Goal: Task Accomplishment & Management: Use online tool/utility

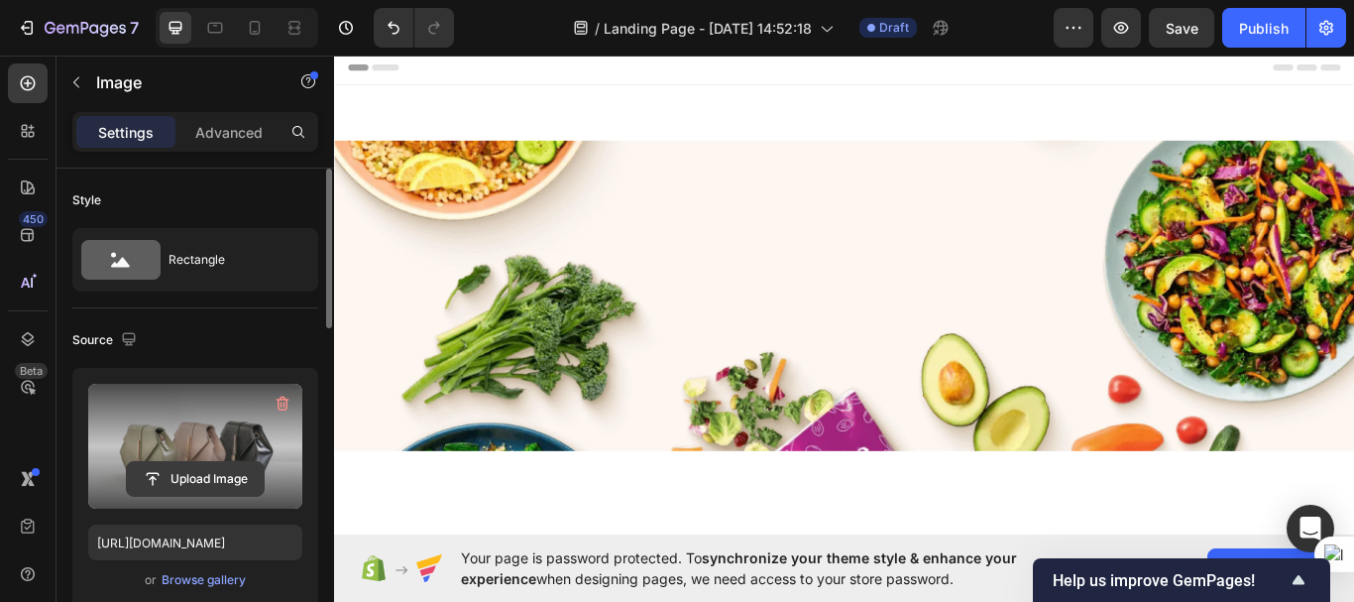
scroll to position [7496, 0]
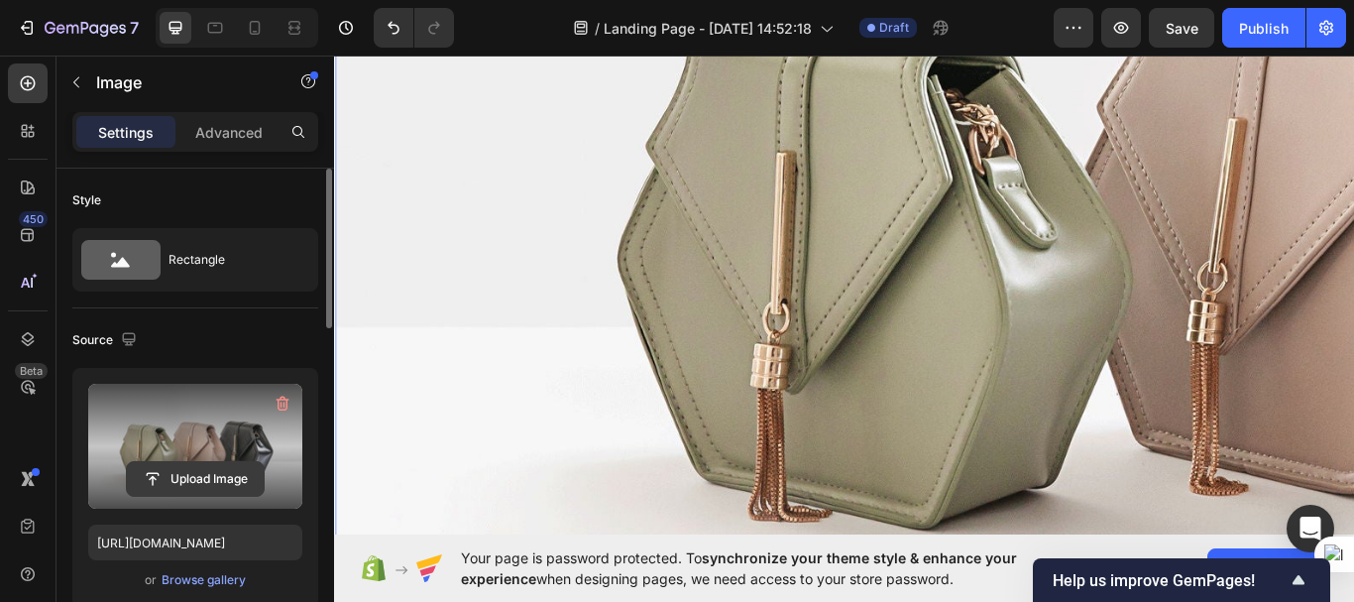
click at [236, 473] on input "file" at bounding box center [195, 479] width 137 height 34
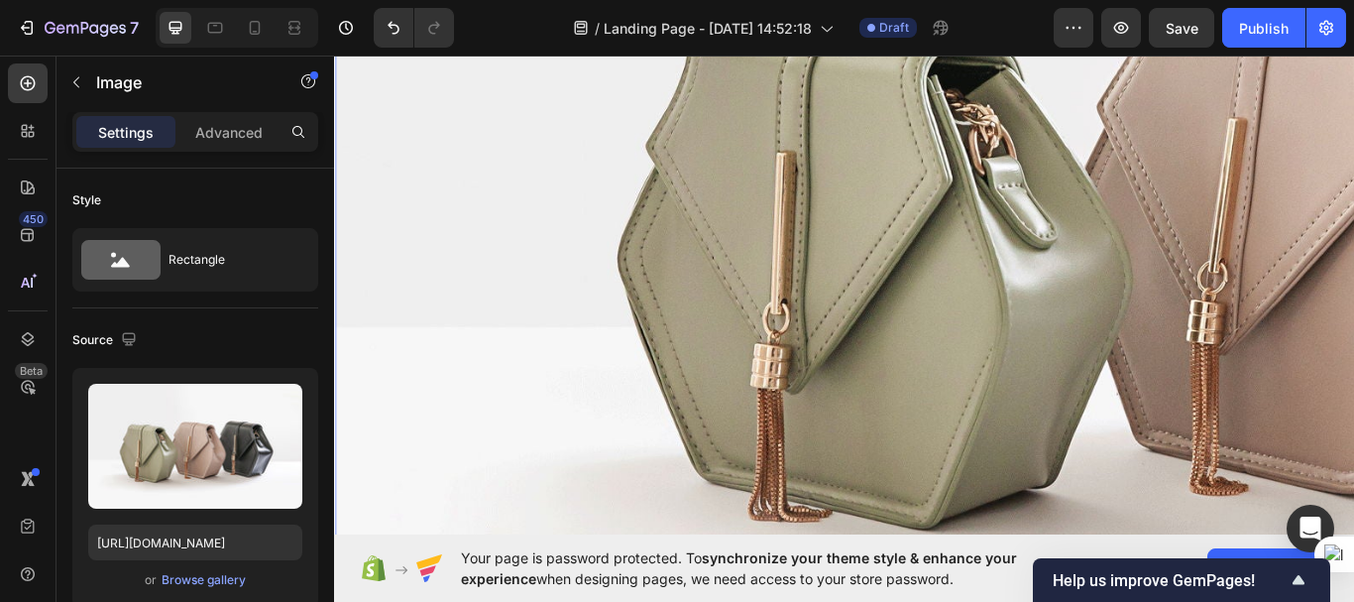
scroll to position [7532, 0]
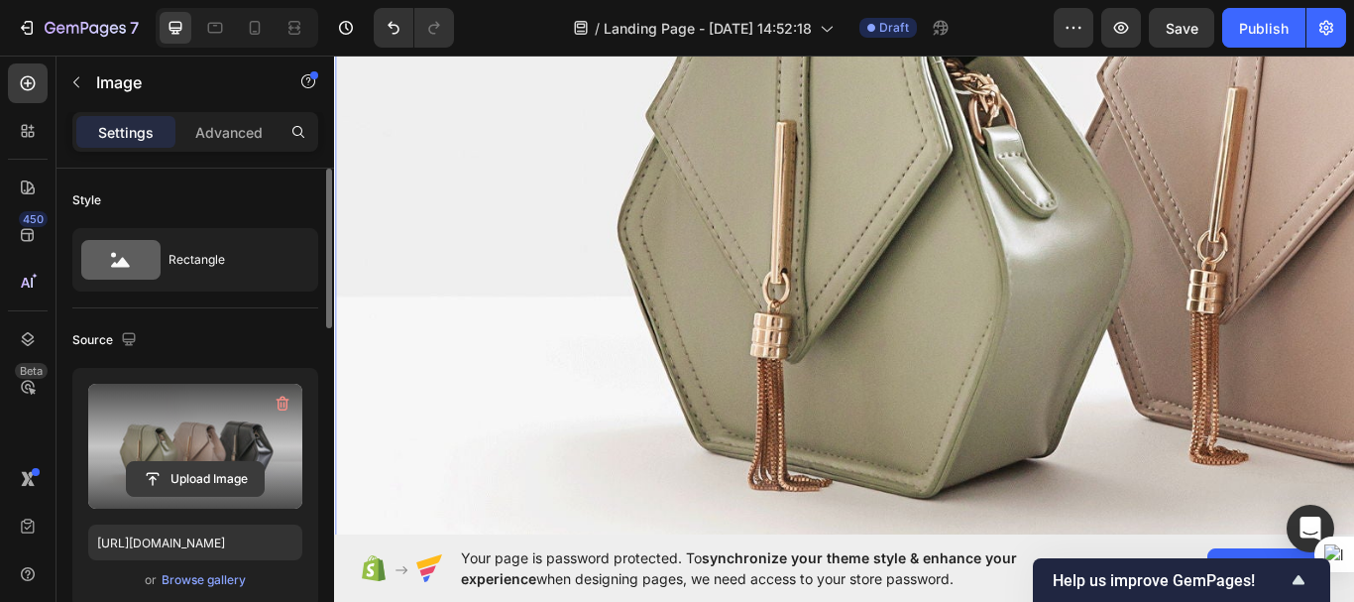
click at [194, 483] on input "file" at bounding box center [195, 479] width 137 height 34
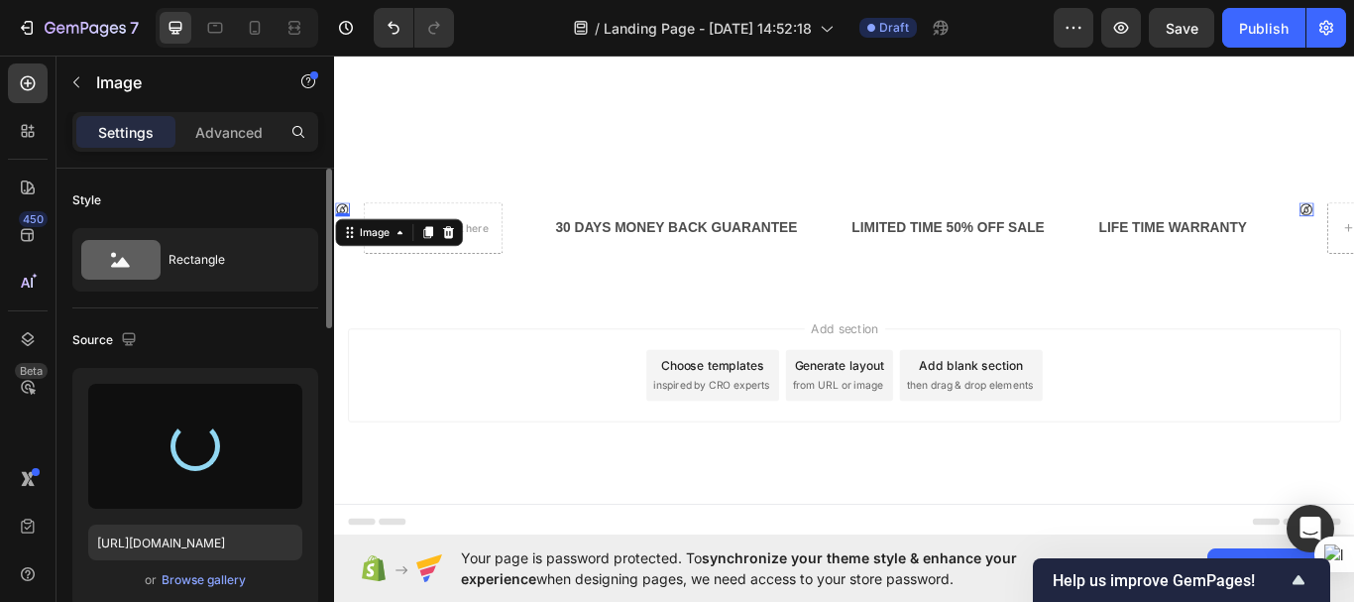
type input "[URL][DOMAIN_NAME]"
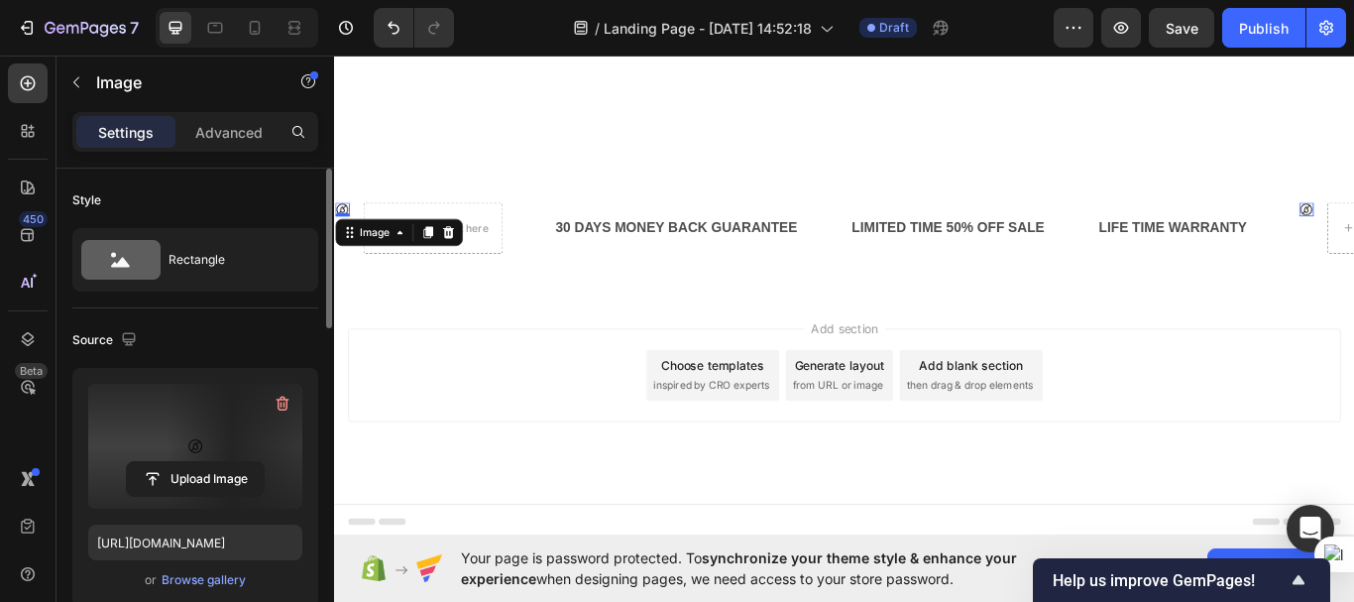
scroll to position [6669, 0]
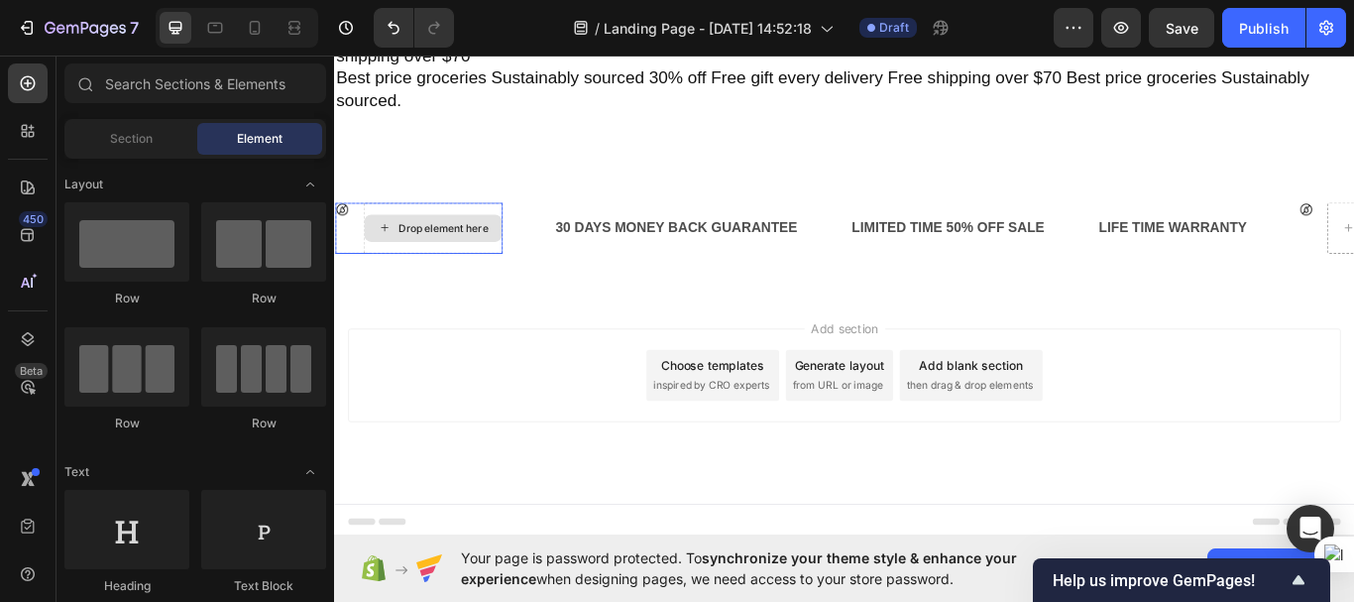
click at [505, 259] on div "Drop element here" at bounding box center [461, 258] width 105 height 16
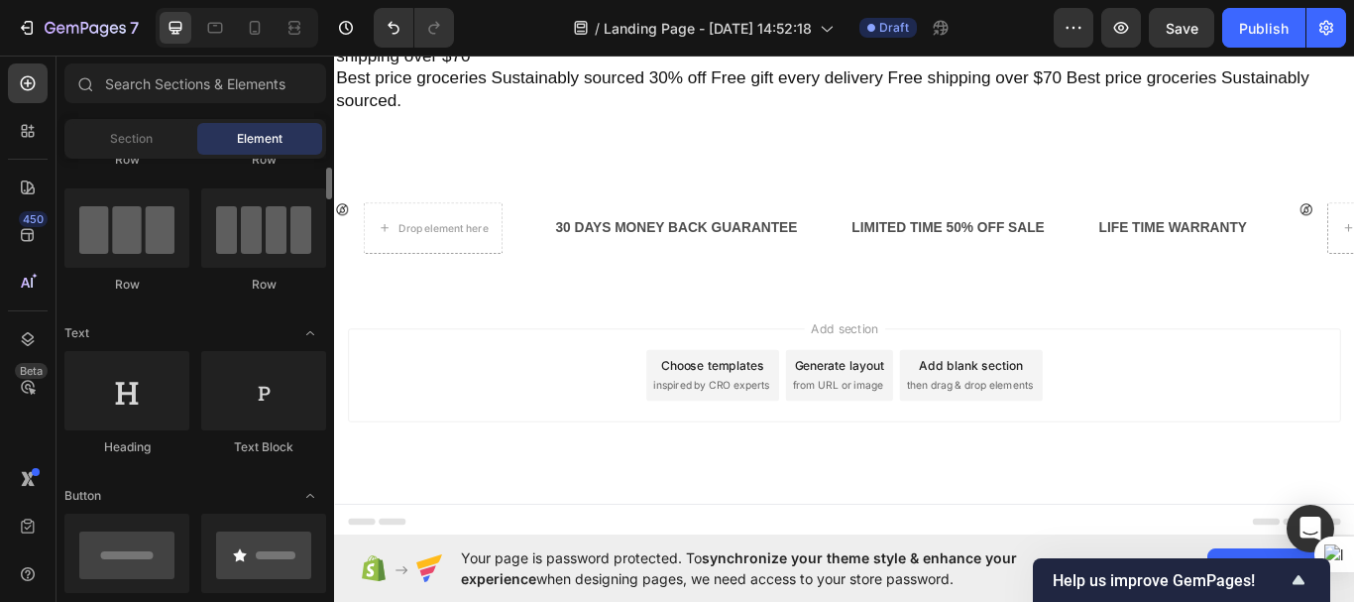
scroll to position [138, 0]
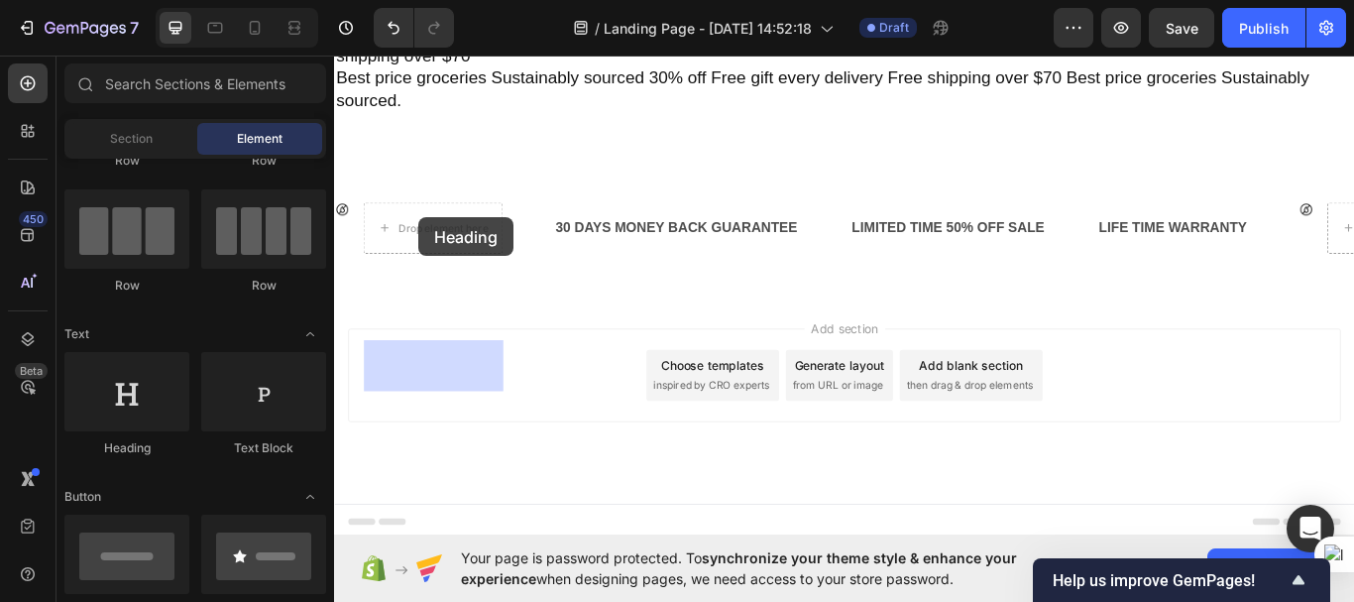
drag, startPoint x: 463, startPoint y: 443, endPoint x: 432, endPoint y: 245, distance: 200.7
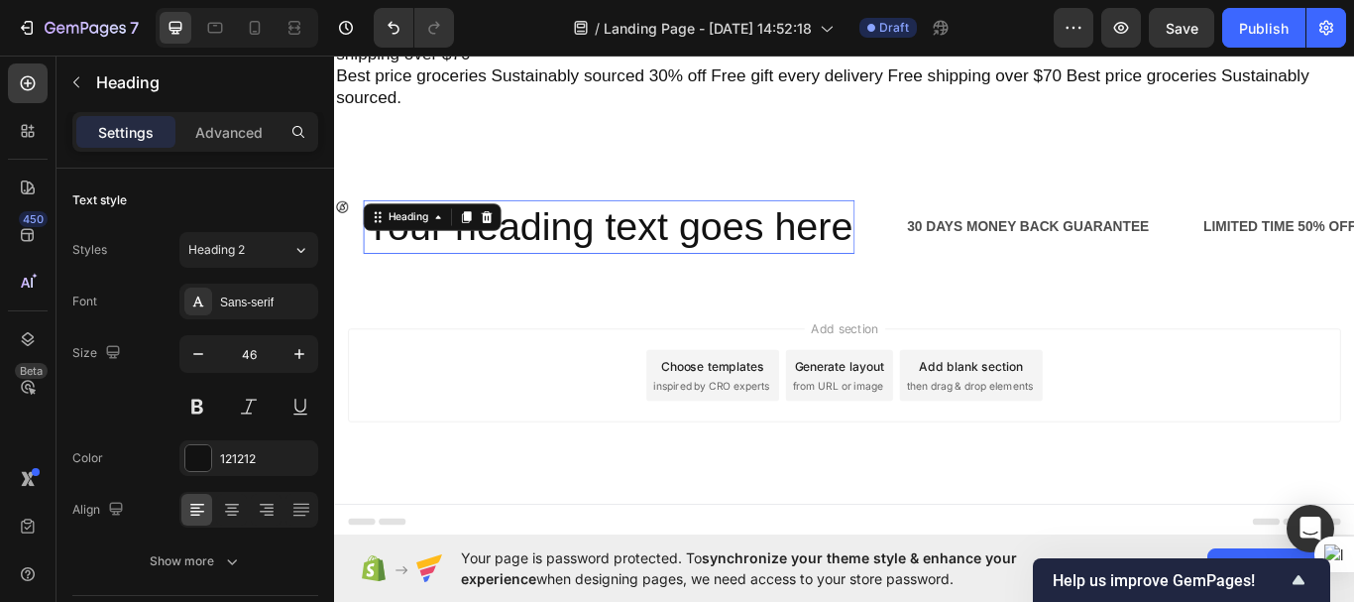
scroll to position [6673, 0]
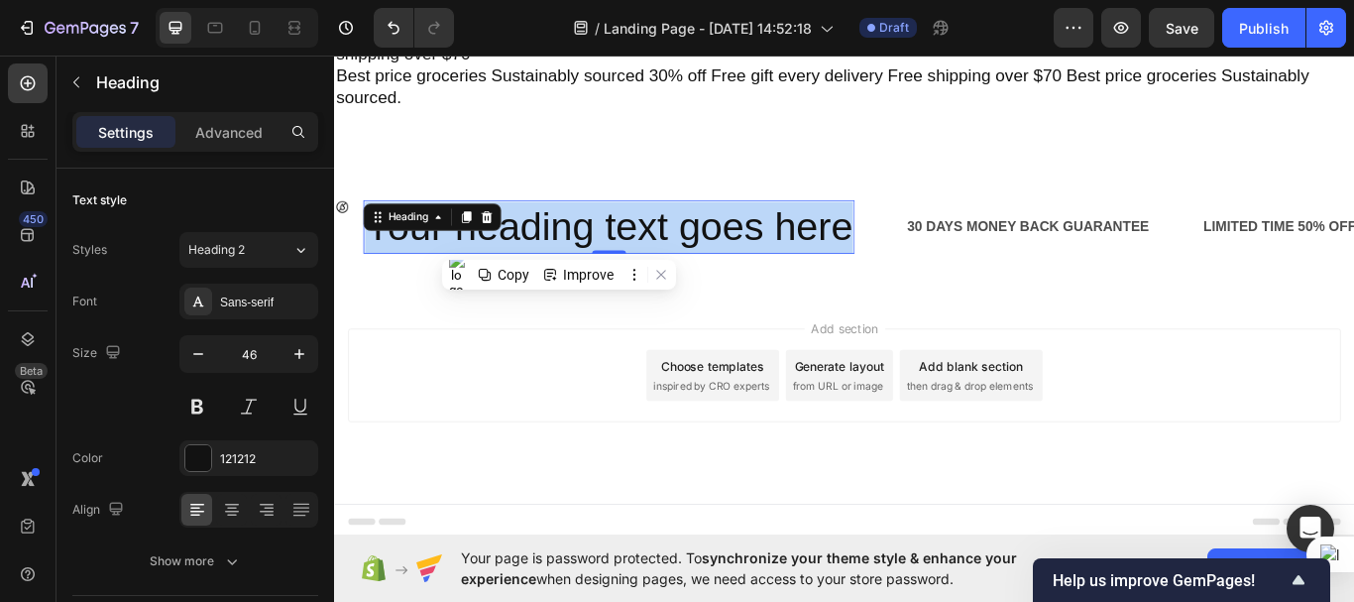
click at [560, 244] on p "Your heading text goes here" at bounding box center [654, 256] width 569 height 59
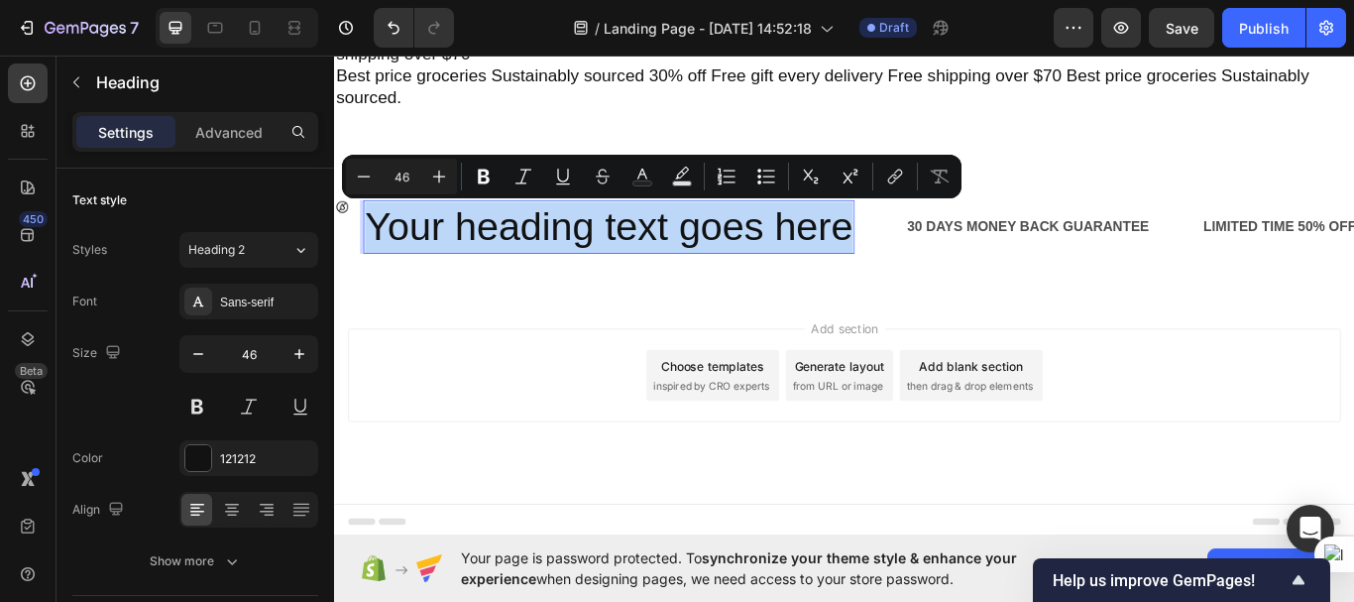
click at [627, 261] on p "Your heading text goes here" at bounding box center [654, 256] width 569 height 59
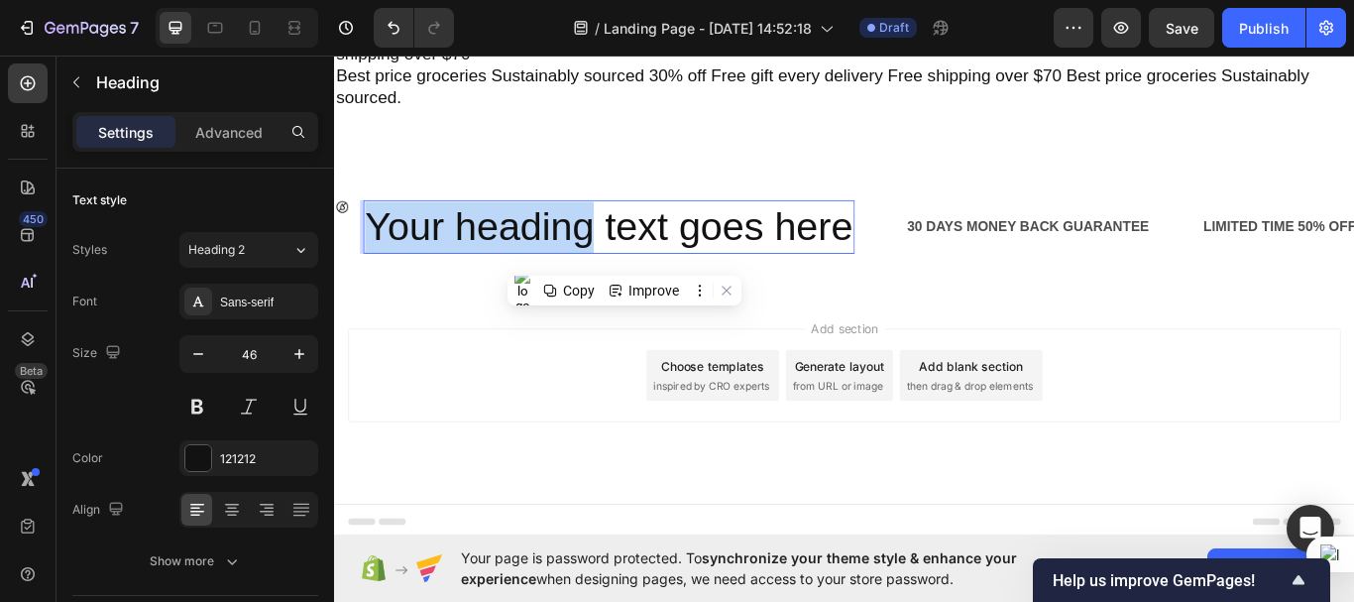
click at [627, 261] on p "Your heading text goes here" at bounding box center [654, 256] width 569 height 59
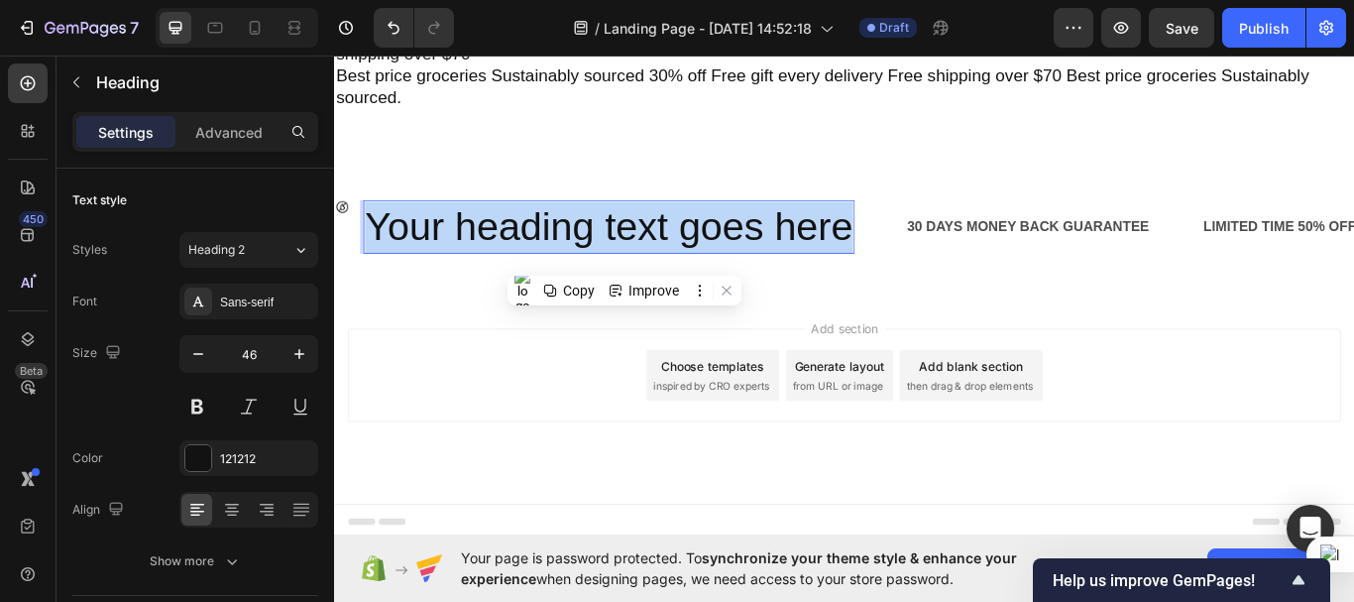
click at [627, 261] on p "Your heading text goes here" at bounding box center [654, 256] width 569 height 59
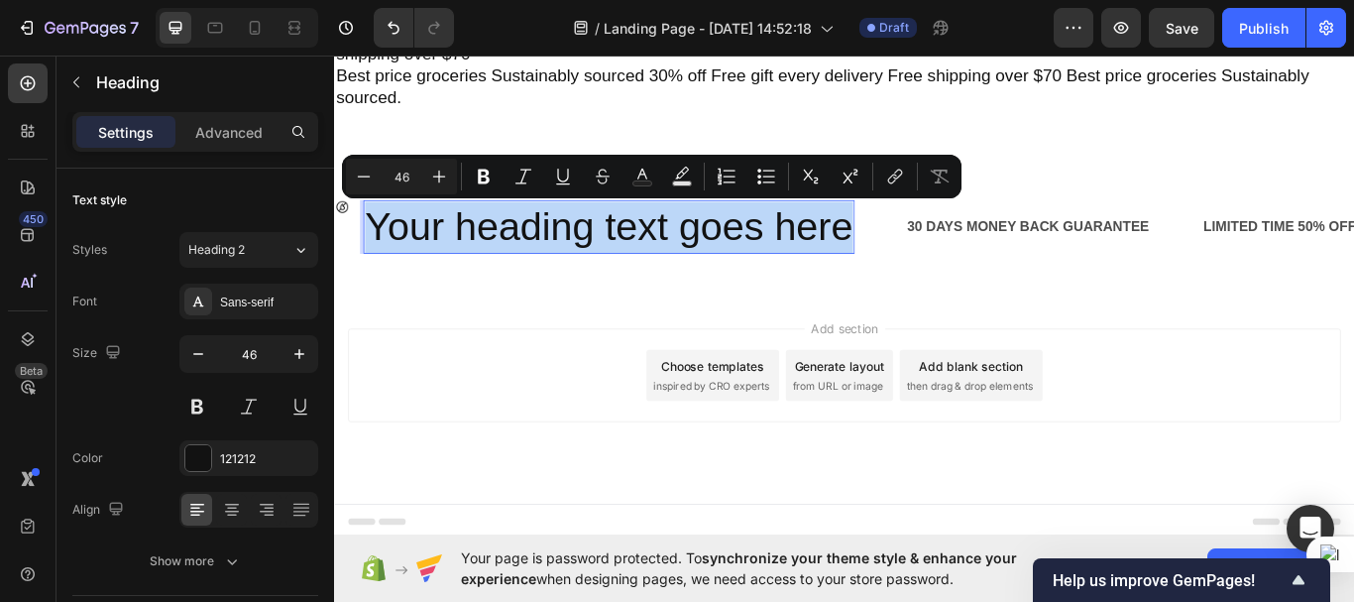
click at [627, 261] on p "Your heading text goes here" at bounding box center [654, 256] width 569 height 59
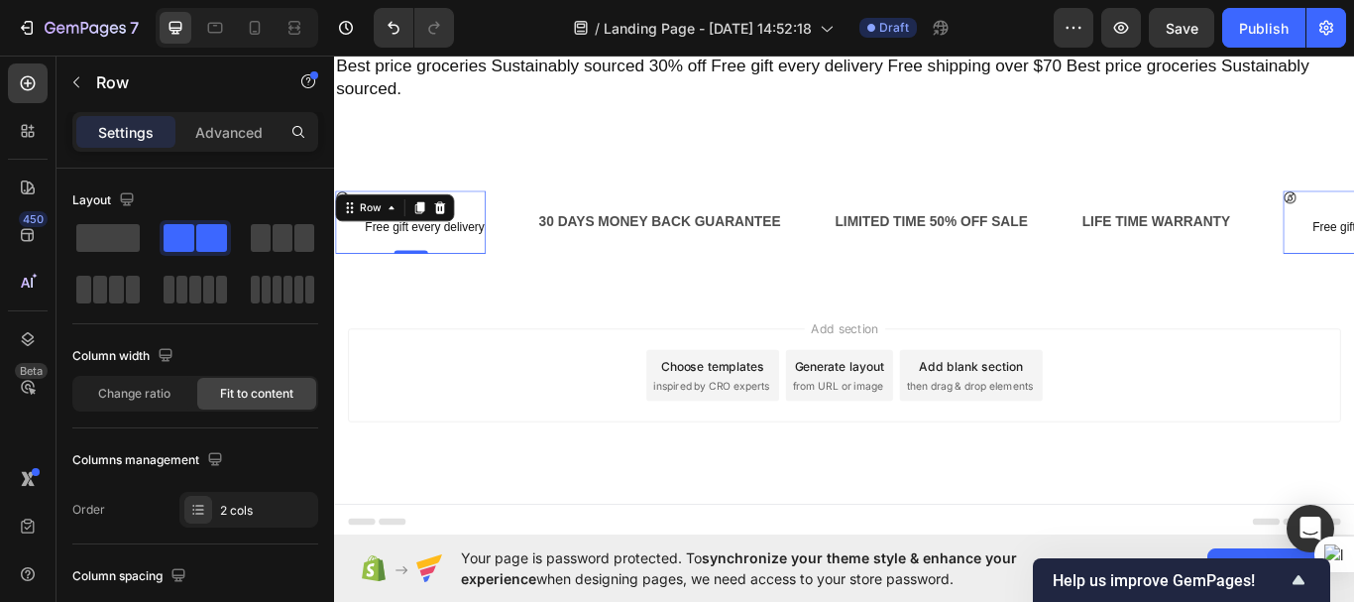
click at [358, 275] on div "Image ⁠⁠⁠⁠⁠⁠⁠ Free gift every delivery Heading Row 0" at bounding box center [423, 251] width 176 height 74
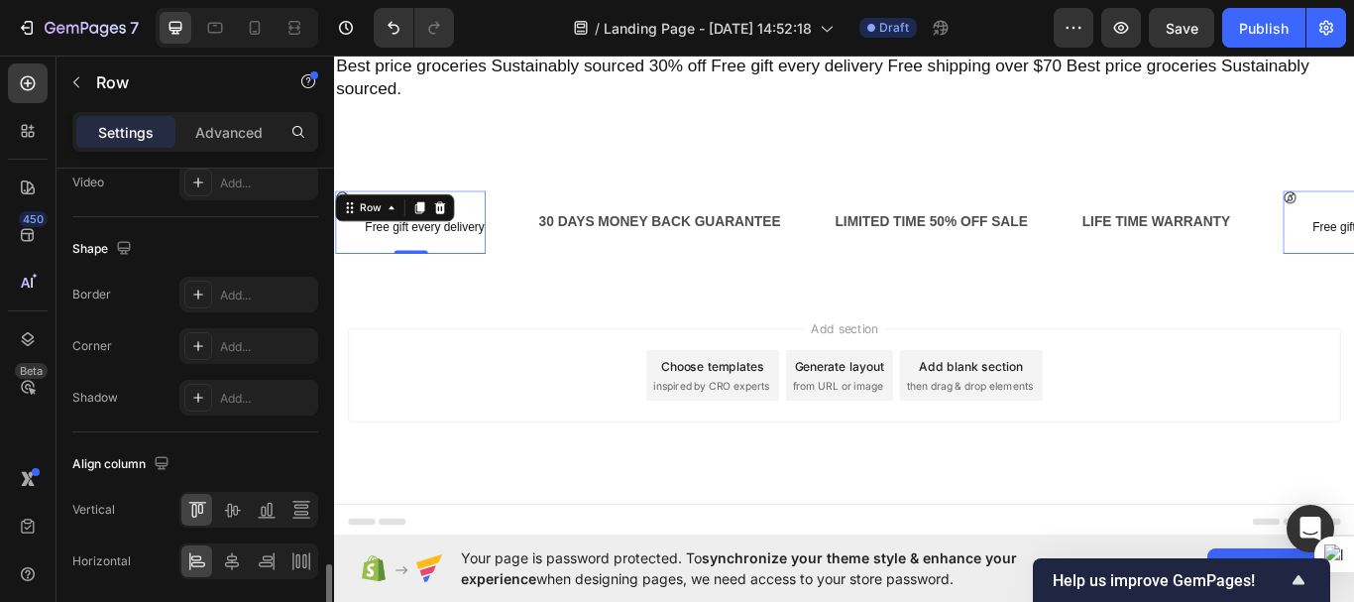
scroll to position [946, 0]
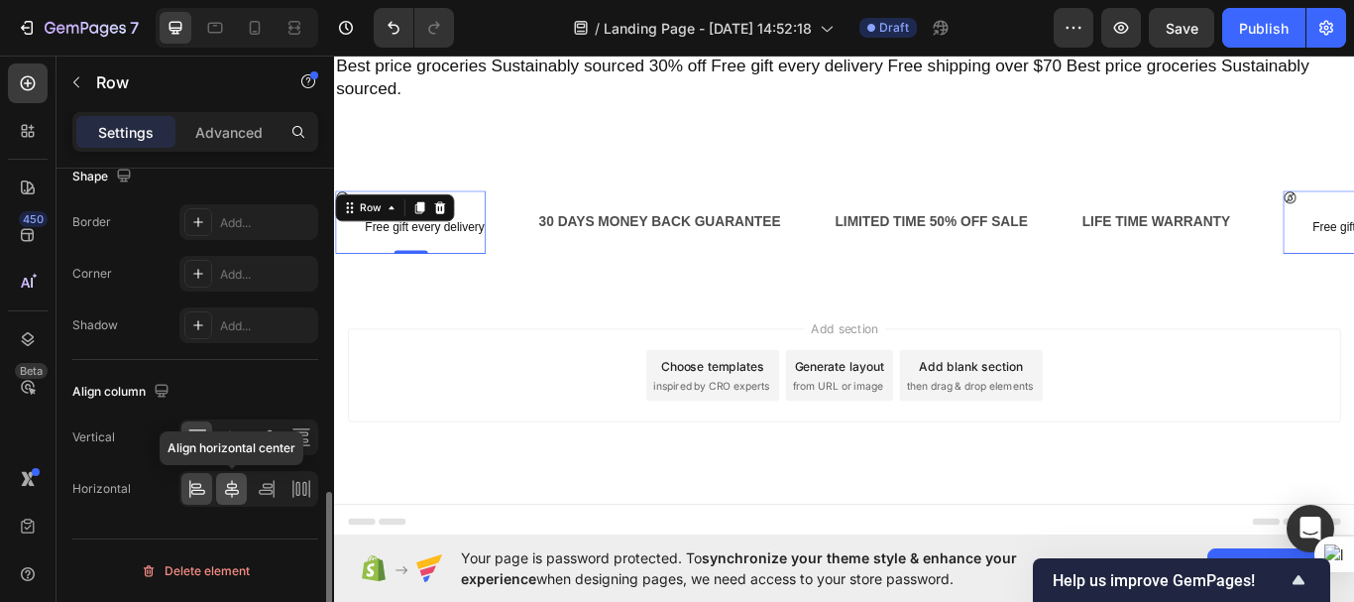
click at [231, 486] on icon at bounding box center [232, 489] width 20 height 20
click at [233, 442] on icon at bounding box center [232, 437] width 20 height 20
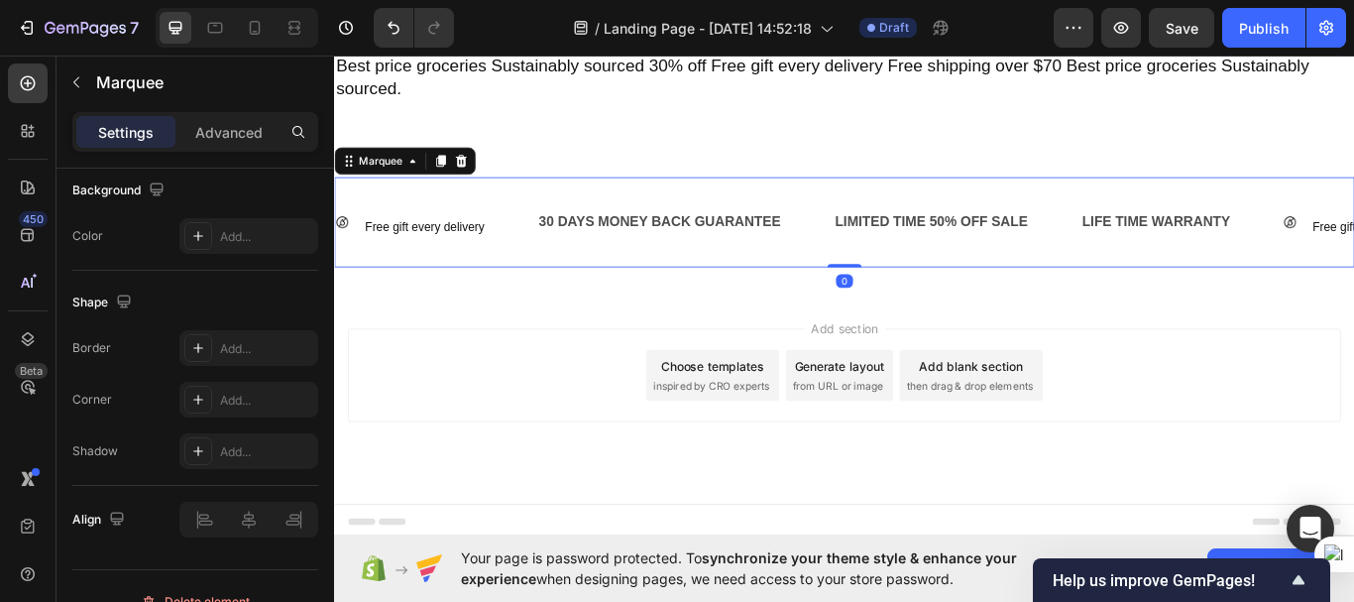
click at [574, 286] on div "Image ⁠⁠⁠⁠⁠⁠⁠ Free gift every delivery Heading Row Row 30 DAYS MONEY BACK GUARA…" at bounding box center [888, 251] width 1106 height 74
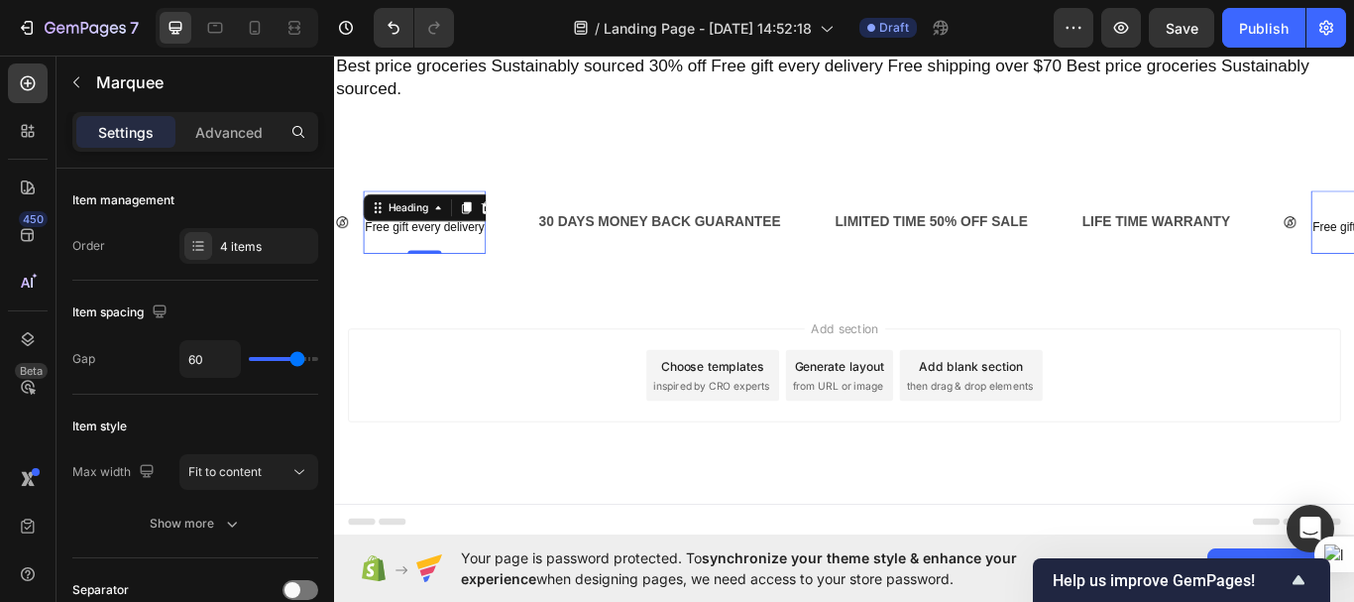
click at [474, 264] on span "Free gift every delivery" at bounding box center [439, 256] width 139 height 16
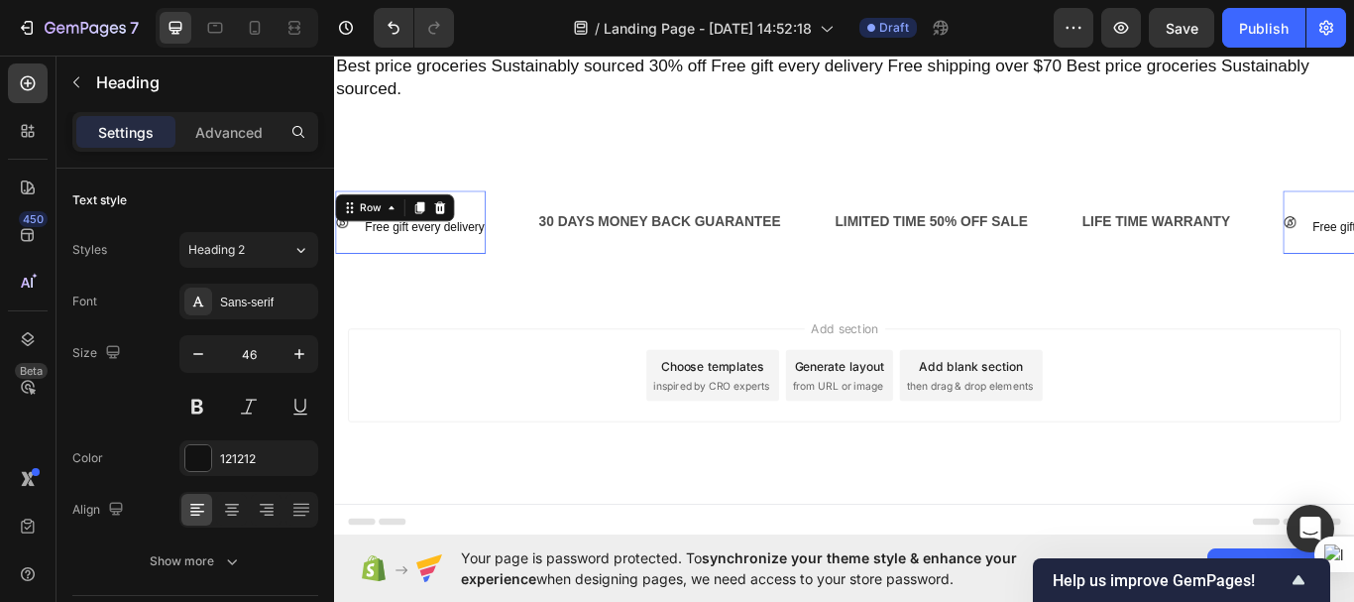
click at [353, 287] on div "Image ⁠⁠⁠⁠⁠⁠⁠ Free gift every delivery Heading Row 0" at bounding box center [423, 251] width 176 height 74
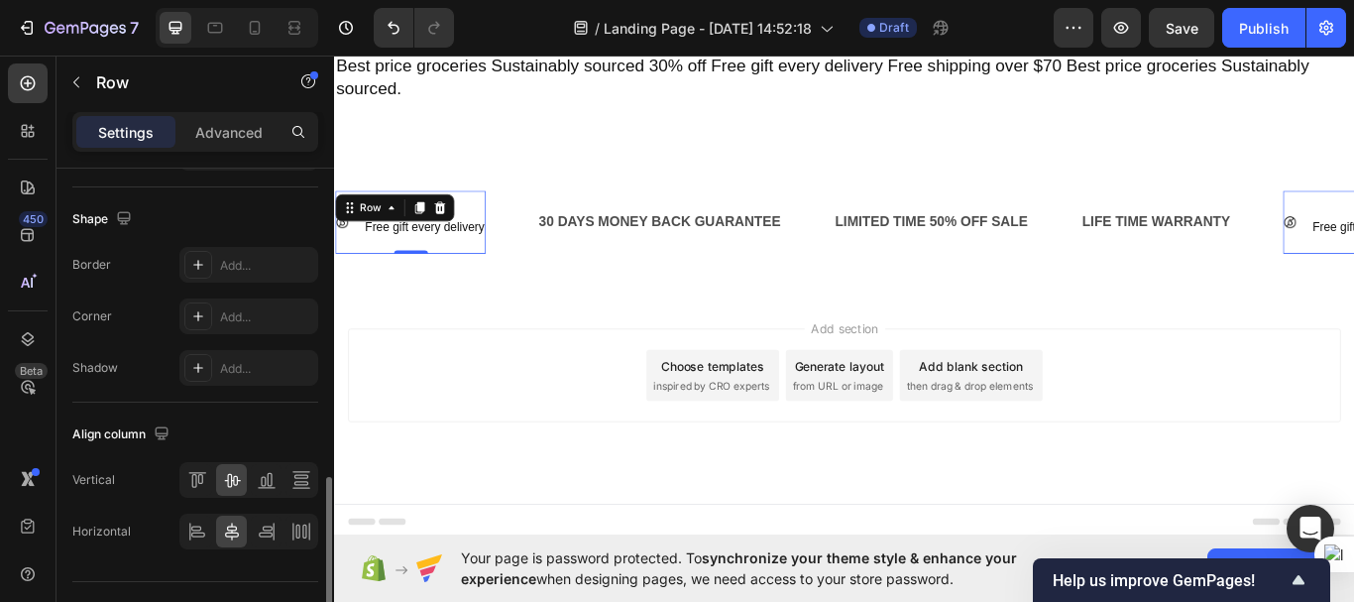
scroll to position [946, 0]
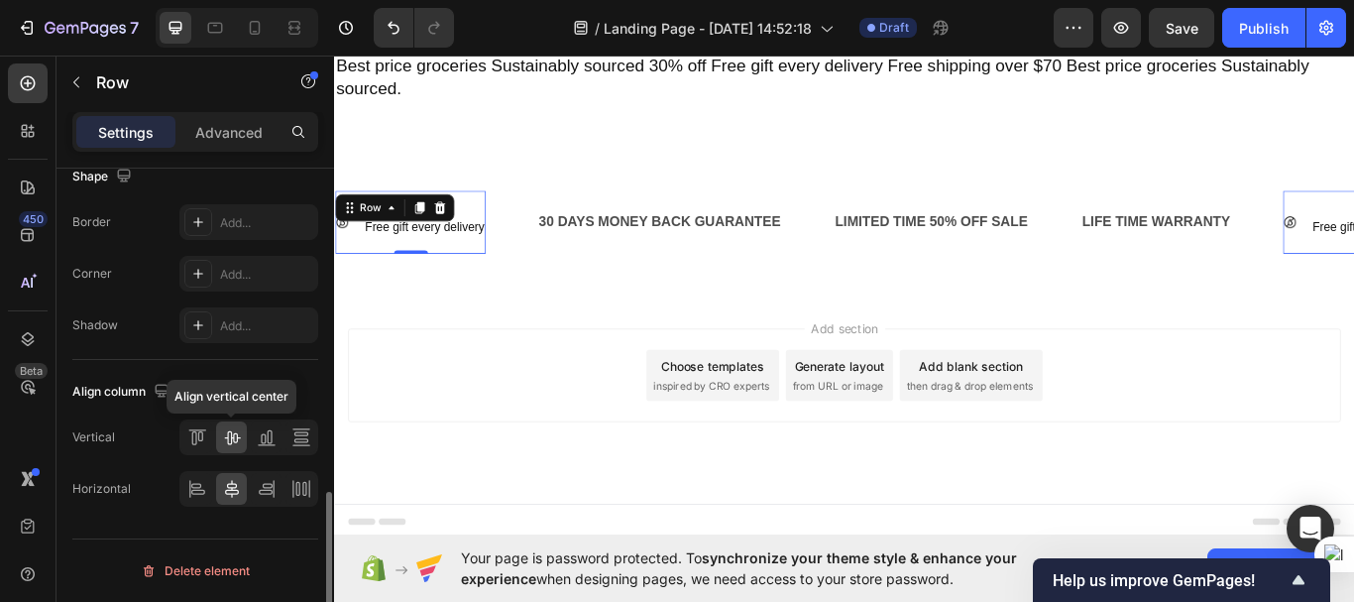
click at [233, 435] on icon at bounding box center [232, 438] width 16 height 14
click at [231, 484] on icon at bounding box center [232, 489] width 14 height 18
click at [347, 282] on div "Image" at bounding box center [343, 251] width 17 height 74
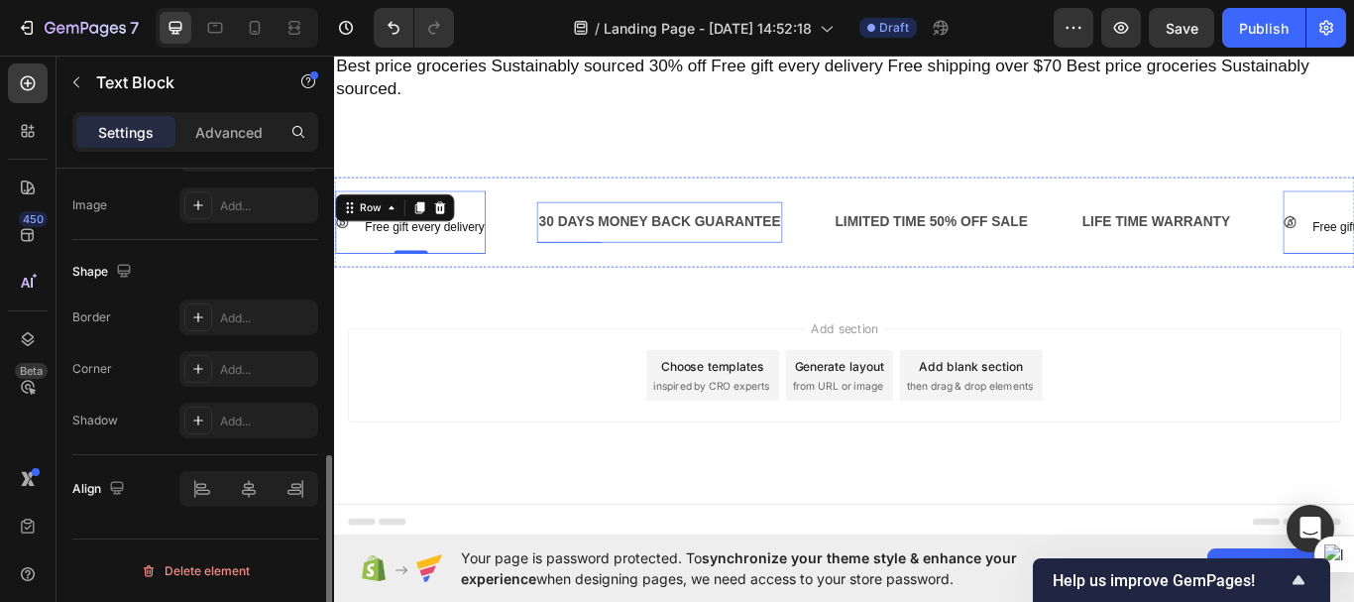
scroll to position [0, 0]
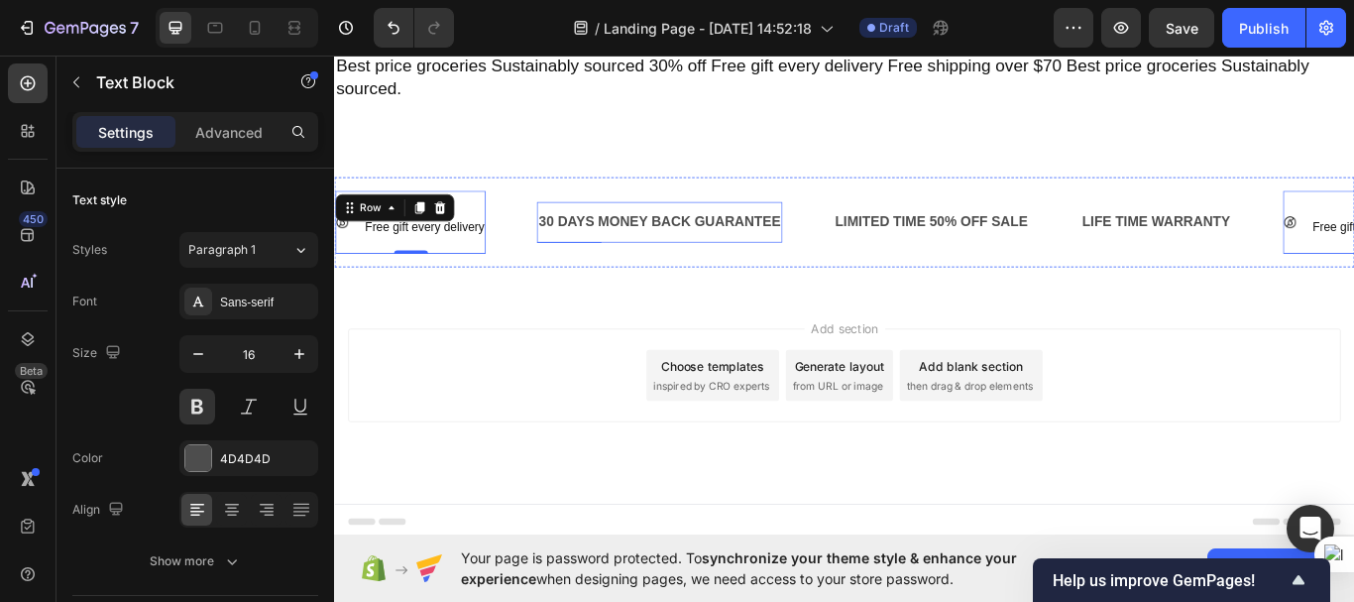
click at [601, 266] on p "30 DAYS MONEY BACK GUARANTEE" at bounding box center [713, 251] width 283 height 29
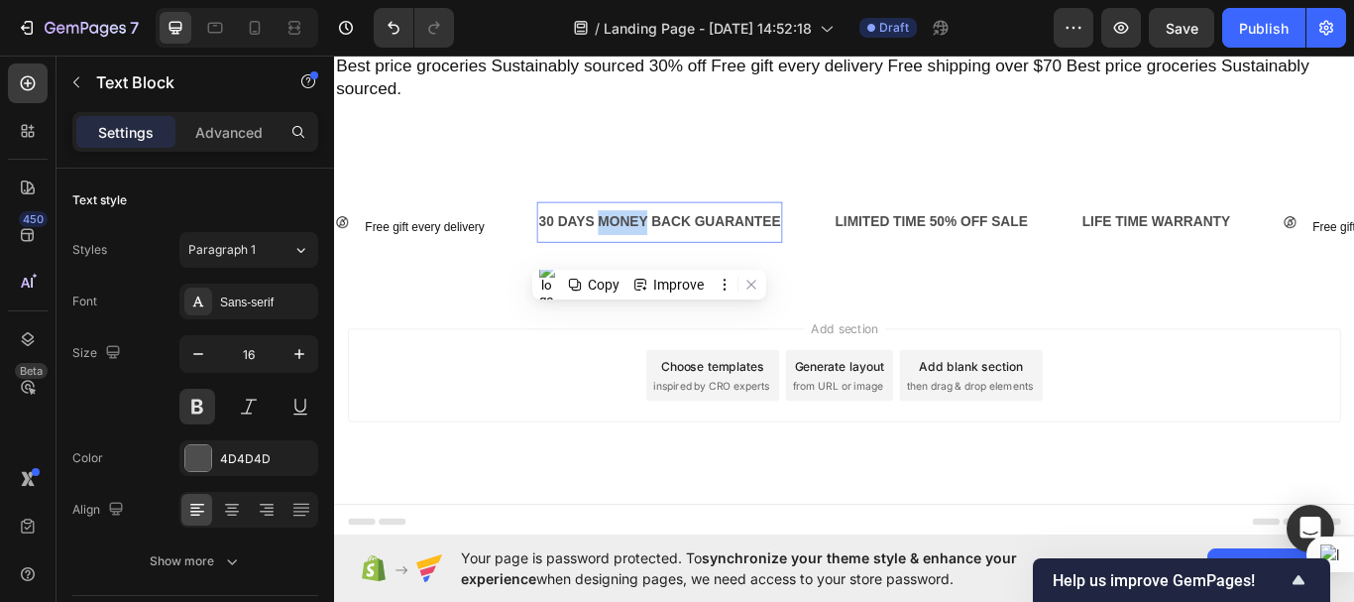
click at [650, 255] on p "30 DAYS MONEY BACK GUARANTEE" at bounding box center [713, 251] width 283 height 29
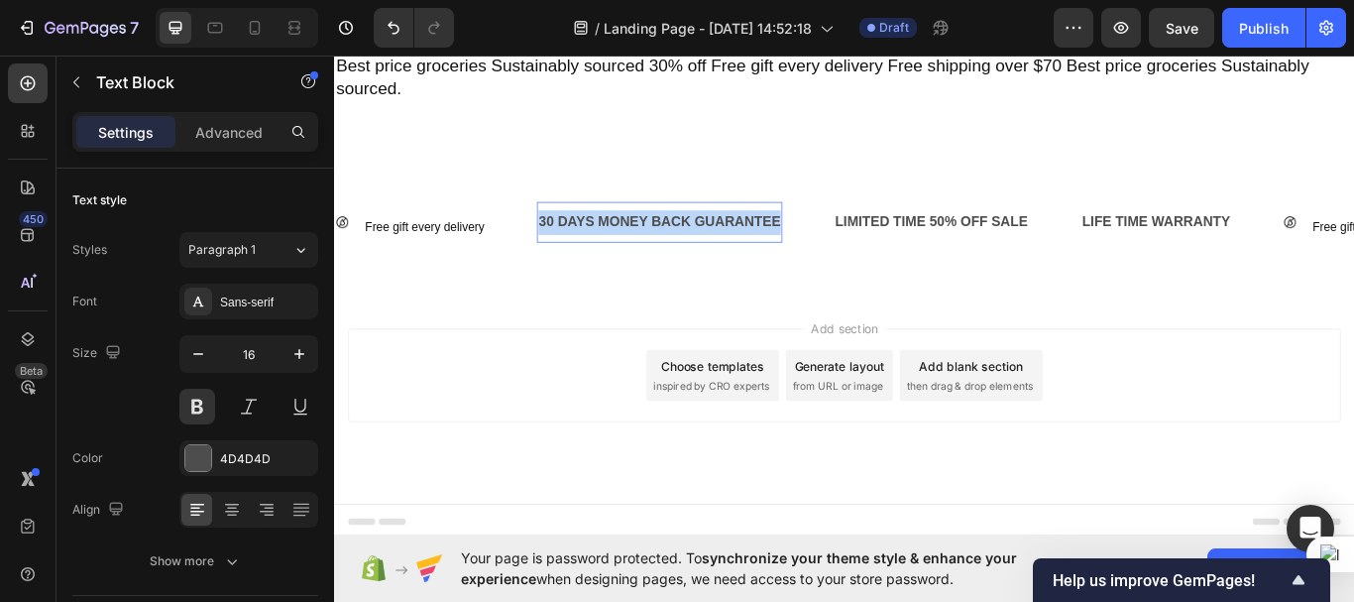
click at [650, 255] on p "30 DAYS MONEY BACK GUARANTEE" at bounding box center [713, 251] width 283 height 29
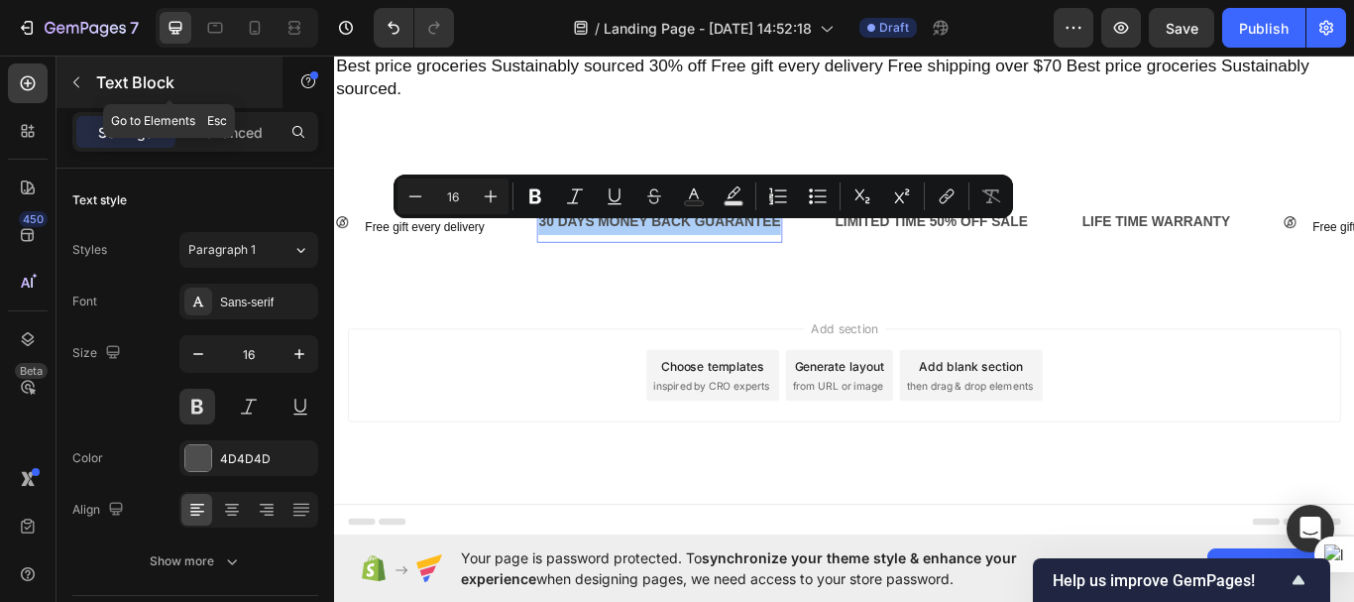
click at [76, 88] on icon "button" at bounding box center [76, 82] width 16 height 16
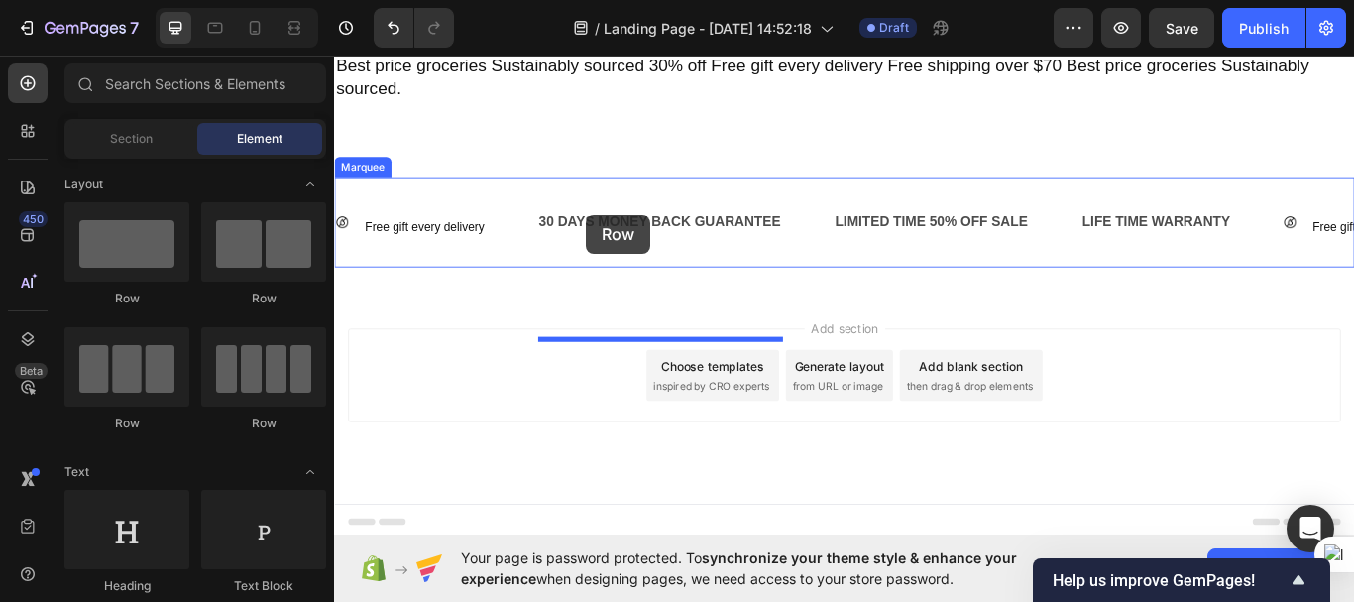
drag, startPoint x: 466, startPoint y: 304, endPoint x: 628, endPoint y: 238, distance: 174.7
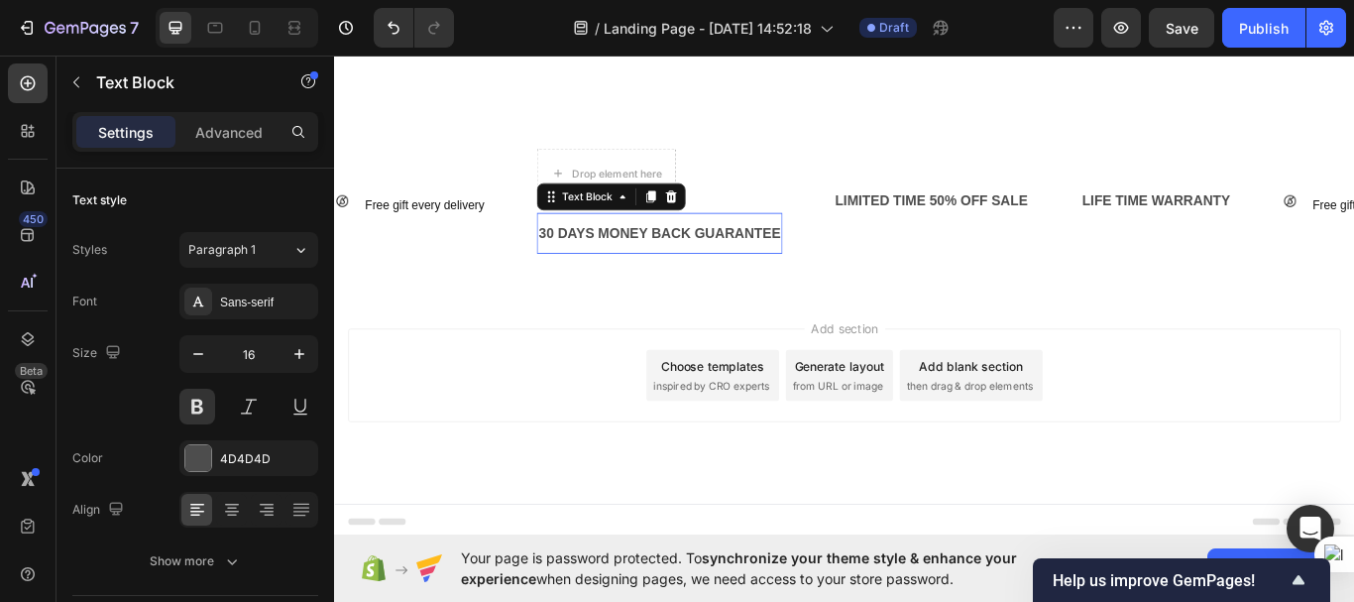
click at [750, 279] on p "30 DAYS MONEY BACK GUARANTEE" at bounding box center [713, 264] width 283 height 29
click at [728, 229] on icon at bounding box center [727, 221] width 16 height 16
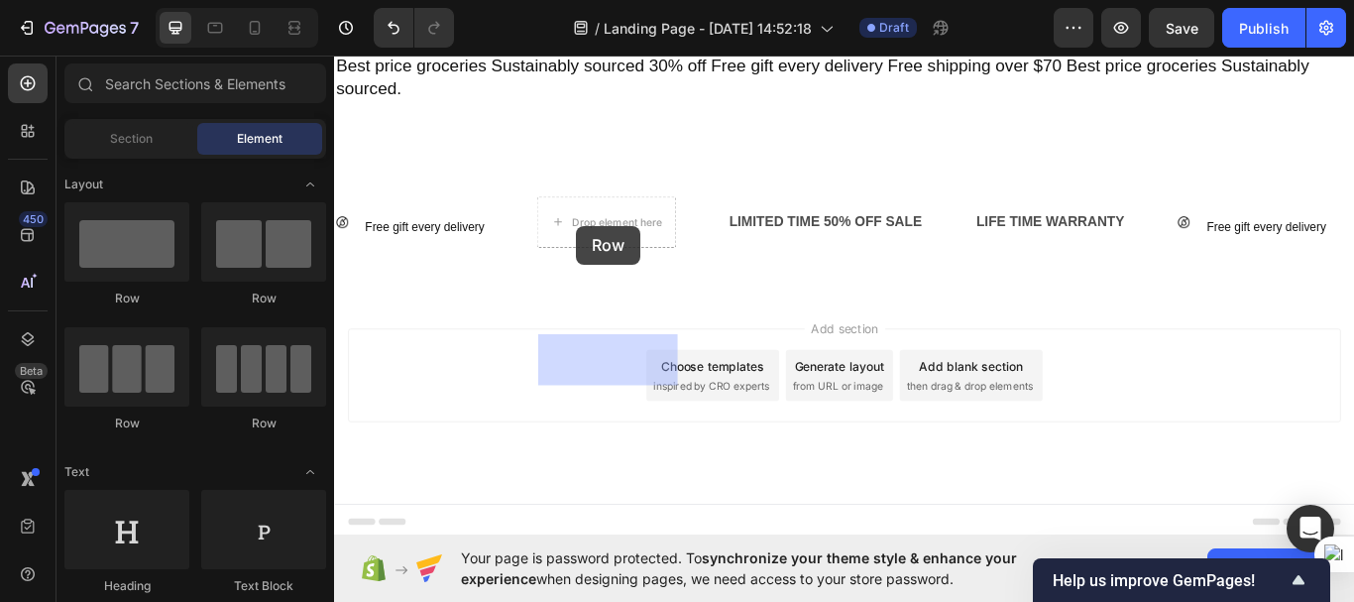
drag, startPoint x: 579, startPoint y: 302, endPoint x: 616, endPoint y: 255, distance: 60.1
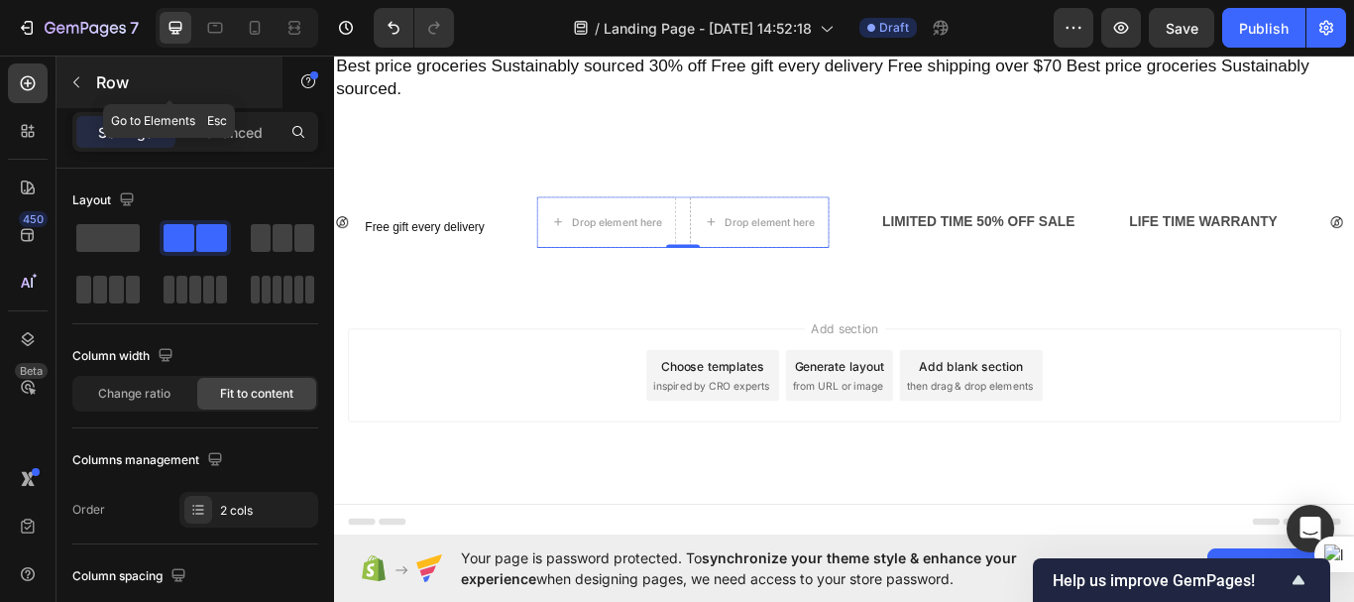
click at [76, 74] on icon "button" at bounding box center [76, 82] width 16 height 16
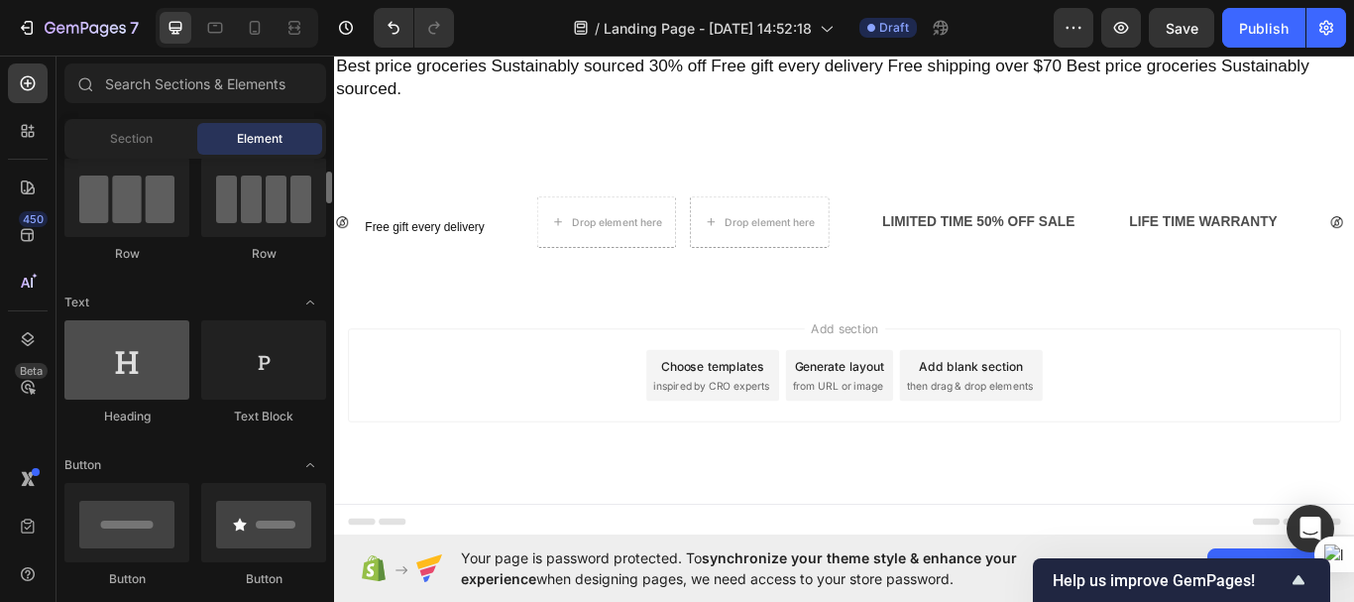
scroll to position [171, 0]
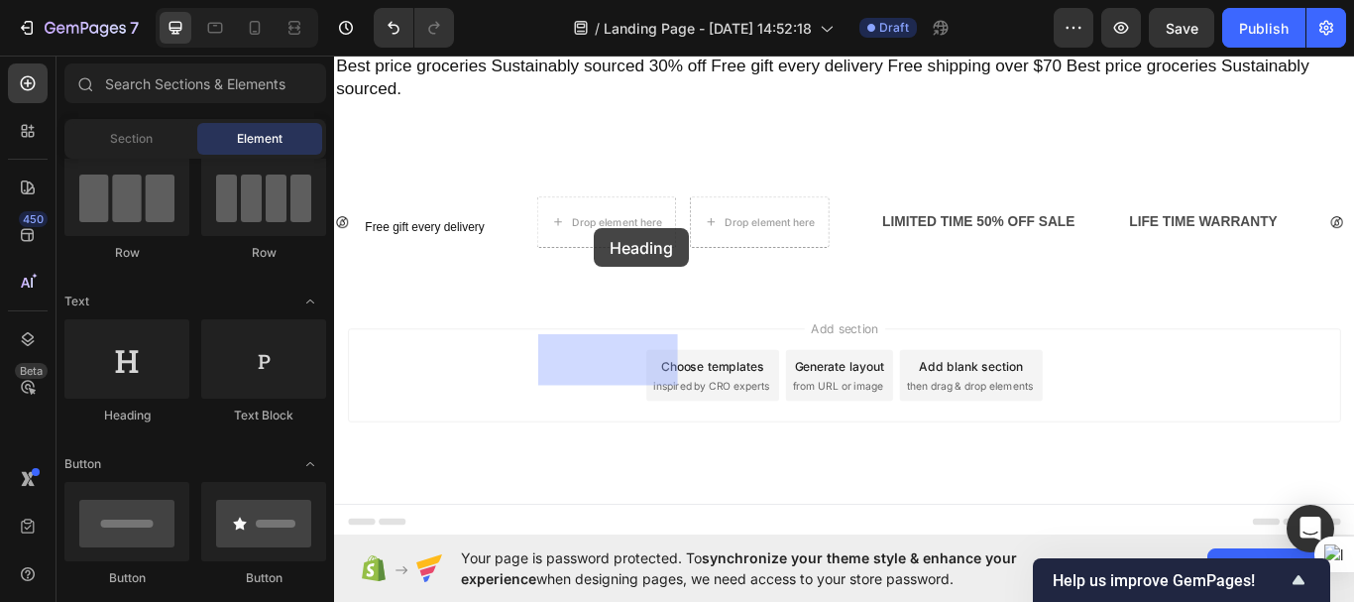
drag, startPoint x: 467, startPoint y: 420, endPoint x: 637, endPoint y: 258, distance: 234.9
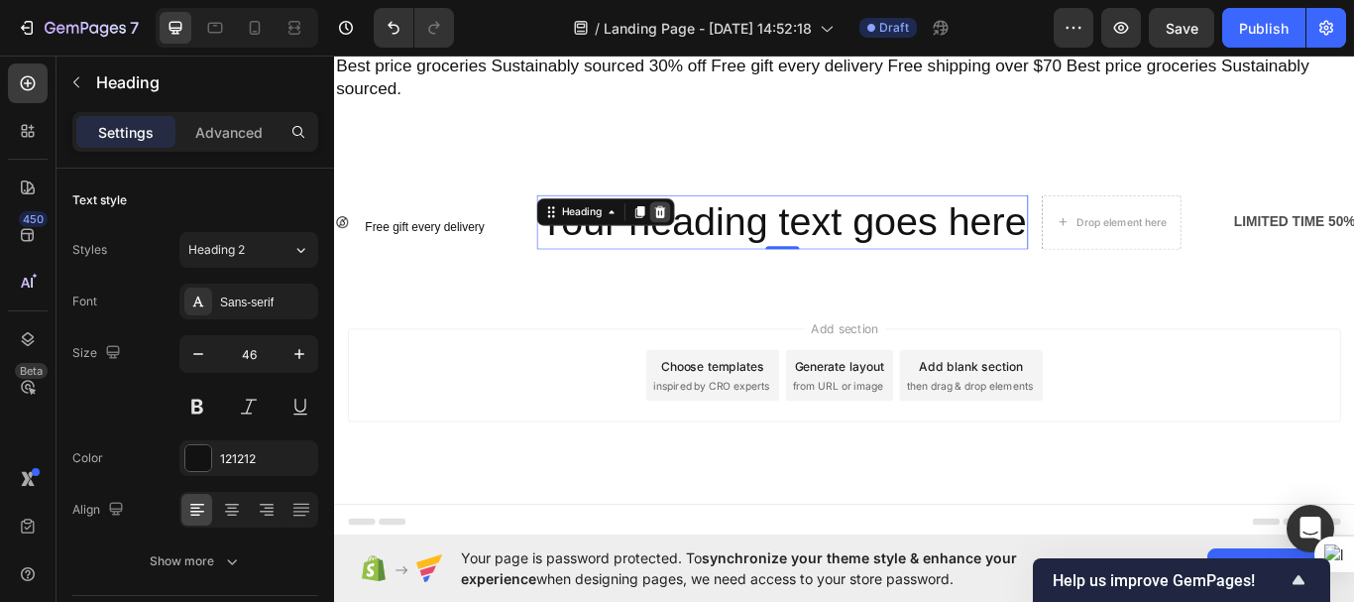
click at [713, 245] on icon at bounding box center [714, 239] width 13 height 14
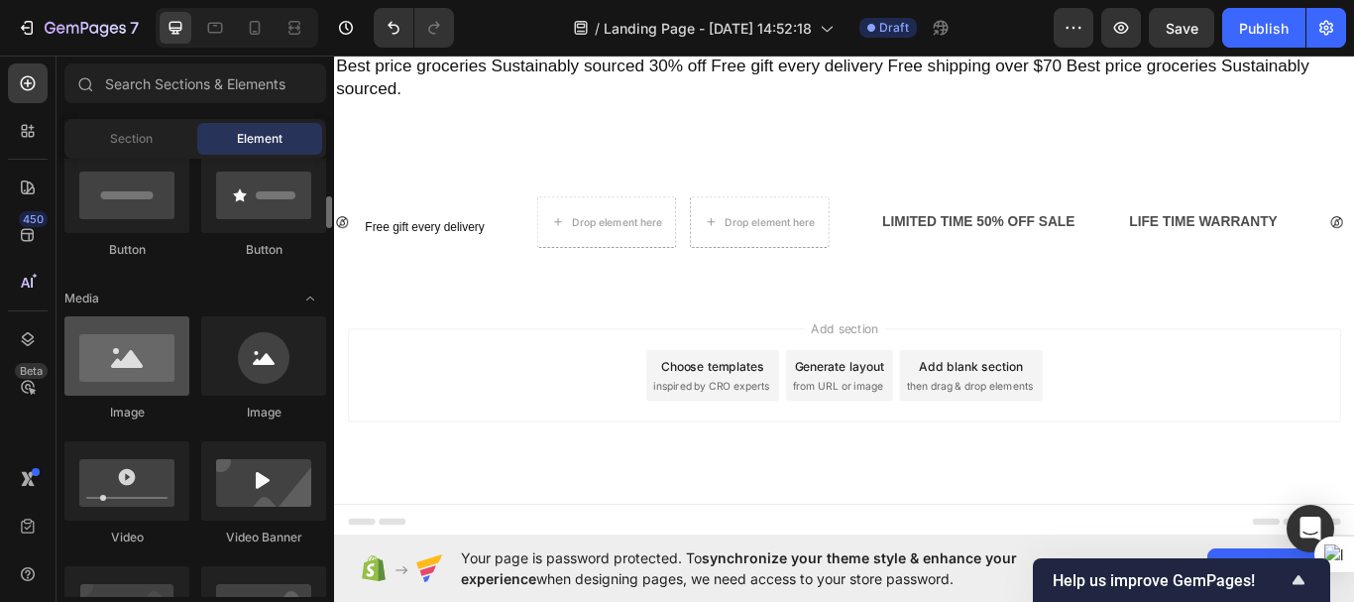
scroll to position [500, 0]
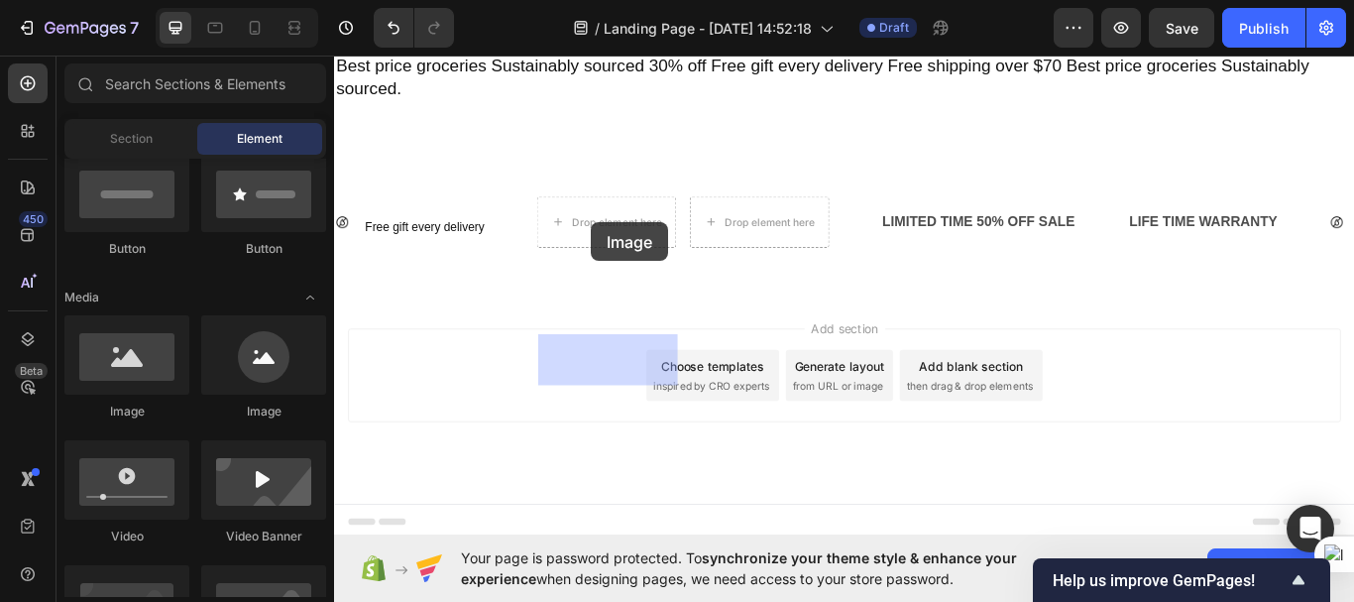
drag, startPoint x: 450, startPoint y: 427, endPoint x: 634, endPoint y: 251, distance: 254.6
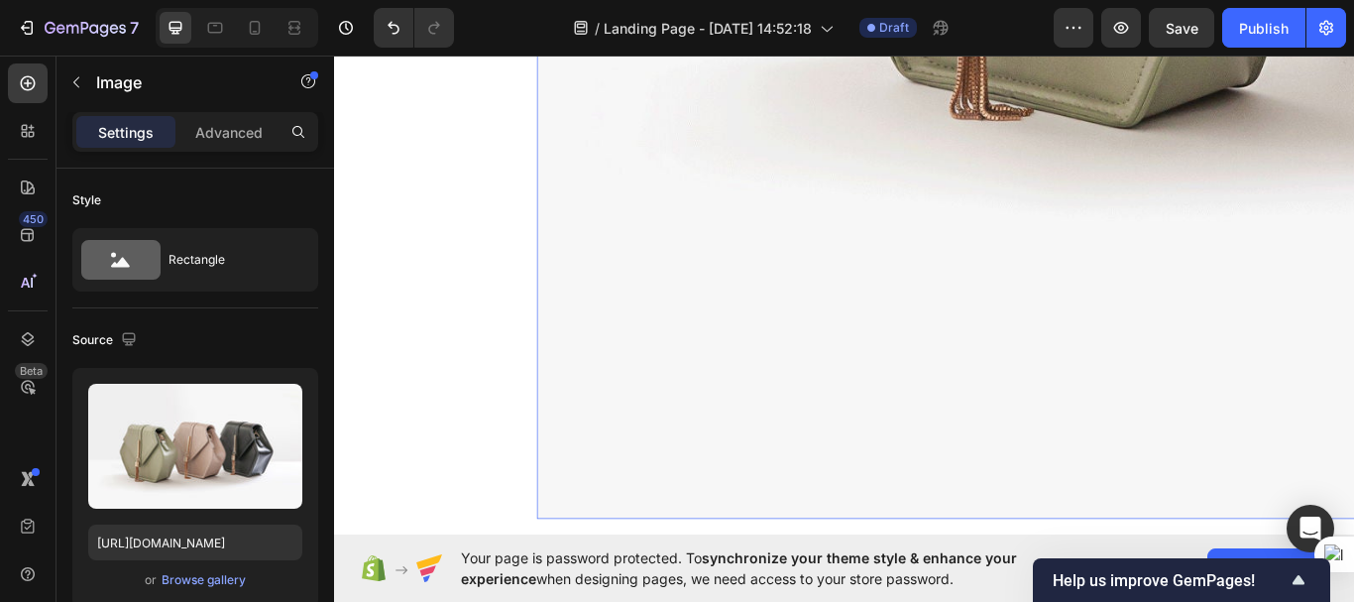
scroll to position [7832, 0]
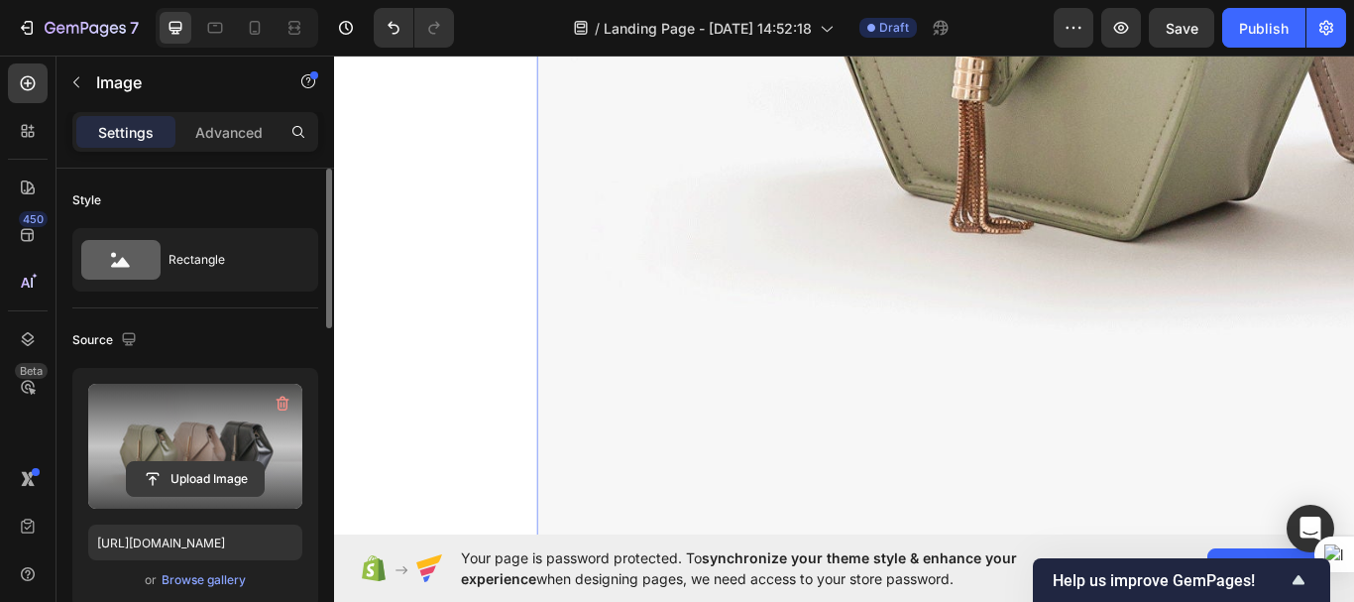
click at [192, 481] on input "file" at bounding box center [195, 479] width 137 height 34
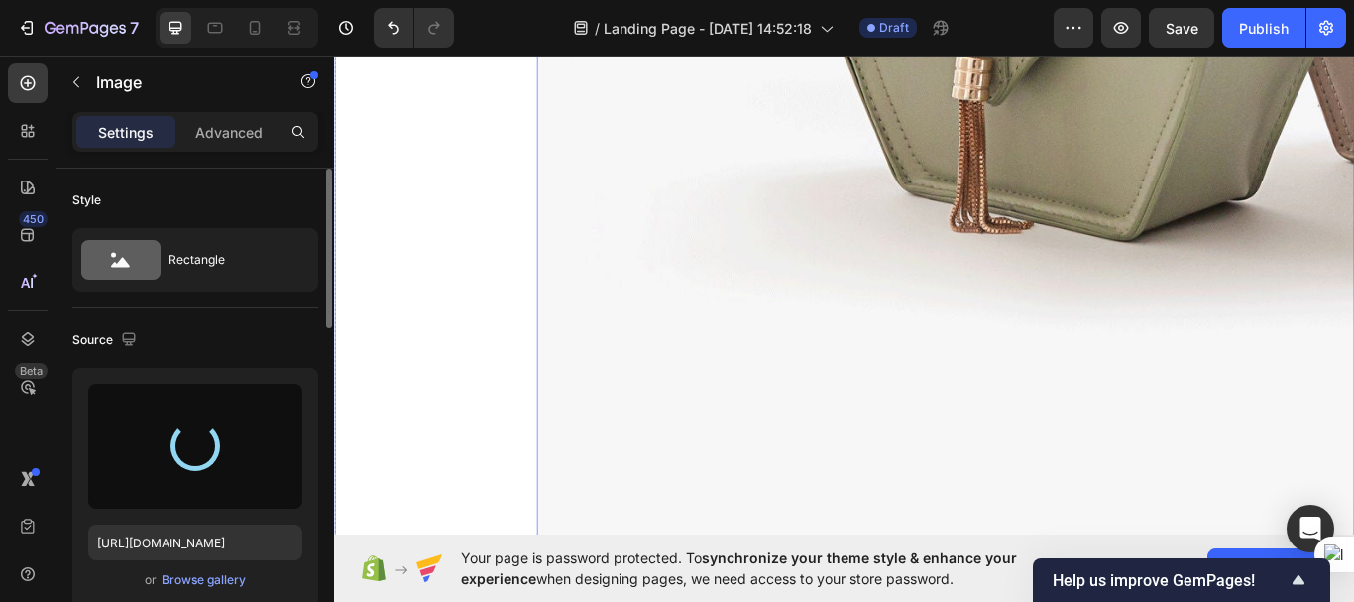
type input "[URL][DOMAIN_NAME]"
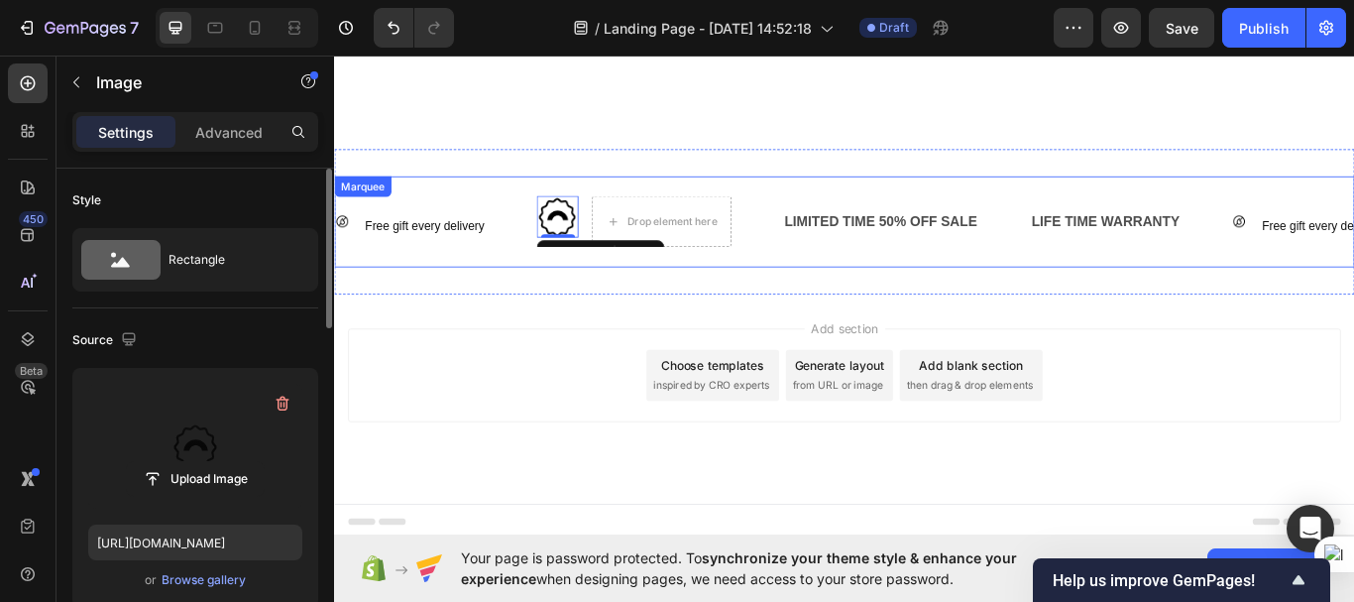
scroll to position [6684, 0]
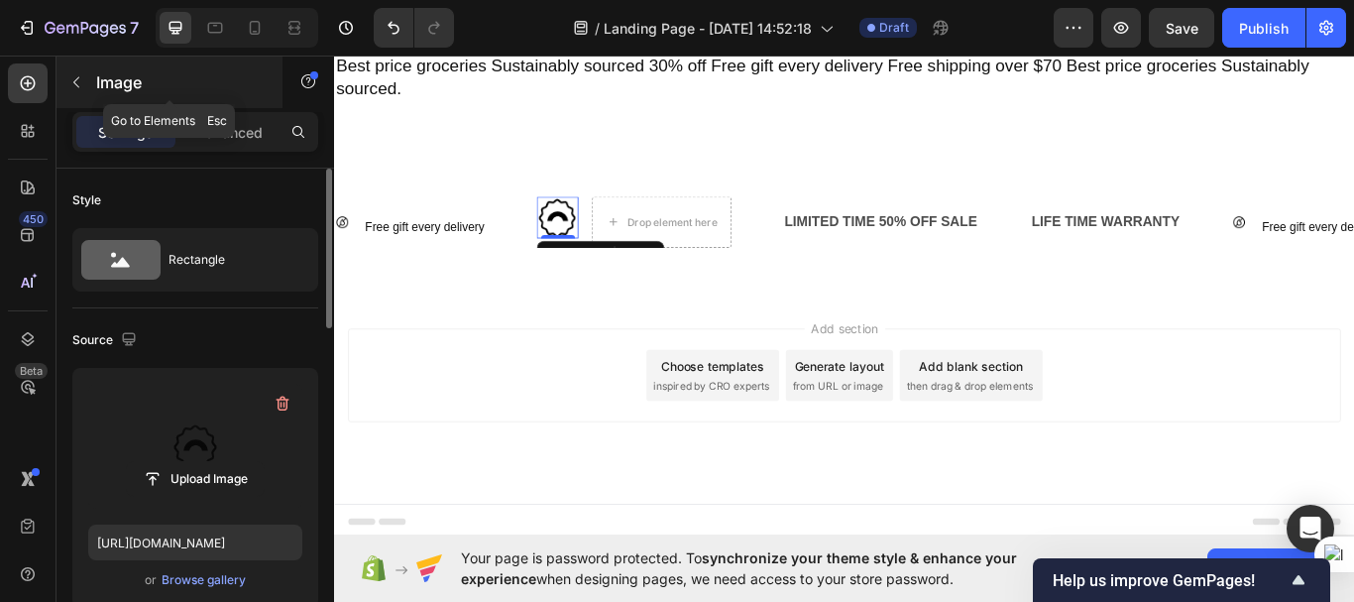
click at [85, 84] on button "button" at bounding box center [76, 82] width 32 height 32
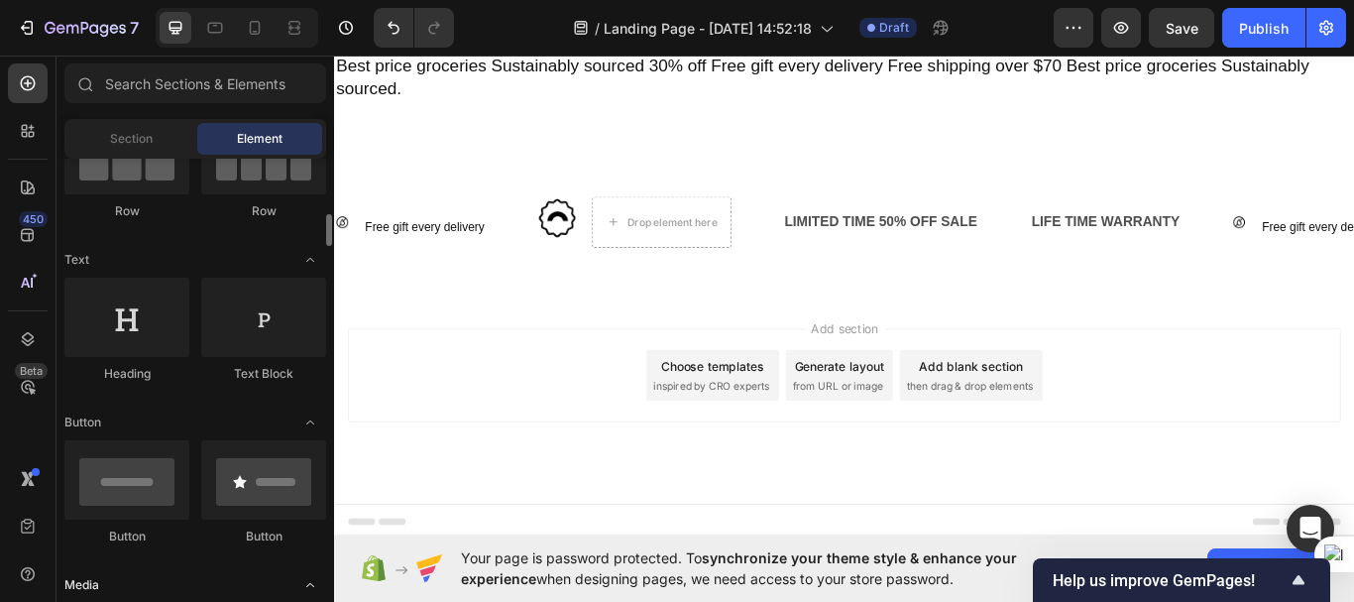
scroll to position [254, 0]
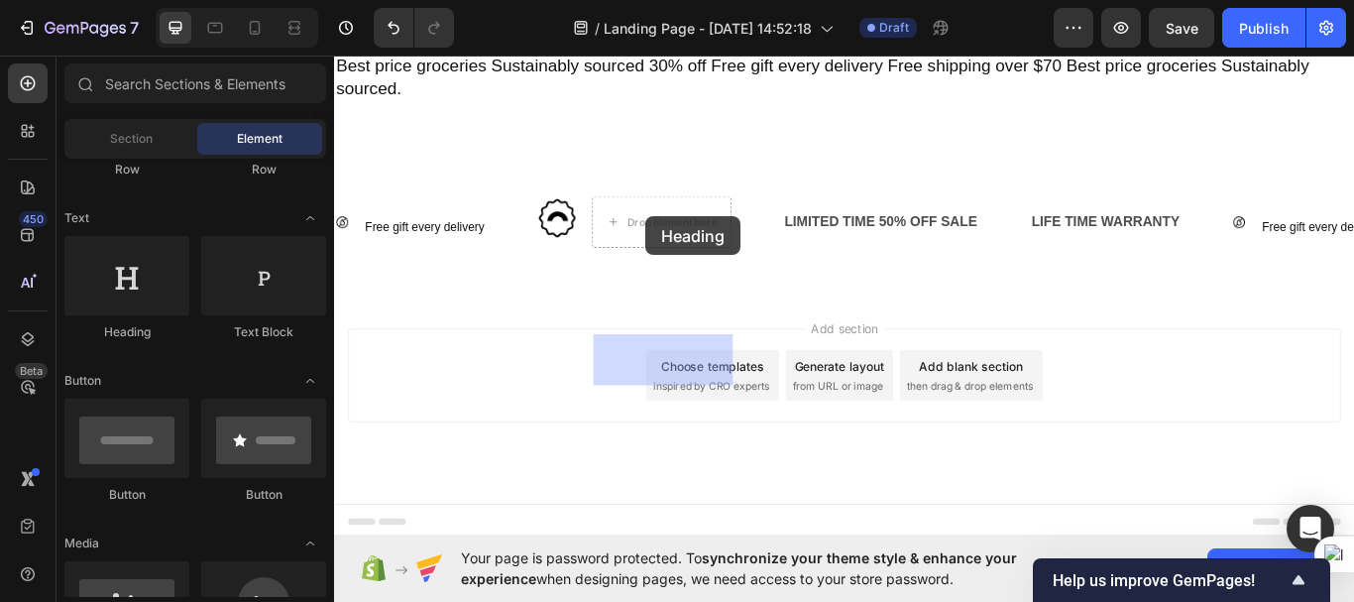
drag, startPoint x: 460, startPoint y: 334, endPoint x: 697, endPoint y: 244, distance: 253.6
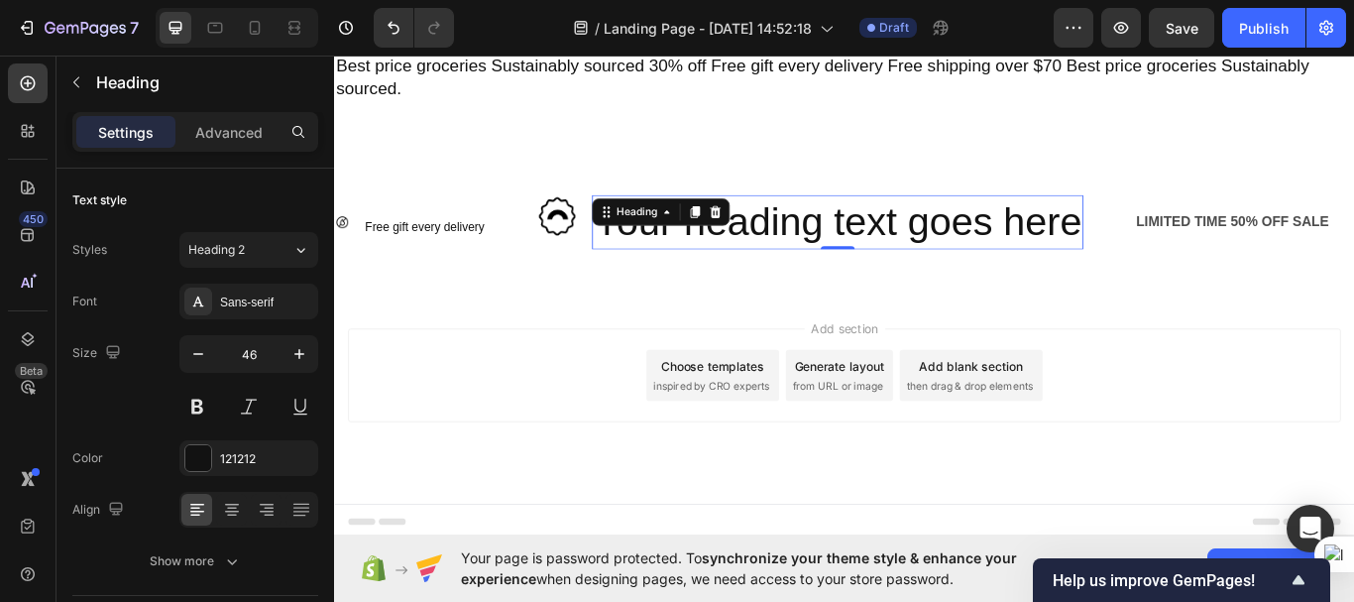
click at [834, 243] on h2 "Your heading text goes here" at bounding box center [921, 250] width 573 height 63
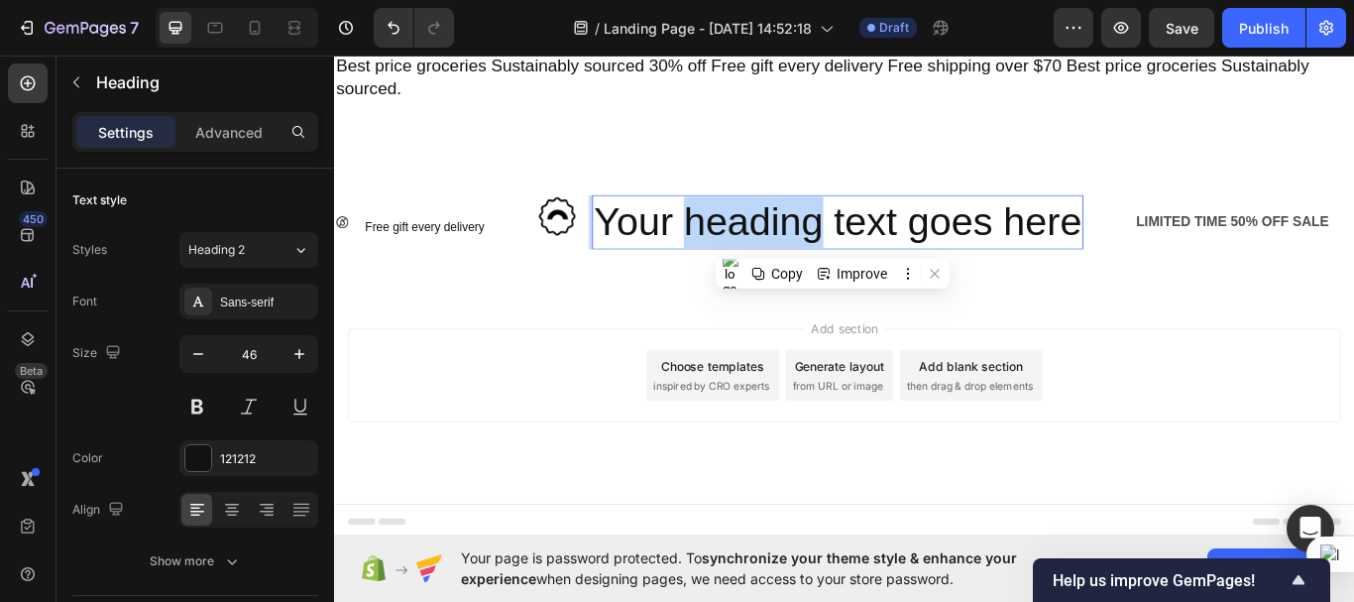
click at [834, 243] on p "Your heading text goes here" at bounding box center [921, 250] width 569 height 59
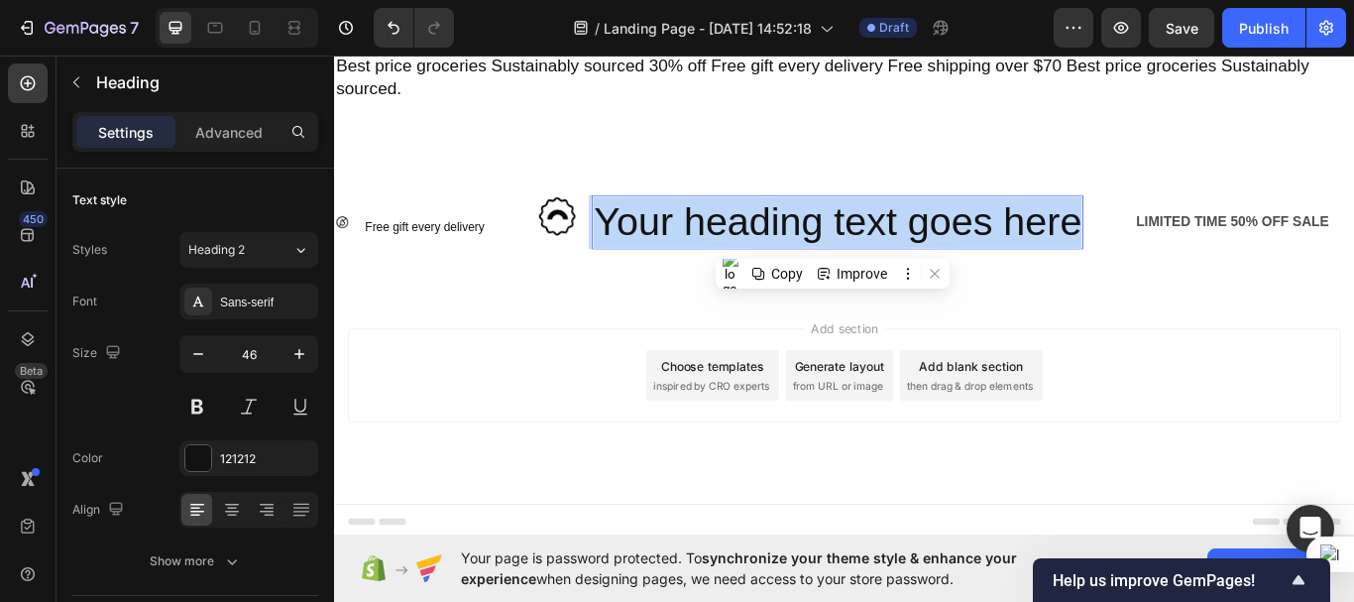
click at [834, 243] on p "Your heading text goes here" at bounding box center [921, 250] width 569 height 59
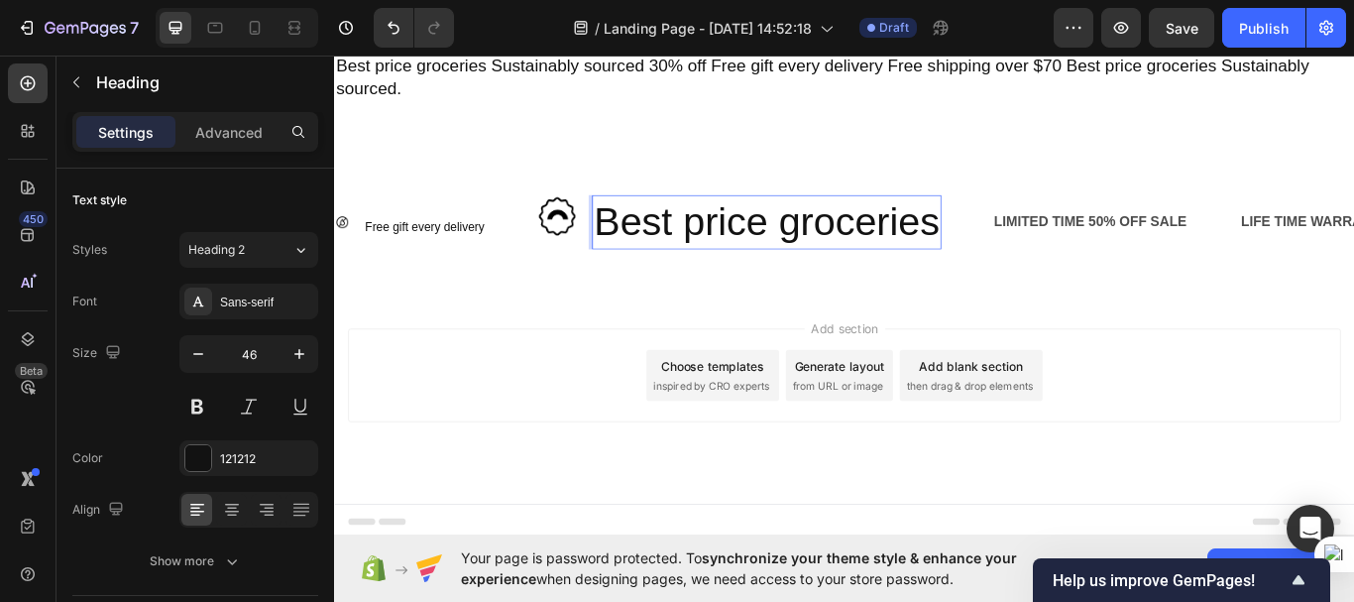
click at [753, 244] on p "Best price groceries" at bounding box center [839, 250] width 404 height 59
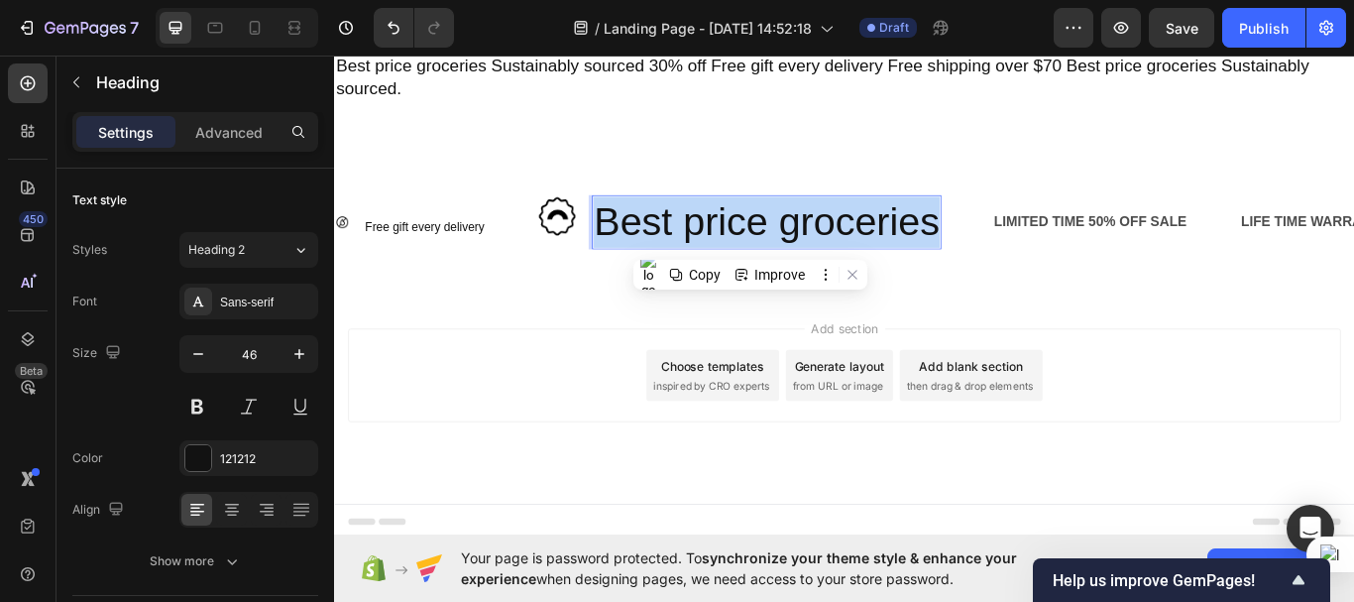
click at [753, 244] on p "Best price groceries" at bounding box center [839, 250] width 404 height 59
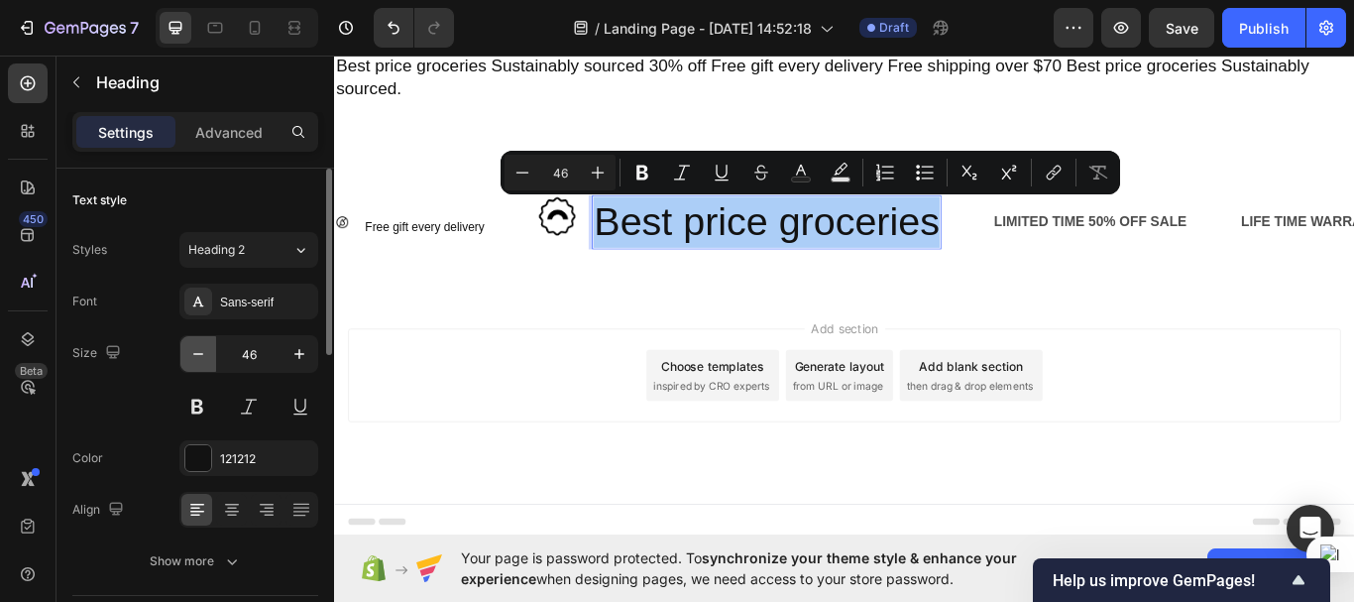
click at [193, 349] on icon "button" at bounding box center [198, 354] width 20 height 20
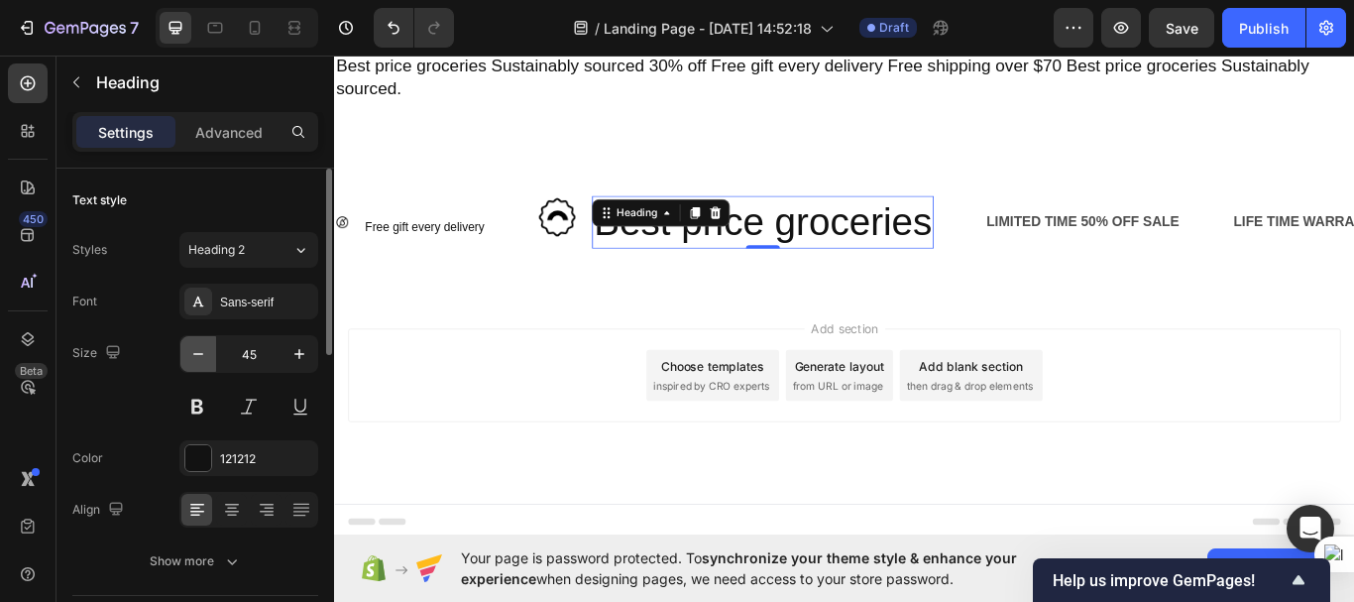
click at [193, 349] on icon "button" at bounding box center [198, 354] width 20 height 20
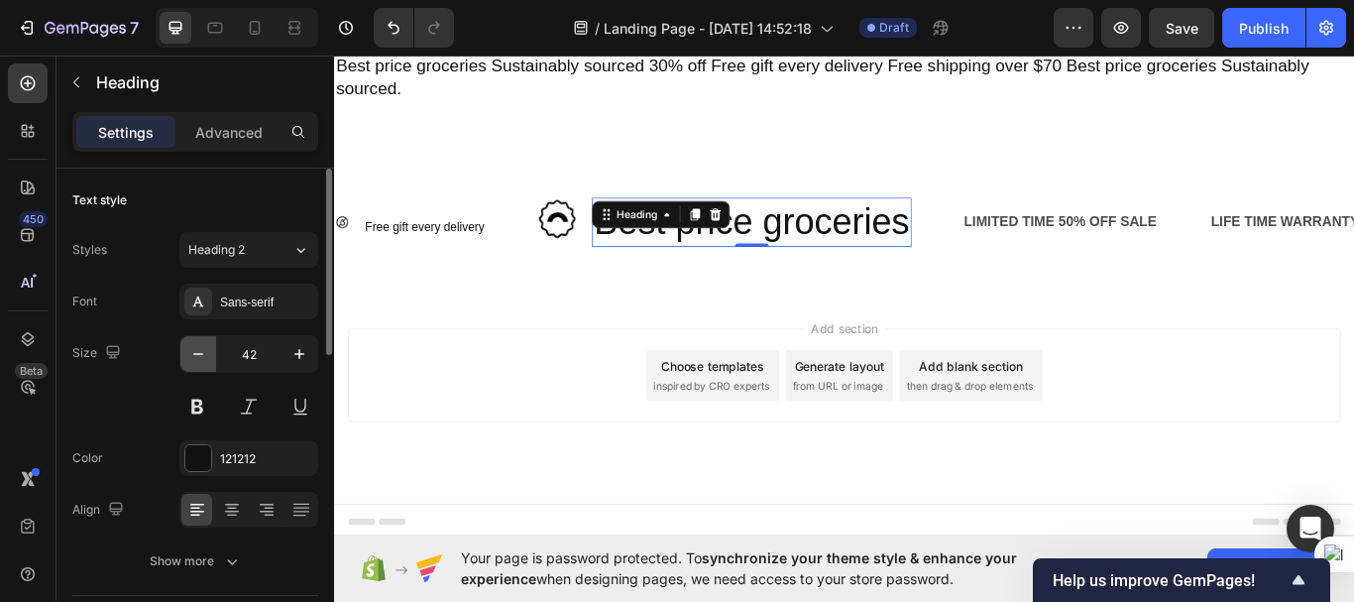
click at [193, 349] on icon "button" at bounding box center [198, 354] width 20 height 20
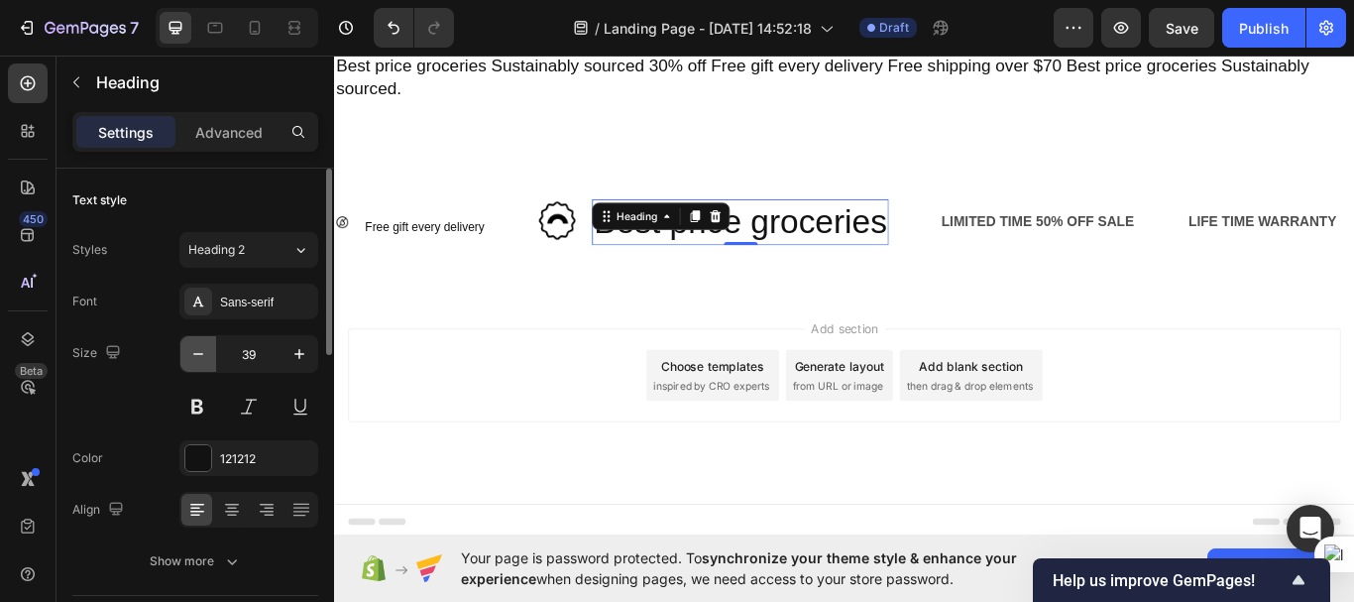
click at [193, 349] on icon "button" at bounding box center [198, 354] width 20 height 20
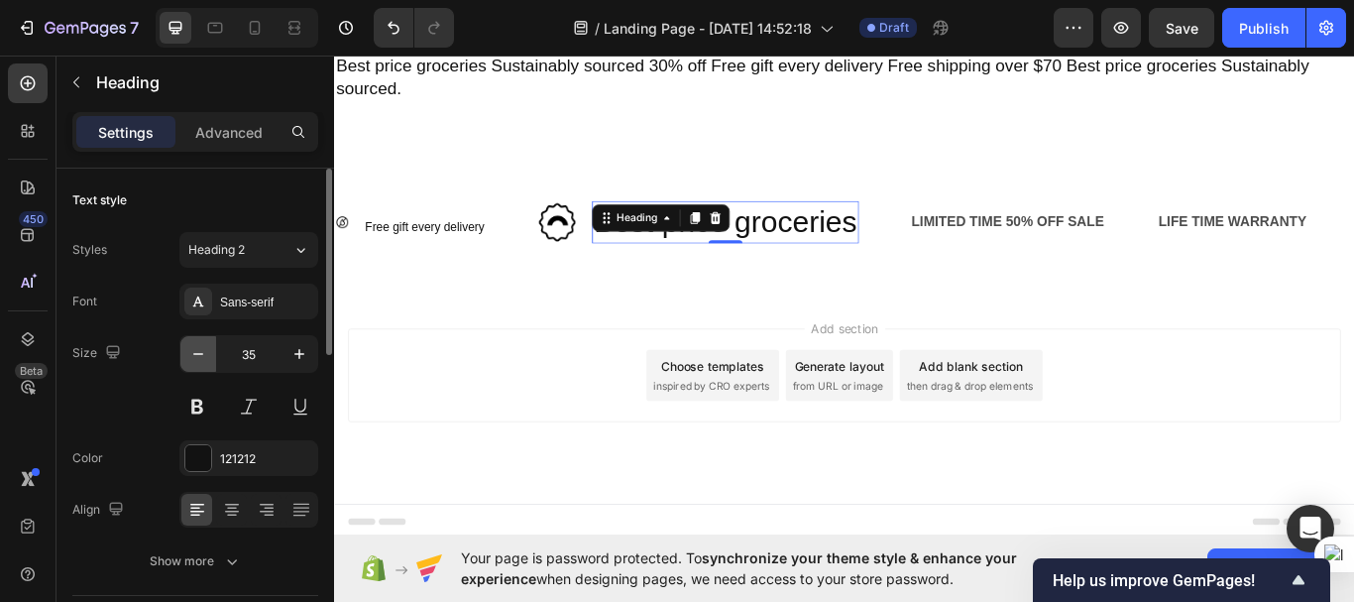
click at [193, 349] on icon "button" at bounding box center [198, 354] width 20 height 20
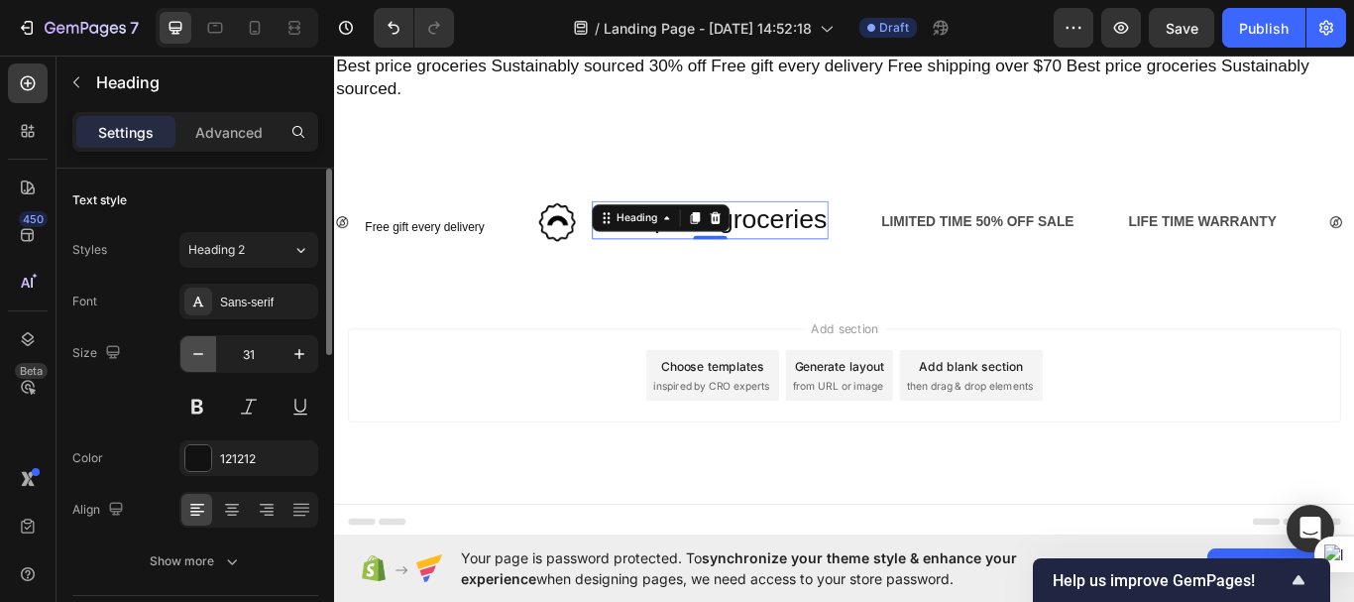
click at [193, 349] on icon "button" at bounding box center [198, 354] width 20 height 20
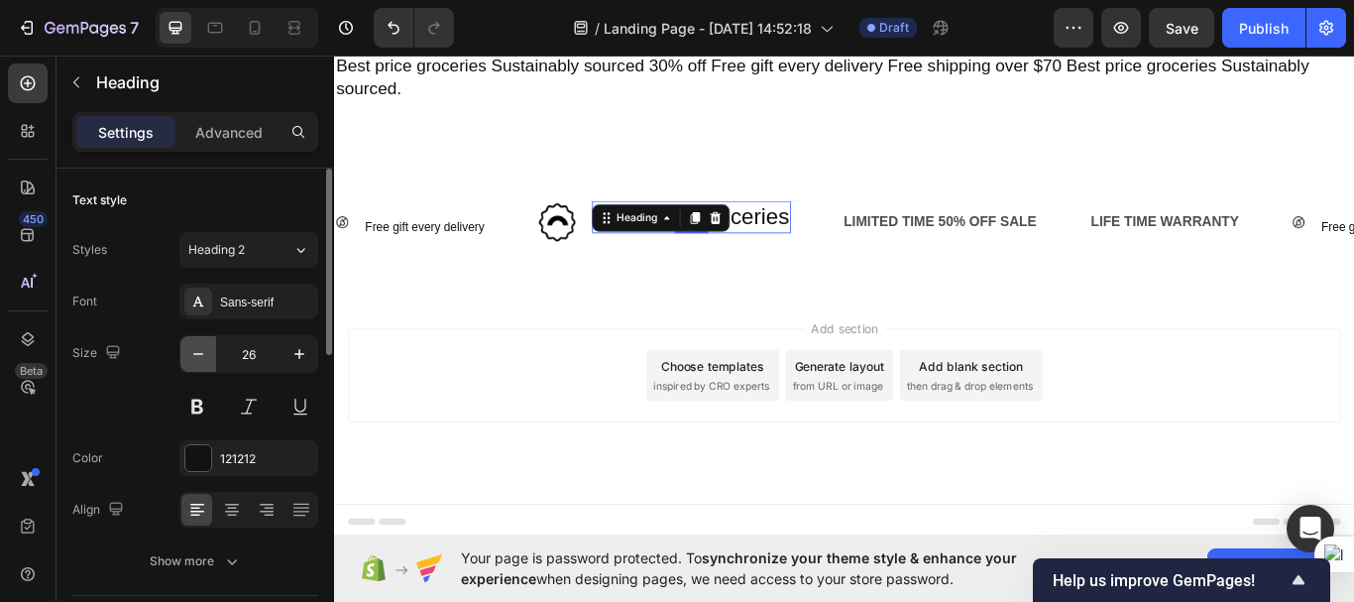
click at [193, 349] on icon "button" at bounding box center [198, 354] width 20 height 20
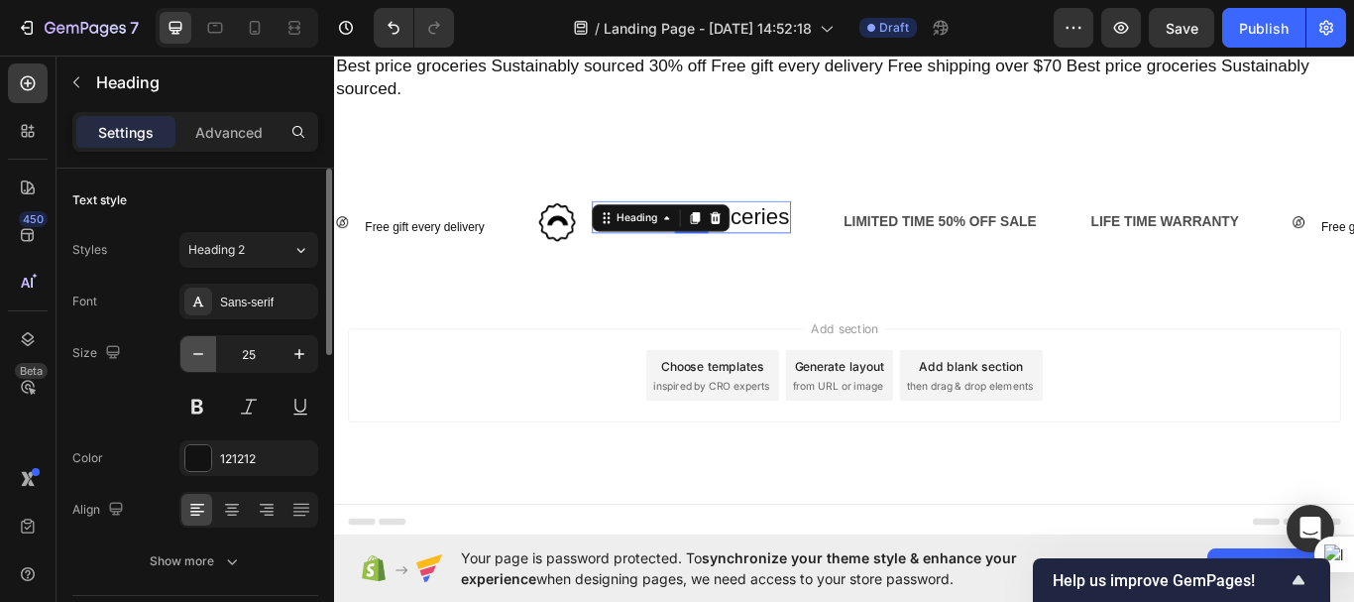
click at [193, 349] on icon "button" at bounding box center [198, 354] width 20 height 20
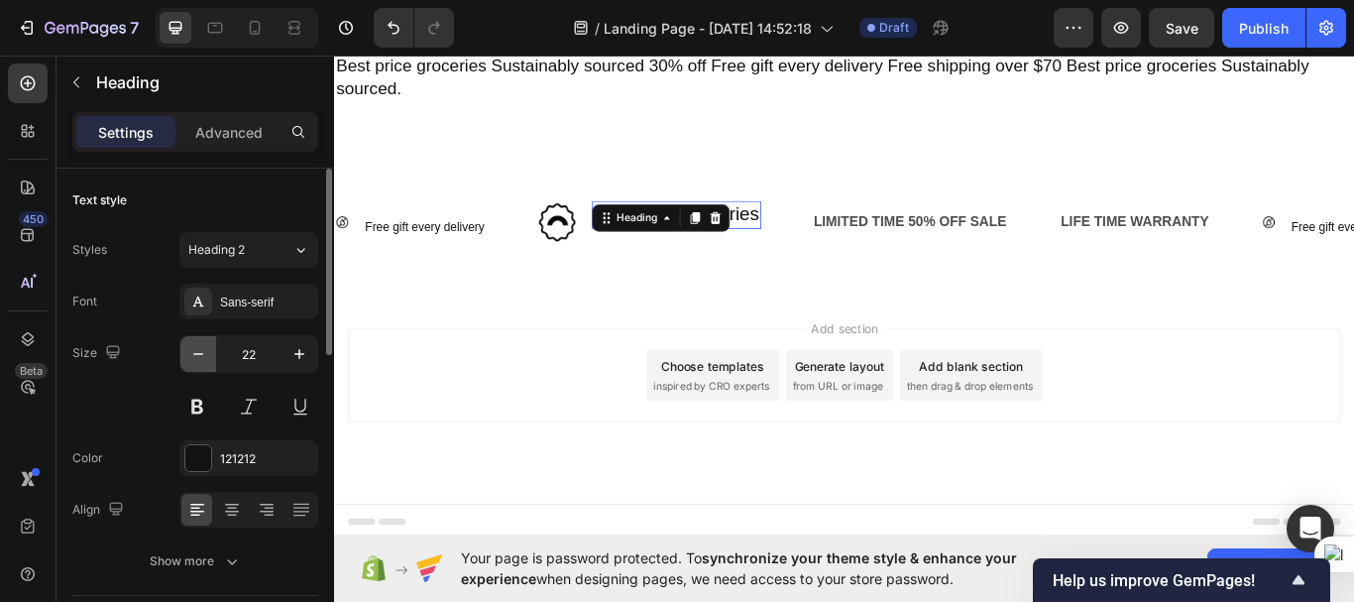
click at [193, 349] on icon "button" at bounding box center [198, 354] width 20 height 20
type input "20"
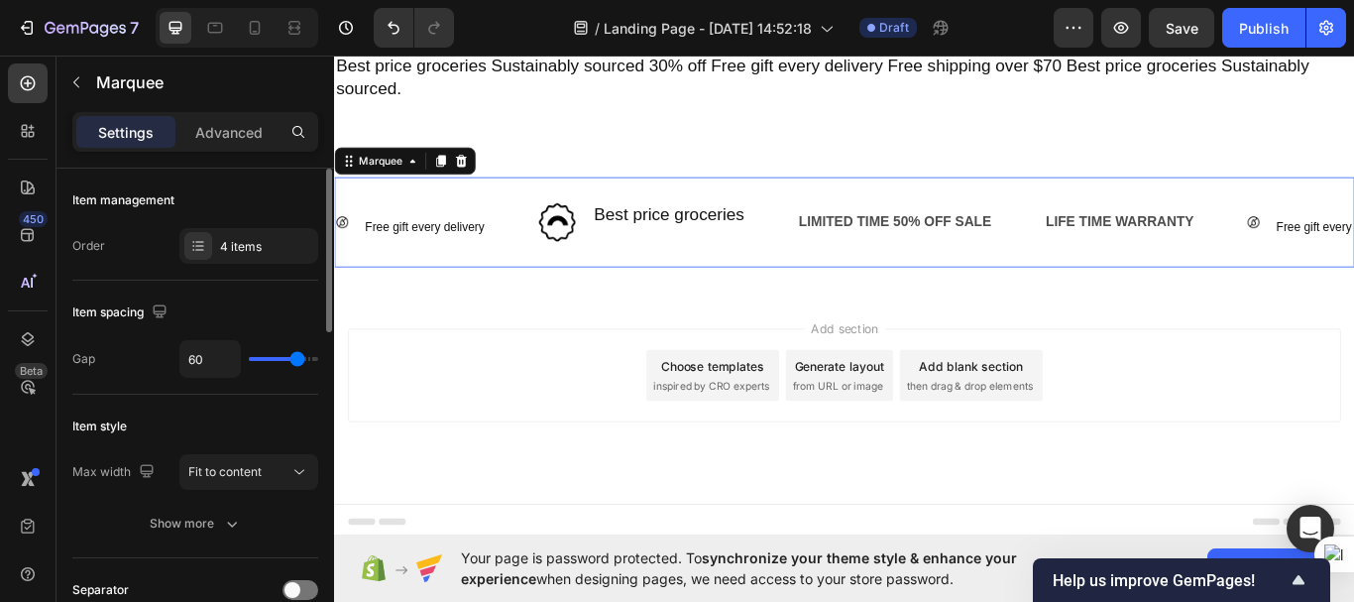
click at [851, 249] on div "Image Best price groceries Heading Row Row" at bounding box center [721, 250] width 303 height 49
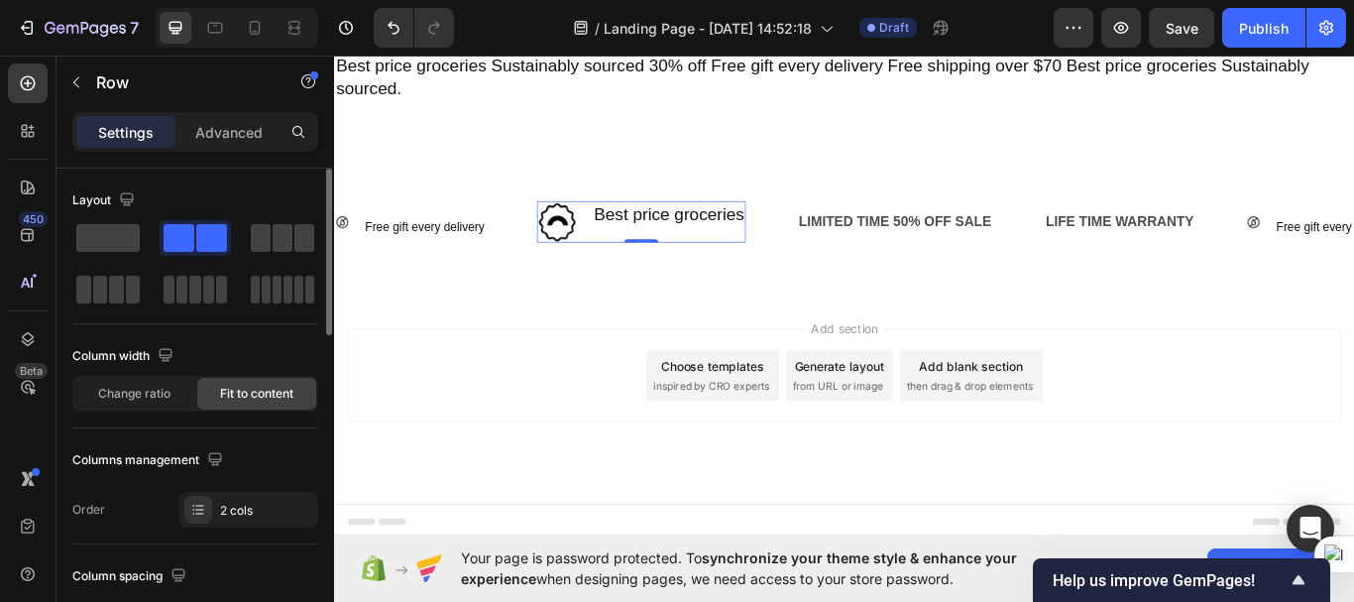
click at [780, 259] on div "Best price groceries Heading" at bounding box center [724, 250] width 179 height 49
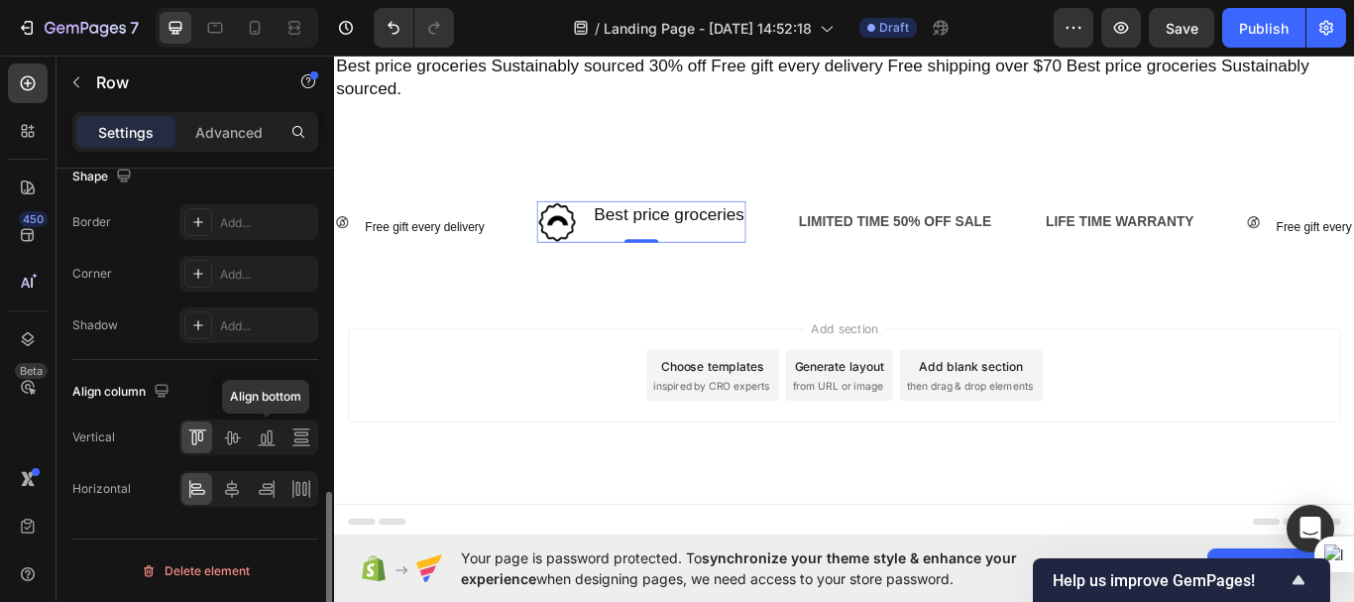
scroll to position [939, 0]
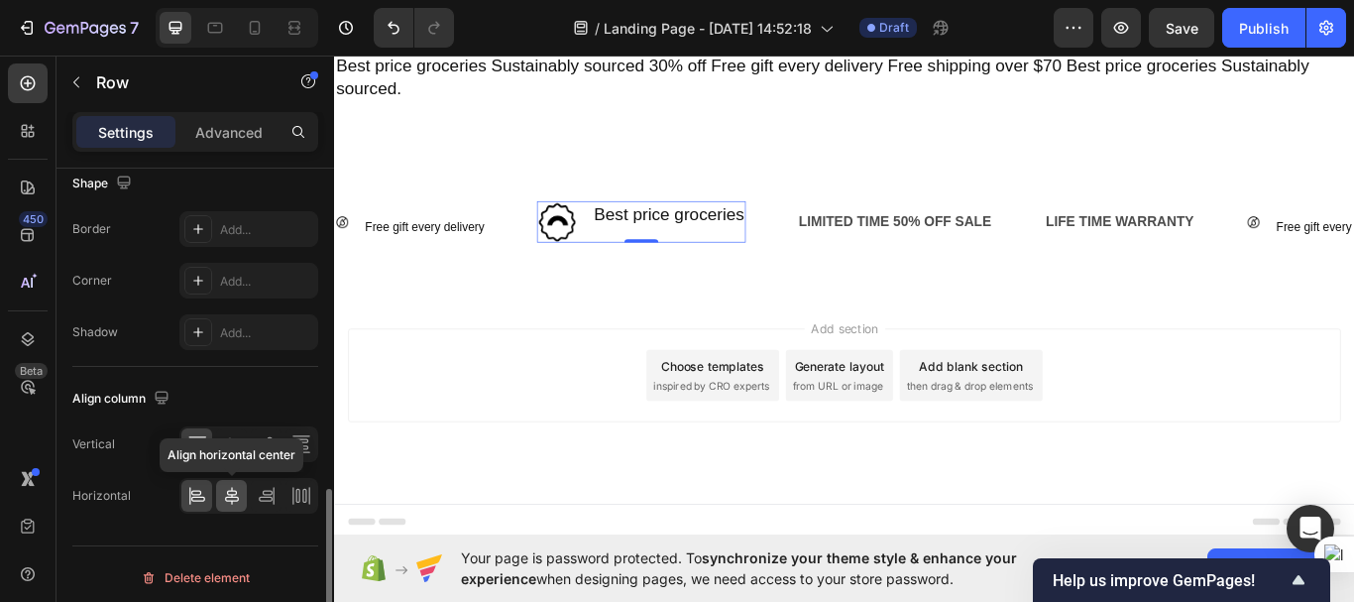
click at [233, 495] on icon at bounding box center [232, 496] width 14 height 18
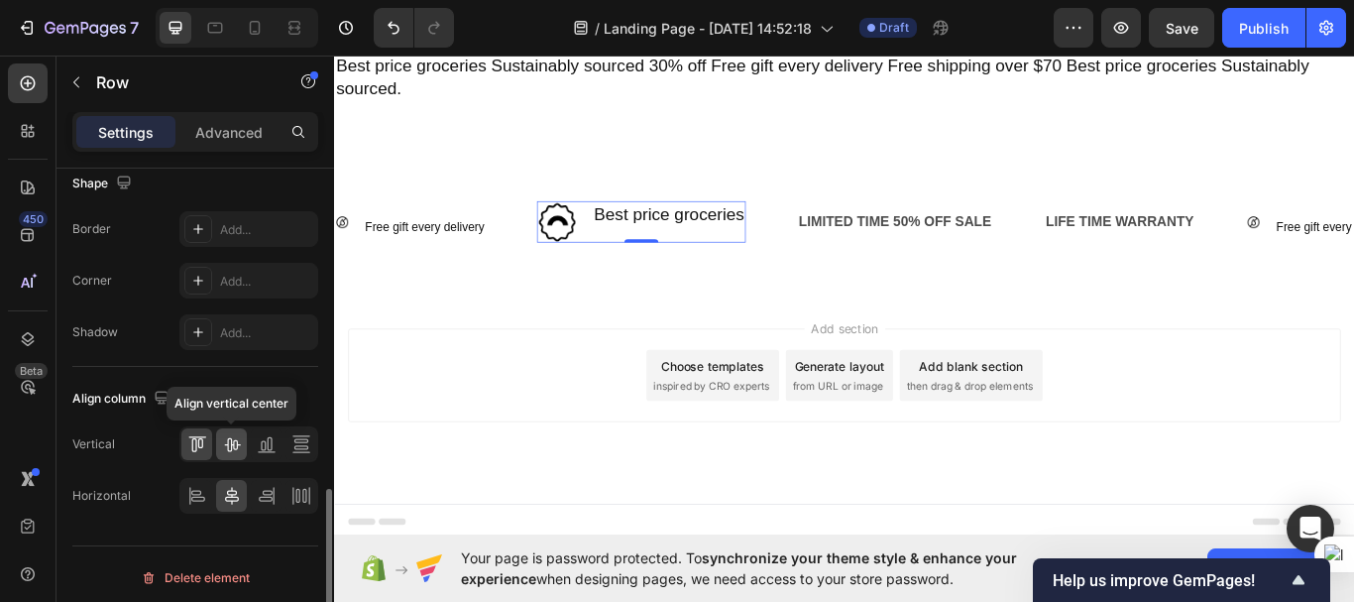
click at [231, 444] on icon at bounding box center [232, 445] width 16 height 14
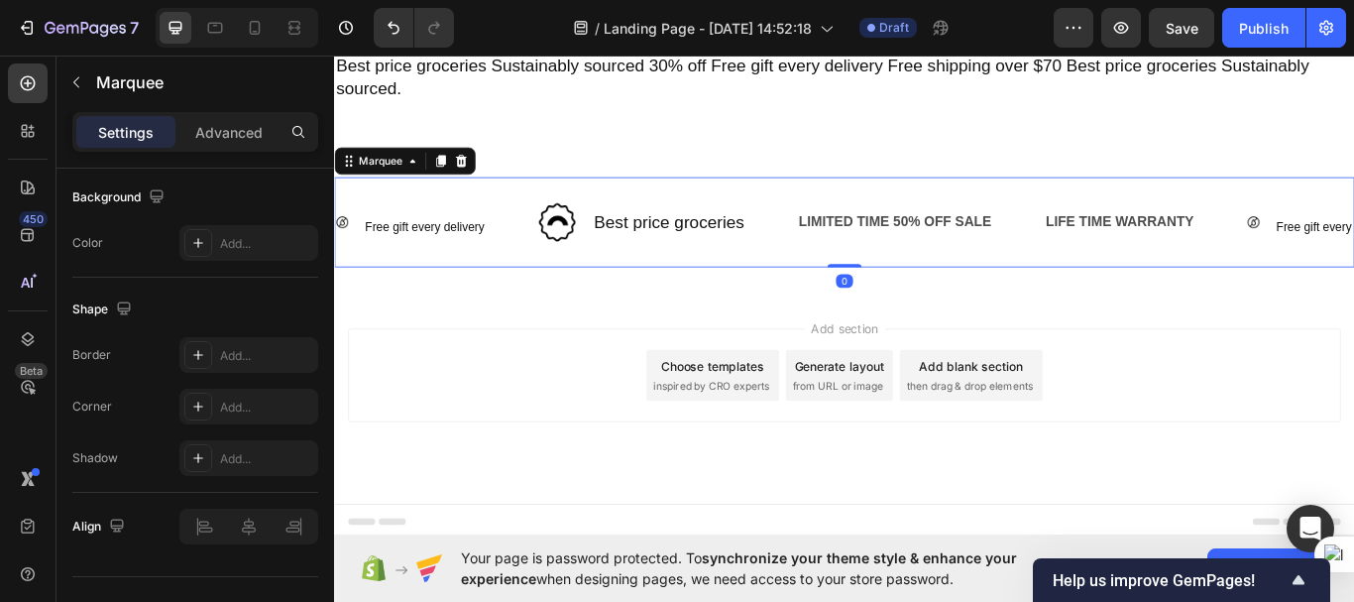
scroll to position [0, 0]
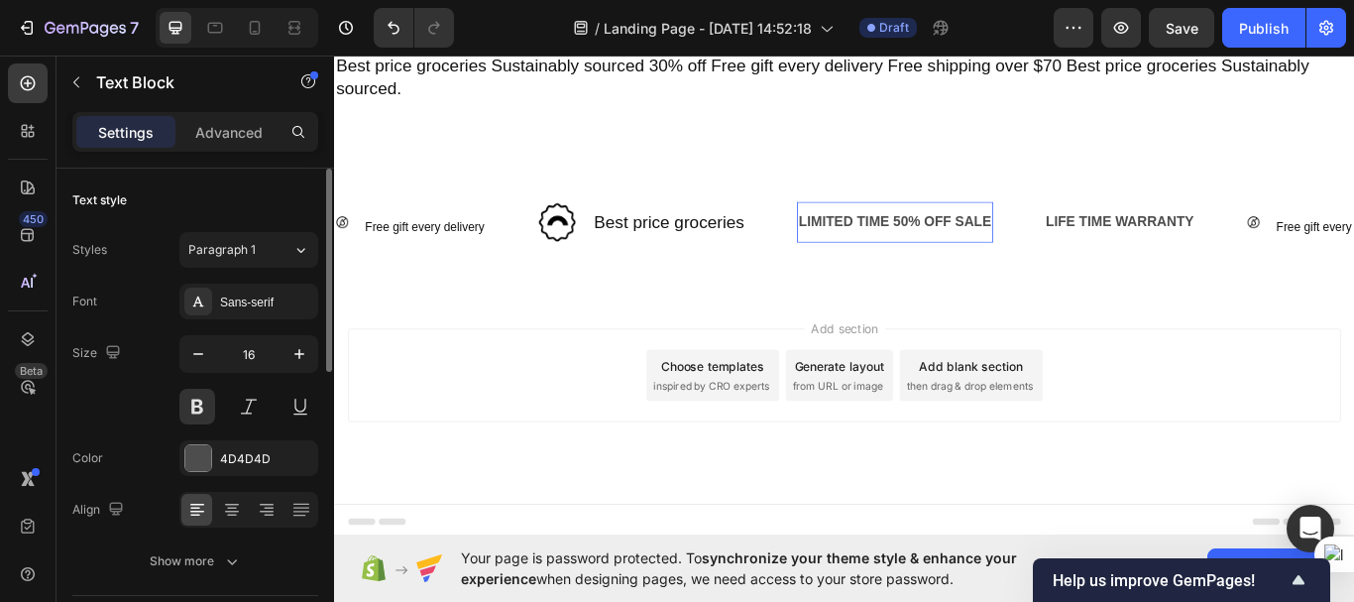
click at [885, 254] on div "LIMITED TIME 50% OFF SALE" at bounding box center [988, 251] width 229 height 33
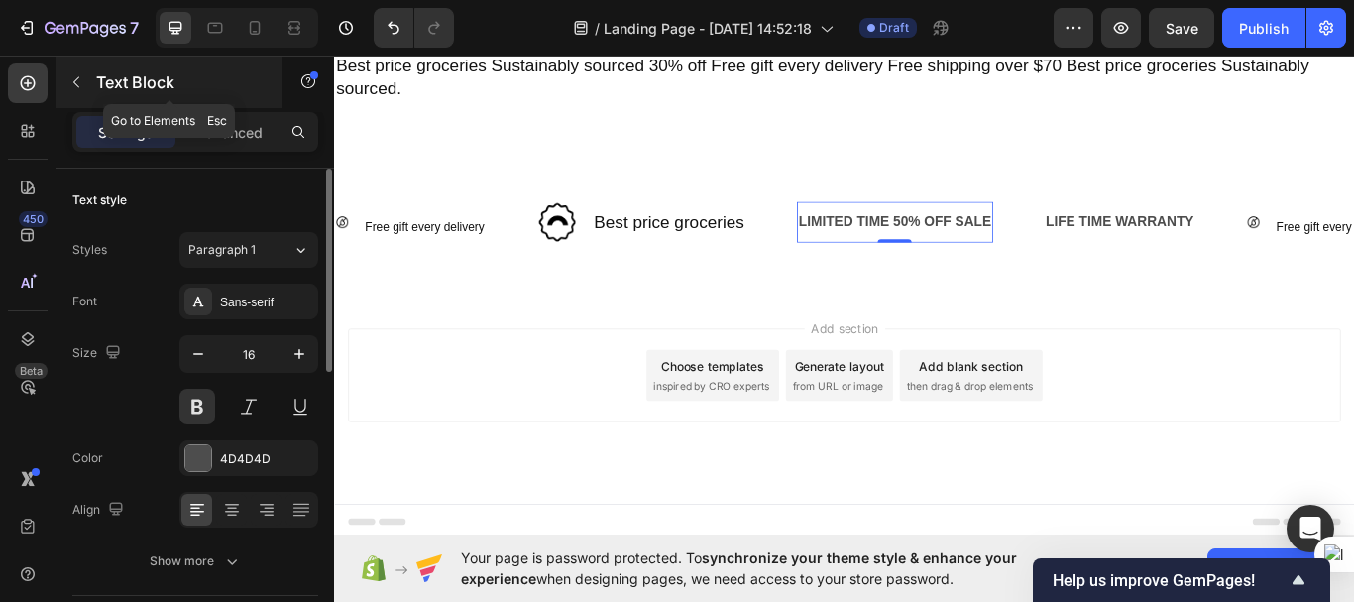
click at [74, 86] on icon "button" at bounding box center [76, 82] width 16 height 16
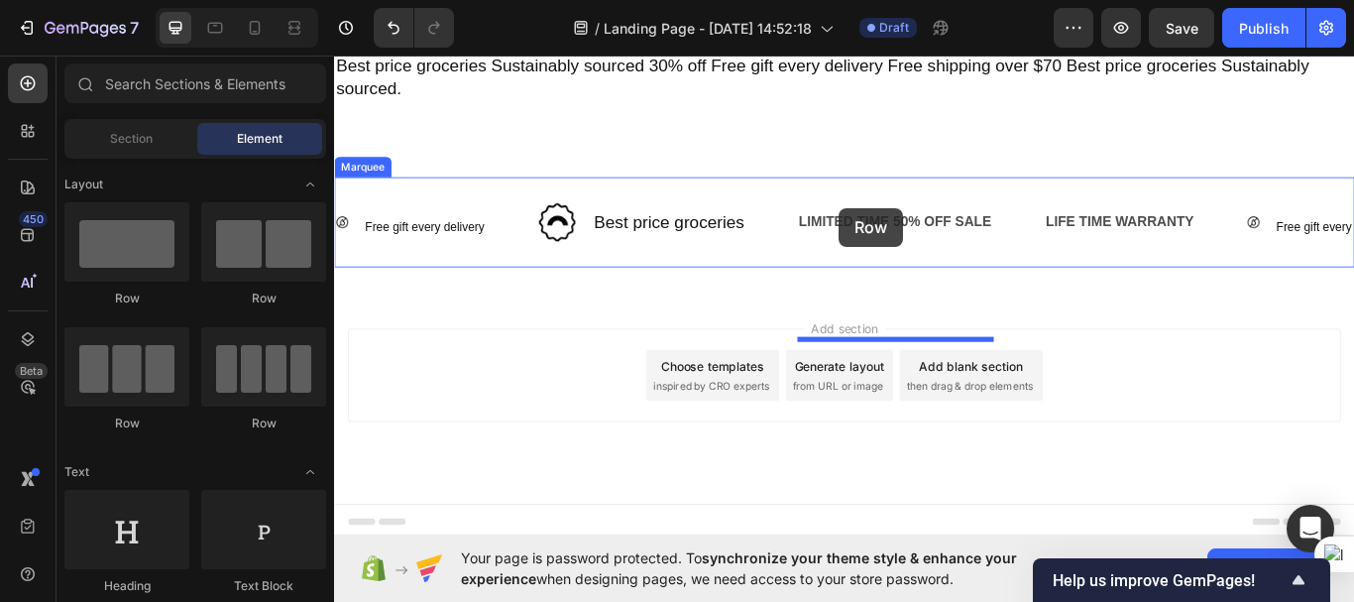
drag, startPoint x: 449, startPoint y: 297, endPoint x: 923, endPoint y: 234, distance: 478.2
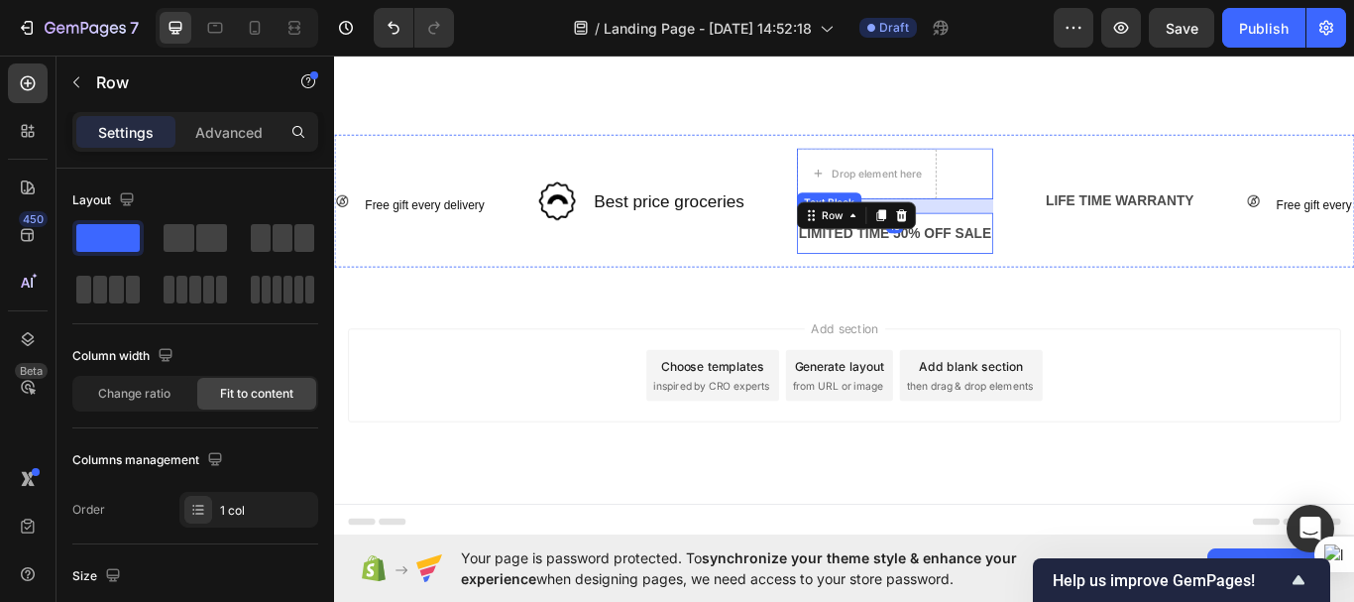
click at [963, 281] on div "LIMITED TIME 50% OFF SALE" at bounding box center [988, 264] width 229 height 33
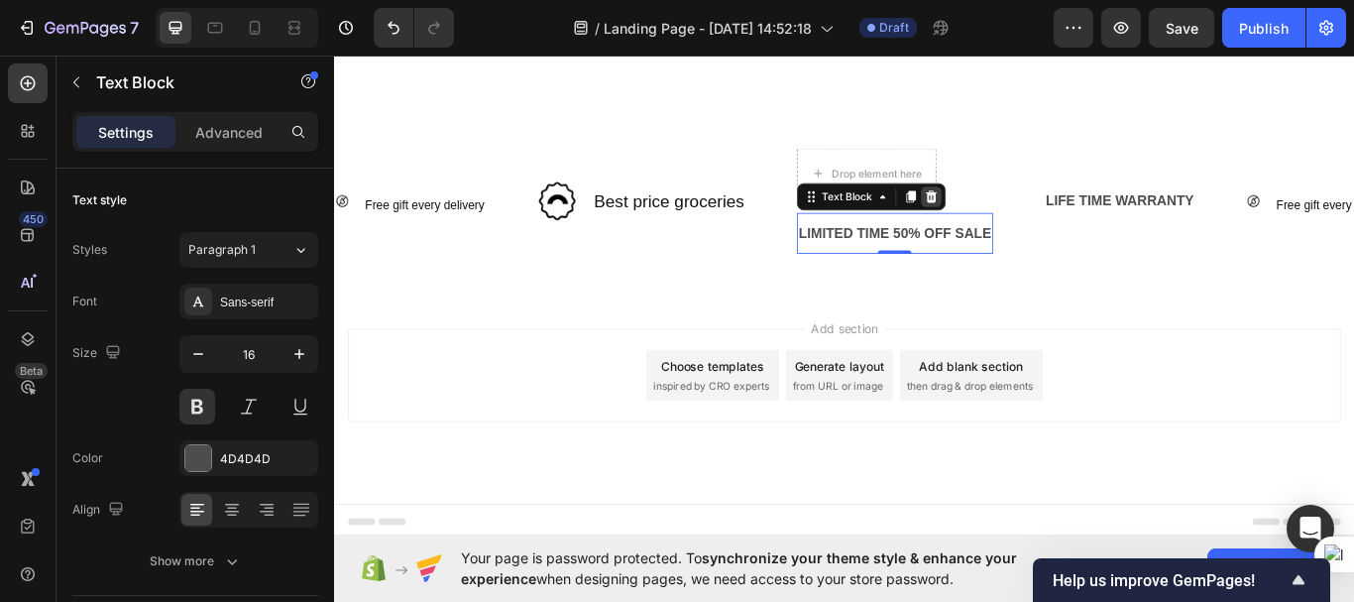
click at [1026, 227] on icon at bounding box center [1030, 220] width 13 height 14
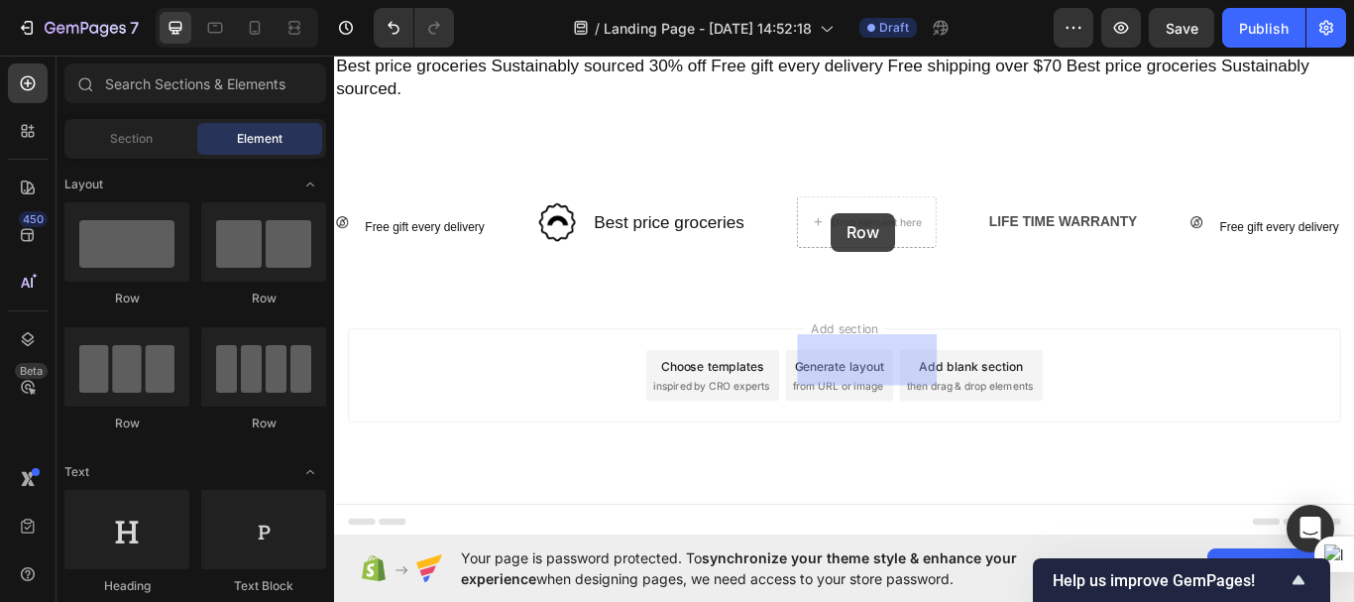
drag, startPoint x: 593, startPoint y: 288, endPoint x: 913, endPoint y: 240, distance: 323.8
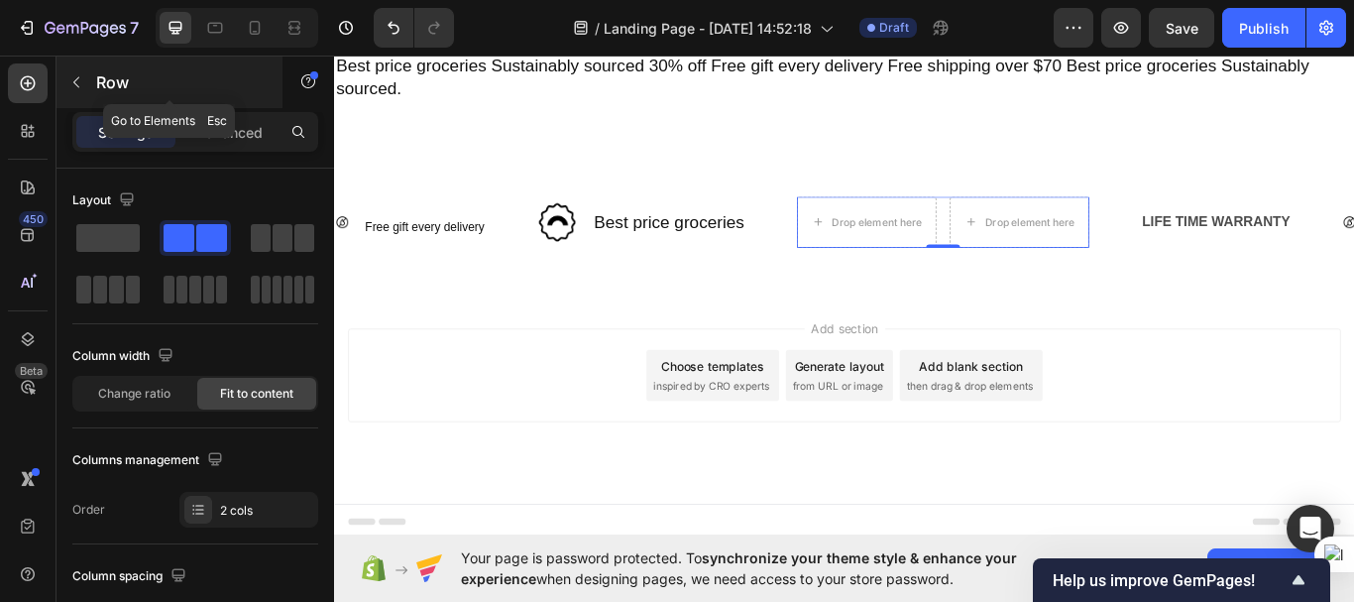
click at [83, 76] on icon "button" at bounding box center [76, 82] width 16 height 16
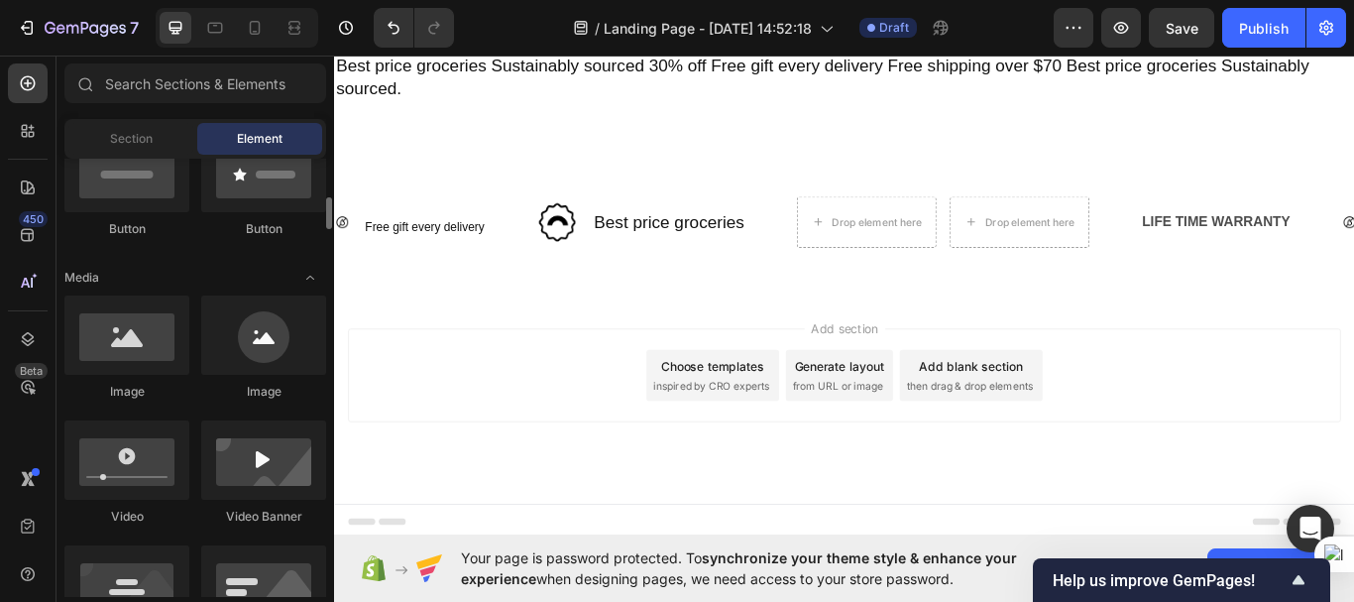
scroll to position [519, 0]
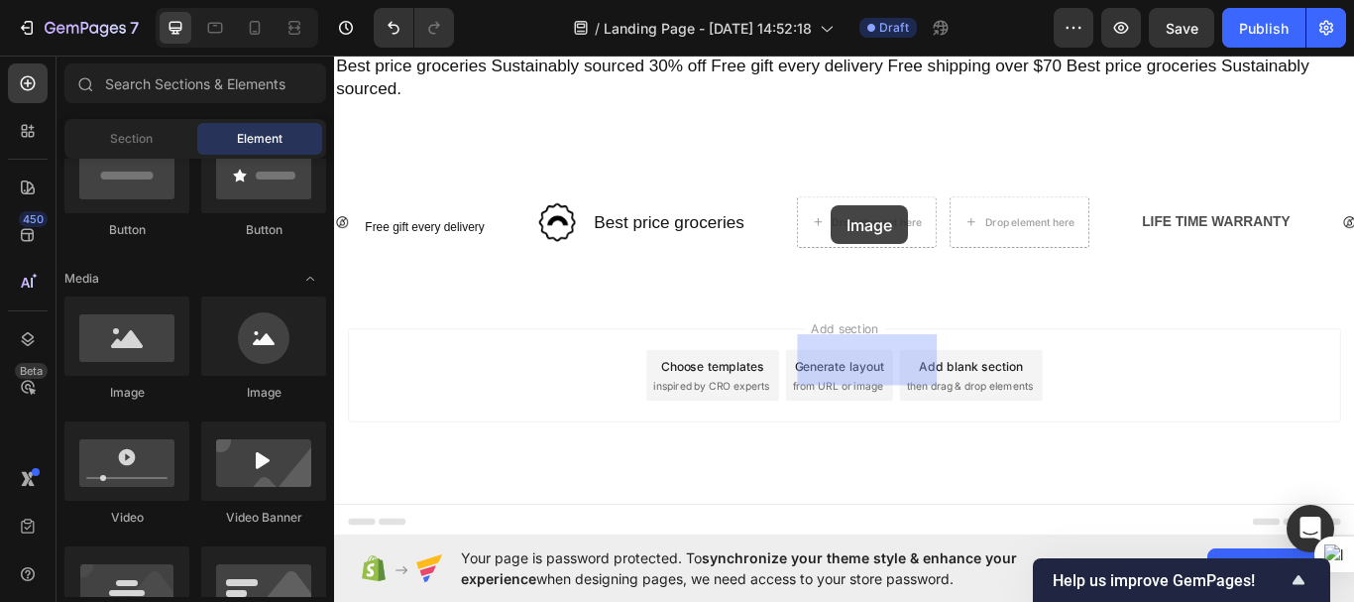
drag, startPoint x: 456, startPoint y: 392, endPoint x: 913, endPoint y: 231, distance: 484.5
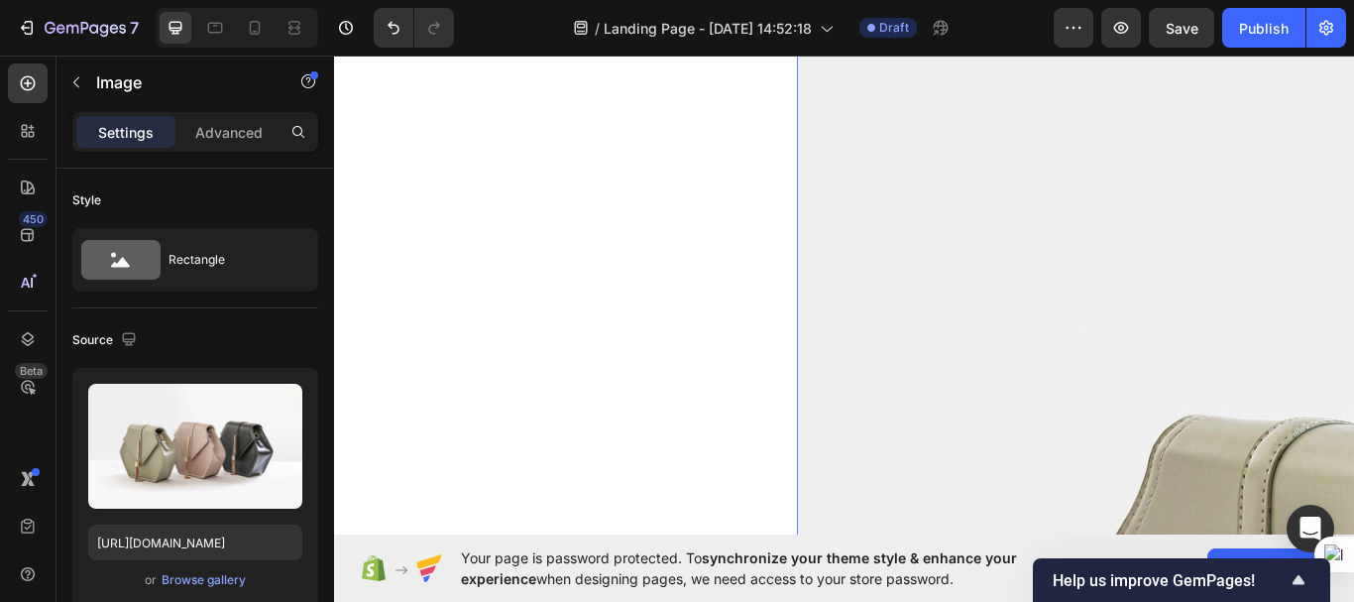
scroll to position [7025, 0]
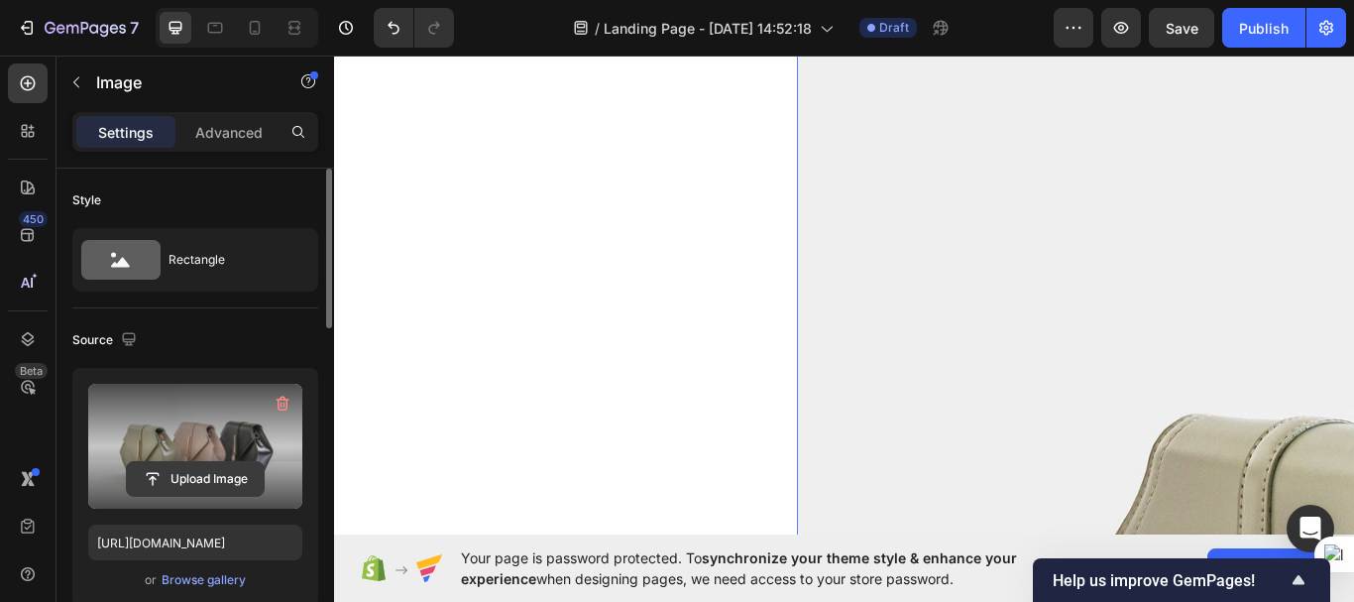
click at [184, 480] on input "file" at bounding box center [195, 479] width 137 height 34
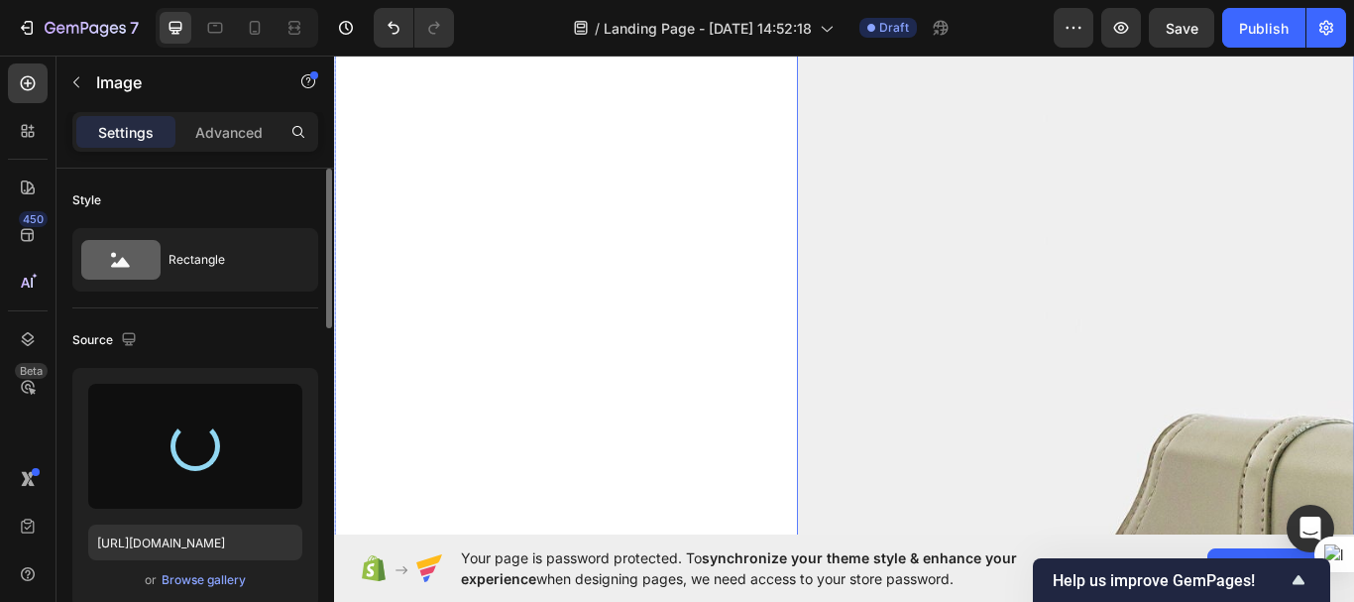
type input "[URL][DOMAIN_NAME]"
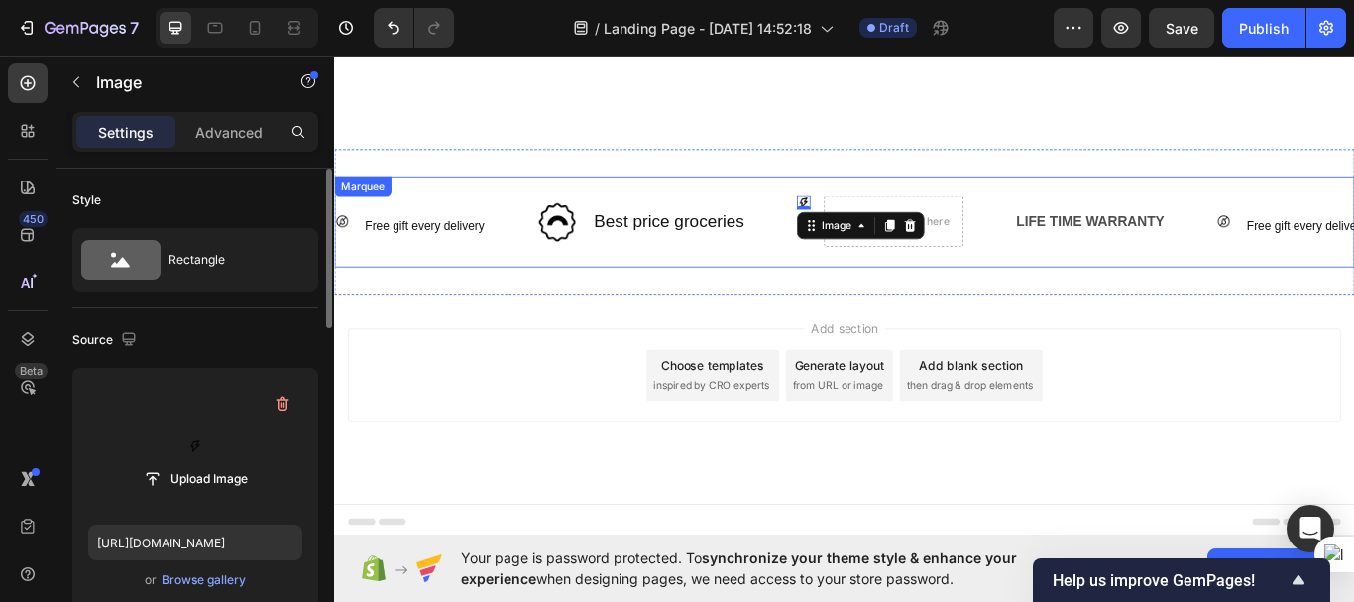
scroll to position [6684, 0]
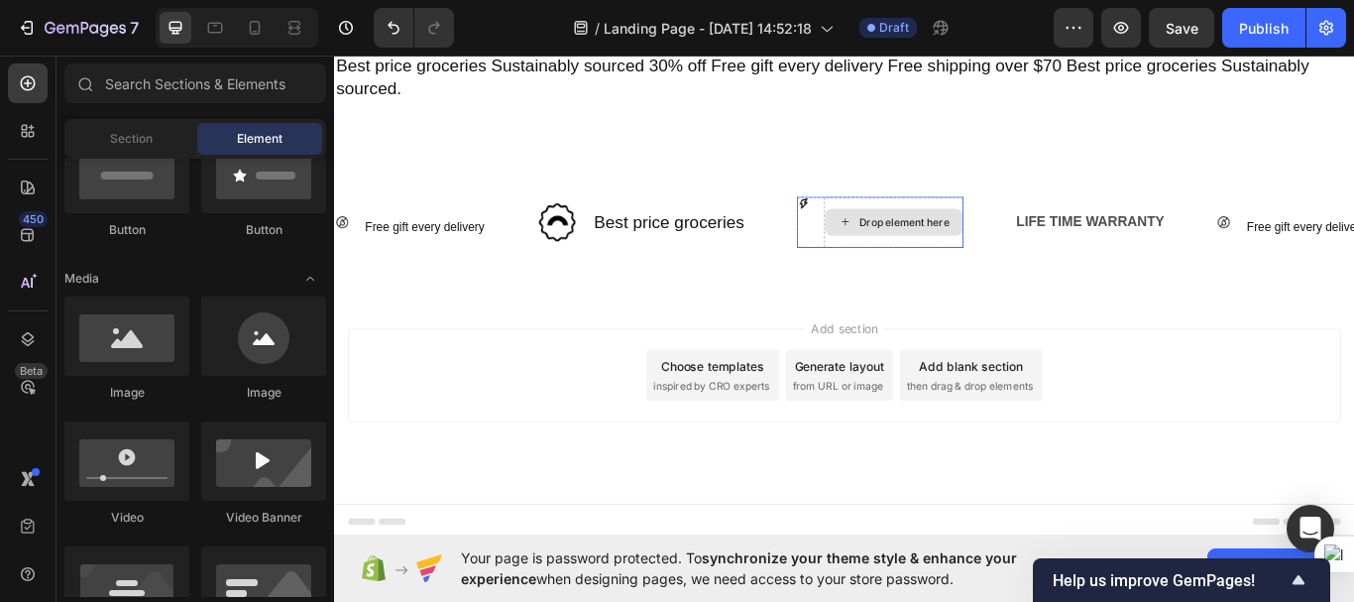
click at [1051, 238] on div "Drop element here" at bounding box center [986, 251] width 161 height 32
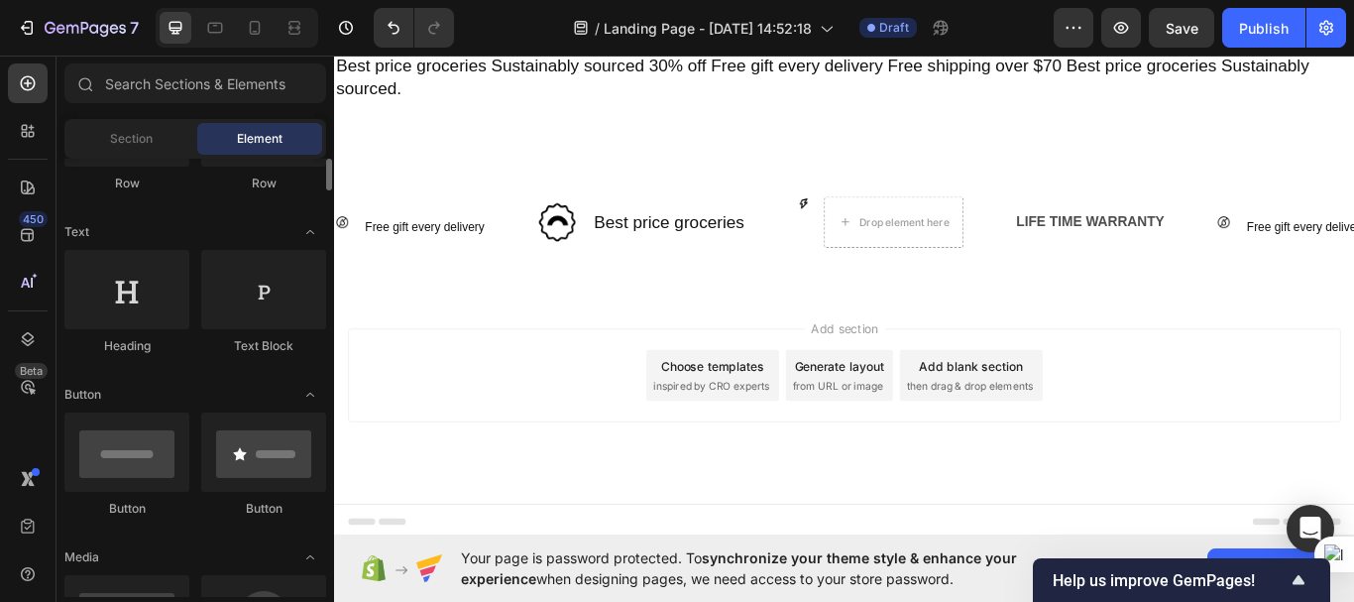
scroll to position [252, 0]
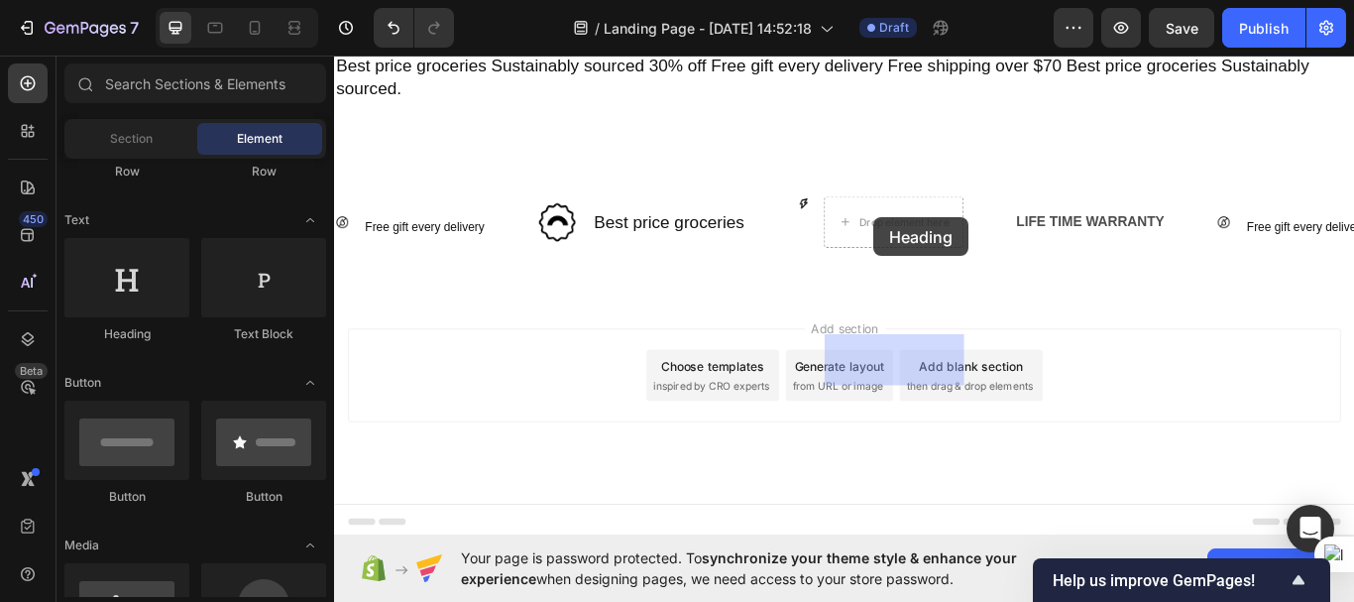
drag, startPoint x: 455, startPoint y: 342, endPoint x: 963, endPoint y: 245, distance: 516.9
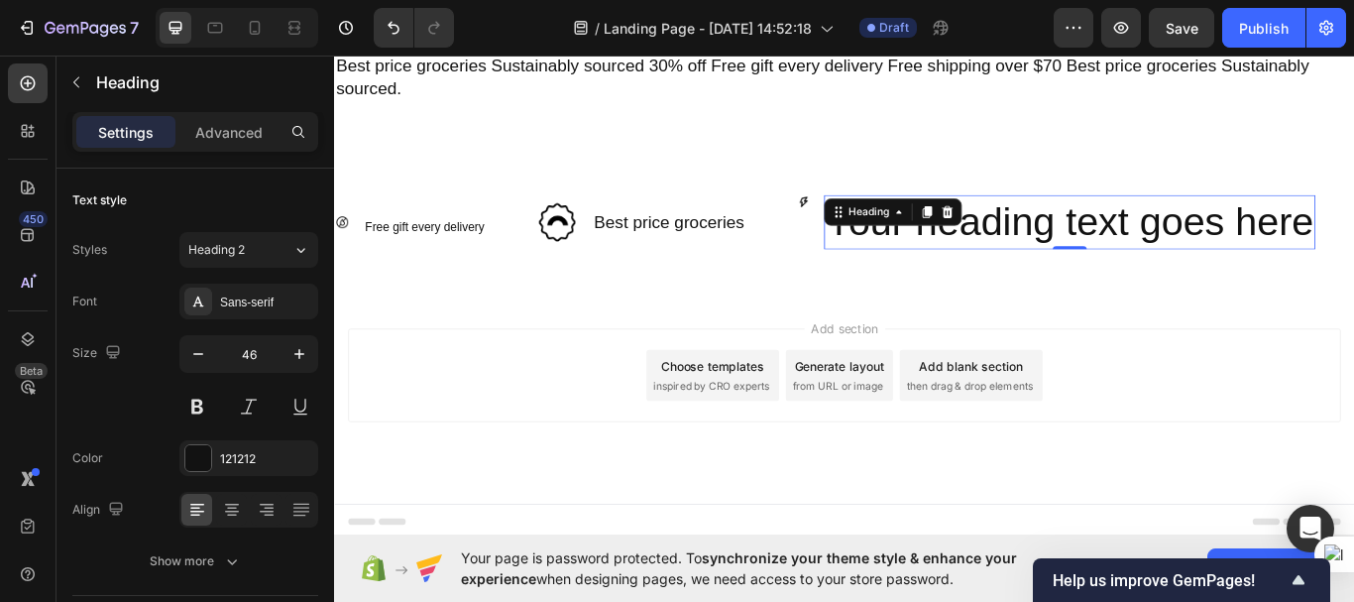
click at [1066, 265] on h2 "Your heading text goes here" at bounding box center [1191, 250] width 573 height 63
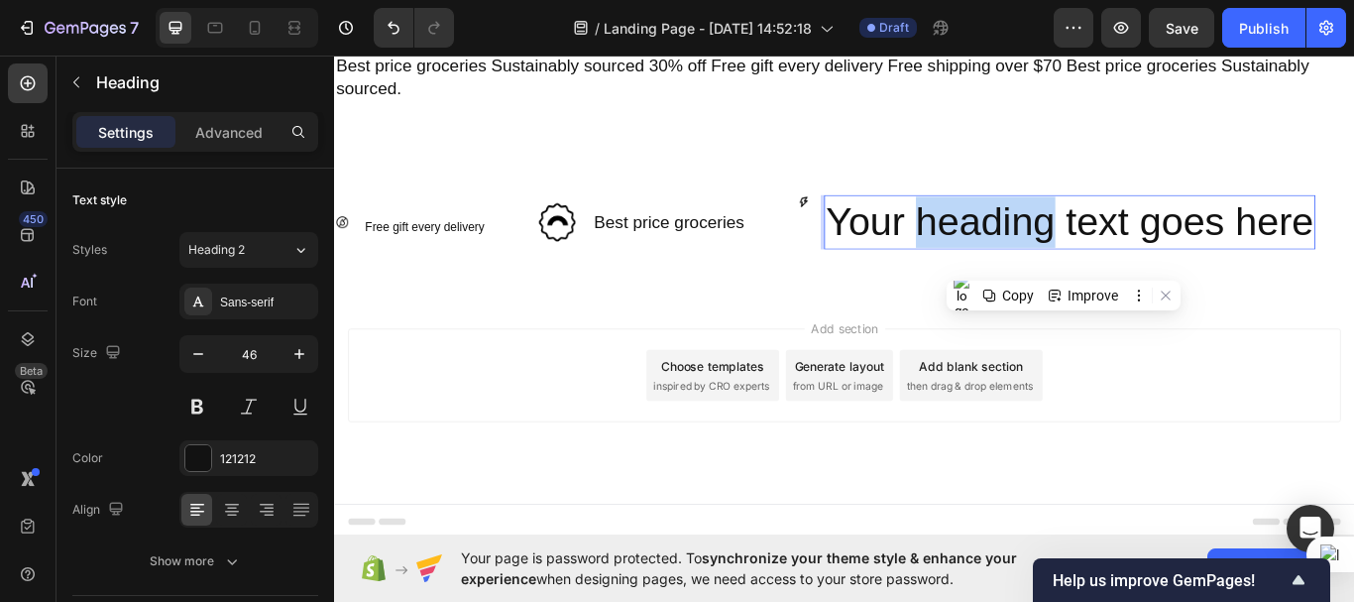
click at [1066, 265] on p "Your heading text goes here" at bounding box center [1191, 250] width 569 height 59
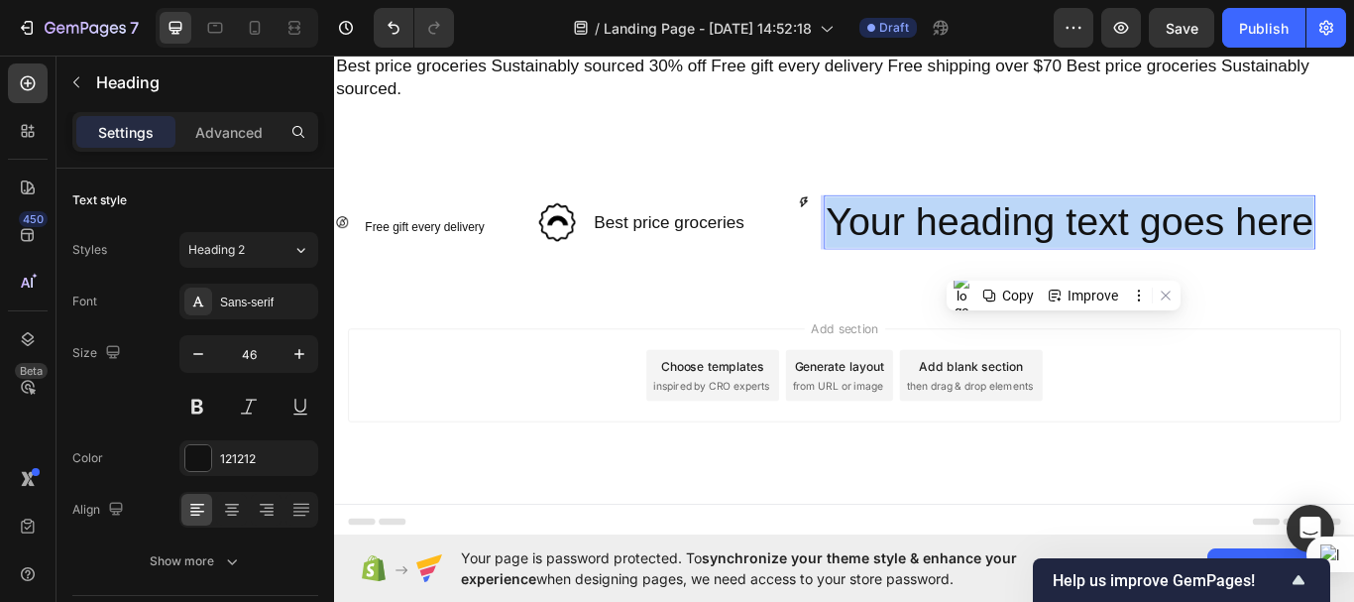
click at [1066, 265] on p "Your heading text goes here" at bounding box center [1191, 250] width 569 height 59
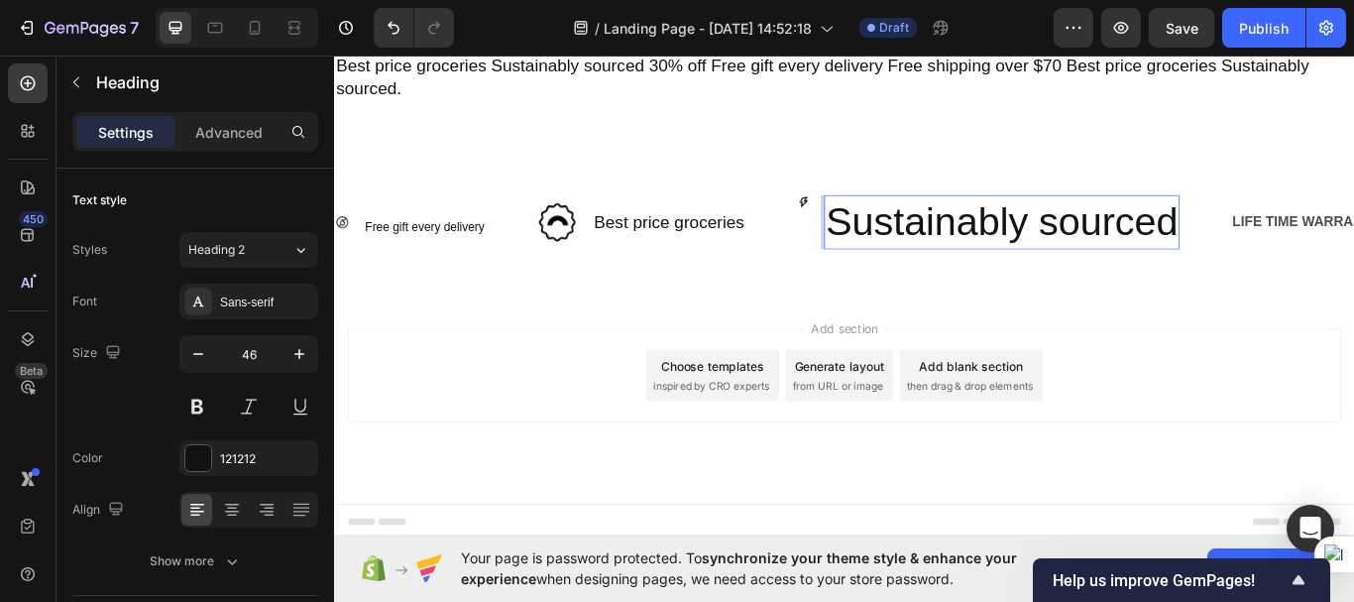
click at [1003, 269] on p "Sustainably sourced" at bounding box center [1112, 250] width 411 height 59
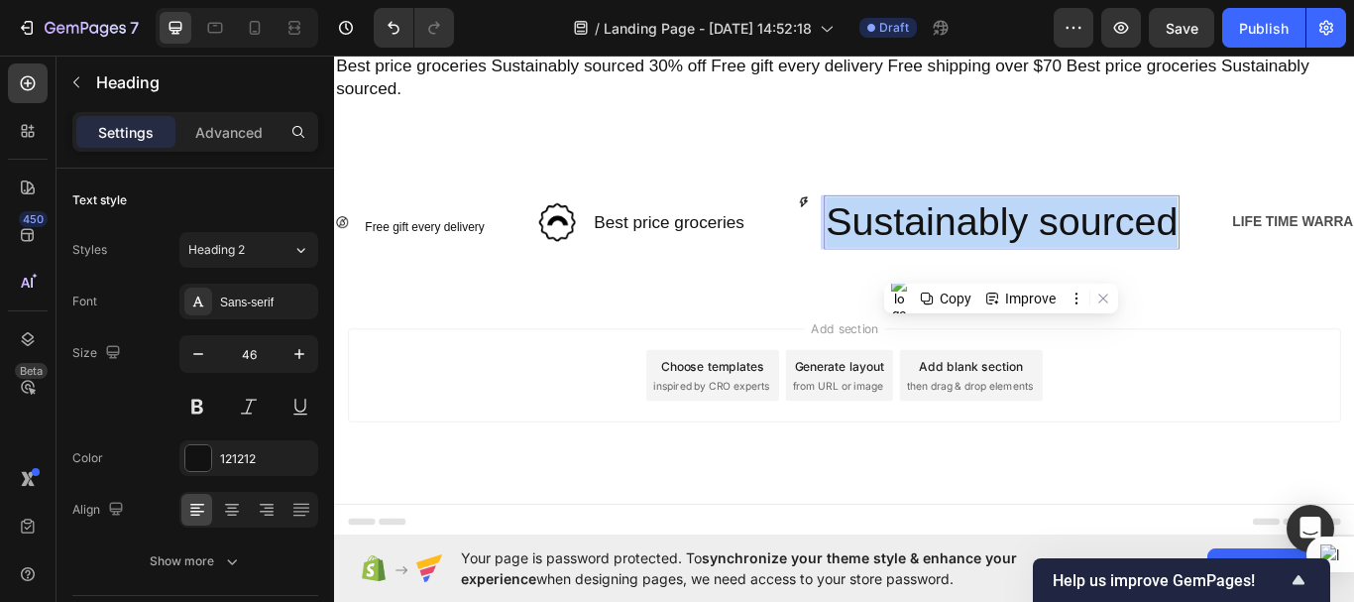
click at [1003, 269] on p "Sustainably sourced" at bounding box center [1112, 250] width 411 height 59
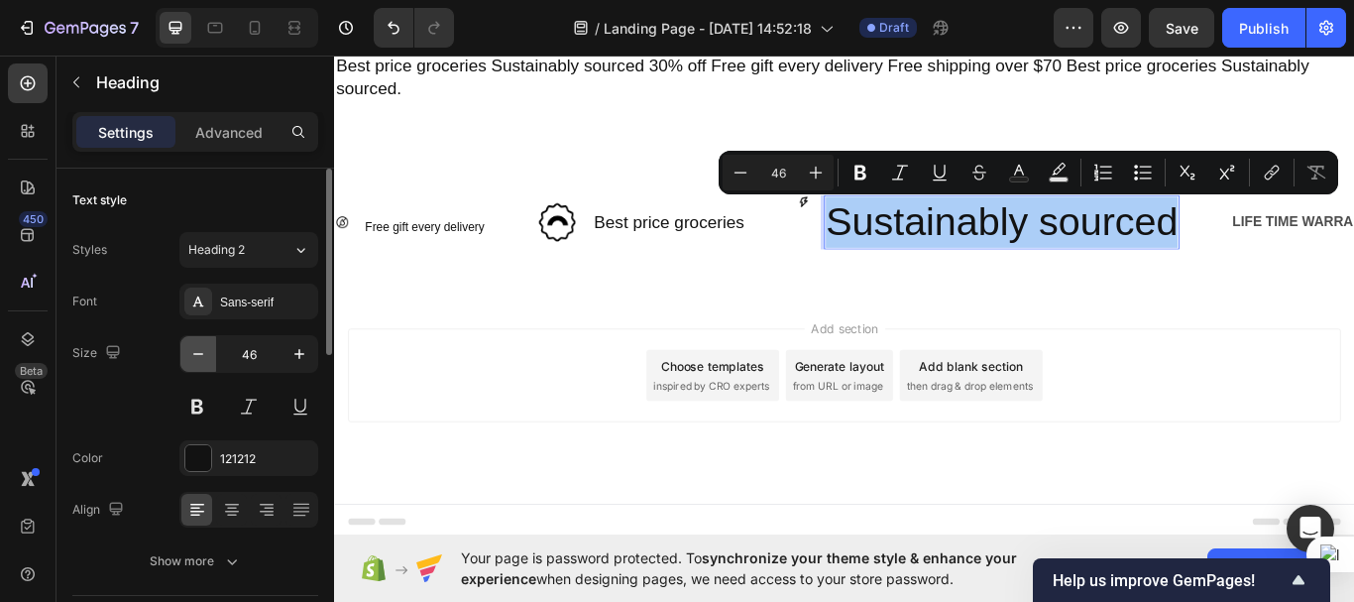
click at [203, 351] on icon "button" at bounding box center [198, 354] width 20 height 20
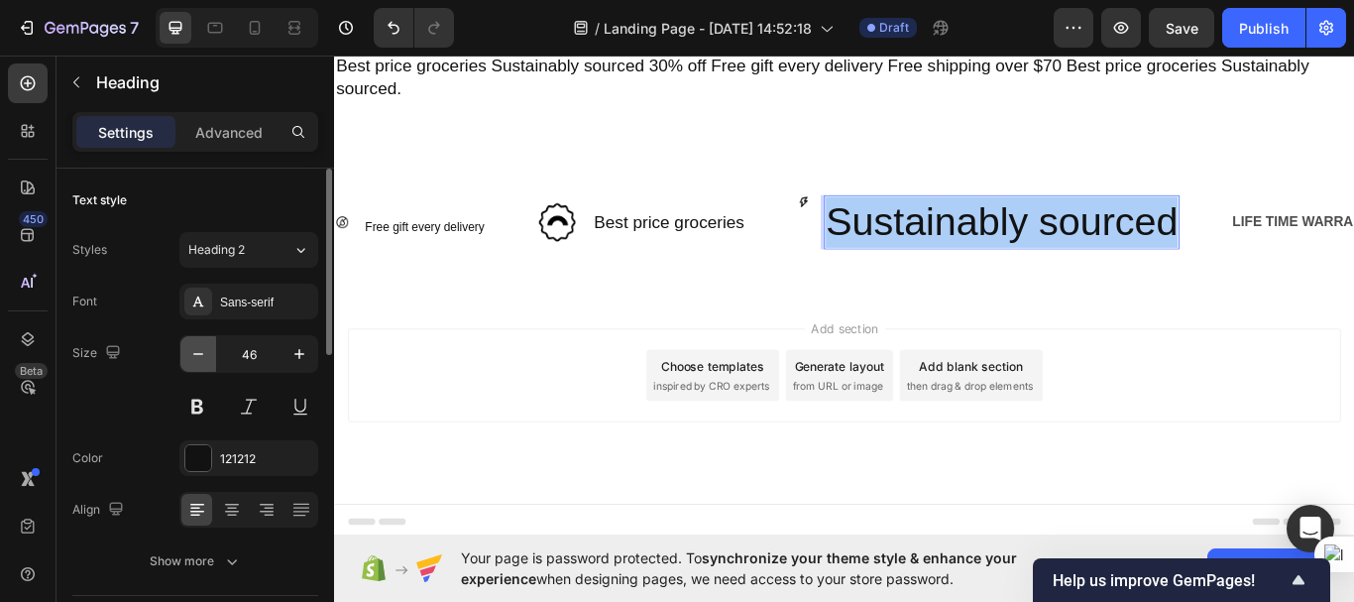
click at [203, 351] on icon "button" at bounding box center [198, 354] width 20 height 20
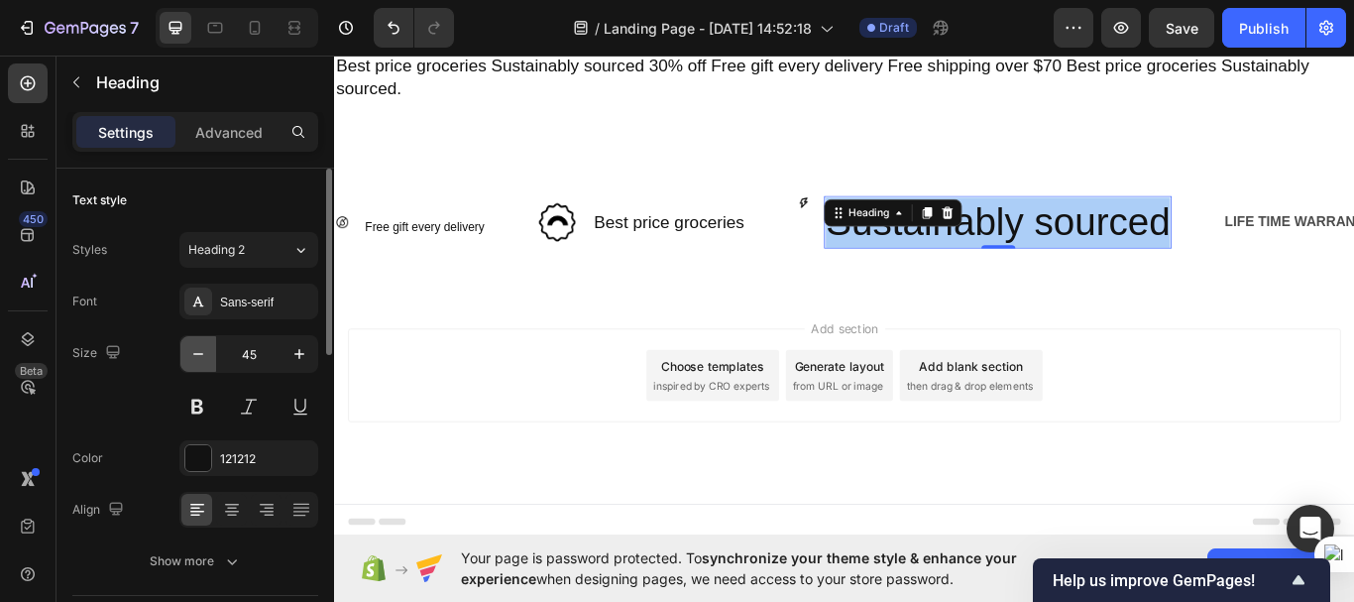
click at [203, 351] on icon "button" at bounding box center [198, 354] width 20 height 20
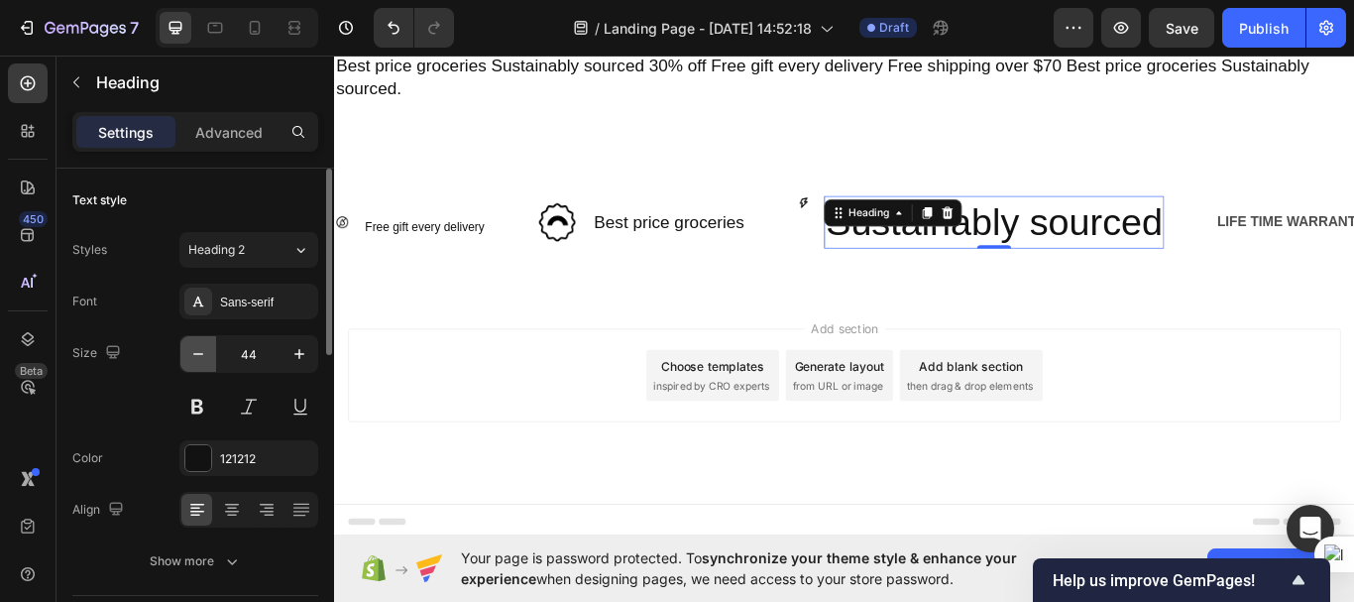
click at [203, 351] on icon "button" at bounding box center [198, 354] width 20 height 20
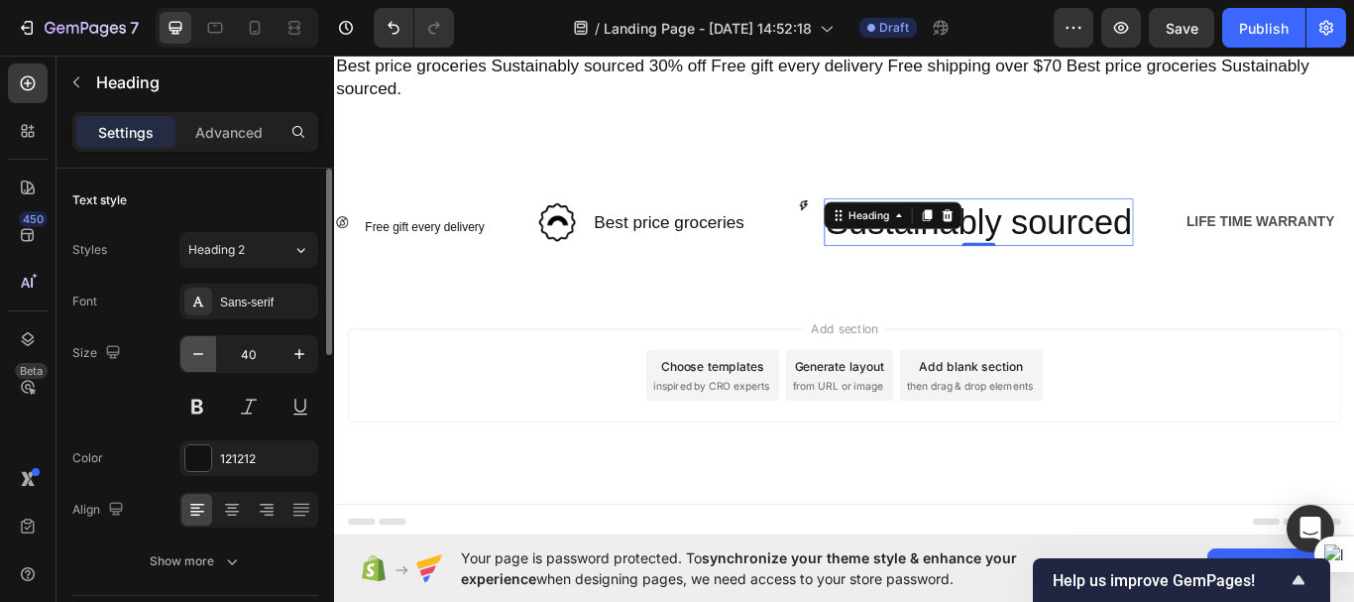
click at [203, 351] on icon "button" at bounding box center [198, 354] width 20 height 20
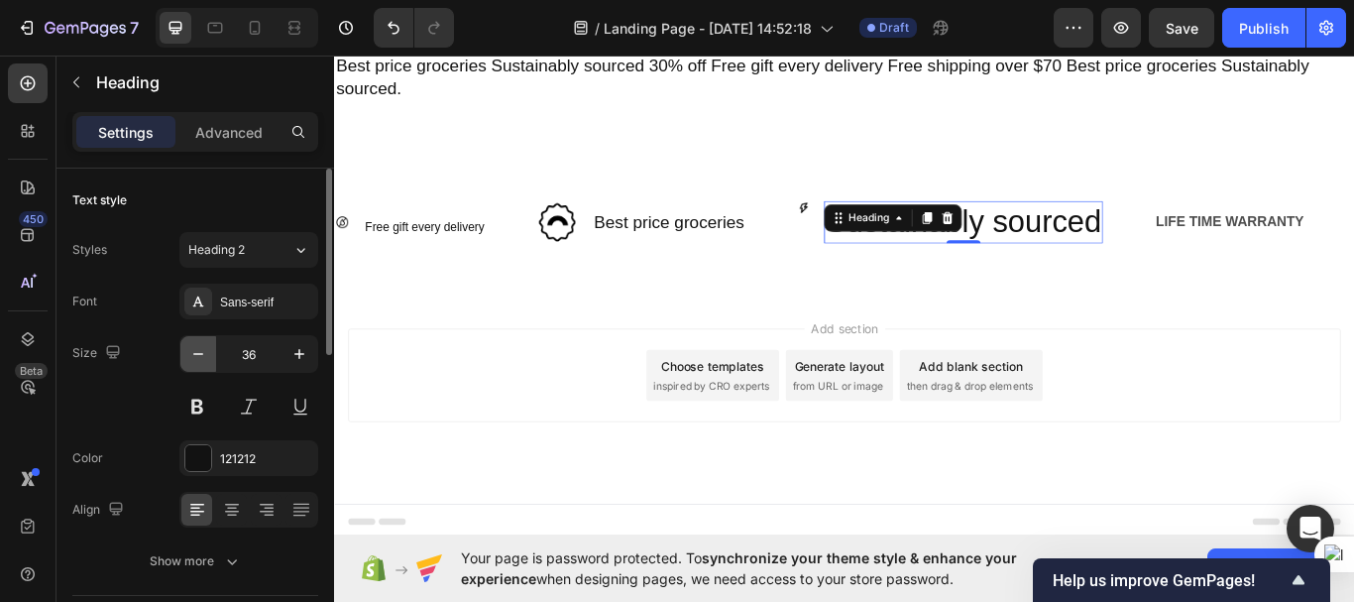
click at [203, 351] on icon "button" at bounding box center [198, 354] width 20 height 20
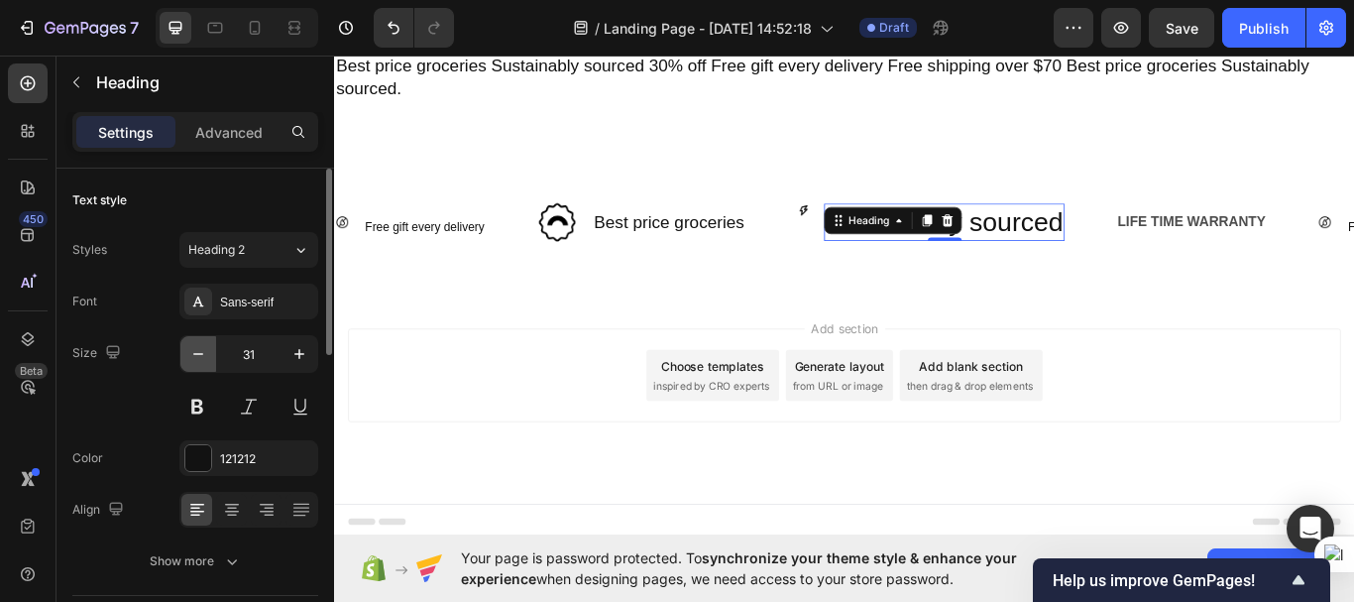
click at [203, 351] on icon "button" at bounding box center [198, 354] width 20 height 20
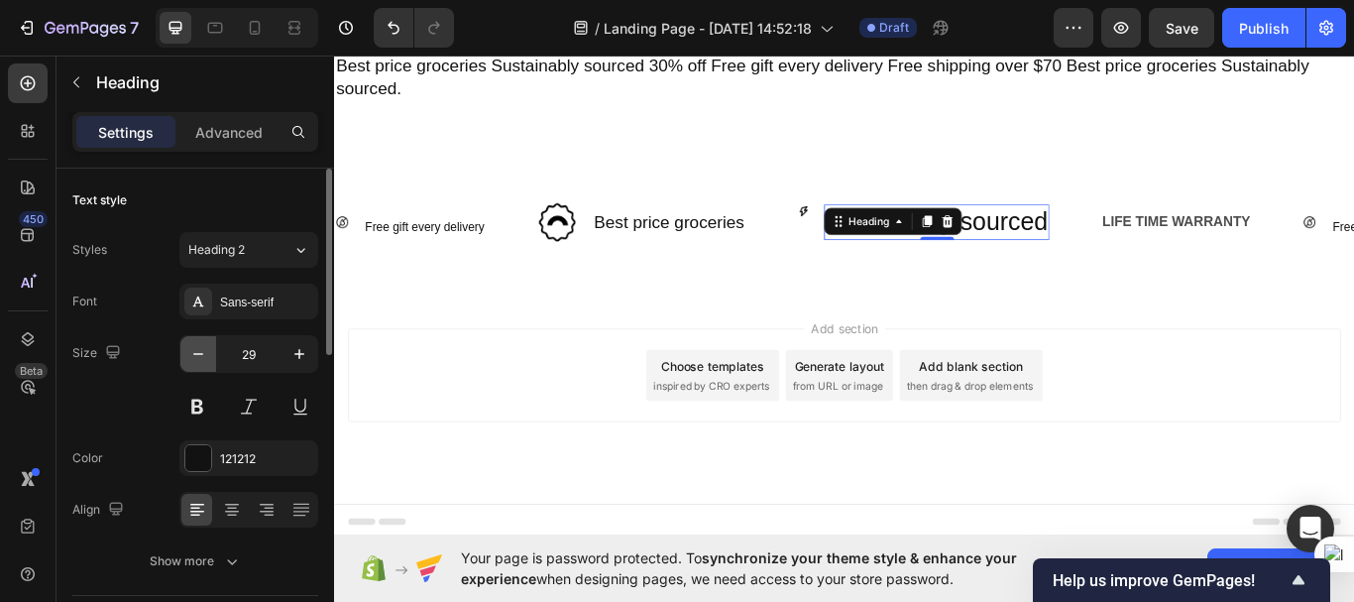
click at [203, 351] on icon "button" at bounding box center [198, 354] width 20 height 20
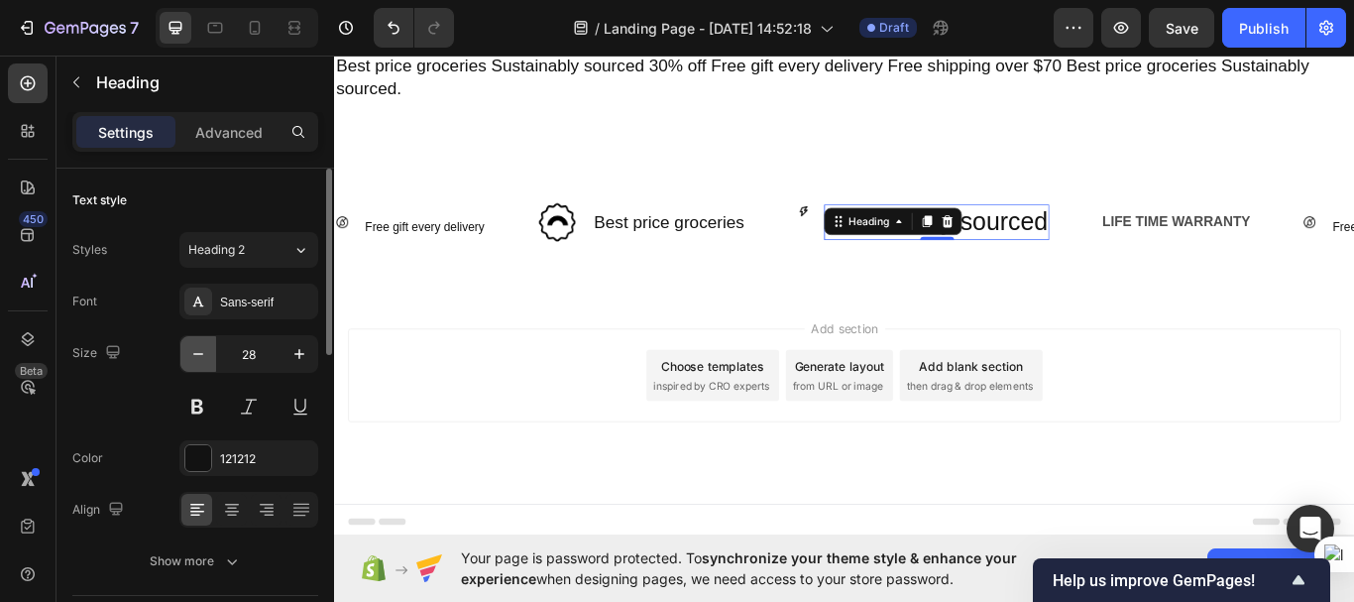
click at [203, 351] on icon "button" at bounding box center [198, 354] width 20 height 20
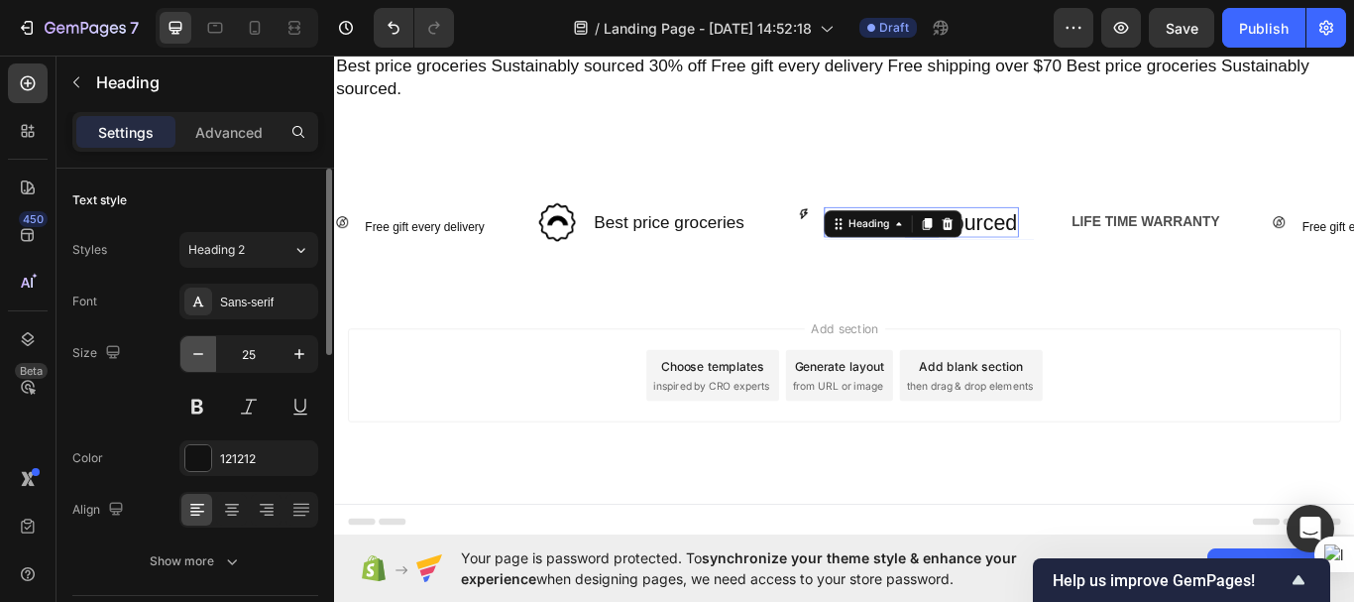
click at [203, 351] on icon "button" at bounding box center [198, 354] width 20 height 20
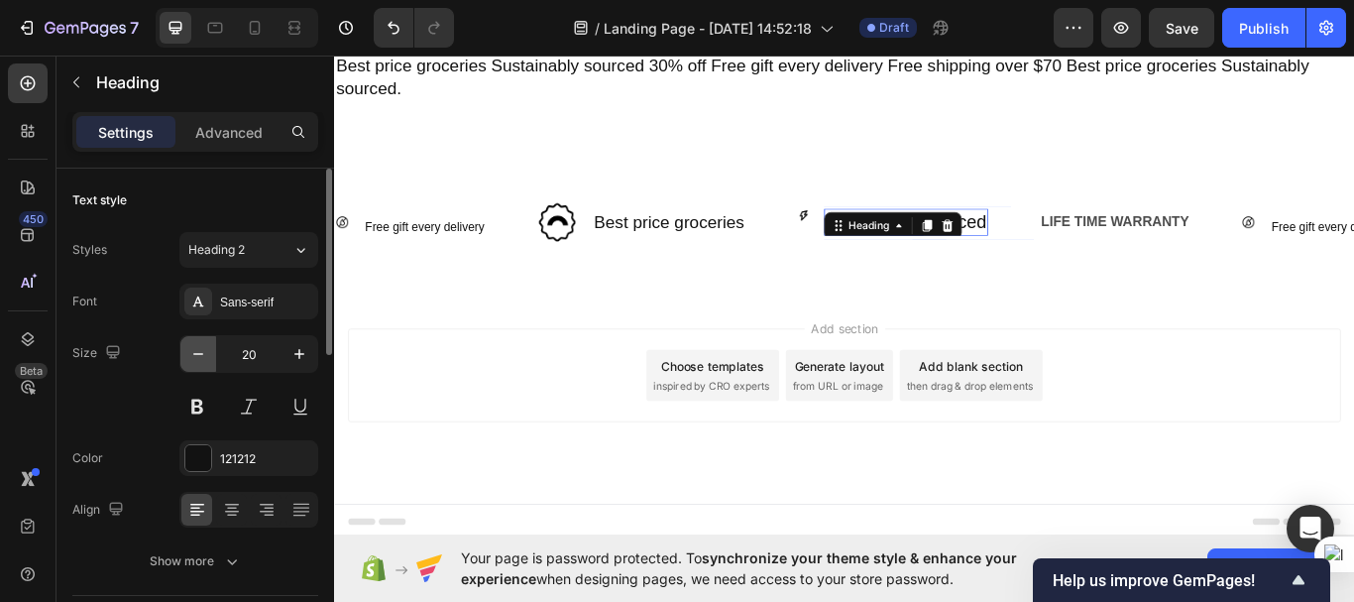
click at [203, 351] on icon "button" at bounding box center [198, 354] width 20 height 20
type input "18"
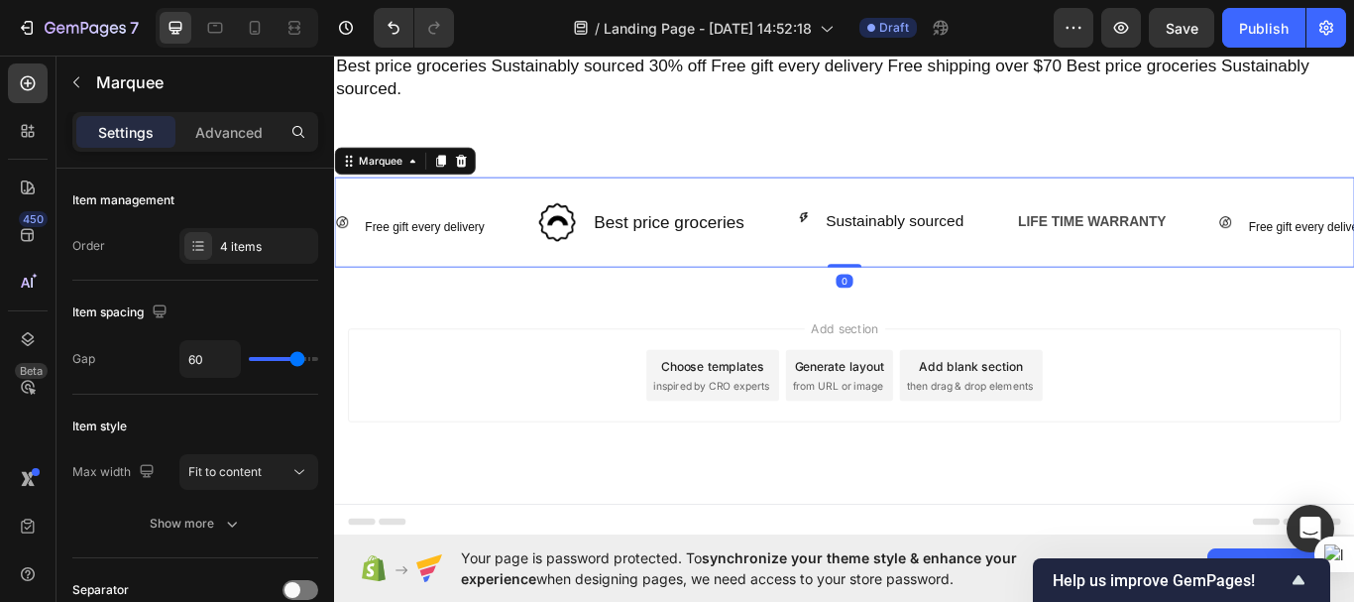
click at [1098, 245] on div "Image Sustainably sourced Heading Row Row" at bounding box center [1002, 250] width 256 height 27
click at [900, 264] on div "Image ⁠⁠⁠⁠⁠⁠⁠ Free gift every delivery Heading Row Row Image Best price groceri…" at bounding box center [850, 251] width 1030 height 74
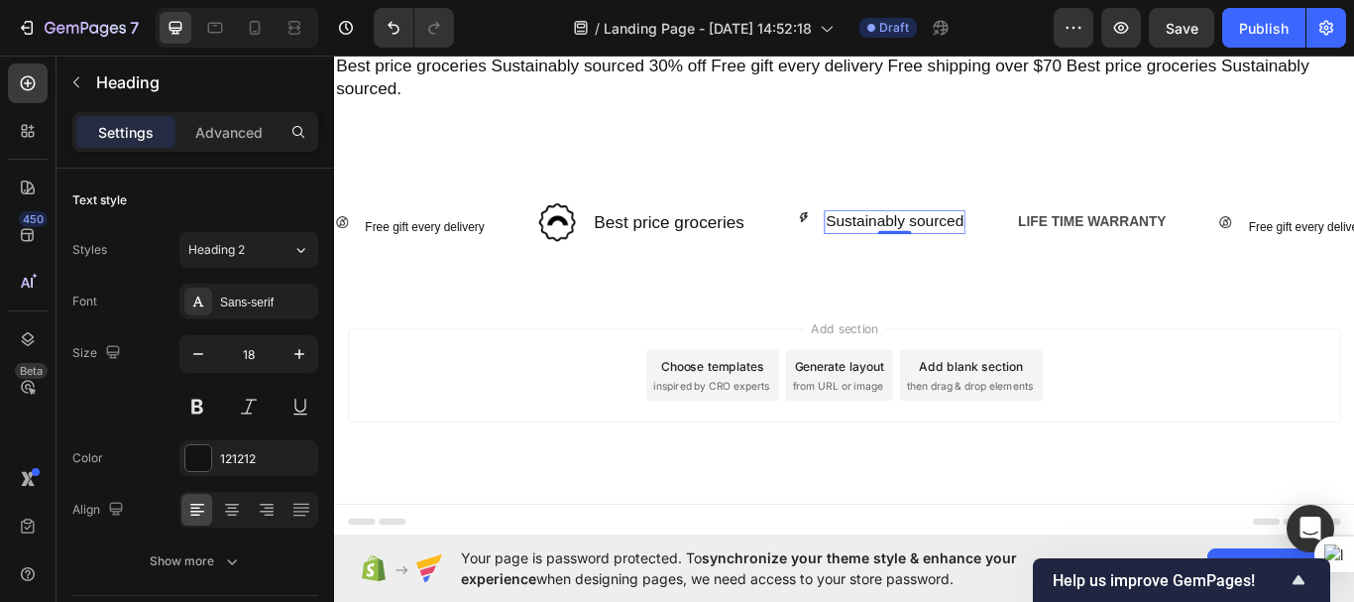
click at [912, 248] on p "Sustainably sourced" at bounding box center [987, 250] width 161 height 23
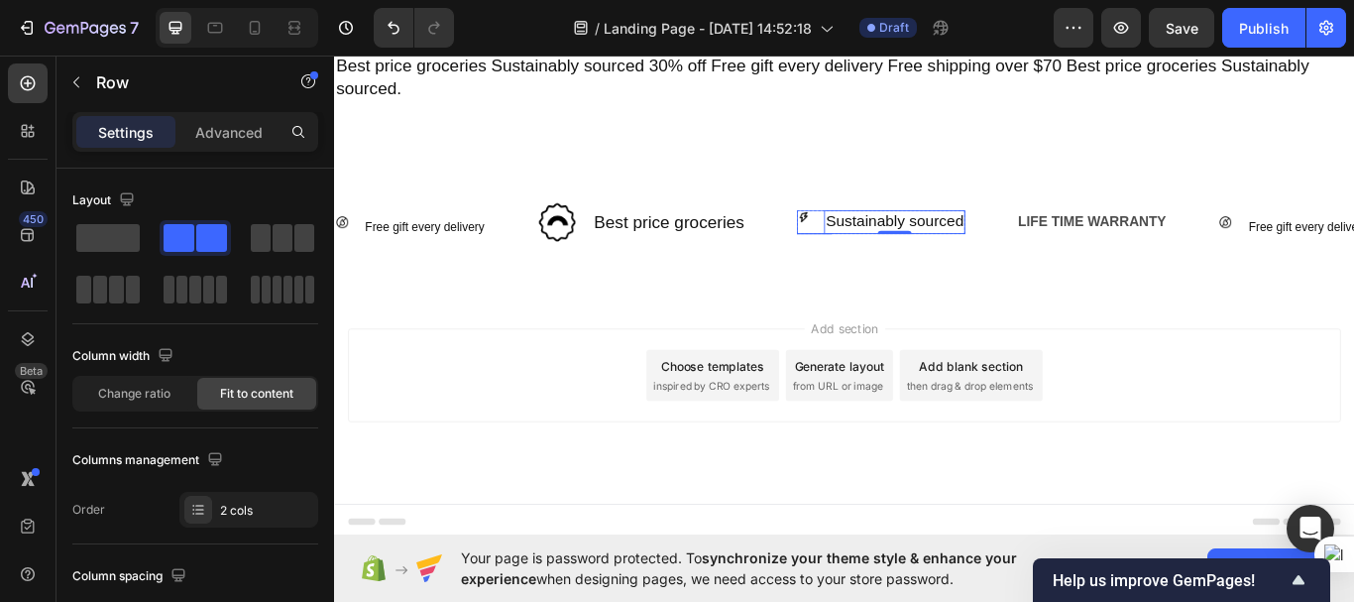
click at [892, 256] on div "Image Sustainably sourced Heading 0 Row" at bounding box center [972, 250] width 196 height 27
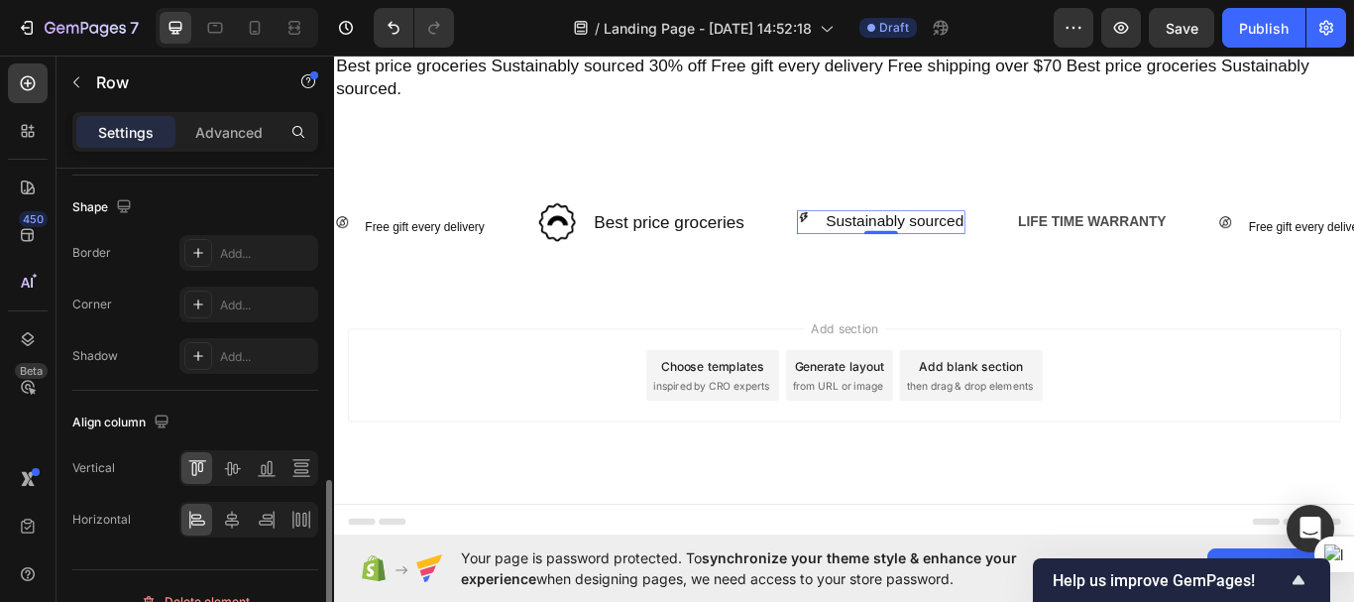
scroll to position [946, 0]
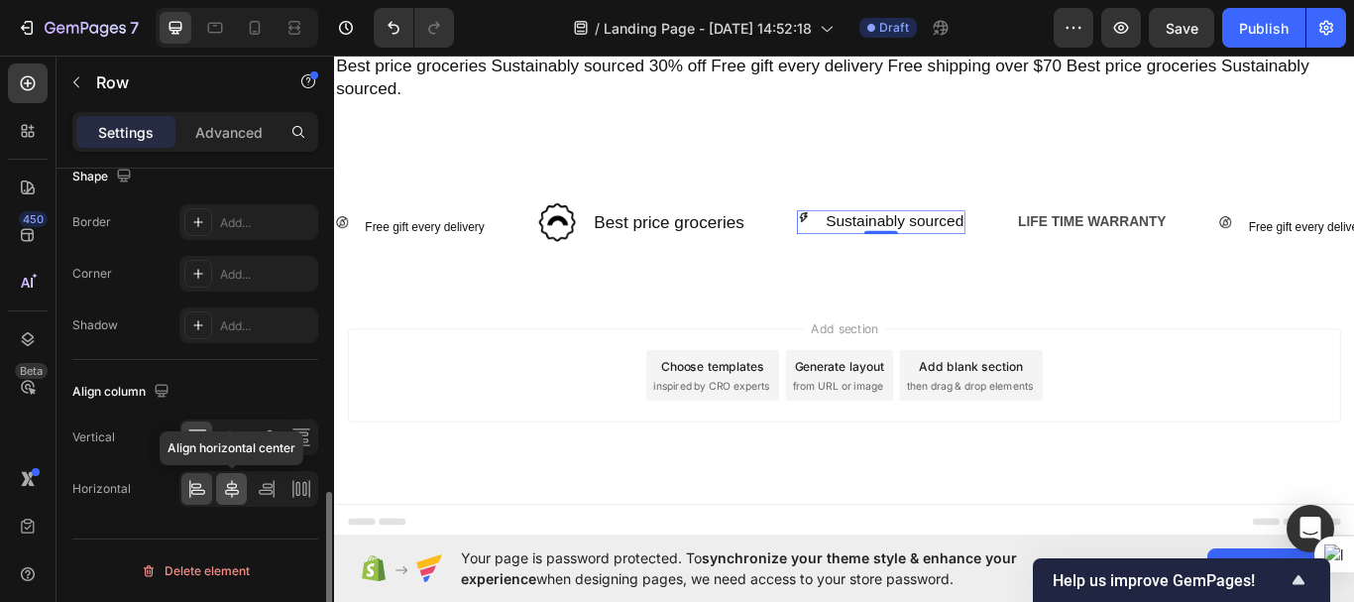
click at [232, 487] on icon at bounding box center [232, 489] width 20 height 20
click at [239, 439] on icon at bounding box center [232, 437] width 20 height 20
click at [1196, 240] on div "LIFE TIME WARRANTY" at bounding box center [1217, 251] width 176 height 33
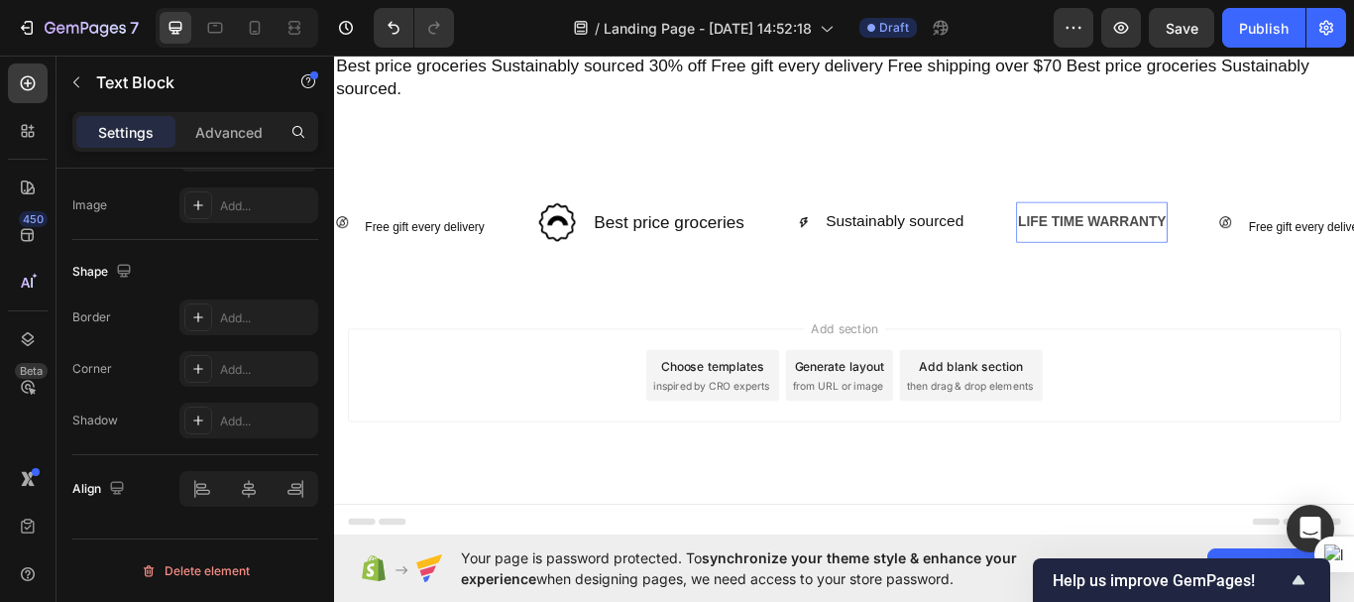
scroll to position [0, 0]
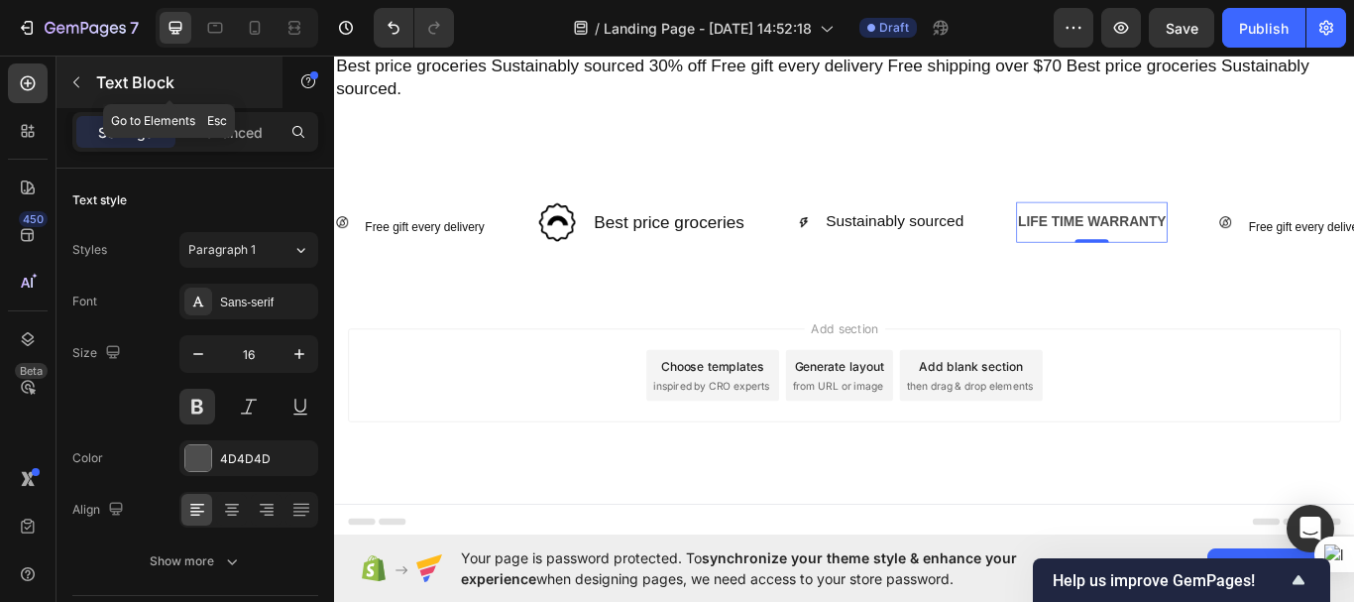
click at [77, 78] on icon "button" at bounding box center [76, 82] width 6 height 11
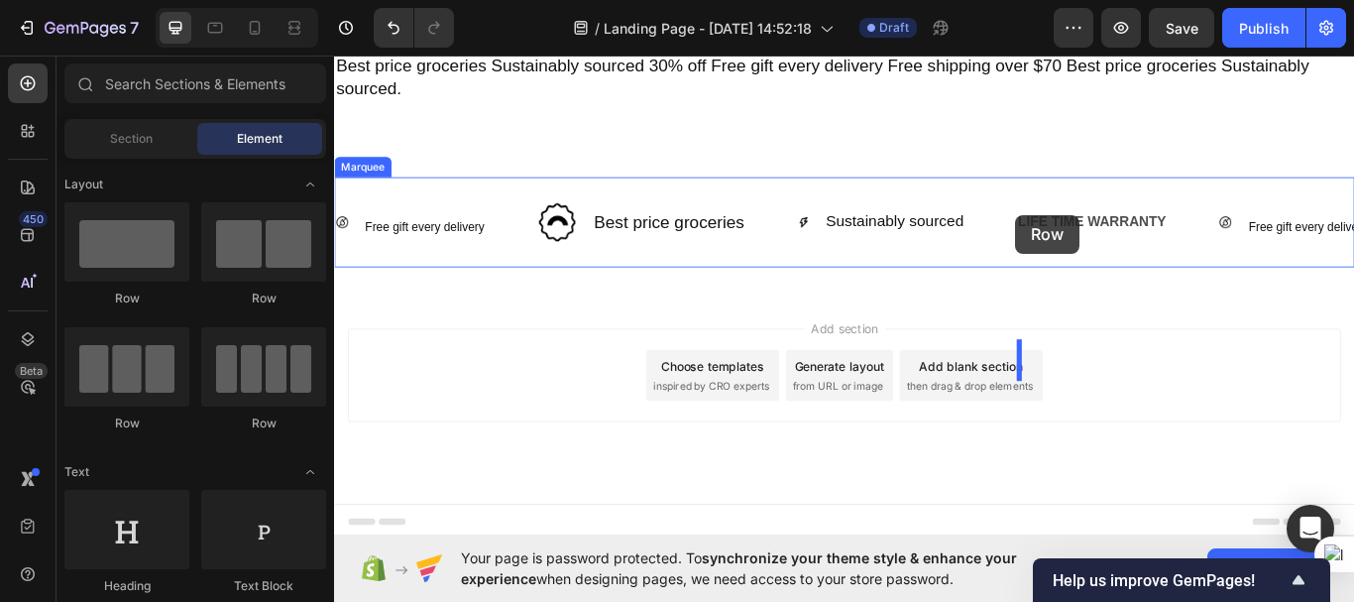
drag, startPoint x: 463, startPoint y: 290, endPoint x: 1128, endPoint y: 242, distance: 667.0
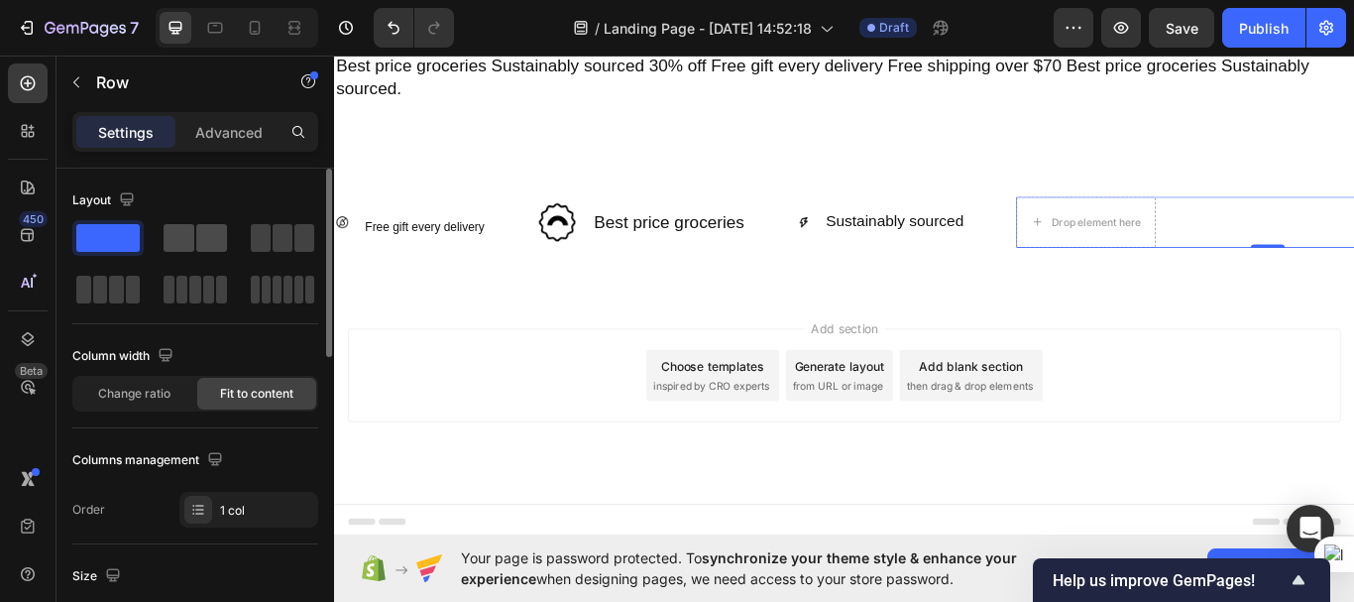
click at [208, 229] on span at bounding box center [211, 238] width 31 height 28
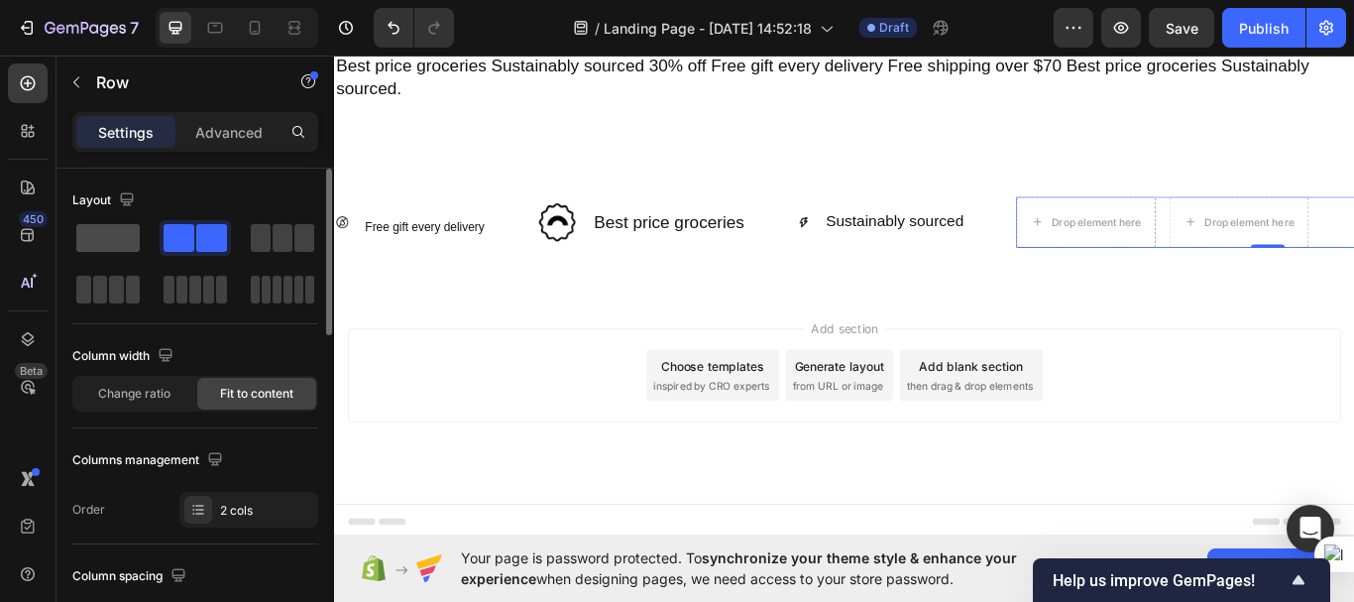
click at [99, 237] on span at bounding box center [107, 238] width 63 height 28
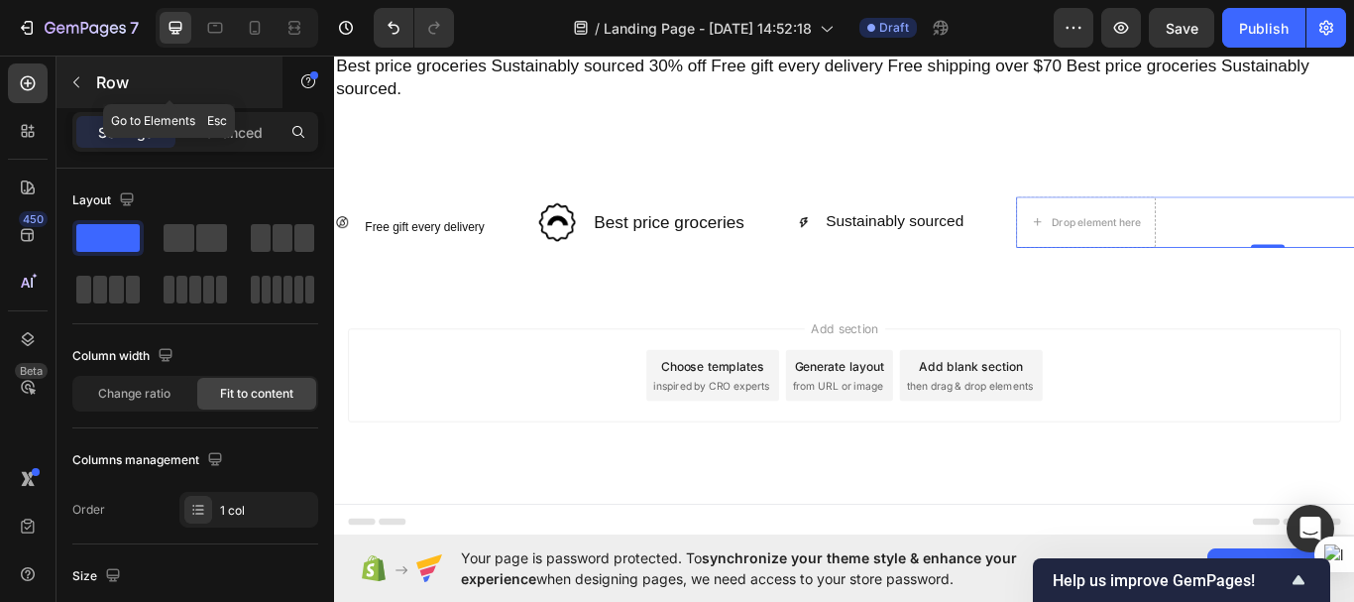
click at [73, 82] on icon "button" at bounding box center [76, 82] width 6 height 11
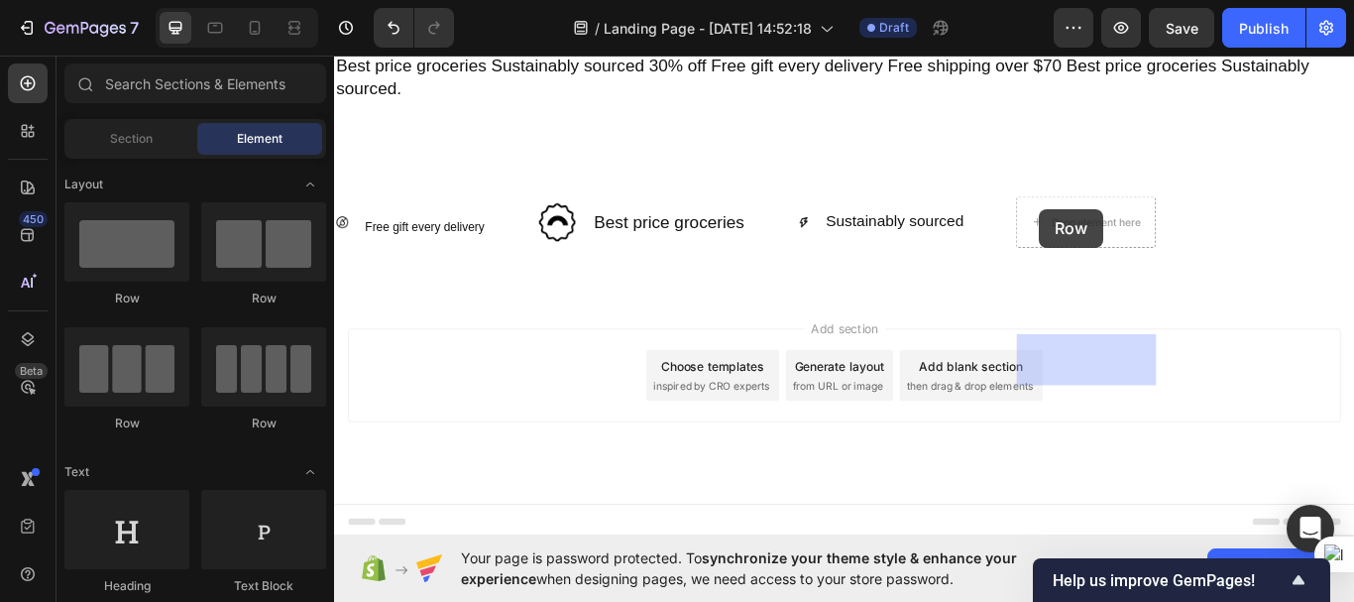
drag, startPoint x: 563, startPoint y: 289, endPoint x: 1156, endPoint y: 236, distance: 595.3
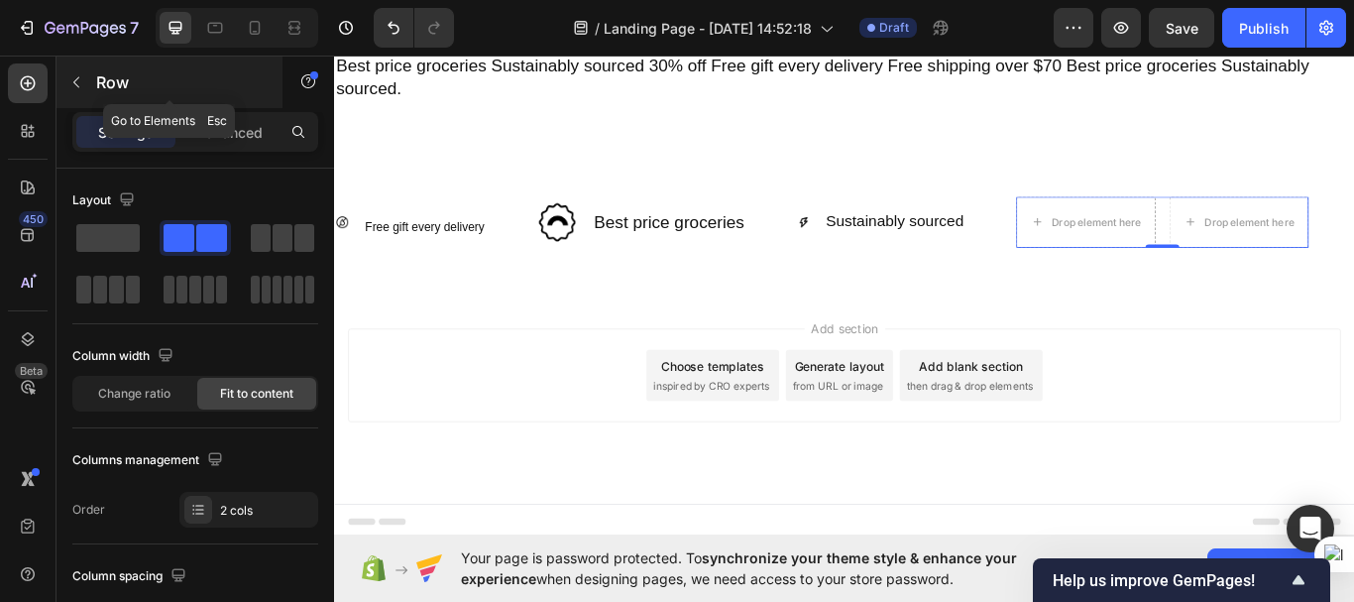
click at [67, 85] on button "button" at bounding box center [76, 82] width 32 height 32
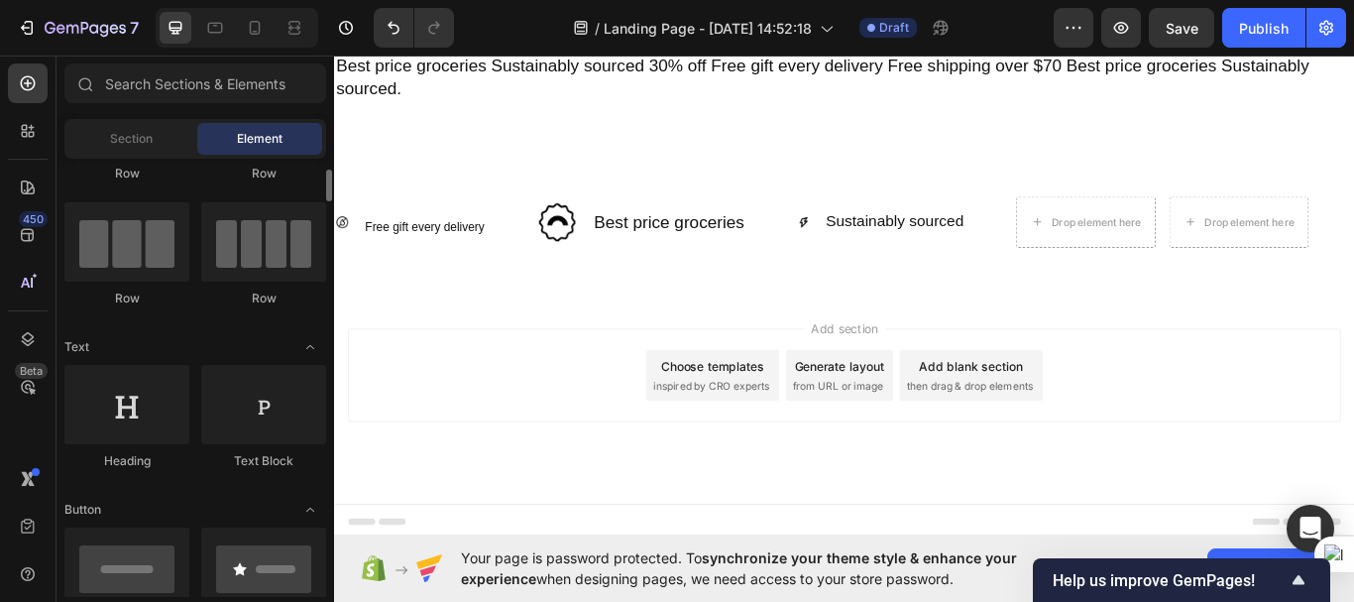
scroll to position [128, 0]
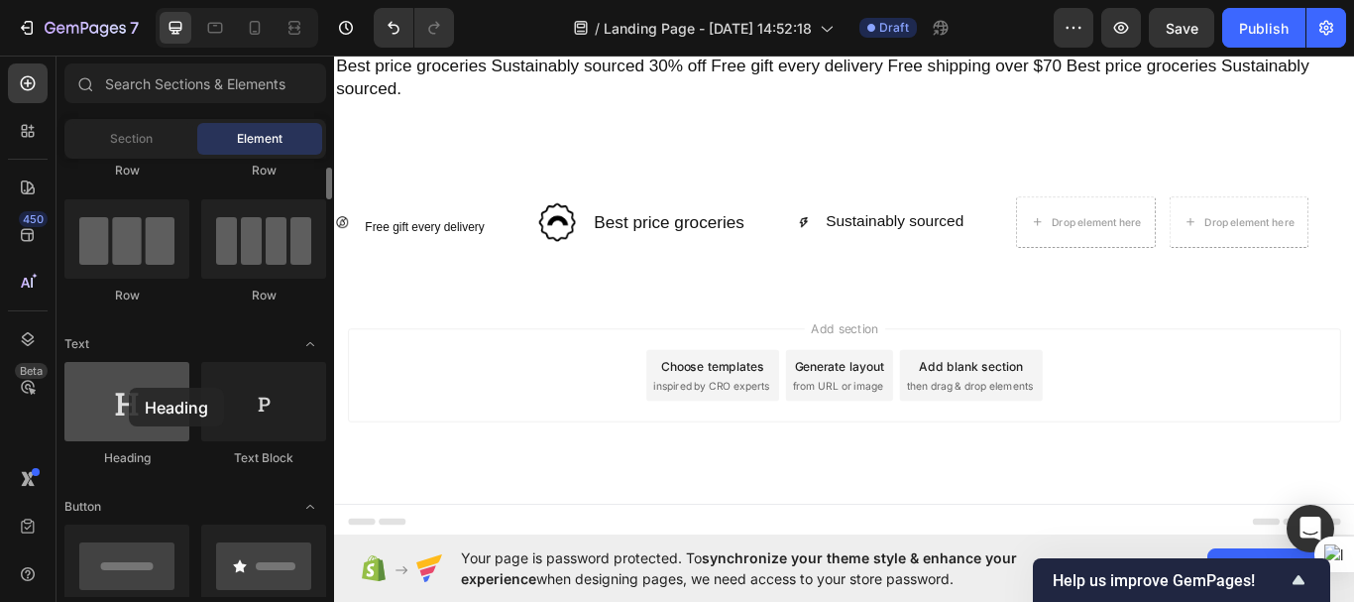
drag, startPoint x: 134, startPoint y: 418, endPoint x: 129, endPoint y: 388, distance: 31.1
click at [129, 388] on div at bounding box center [126, 401] width 125 height 79
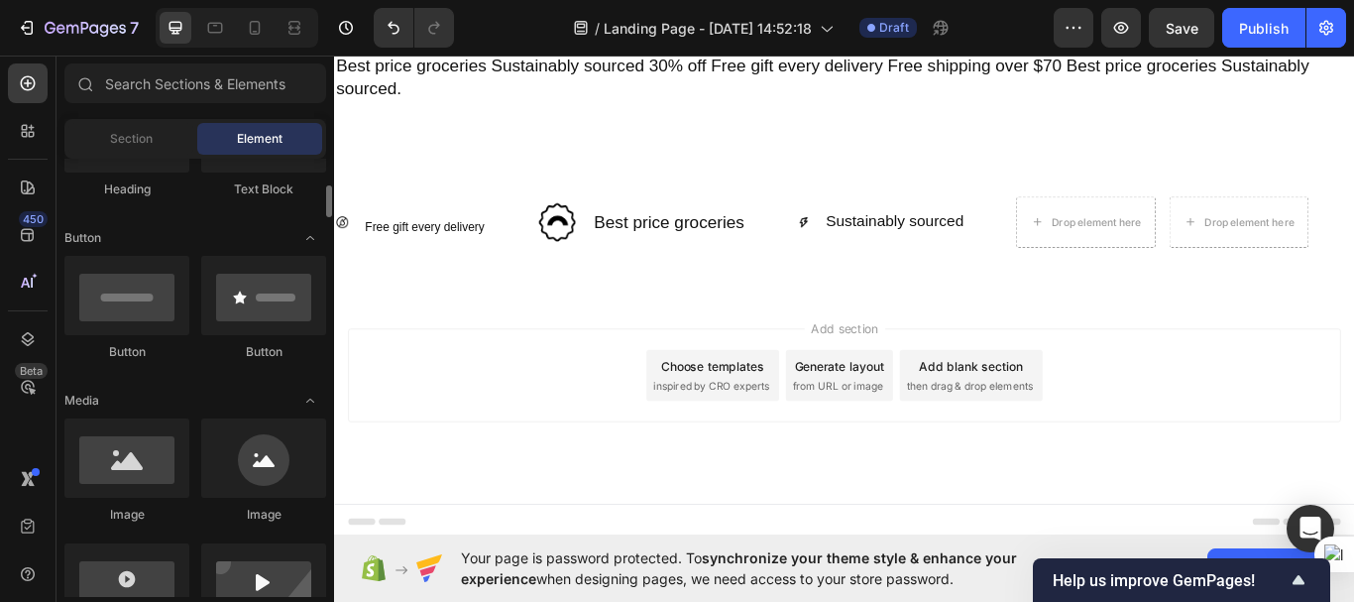
scroll to position [398, 0]
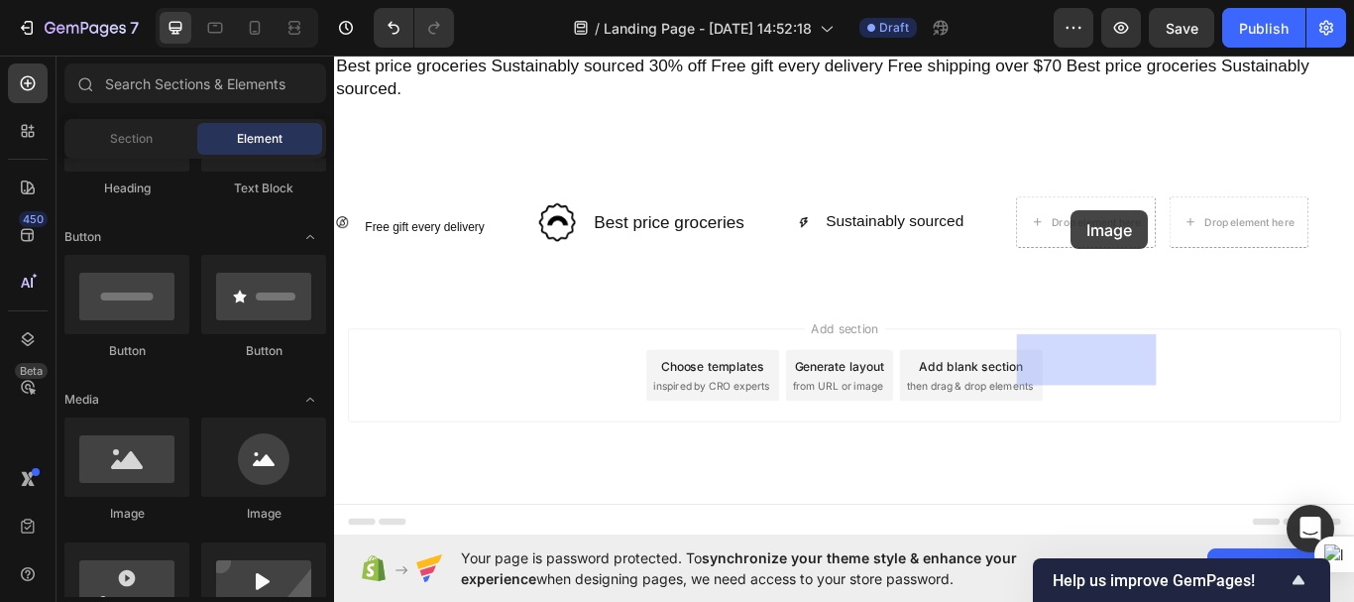
drag, startPoint x: 471, startPoint y: 509, endPoint x: 1193, endPoint y: 237, distance: 771.3
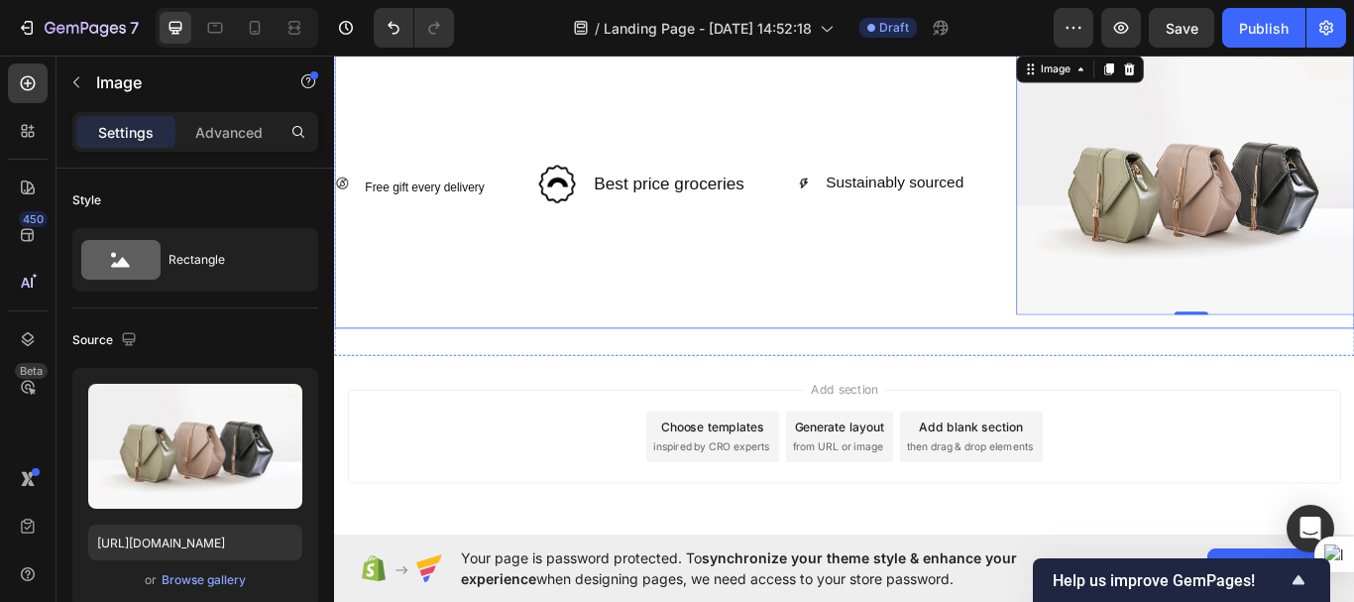
drag, startPoint x: 1080, startPoint y: 287, endPoint x: 407, endPoint y: 443, distance: 691.3
click at [586, 359] on div "Image ⁠⁠⁠⁠⁠⁠⁠ Free gift every delivery Heading Row Row Image Best price groceri…" at bounding box center [1357, 206] width 2044 height 306
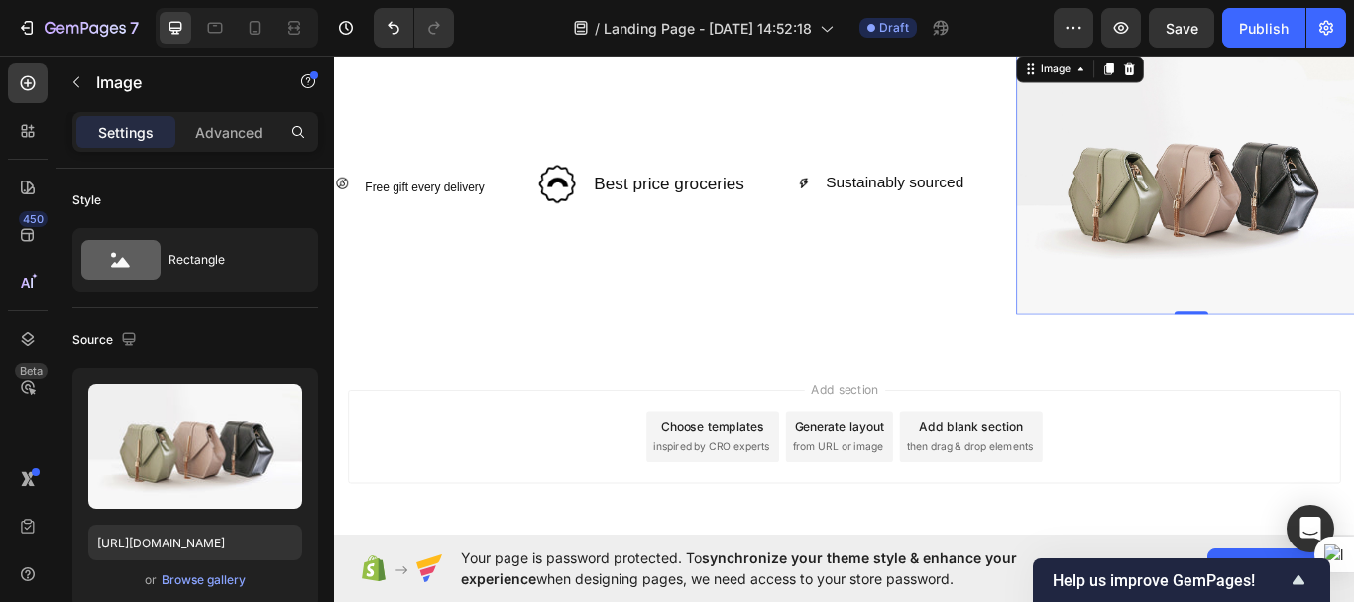
click at [1223, 313] on img at bounding box center [1333, 206] width 409 height 306
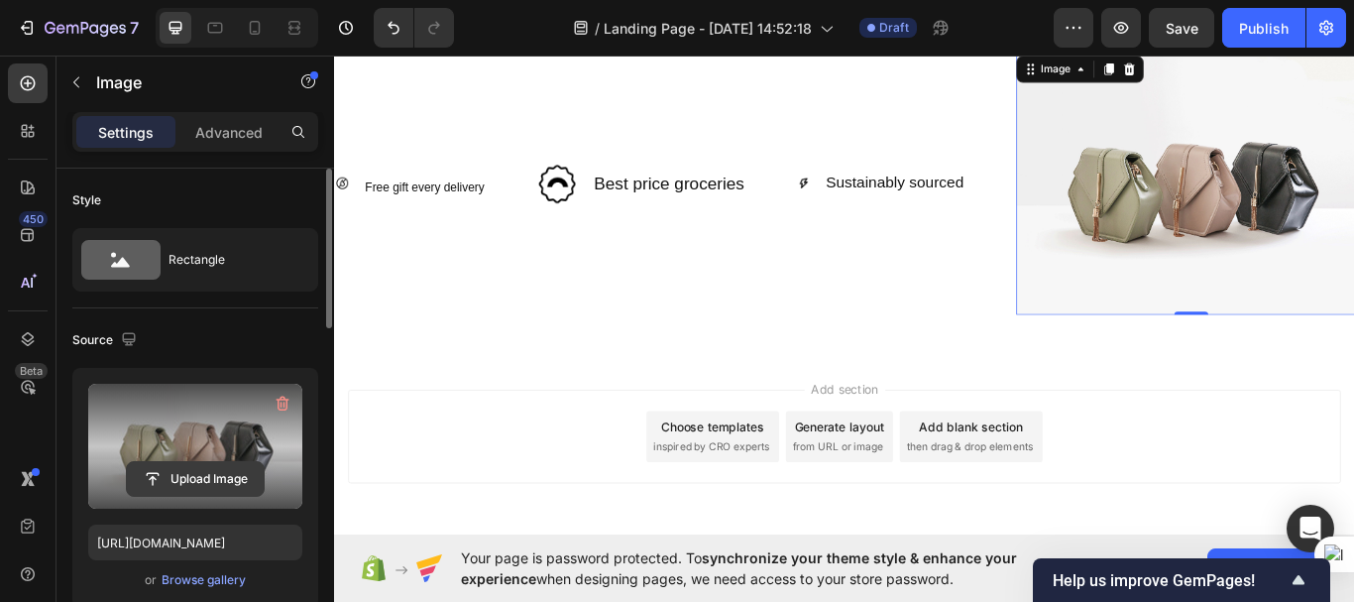
click at [219, 477] on input "file" at bounding box center [195, 479] width 137 height 34
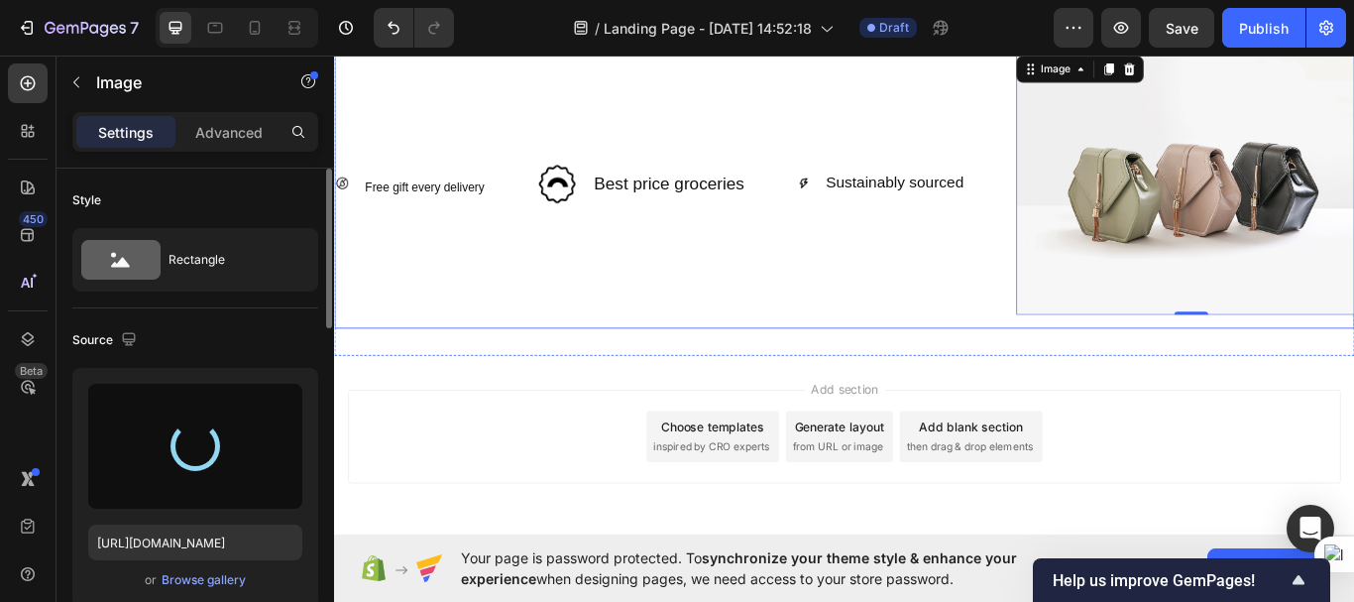
type input "[URL][DOMAIN_NAME]"
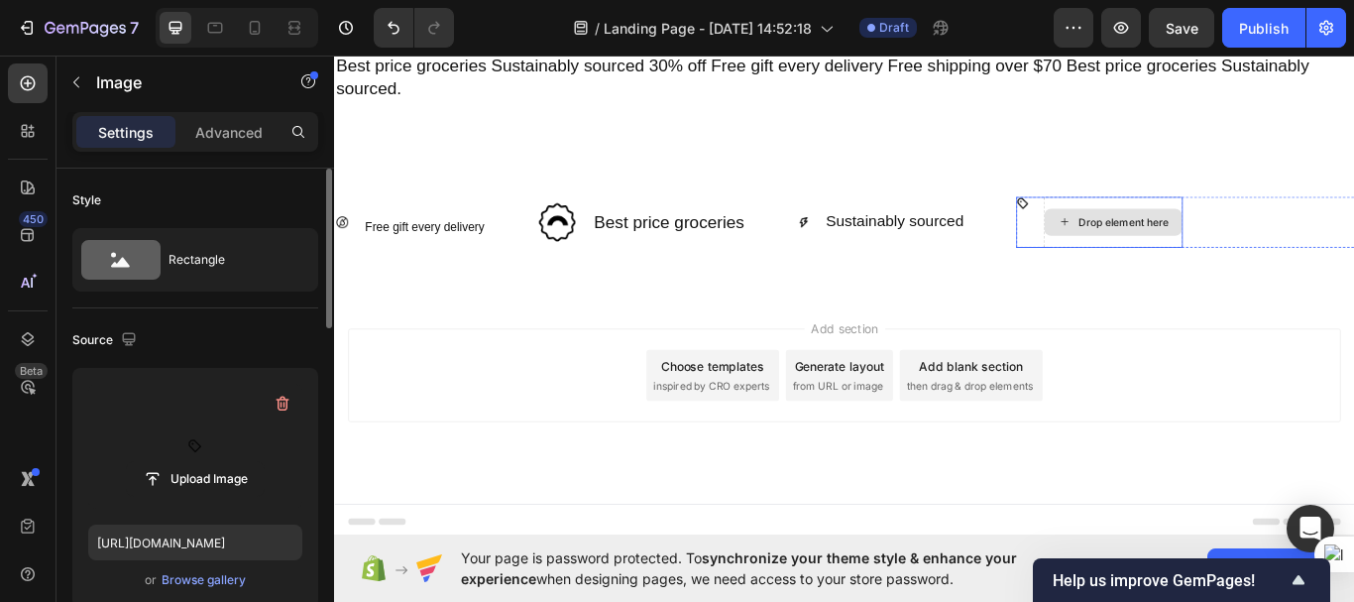
click at [1276, 261] on div "Drop element here" at bounding box center [1242, 251] width 161 height 32
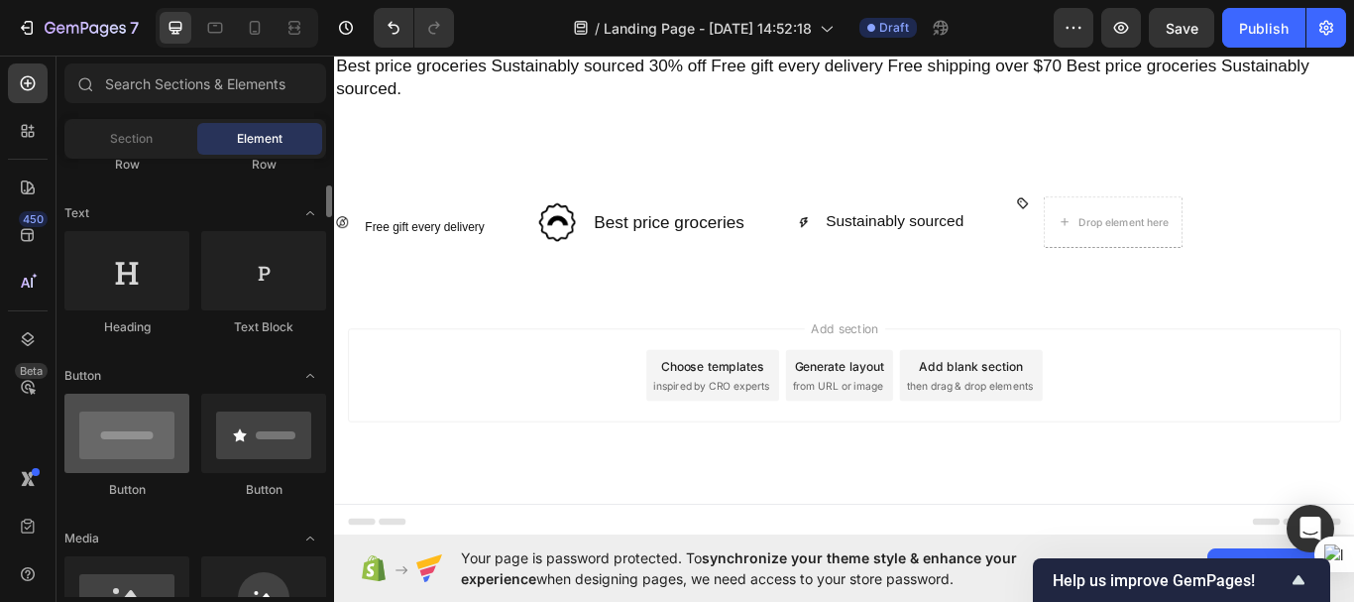
scroll to position [256, 0]
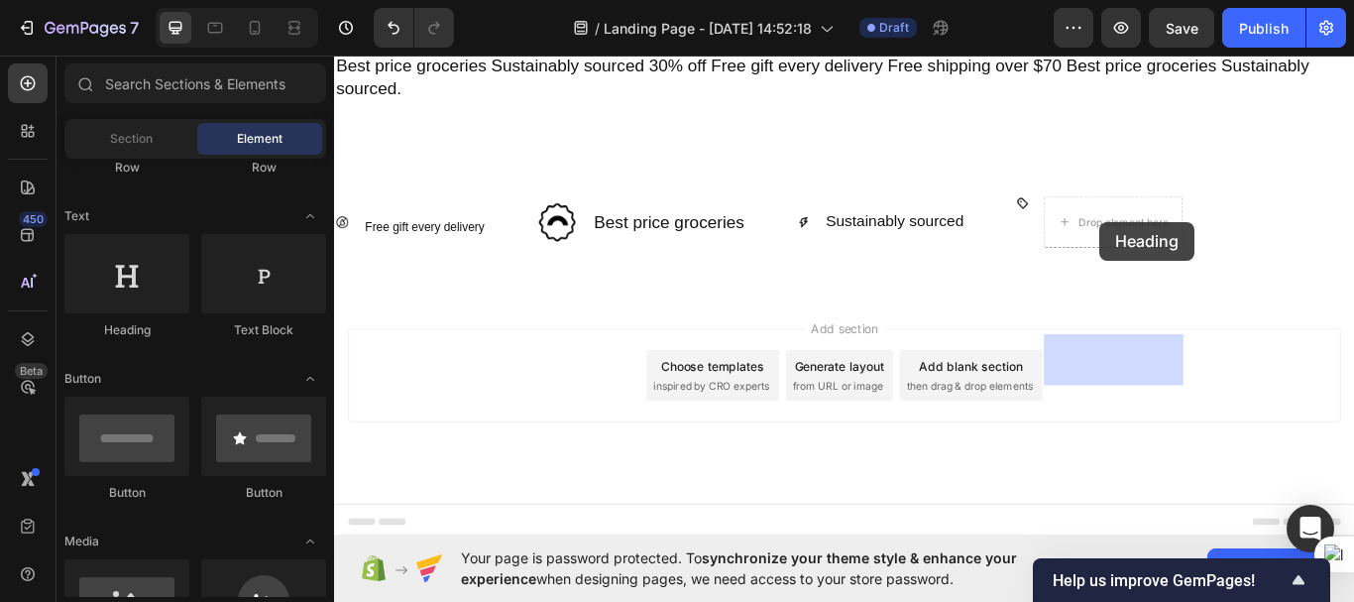
drag, startPoint x: 467, startPoint y: 340, endPoint x: 1227, endPoint y: 250, distance: 764.9
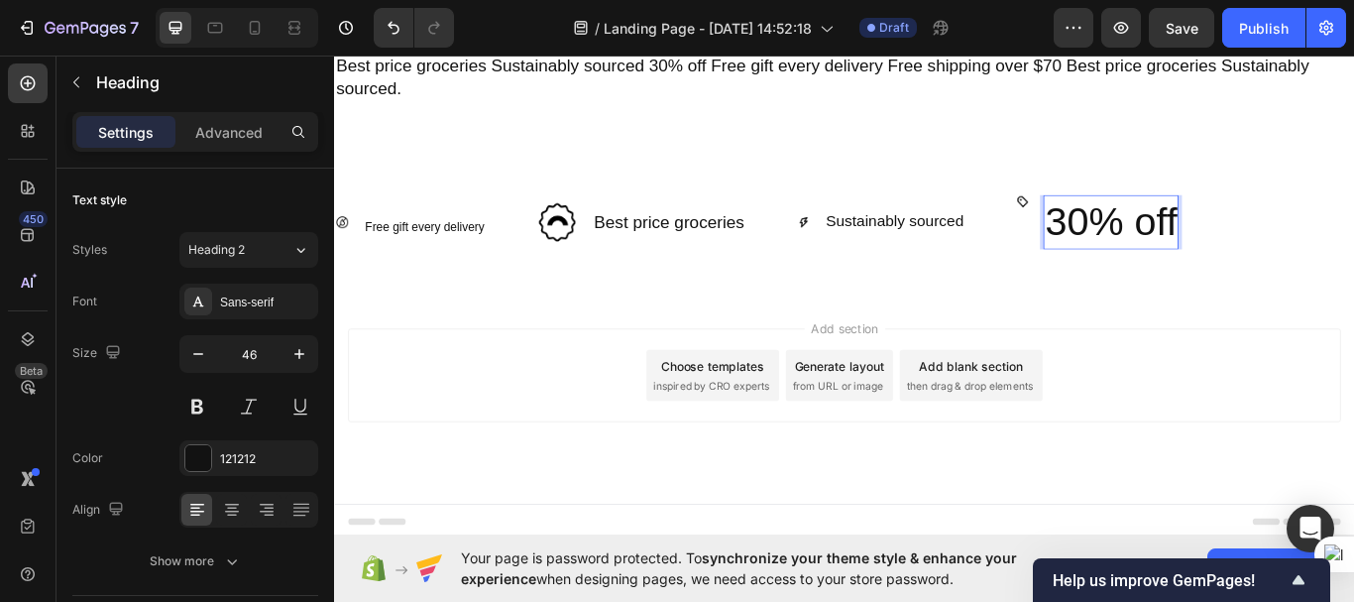
scroll to position [6684, 0]
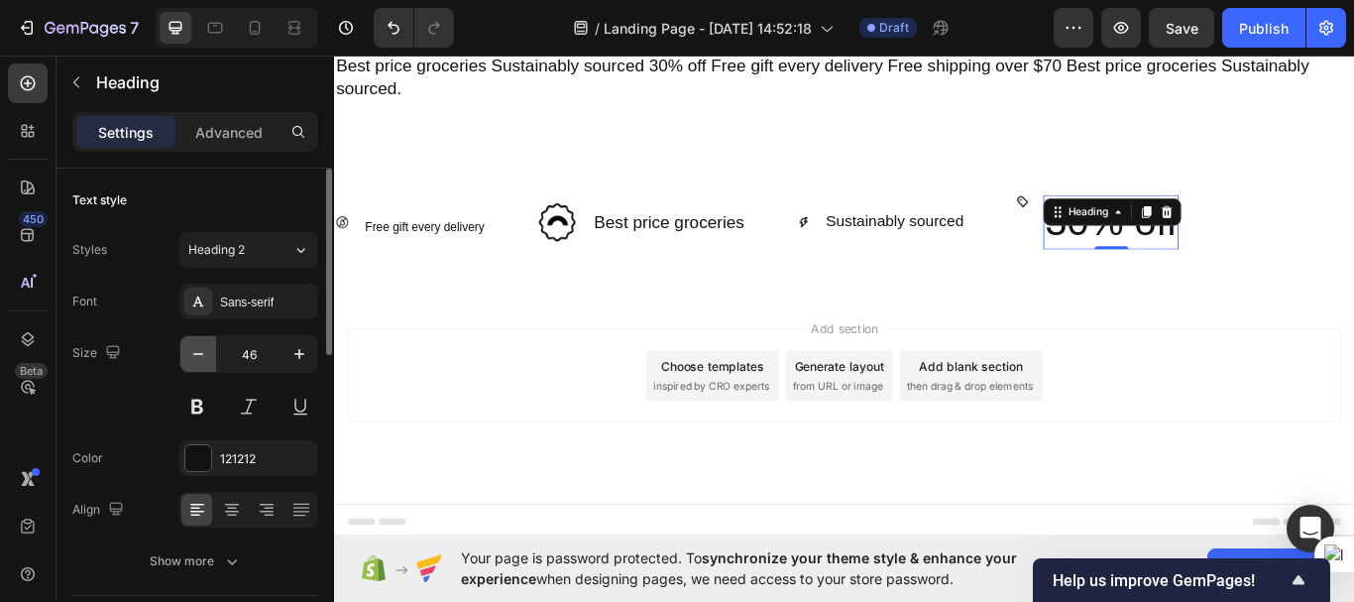
click at [200, 351] on icon "button" at bounding box center [198, 354] width 20 height 20
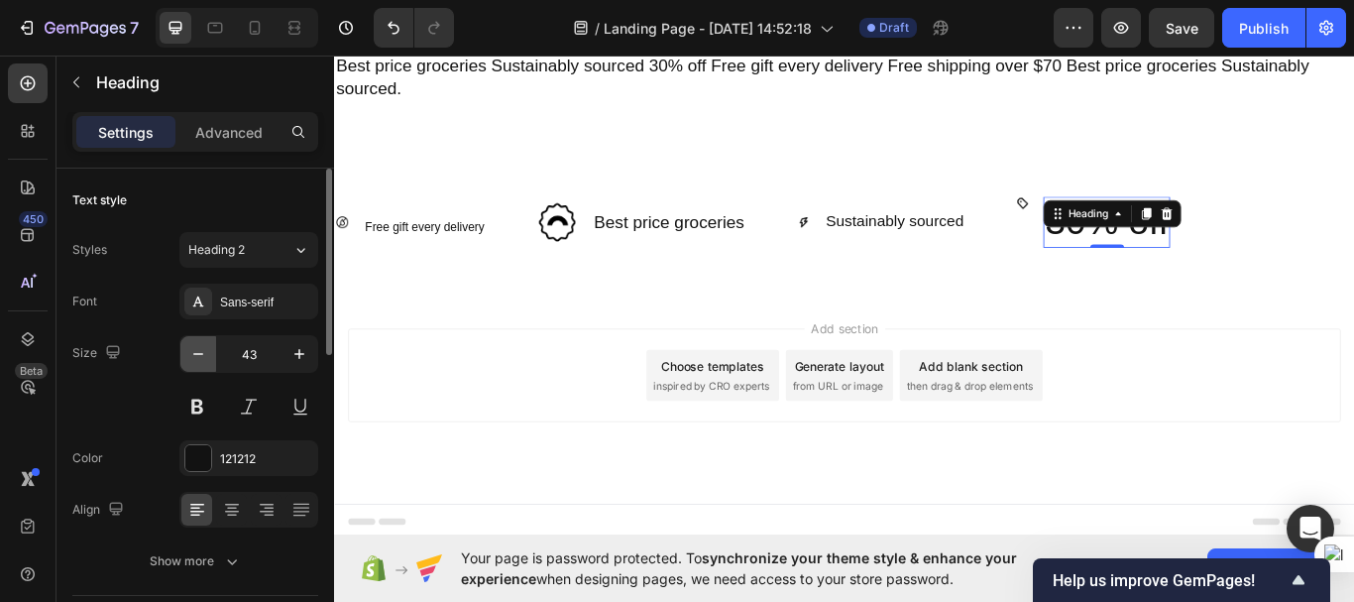
click at [200, 351] on icon "button" at bounding box center [198, 354] width 20 height 20
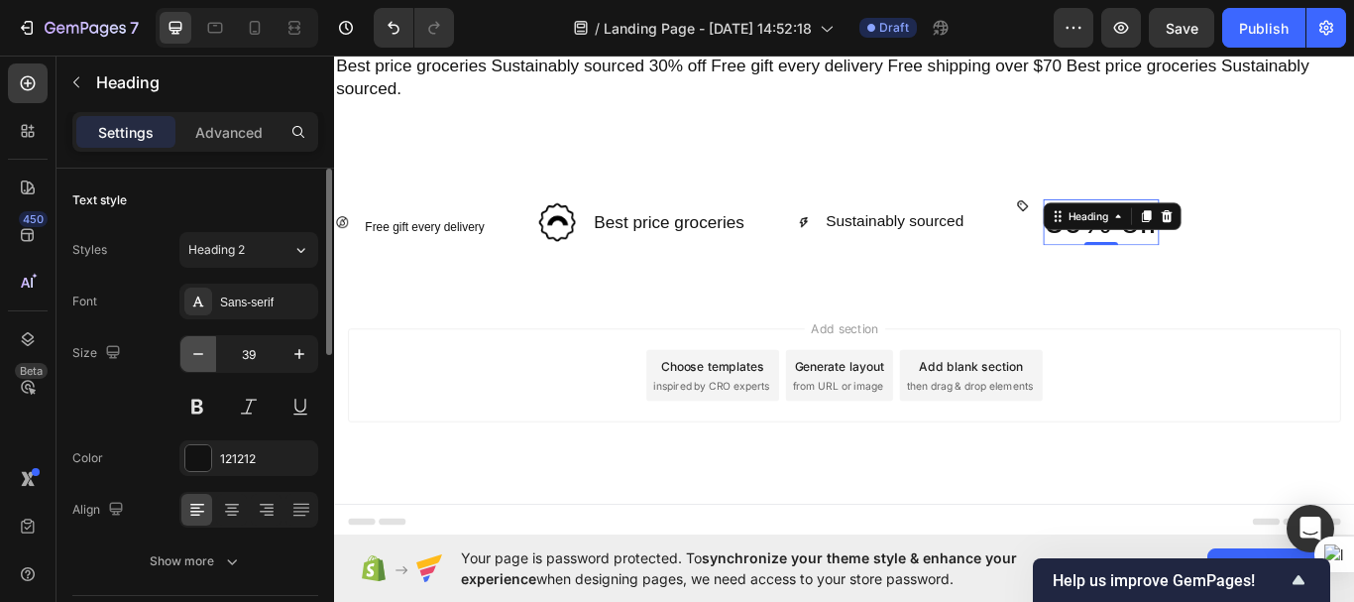
click at [200, 351] on icon "button" at bounding box center [198, 354] width 20 height 20
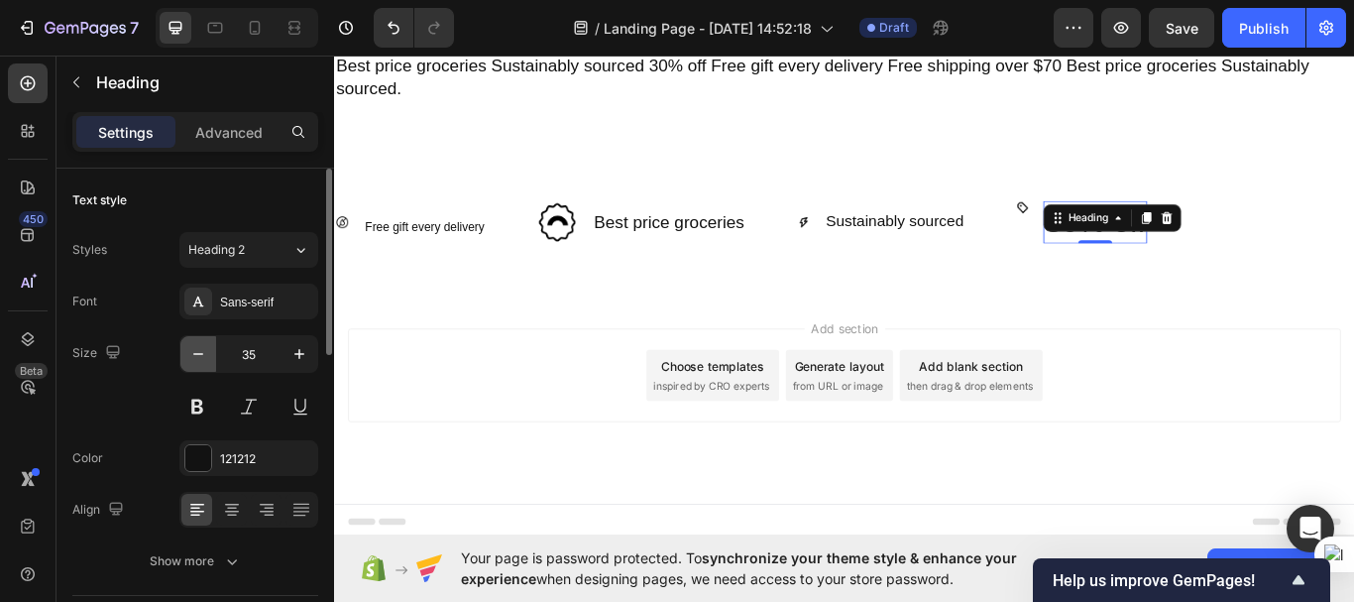
click at [200, 351] on icon "button" at bounding box center [198, 354] width 20 height 20
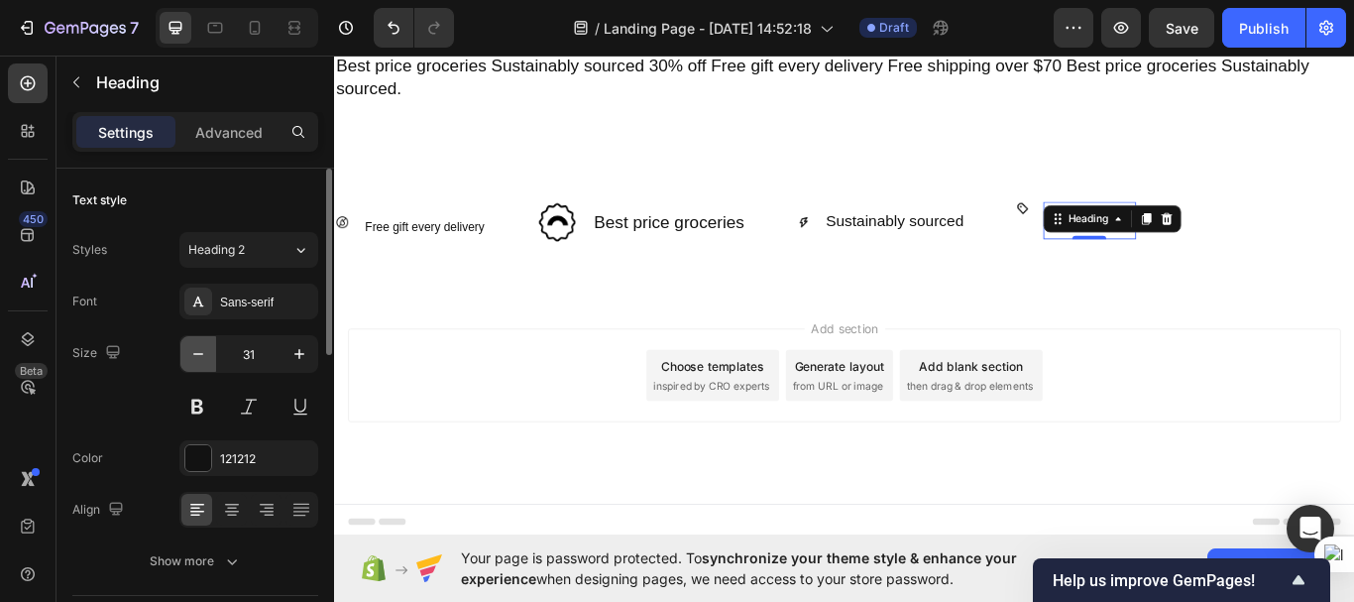
click at [200, 351] on icon "button" at bounding box center [198, 354] width 20 height 20
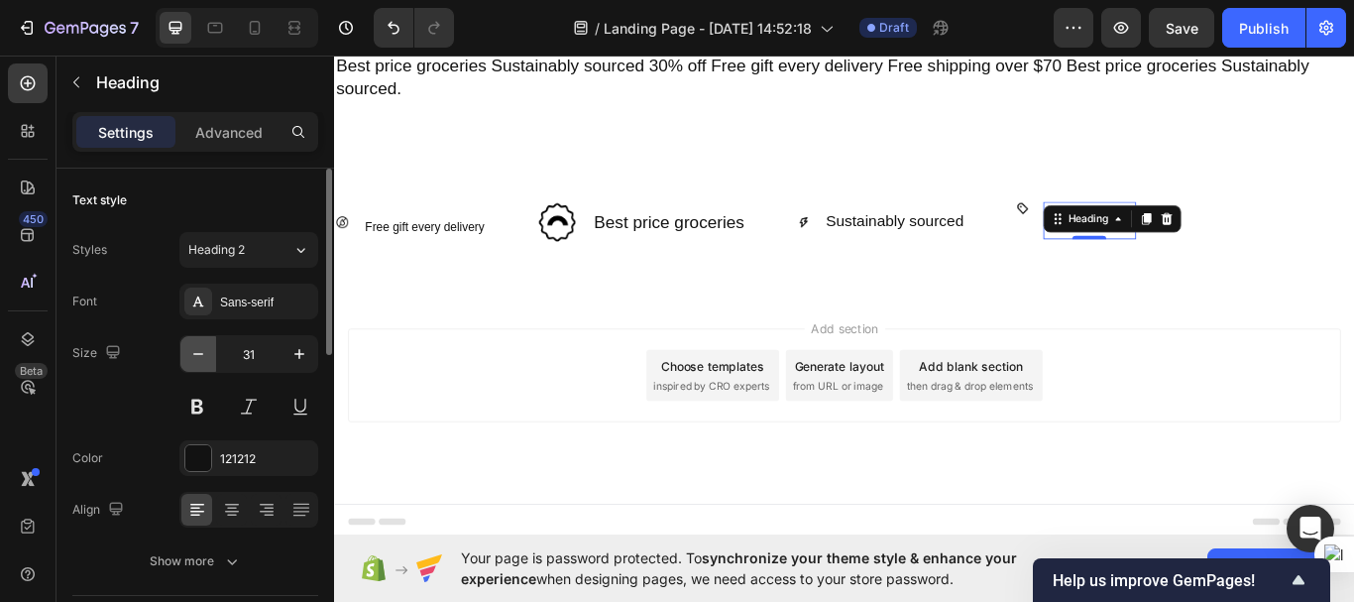
click at [200, 351] on icon "button" at bounding box center [198, 354] width 20 height 20
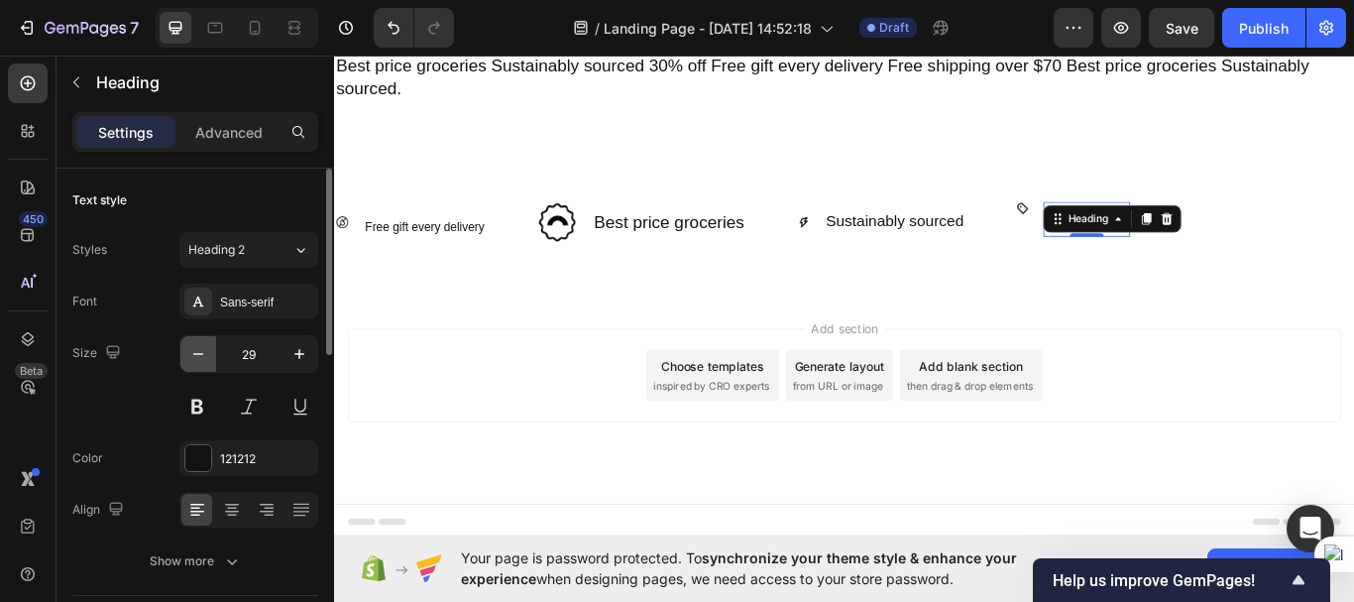
click at [200, 351] on icon "button" at bounding box center [198, 354] width 20 height 20
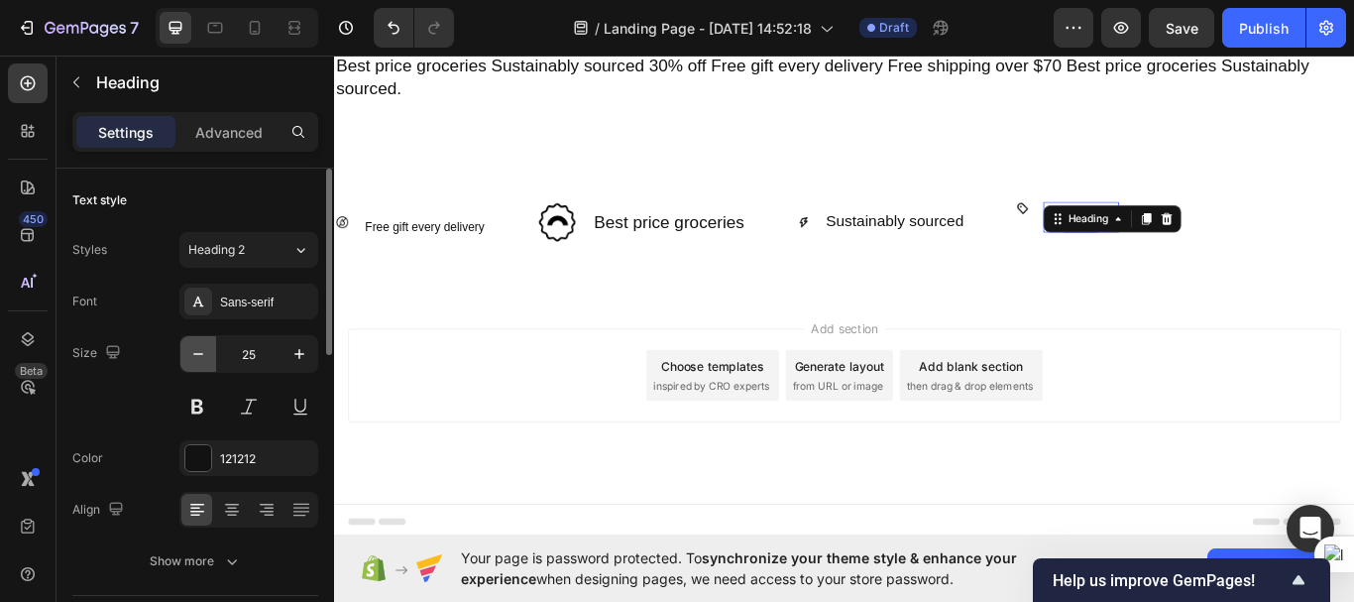
click at [200, 351] on icon "button" at bounding box center [198, 354] width 20 height 20
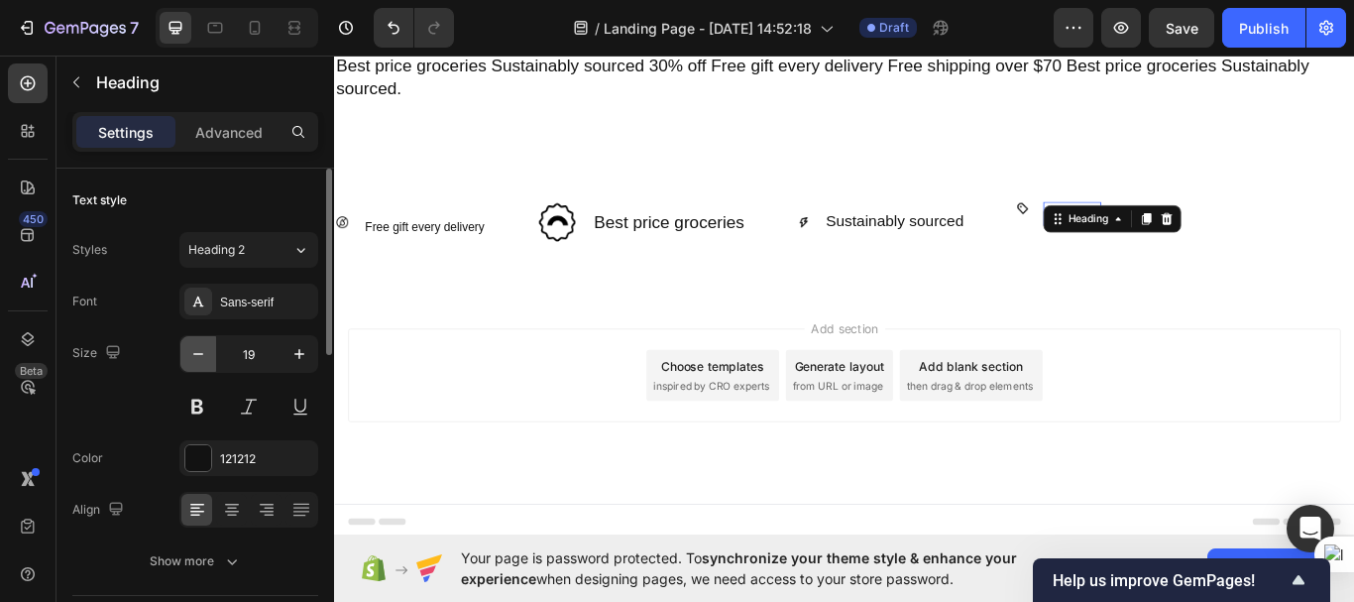
click at [200, 351] on icon "button" at bounding box center [198, 354] width 20 height 20
type input "18"
click at [497, 345] on div "Add section Choose templates inspired by CRO experts Generate layout from URL o…" at bounding box center [929, 457] width 1190 height 244
click at [1182, 251] on div "30% off Heading" at bounding box center [1193, 240] width 64 height 27
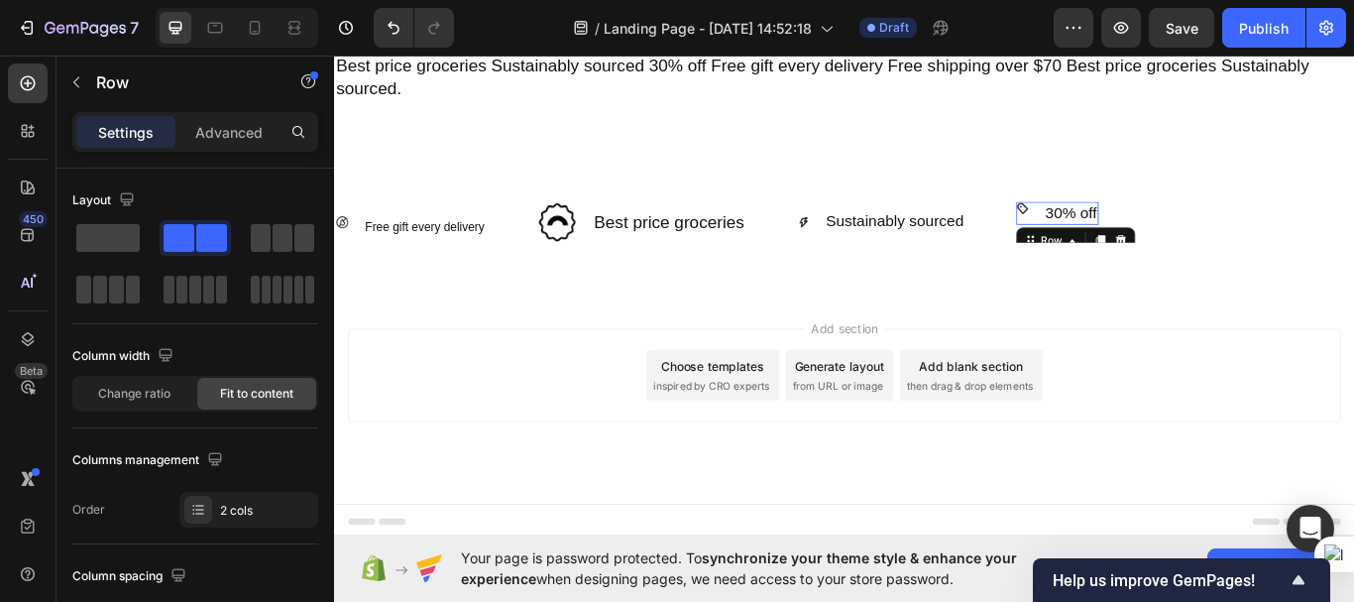
click at [1152, 243] on div "Image 30% off Heading Row 0" at bounding box center [1177, 240] width 96 height 27
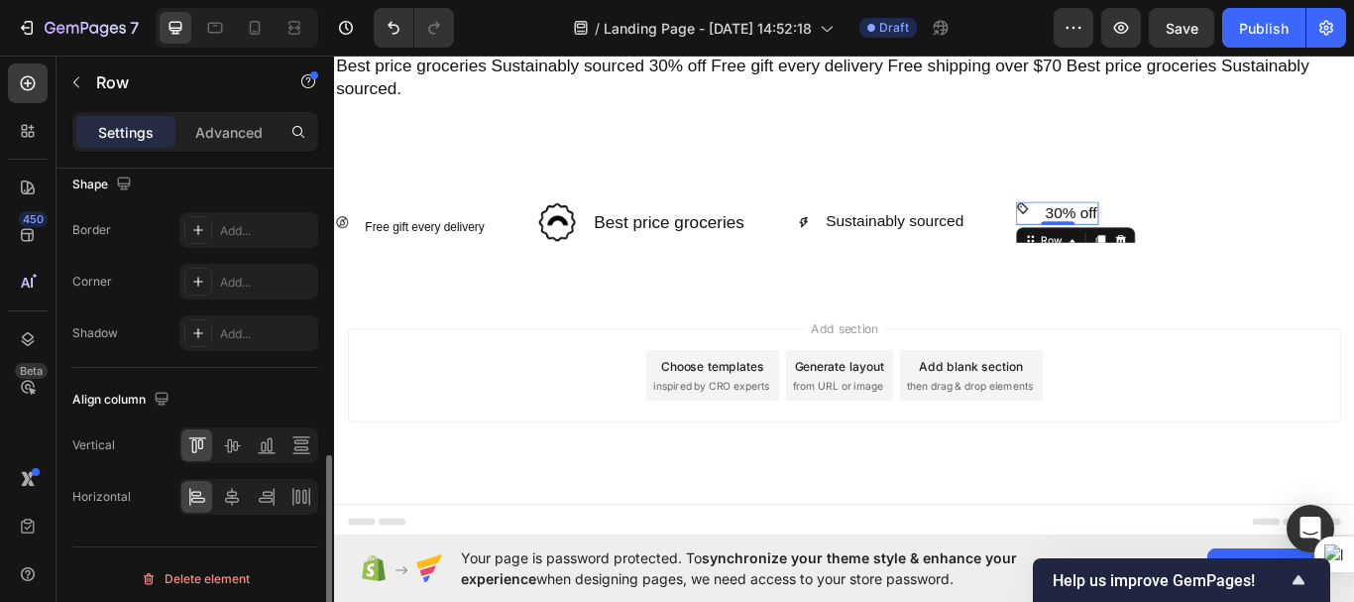
scroll to position [946, 0]
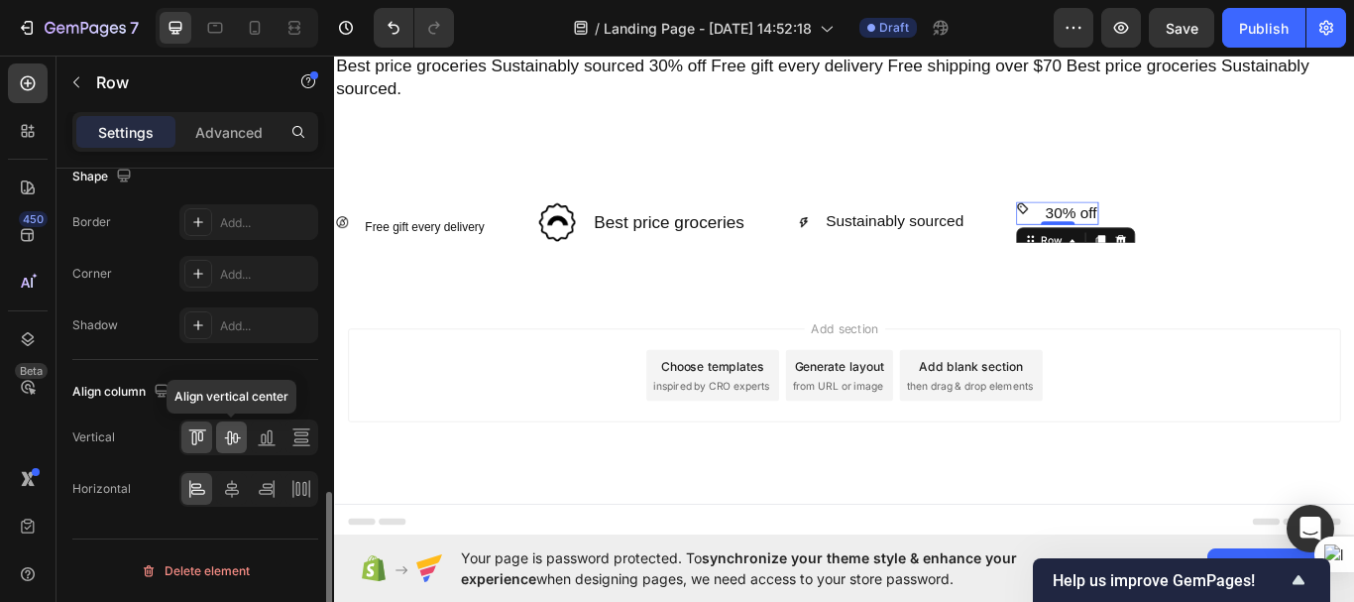
click at [225, 432] on icon at bounding box center [232, 437] width 20 height 20
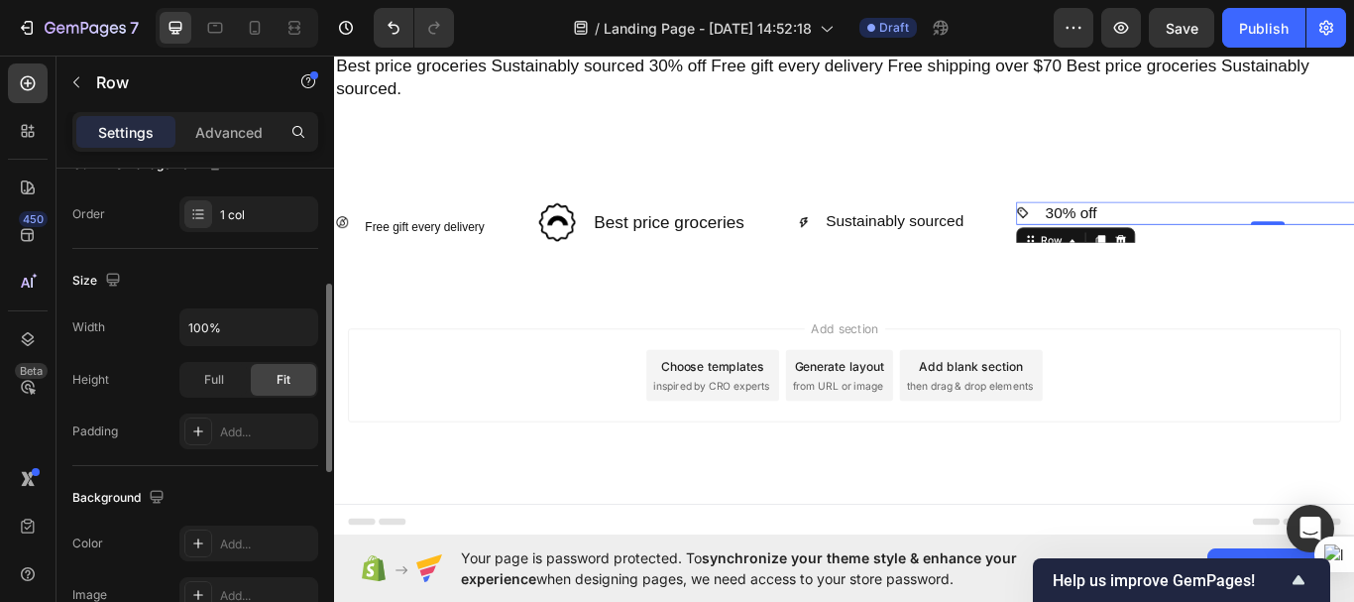
scroll to position [296, 0]
click at [211, 383] on span "Full" at bounding box center [214, 379] width 20 height 18
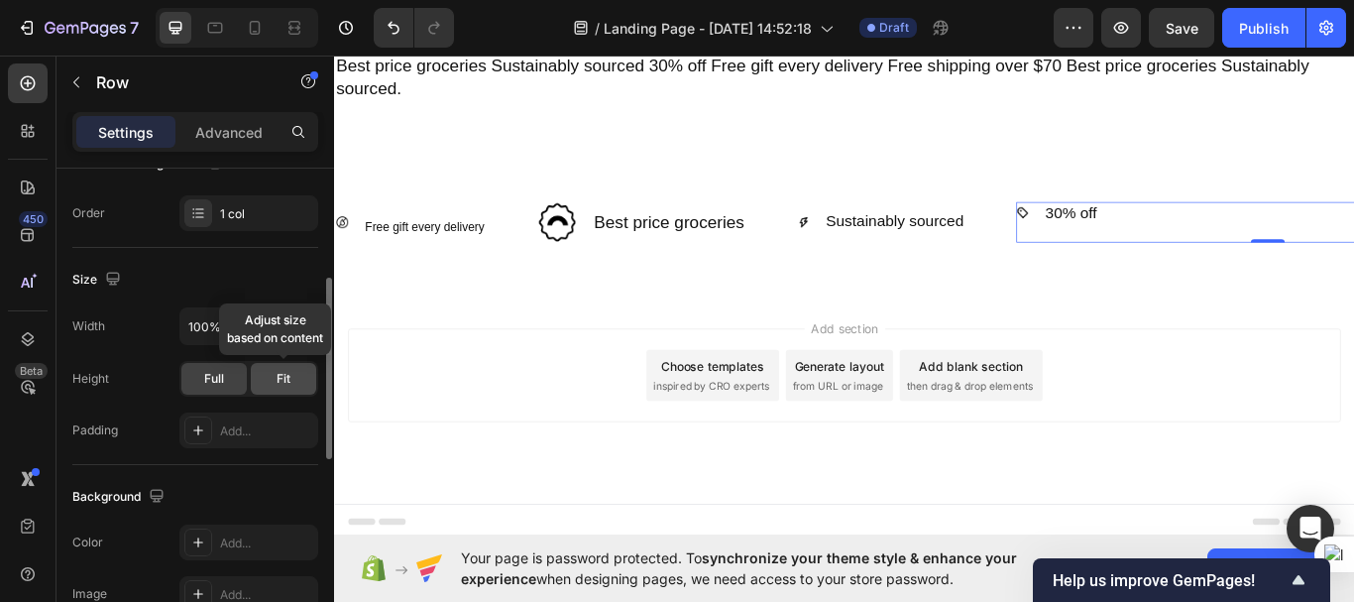
click at [274, 383] on div "Fit" at bounding box center [283, 379] width 65 height 32
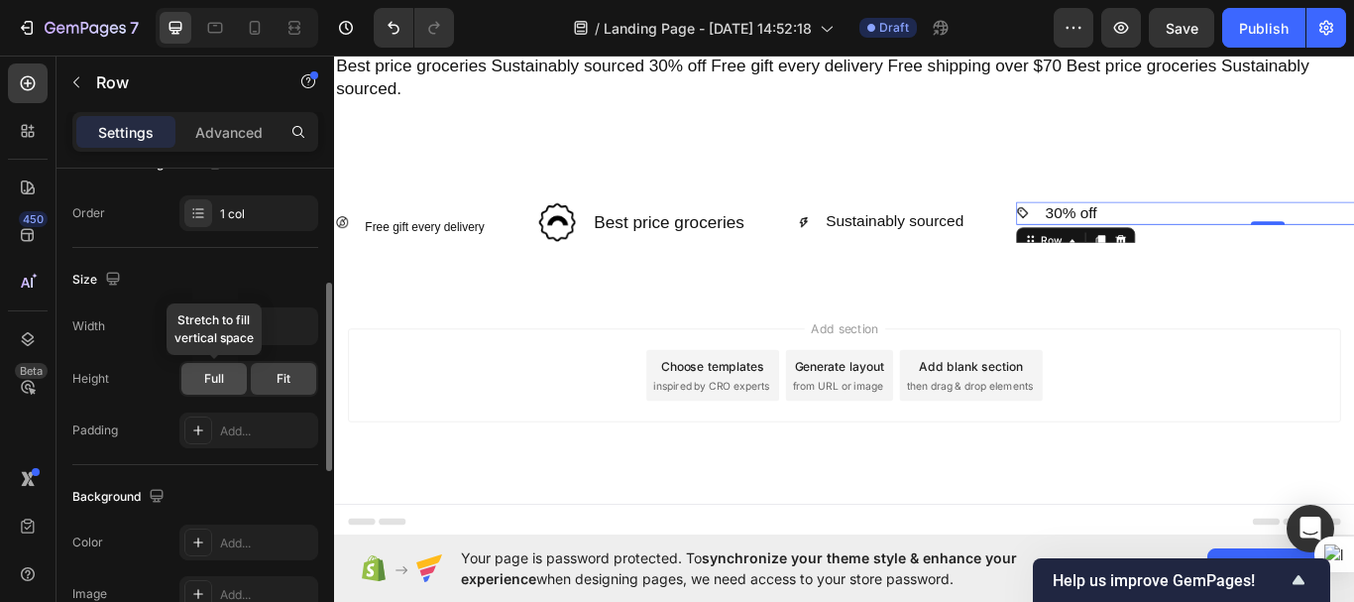
click at [218, 387] on span "Full" at bounding box center [214, 379] width 20 height 18
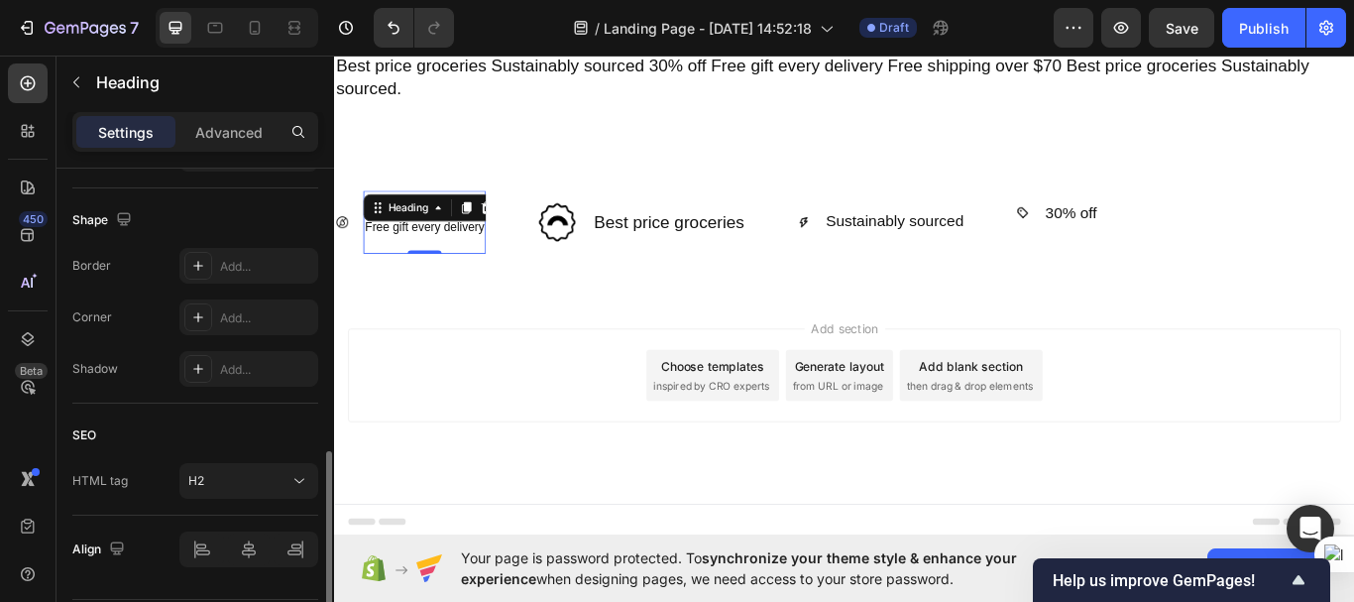
scroll to position [797, 0]
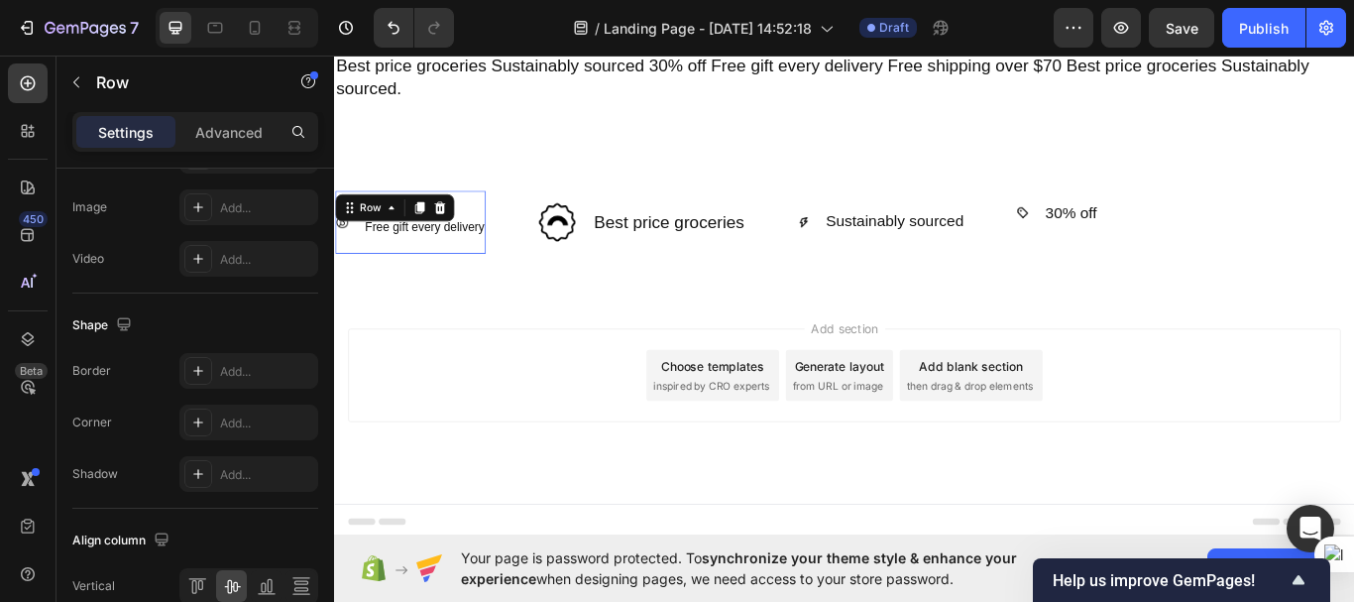
click at [357, 277] on div "Image ⁠⁠⁠⁠⁠⁠⁠ Free gift every delivery Heading Row 0" at bounding box center [423, 251] width 176 height 74
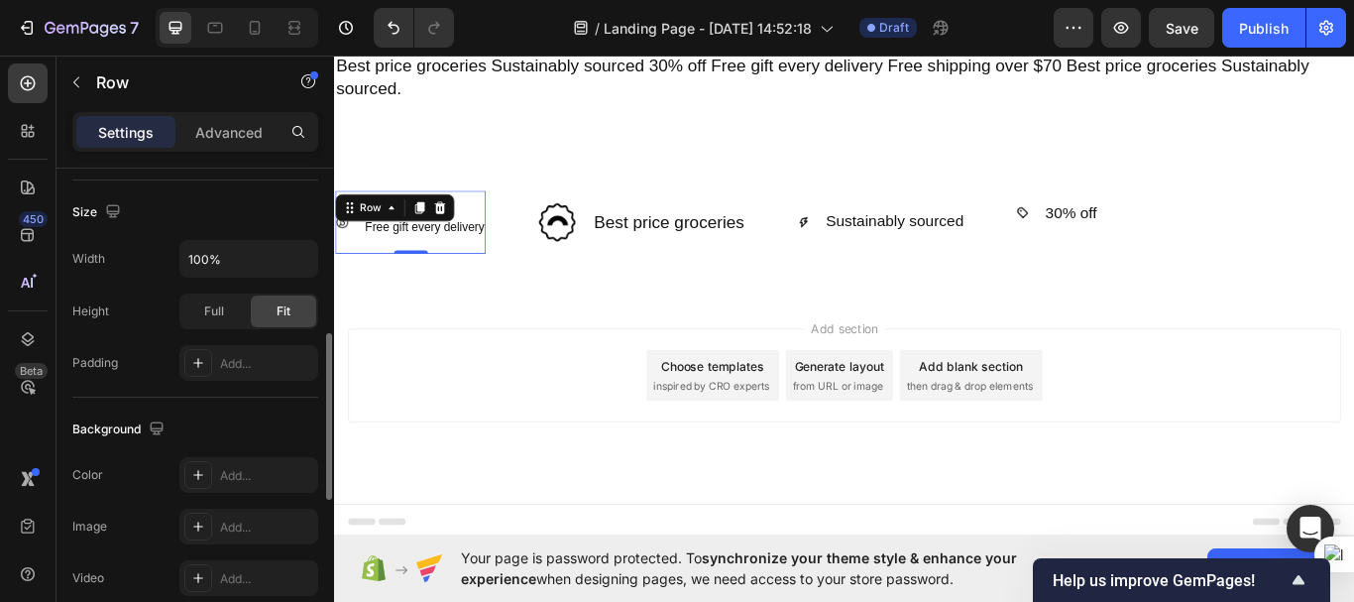
scroll to position [479, 0]
click at [210, 315] on span "Full" at bounding box center [214, 310] width 20 height 18
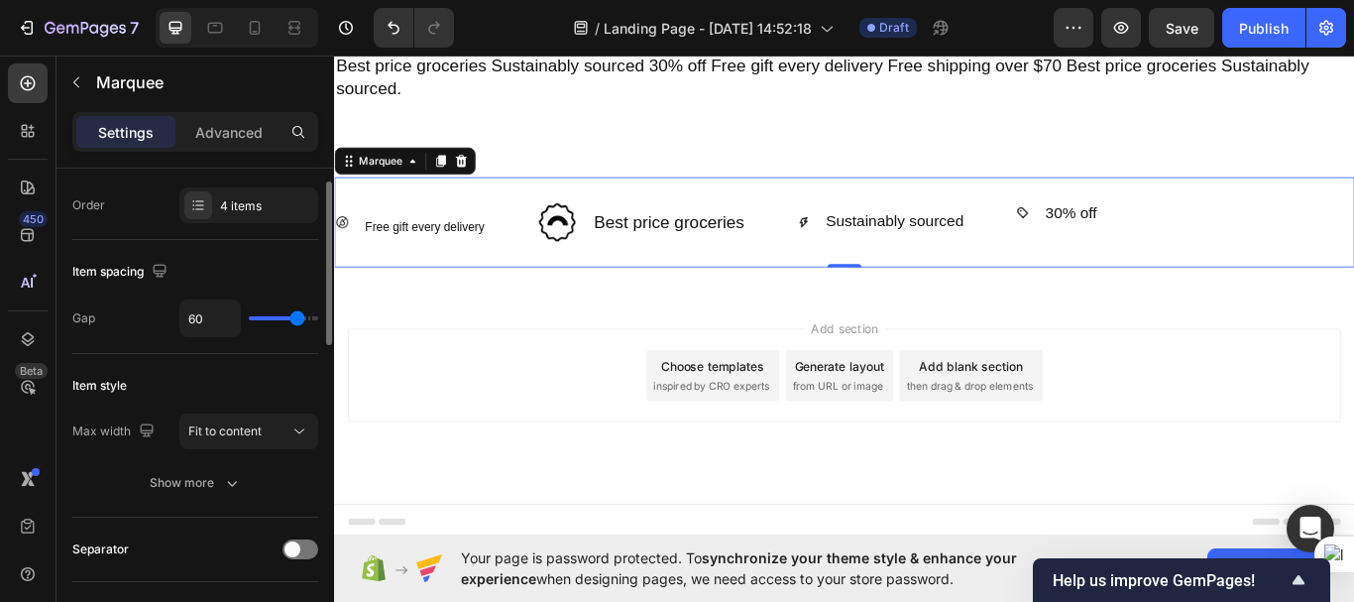
scroll to position [0, 0]
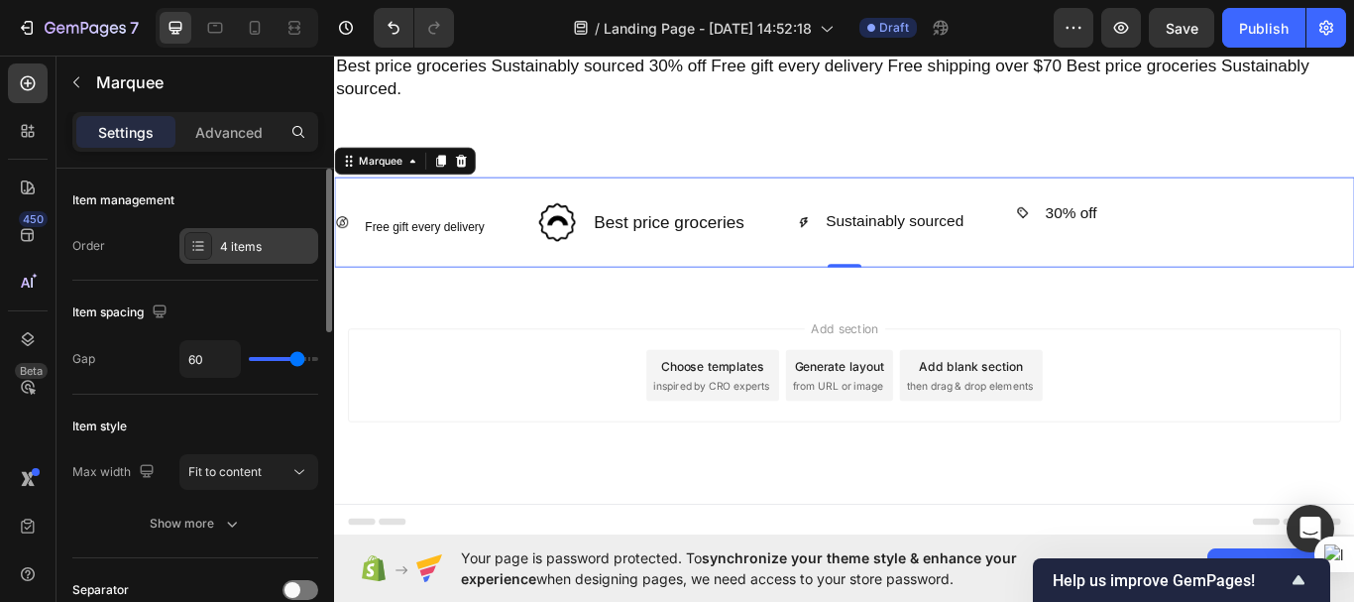
click at [204, 246] on icon at bounding box center [198, 246] width 16 height 16
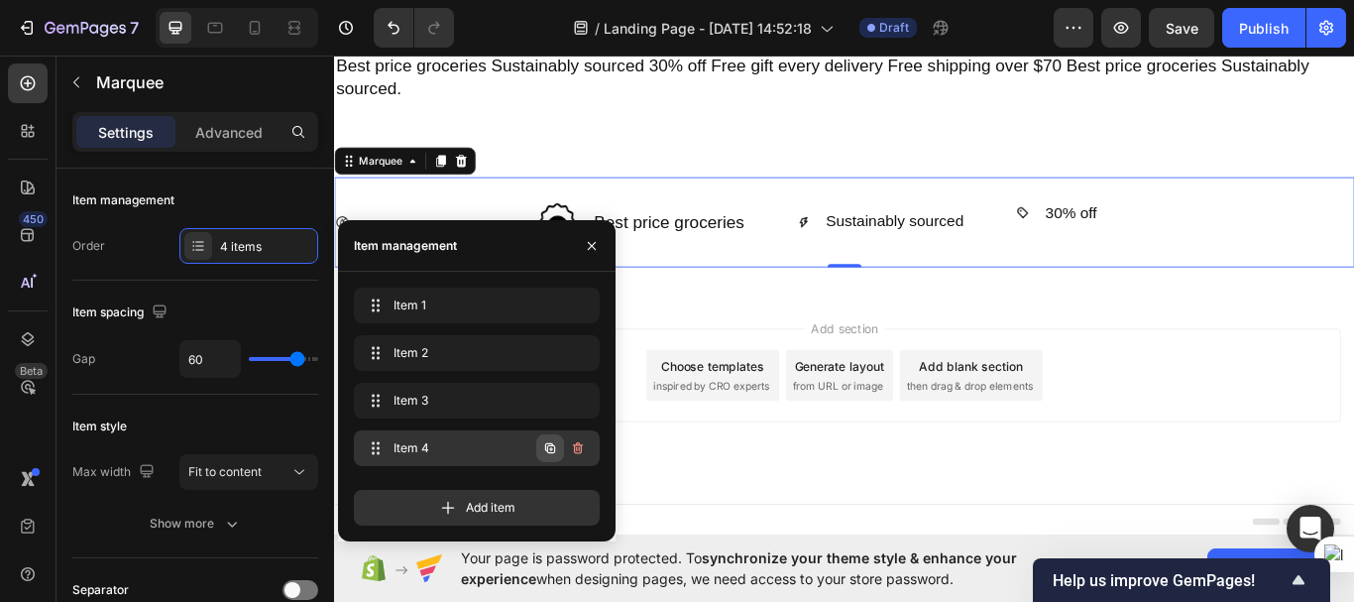
click at [548, 450] on icon "button" at bounding box center [550, 448] width 10 height 10
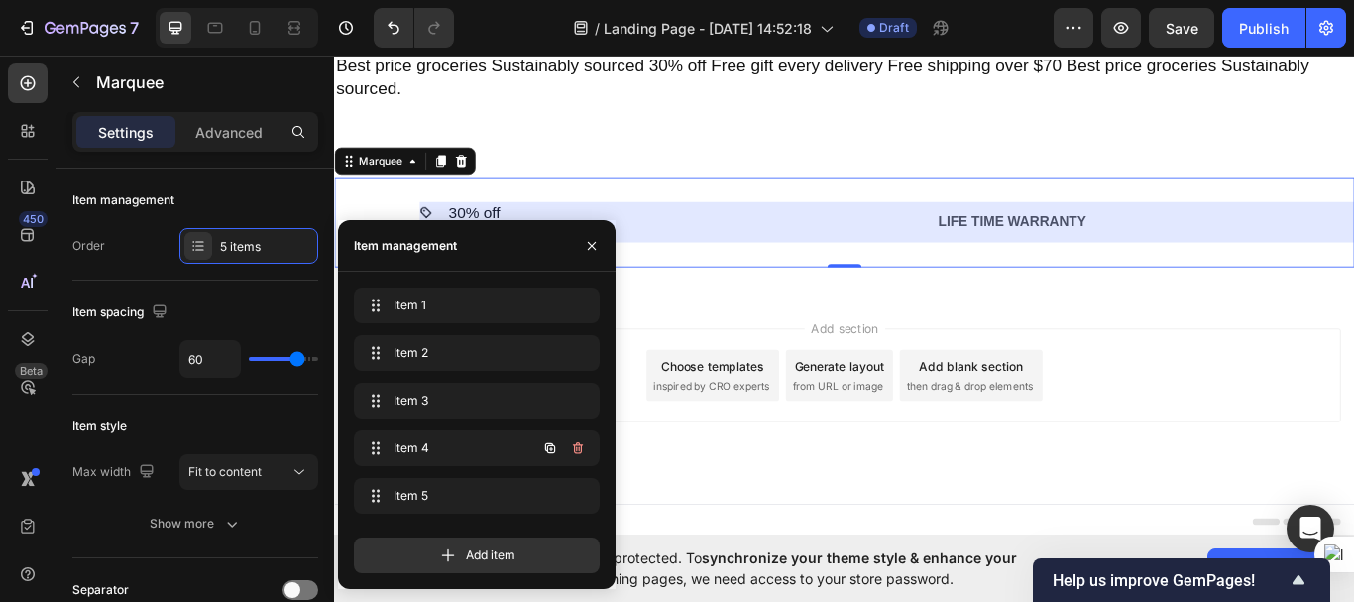
scroll to position [0, 2053]
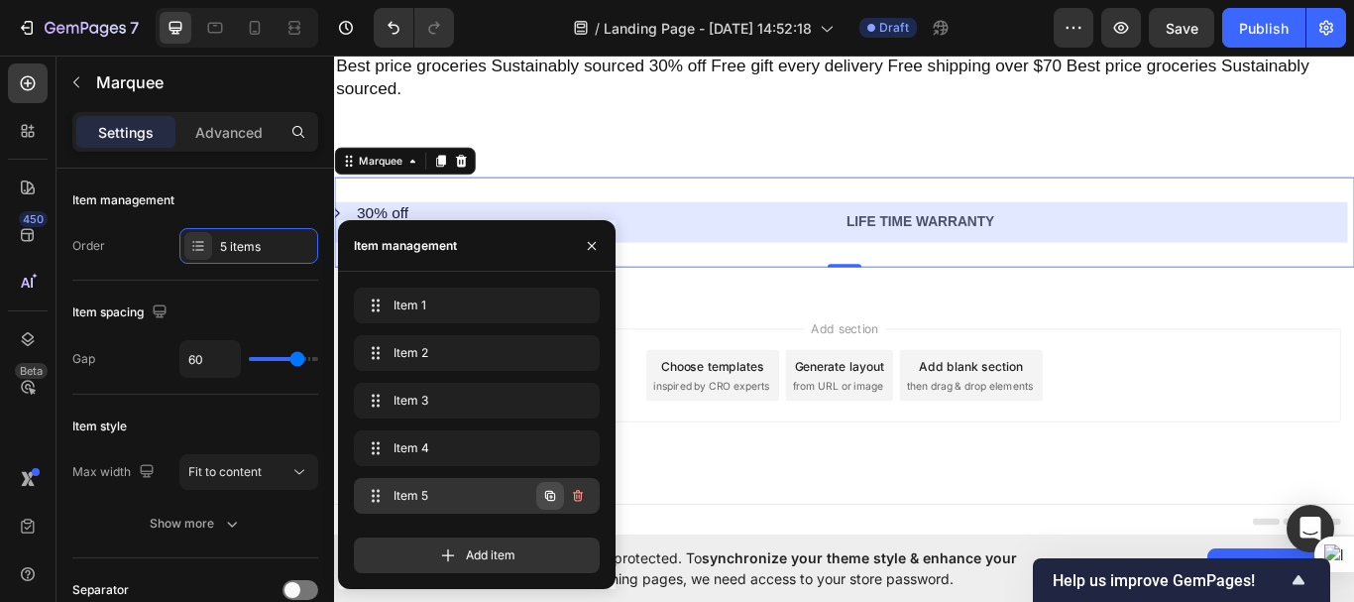
click at [555, 490] on icon "button" at bounding box center [550, 496] width 16 height 16
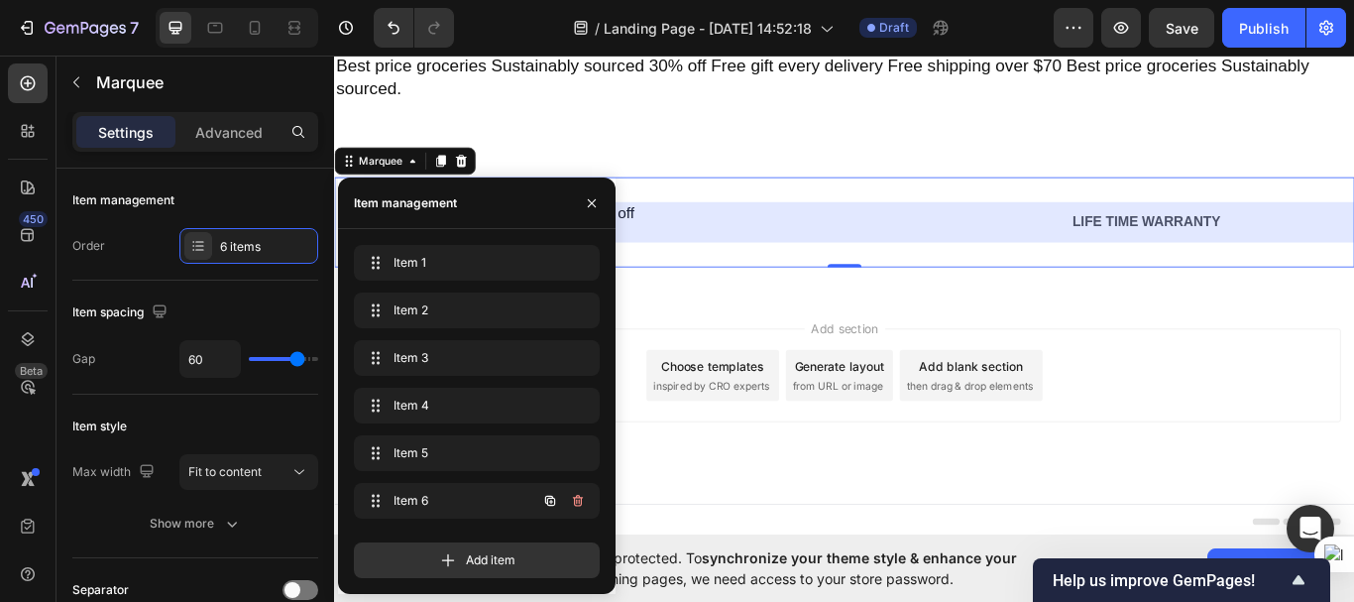
scroll to position [0, 3302]
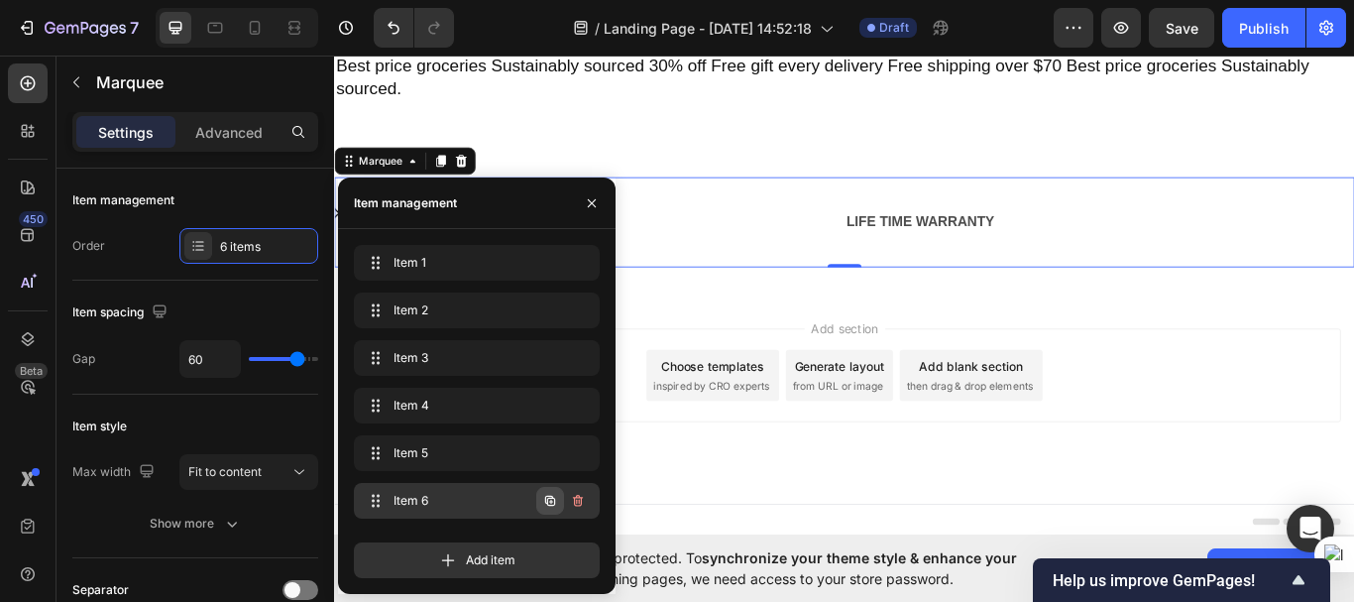
click at [546, 497] on icon "button" at bounding box center [550, 501] width 10 height 10
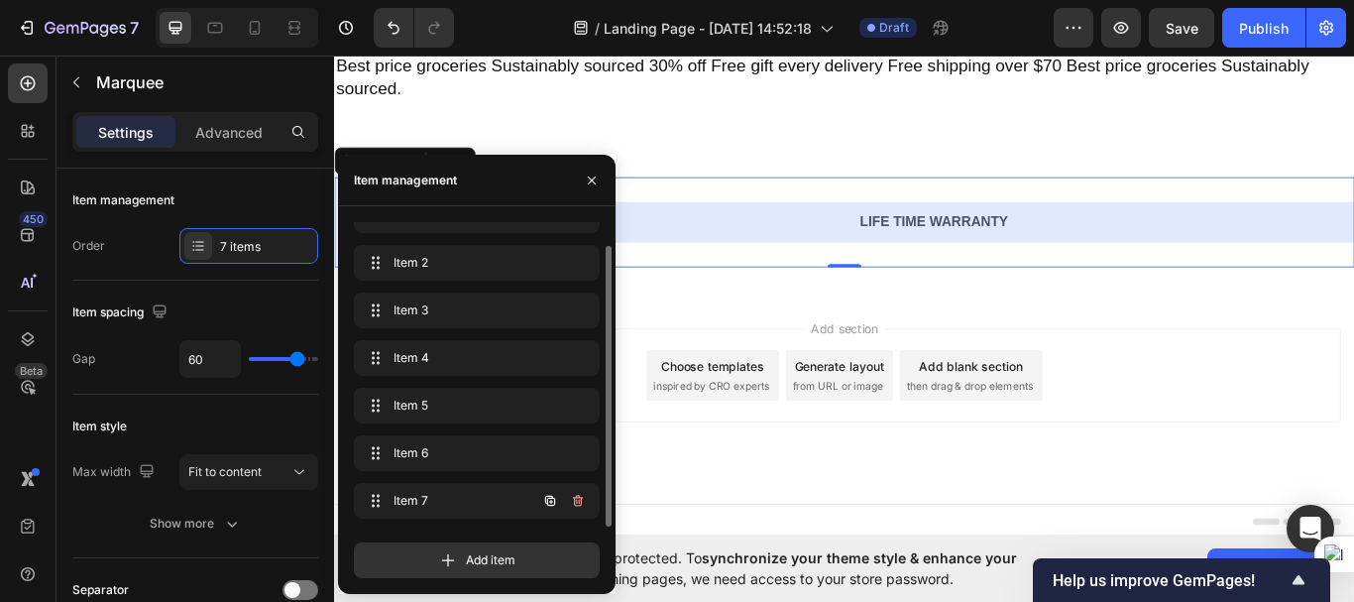
scroll to position [0, 4551]
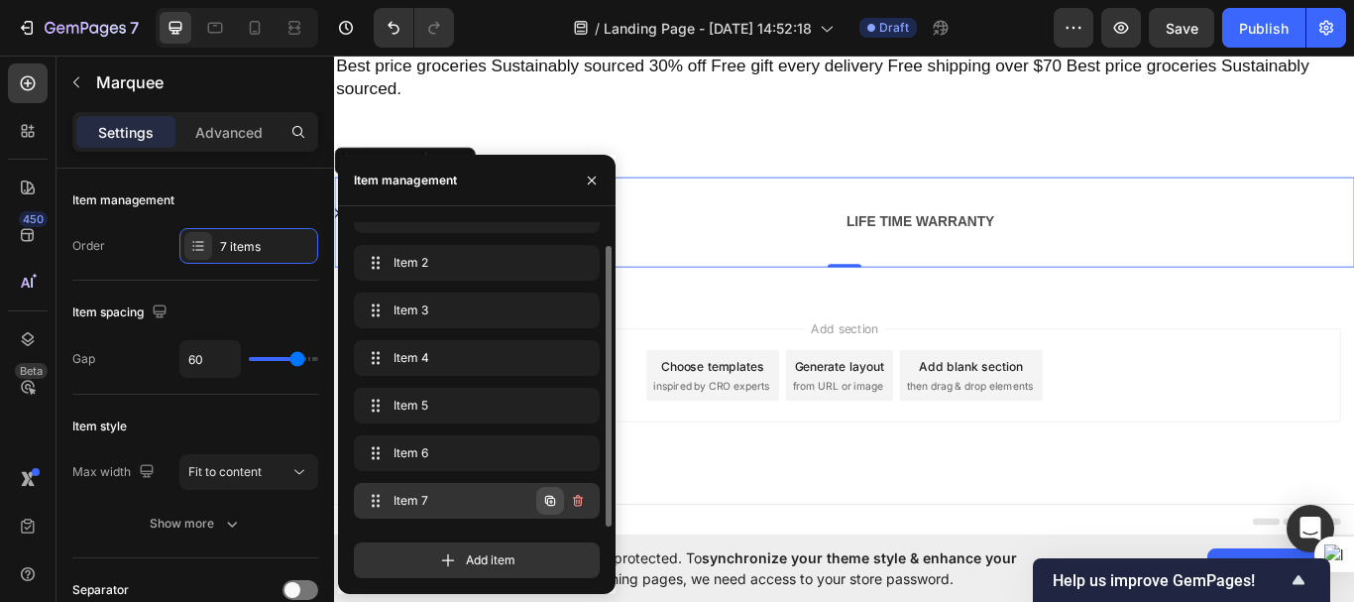
click at [546, 498] on icon "button" at bounding box center [550, 501] width 10 height 10
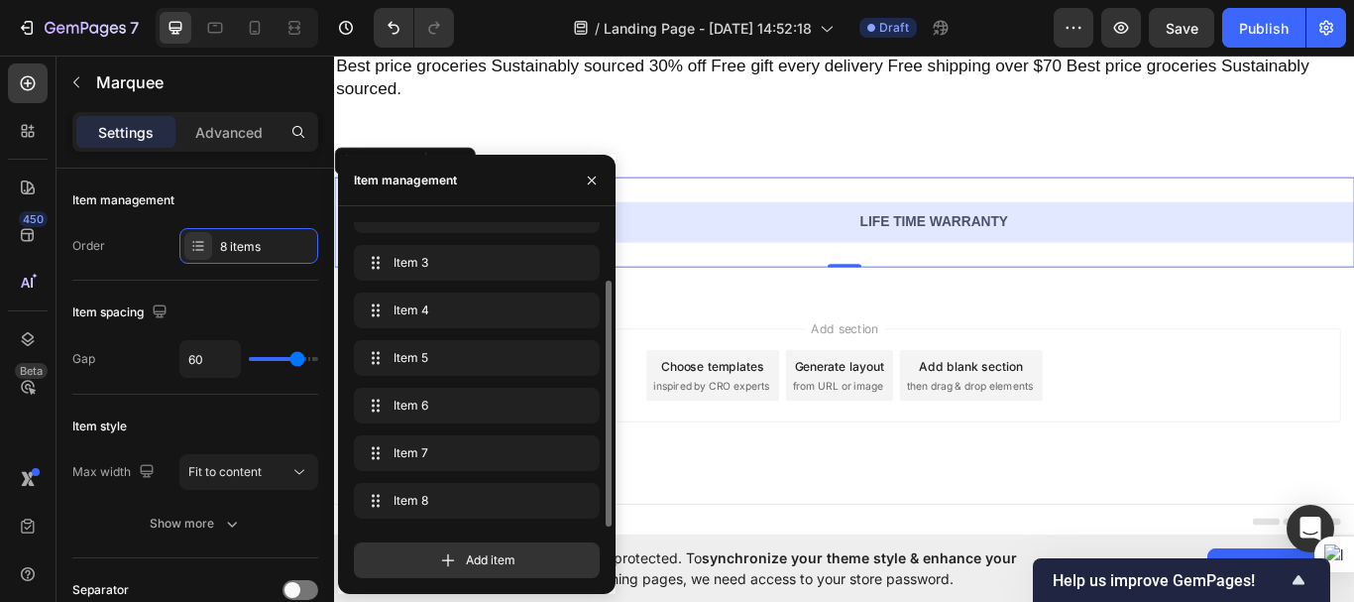
scroll to position [0, 5801]
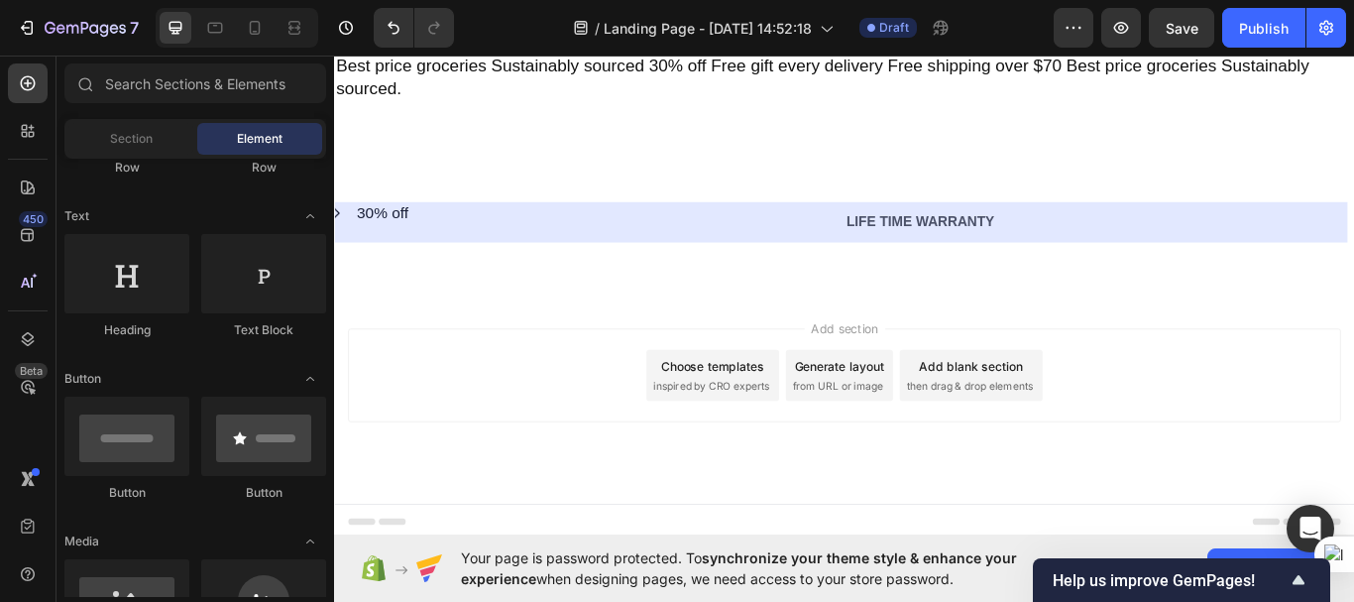
click at [708, 512] on div "Add section Choose templates inspired by CRO experts Generate layout from URL o…" at bounding box center [929, 457] width 1190 height 244
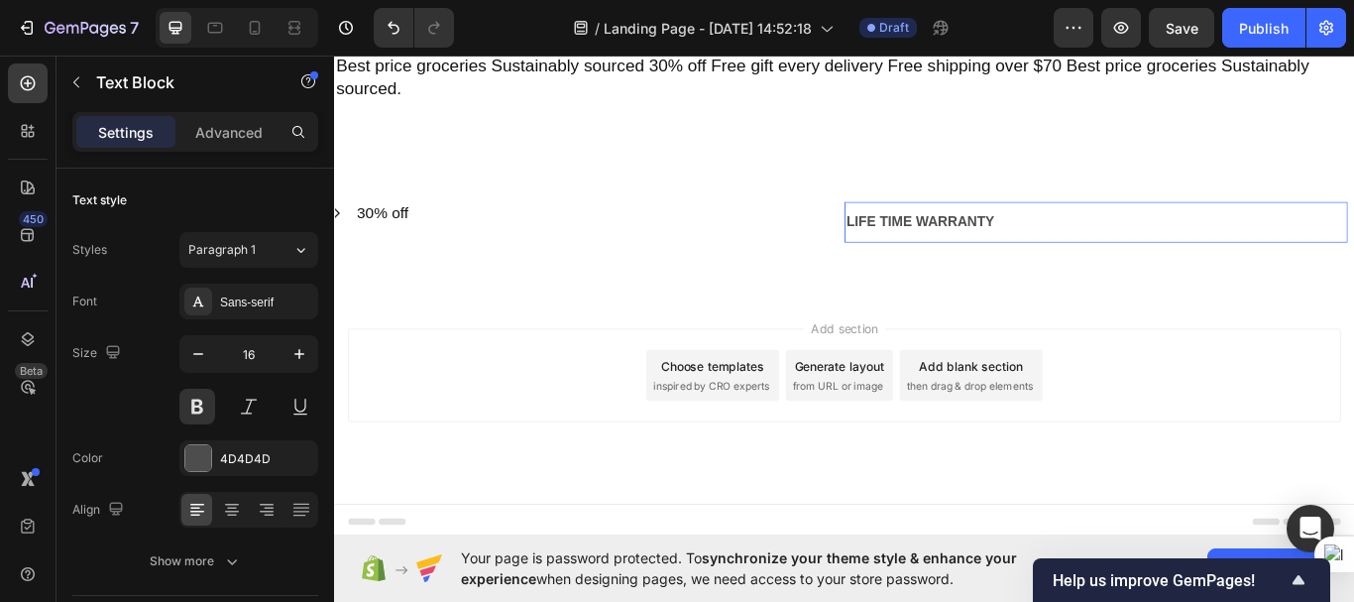
click at [973, 251] on div "LIFE TIME WARRANTY" at bounding box center [1222, 251] width 587 height 33
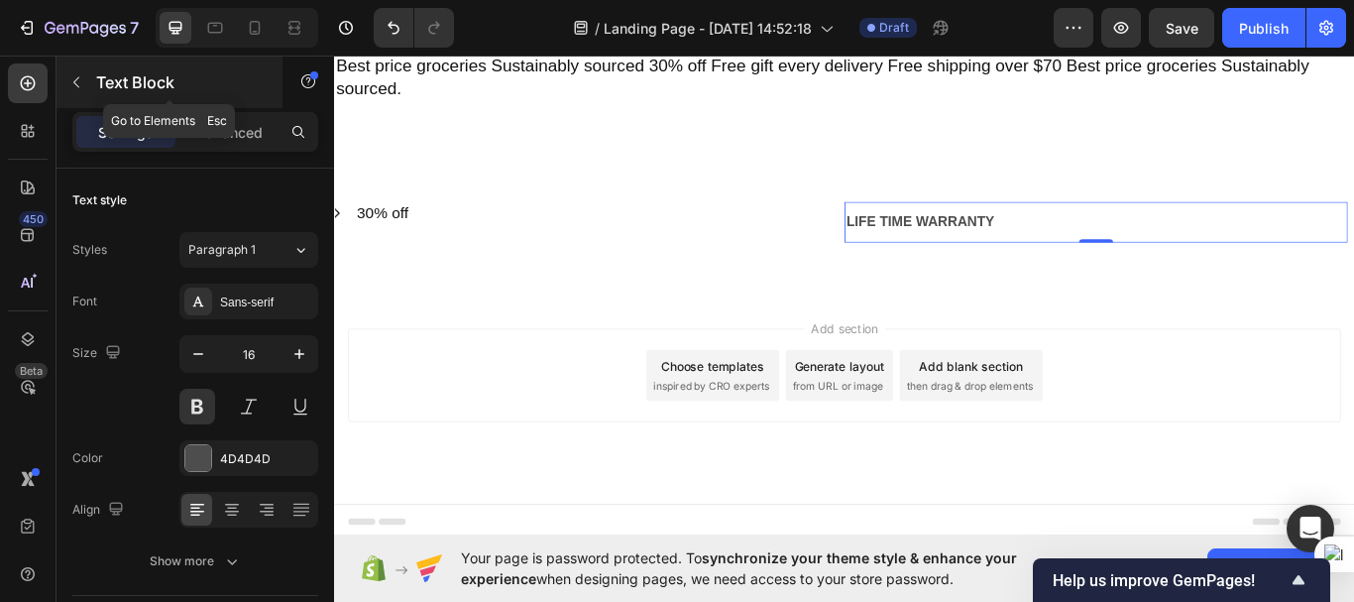
click at [73, 81] on icon "button" at bounding box center [76, 82] width 16 height 16
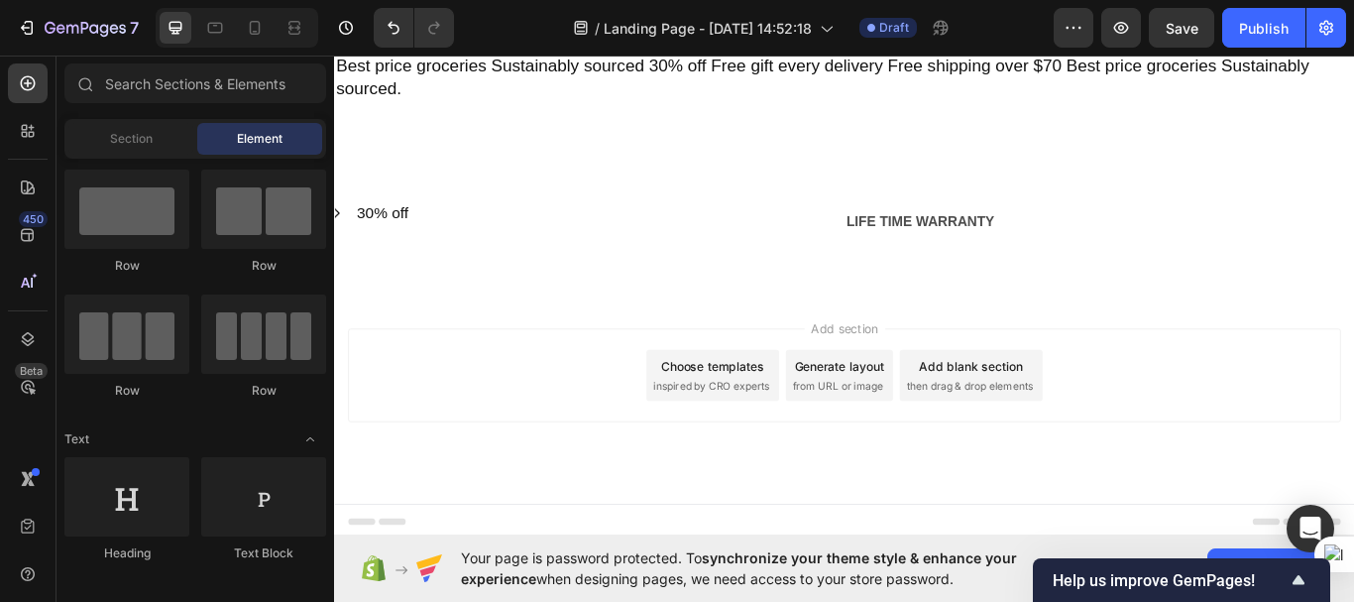
scroll to position [0, 0]
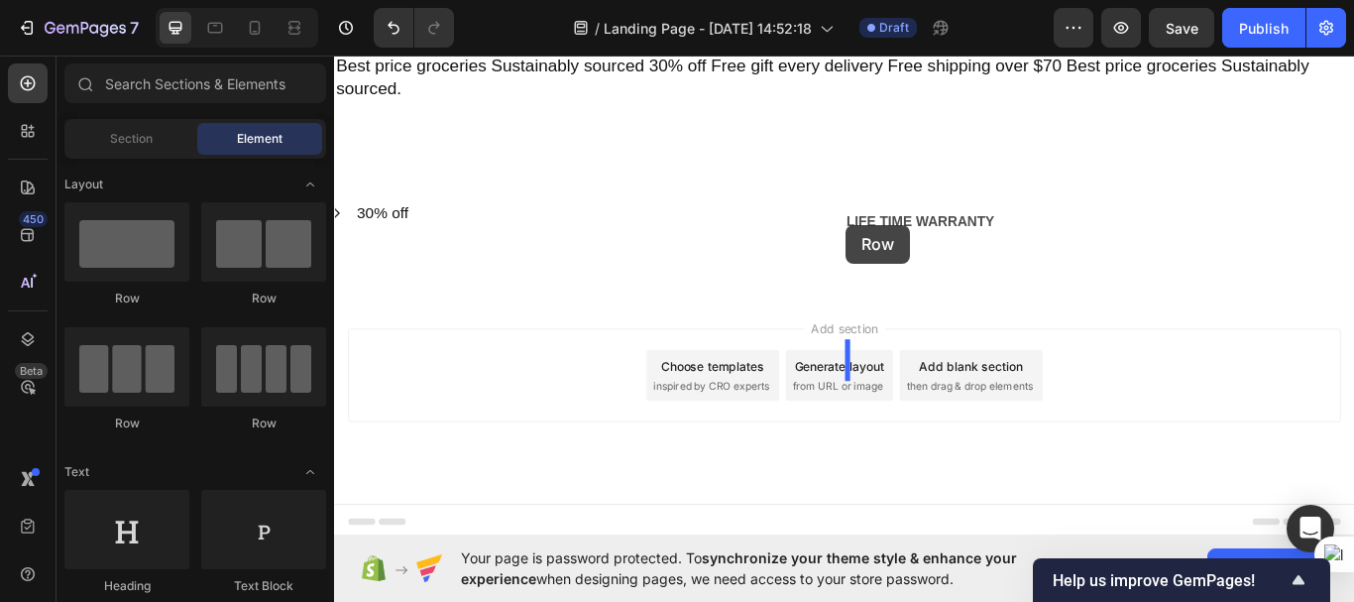
drag, startPoint x: 471, startPoint y: 293, endPoint x: 931, endPoint y: 254, distance: 461.7
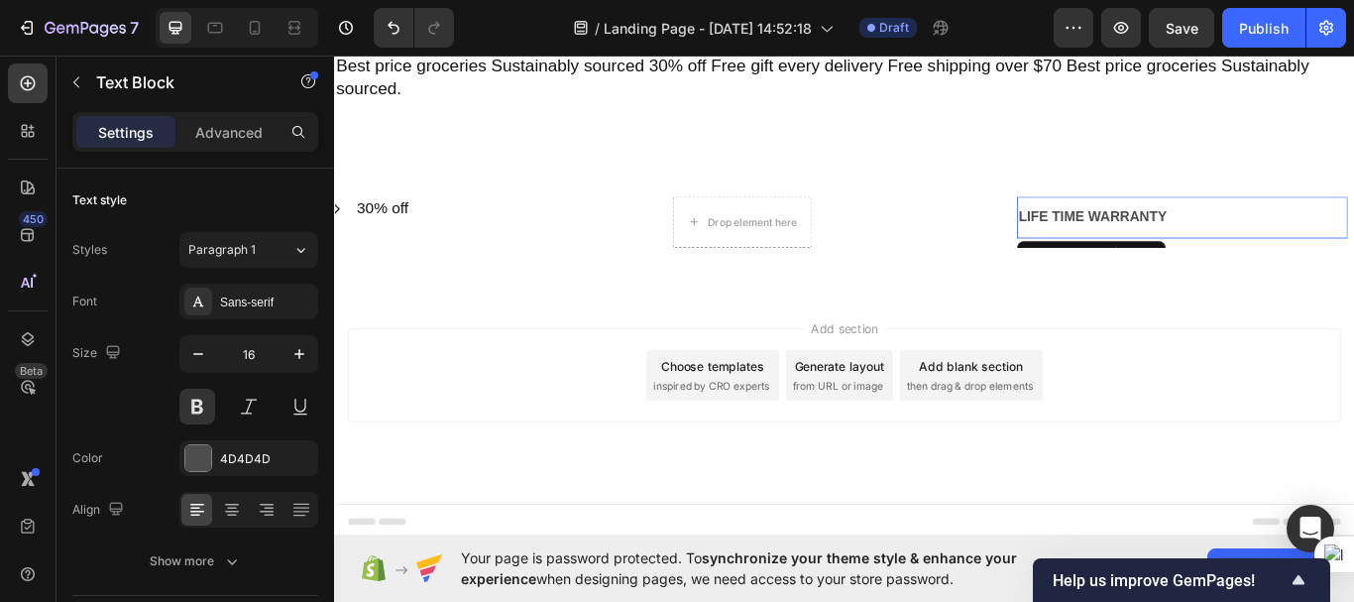
click at [1171, 243] on div "LIFE TIME WARRANTY" at bounding box center [1323, 245] width 386 height 33
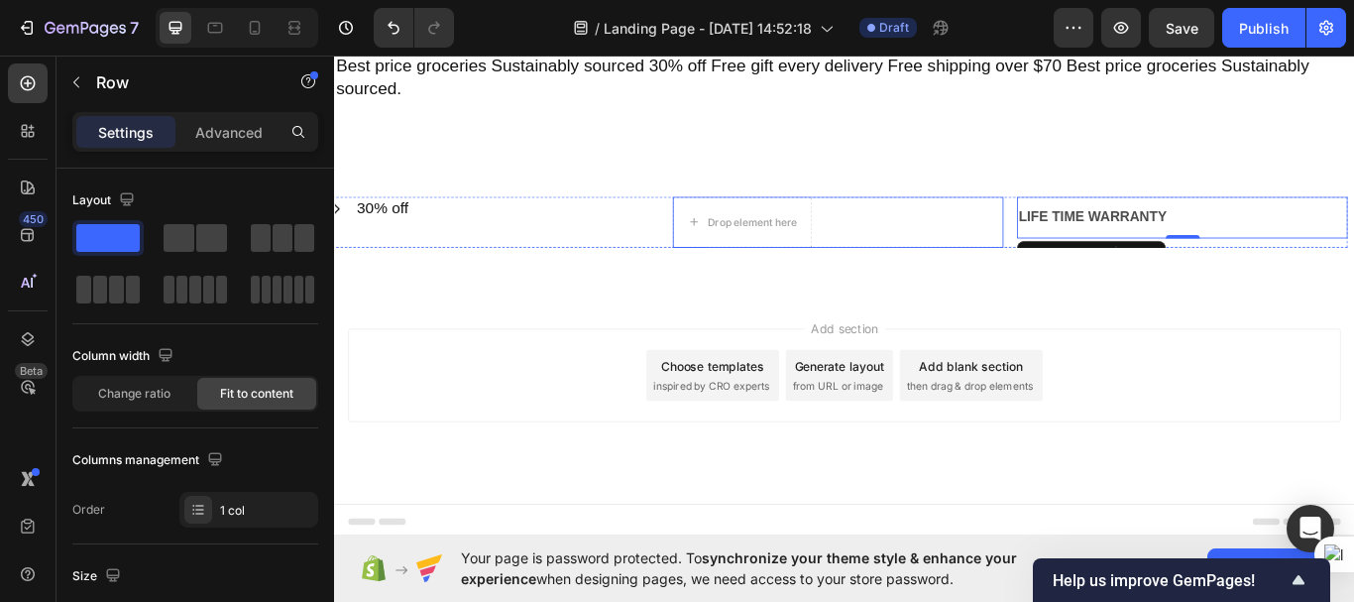
click at [1059, 231] on div "Drop element here Row" at bounding box center [922, 250] width 386 height 59
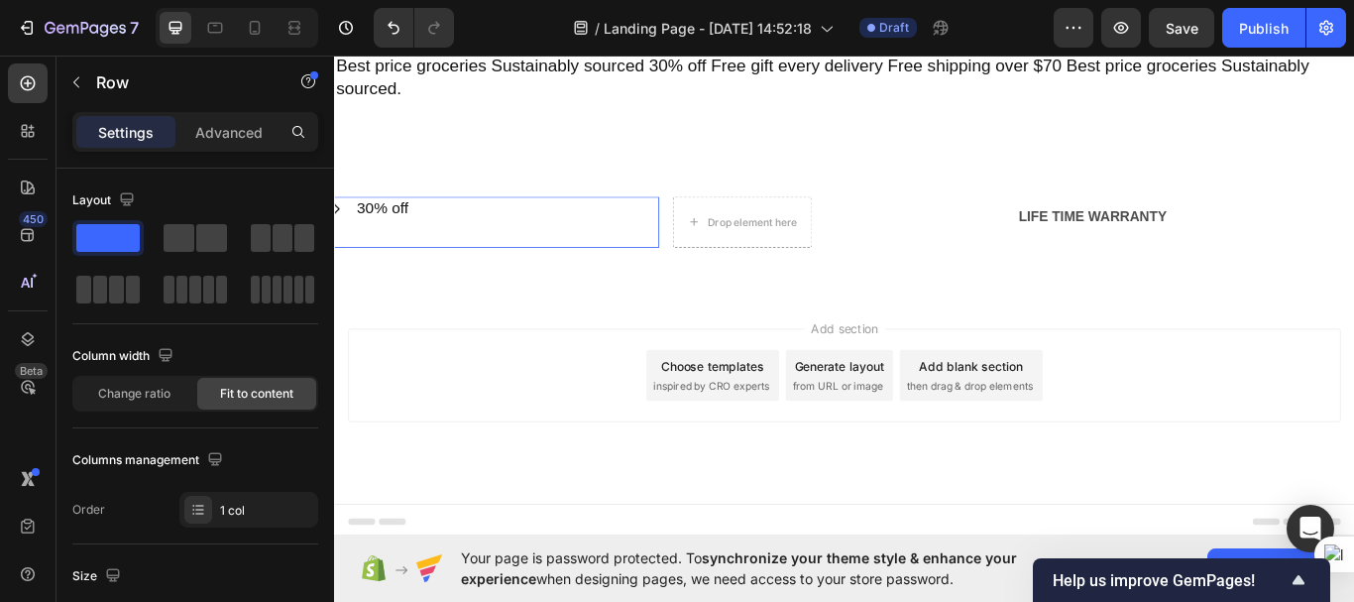
click at [645, 244] on div "Image 30% off Heading Row Row 0" at bounding box center [519, 250] width 386 height 59
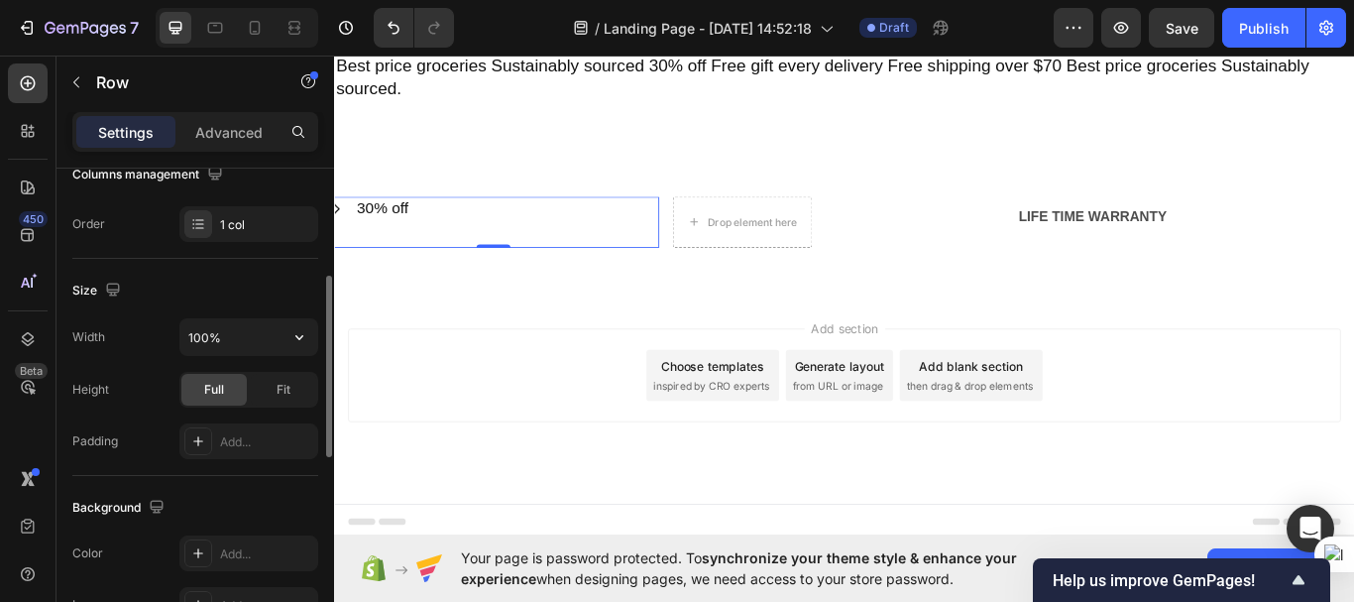
scroll to position [287, 0]
click at [294, 340] on icon "button" at bounding box center [300, 336] width 20 height 20
click at [225, 335] on input "100%" at bounding box center [248, 336] width 137 height 36
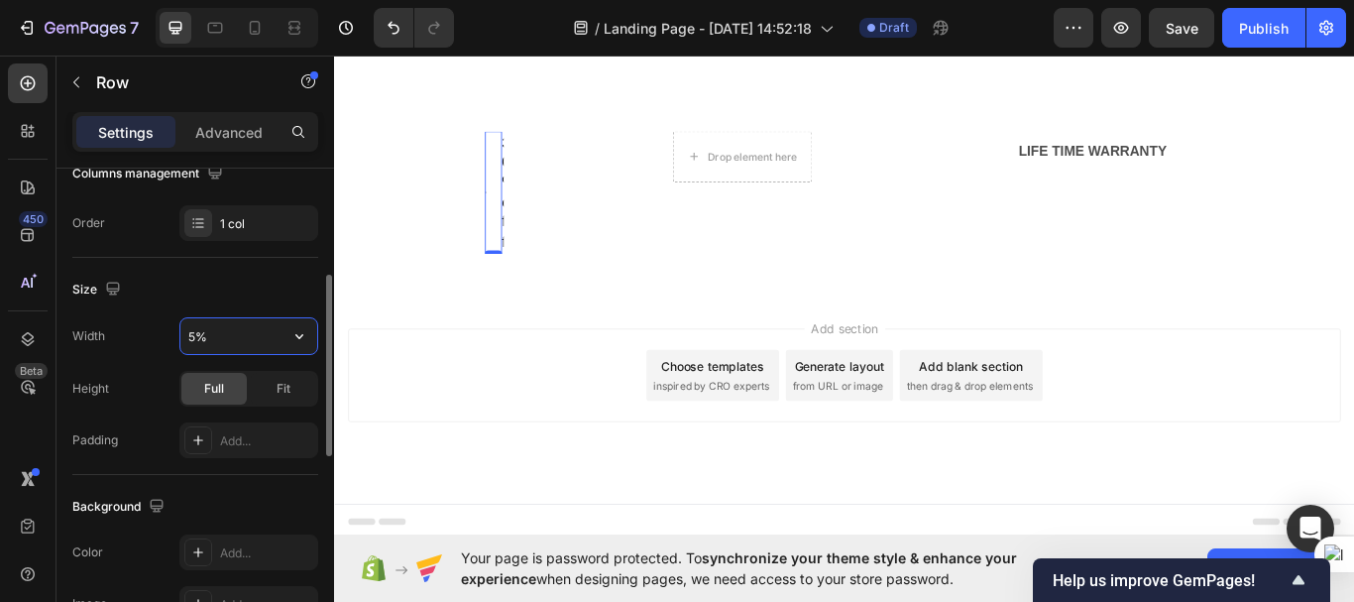
type input "50%"
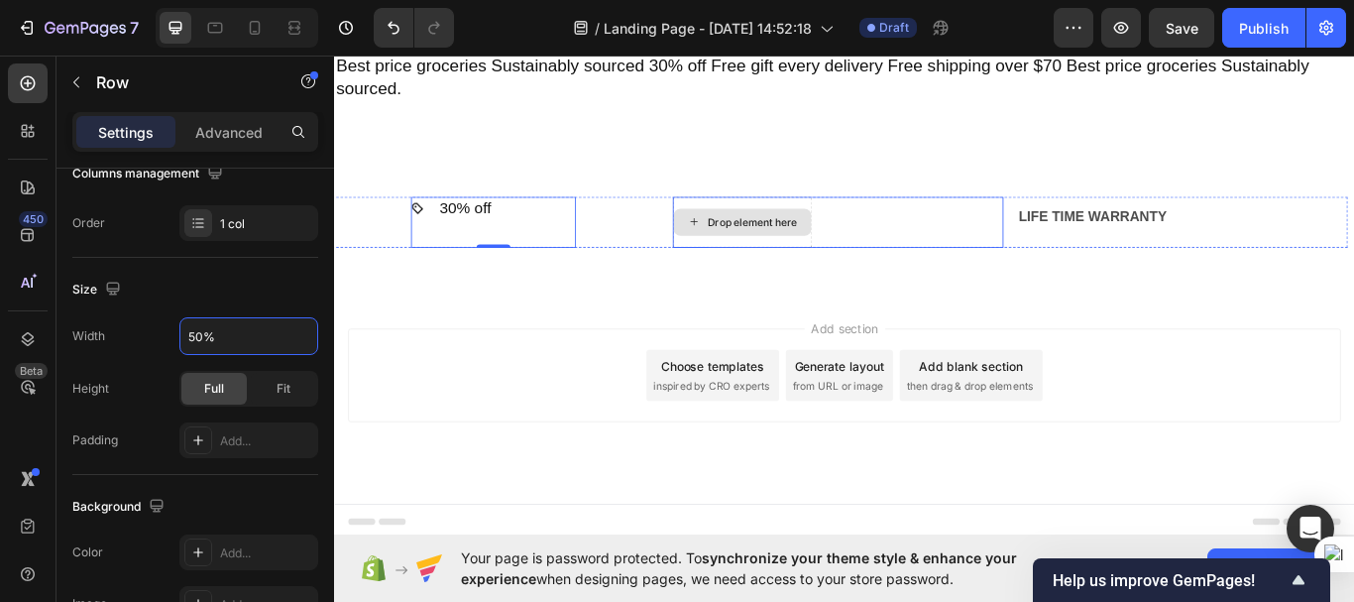
click at [795, 269] on div "Drop element here" at bounding box center [810, 250] width 163 height 59
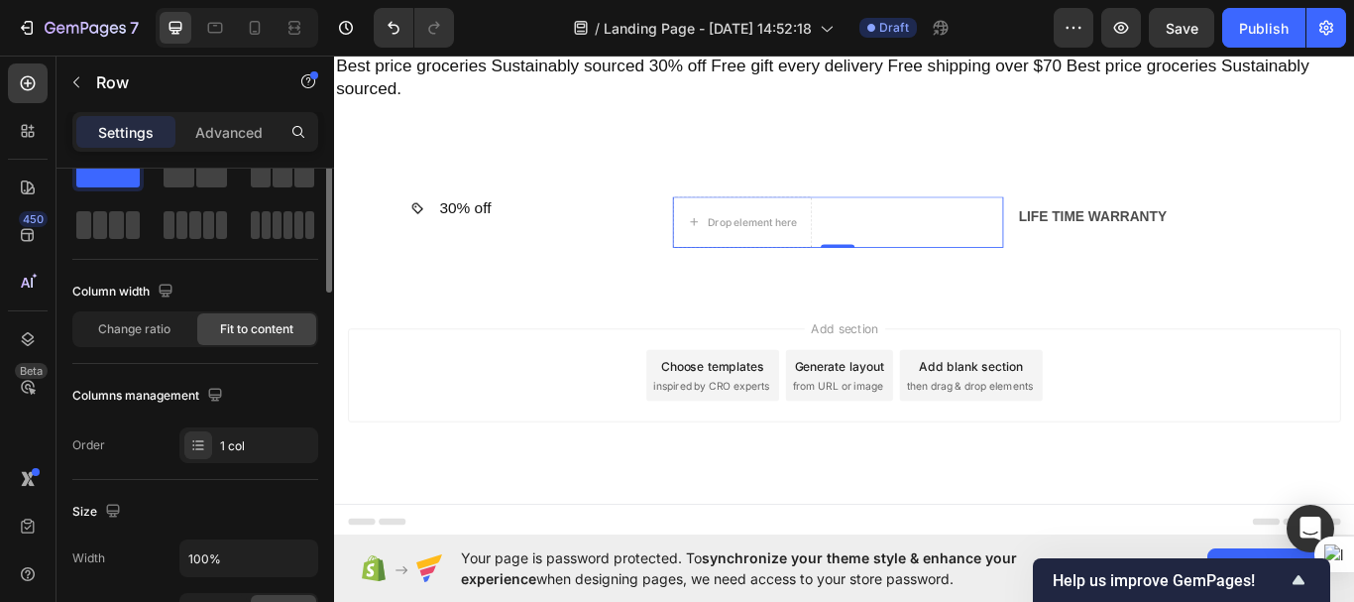
scroll to position [0, 0]
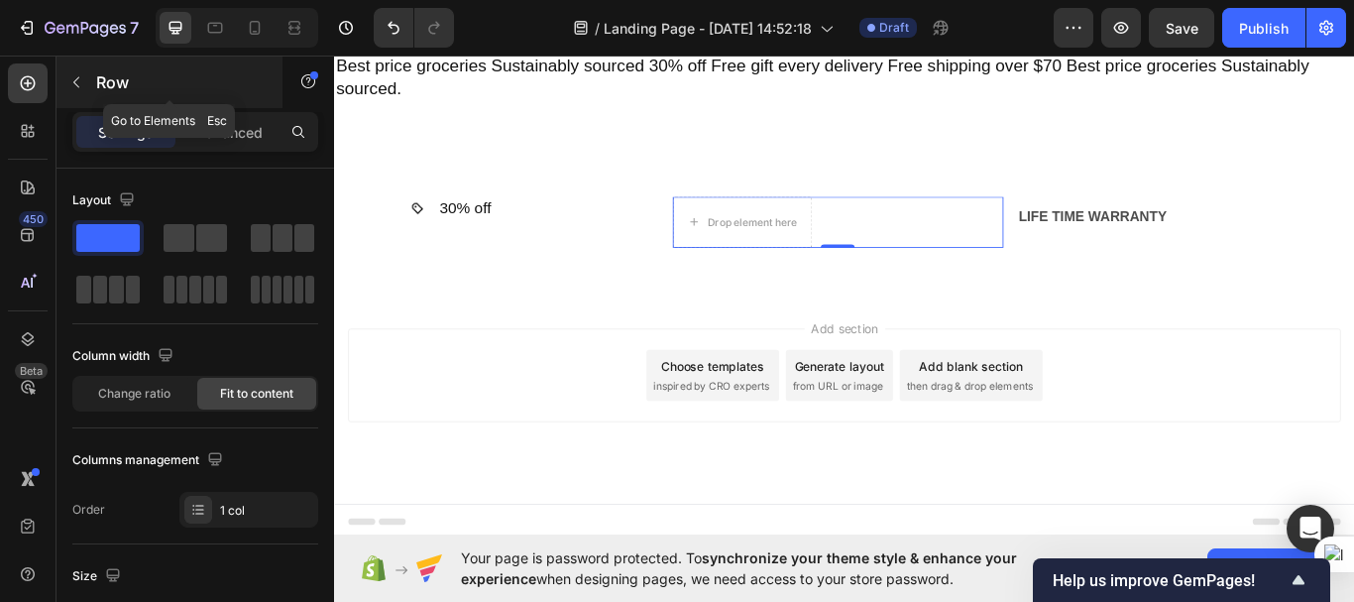
click at [75, 81] on icon "button" at bounding box center [76, 82] width 6 height 11
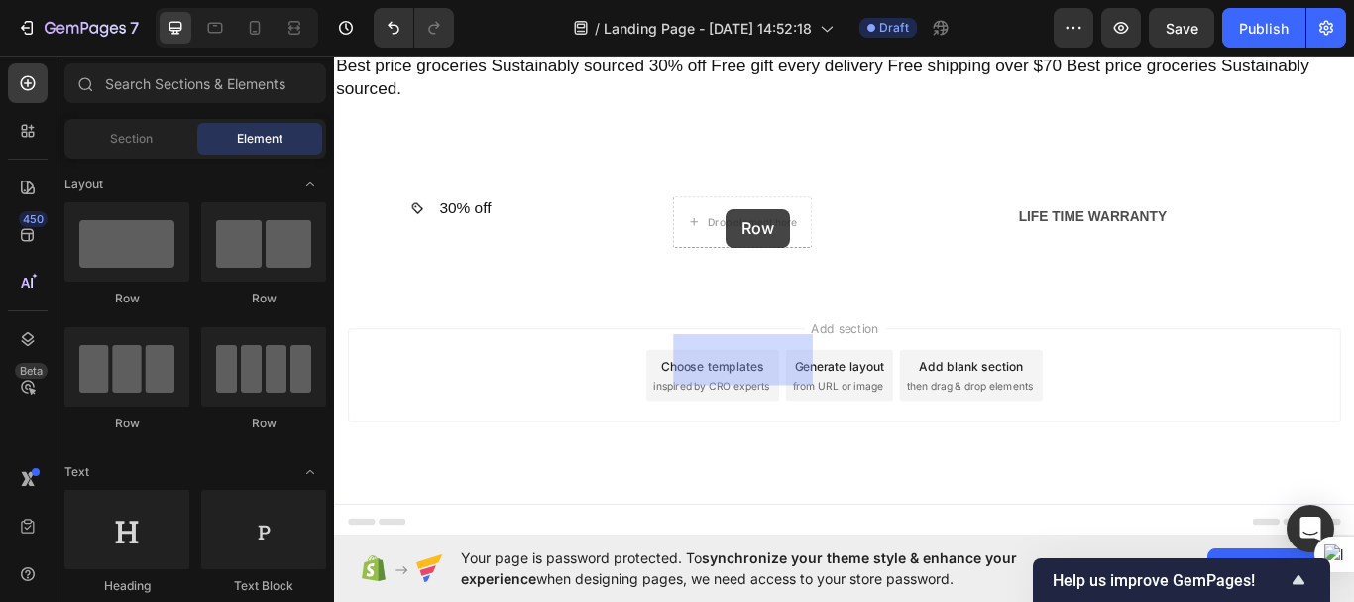
drag, startPoint x: 572, startPoint y: 310, endPoint x: 791, endPoint y: 235, distance: 231.7
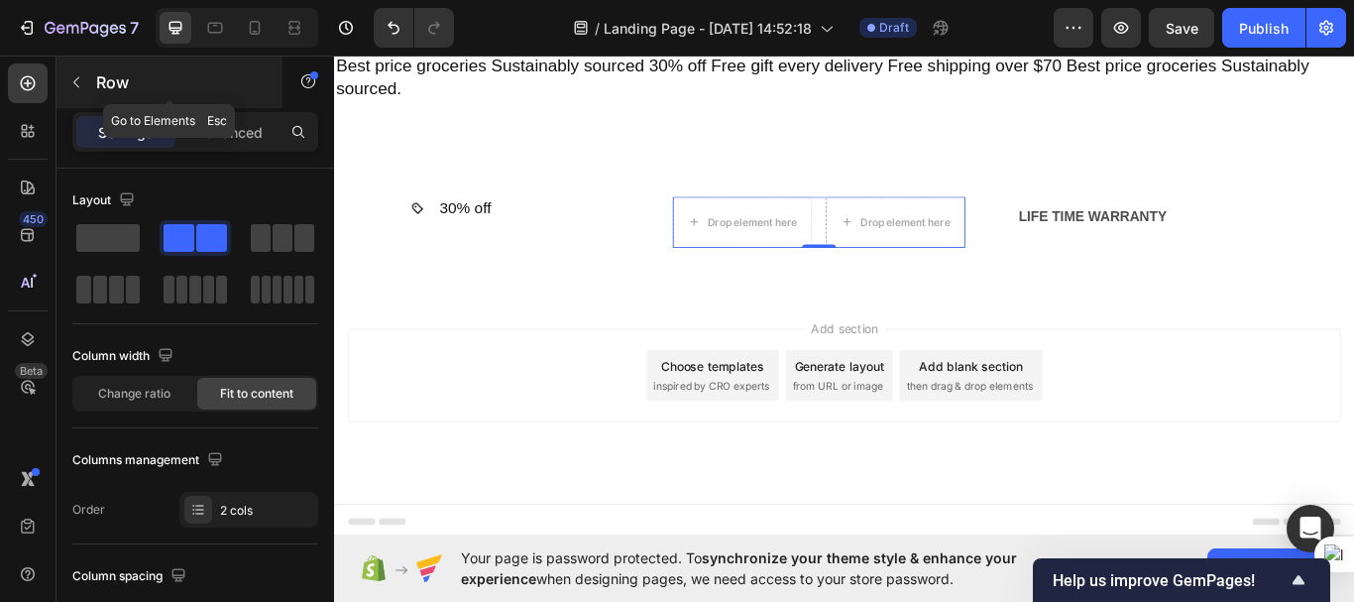
click at [74, 77] on icon "button" at bounding box center [76, 82] width 16 height 16
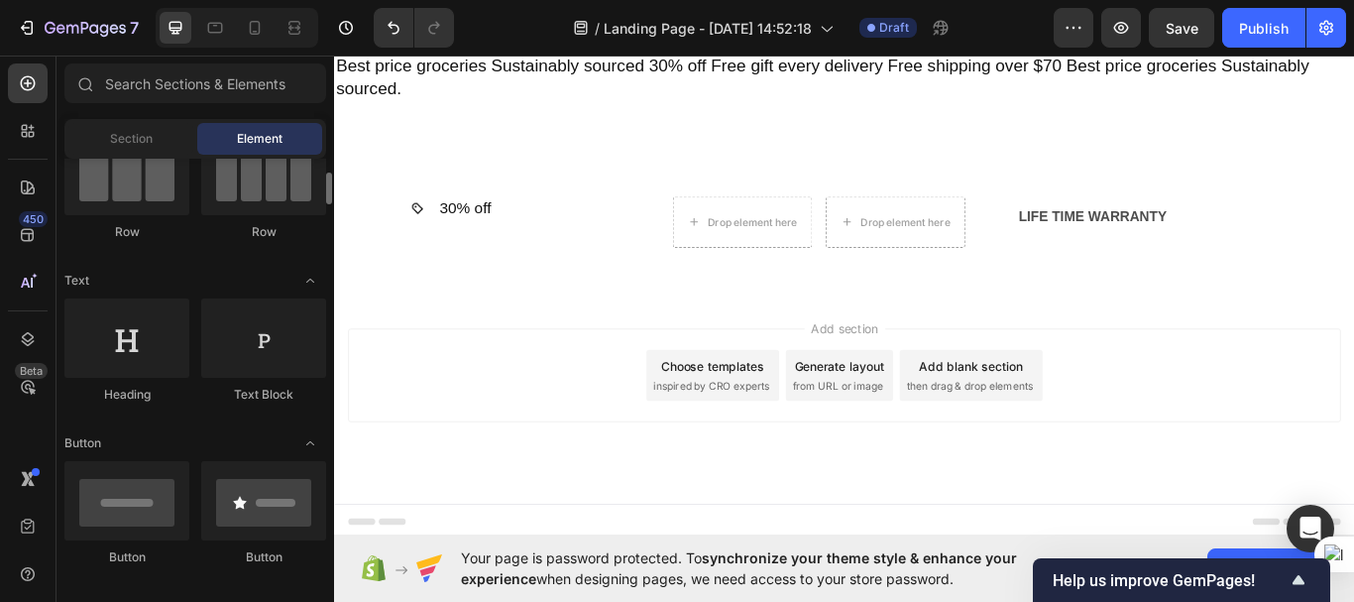
scroll to position [192, 0]
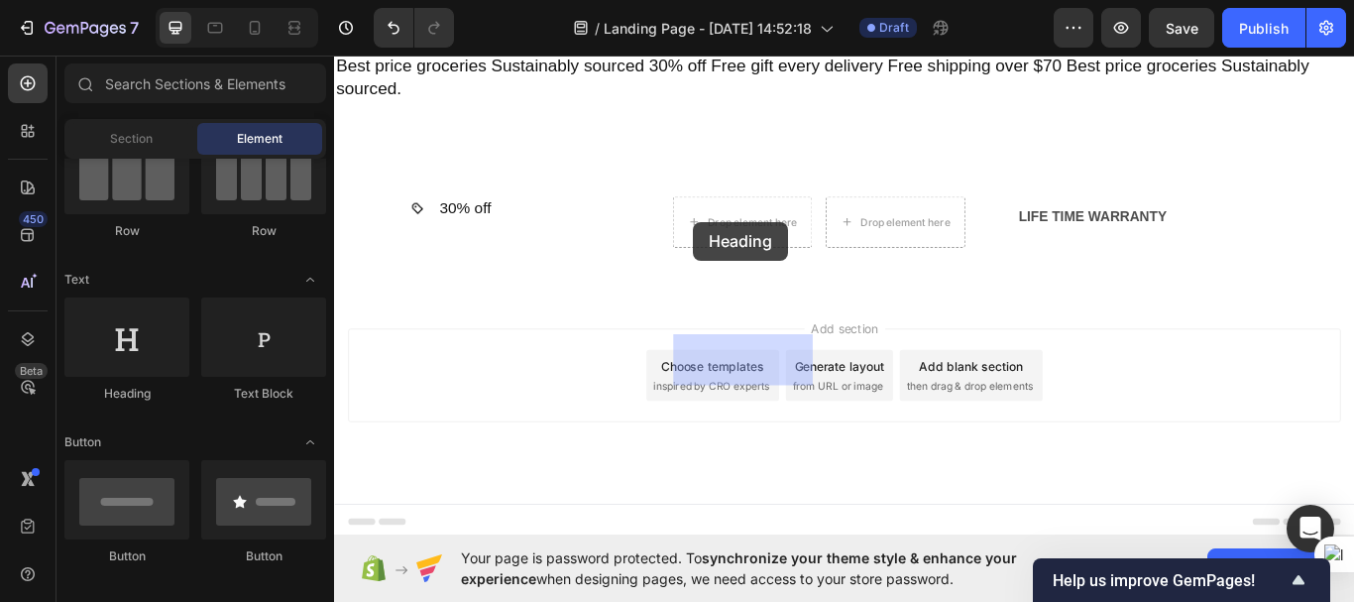
drag, startPoint x: 578, startPoint y: 387, endPoint x: 753, endPoint y: 250, distance: 221.8
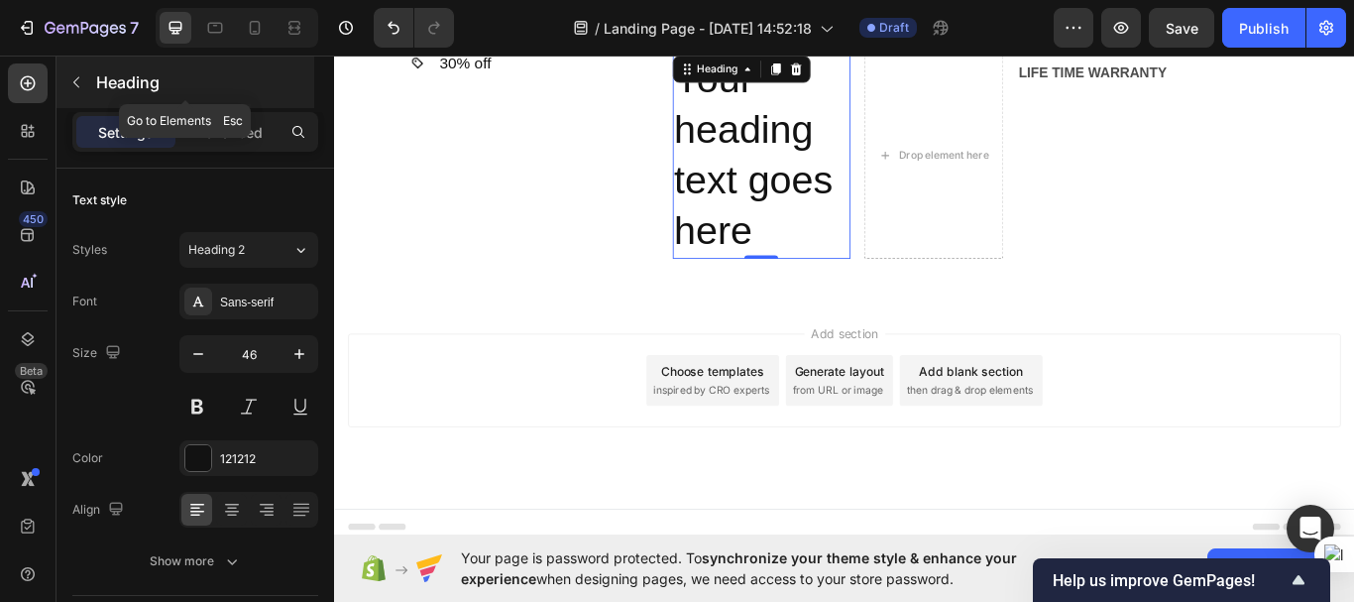
click at [81, 83] on icon "button" at bounding box center [76, 82] width 16 height 16
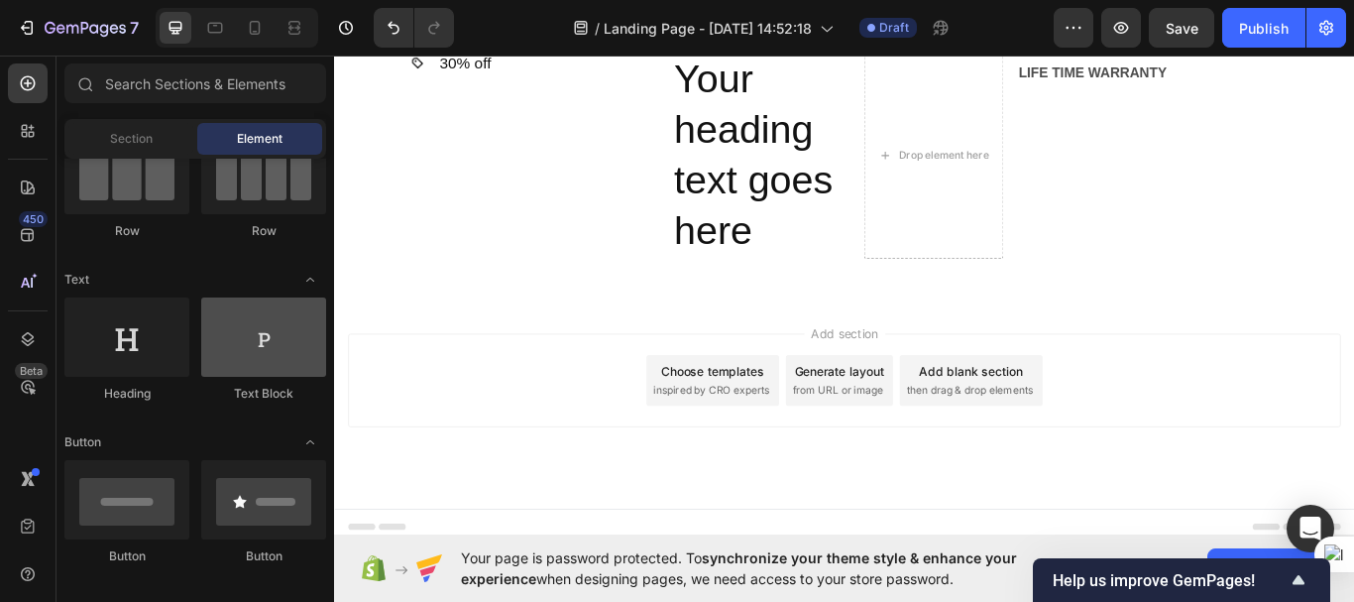
scroll to position [0, 0]
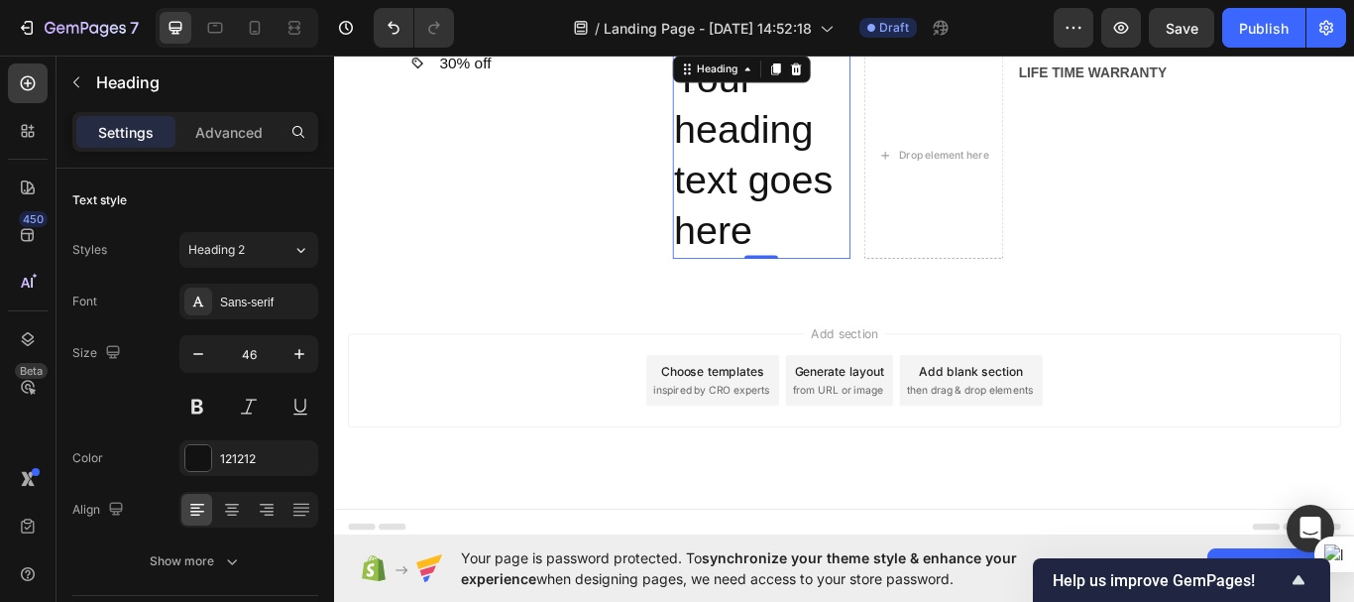
click at [825, 294] on h2 "Your heading text goes here" at bounding box center [832, 173] width 207 height 241
click at [878, 78] on icon at bounding box center [872, 71] width 13 height 14
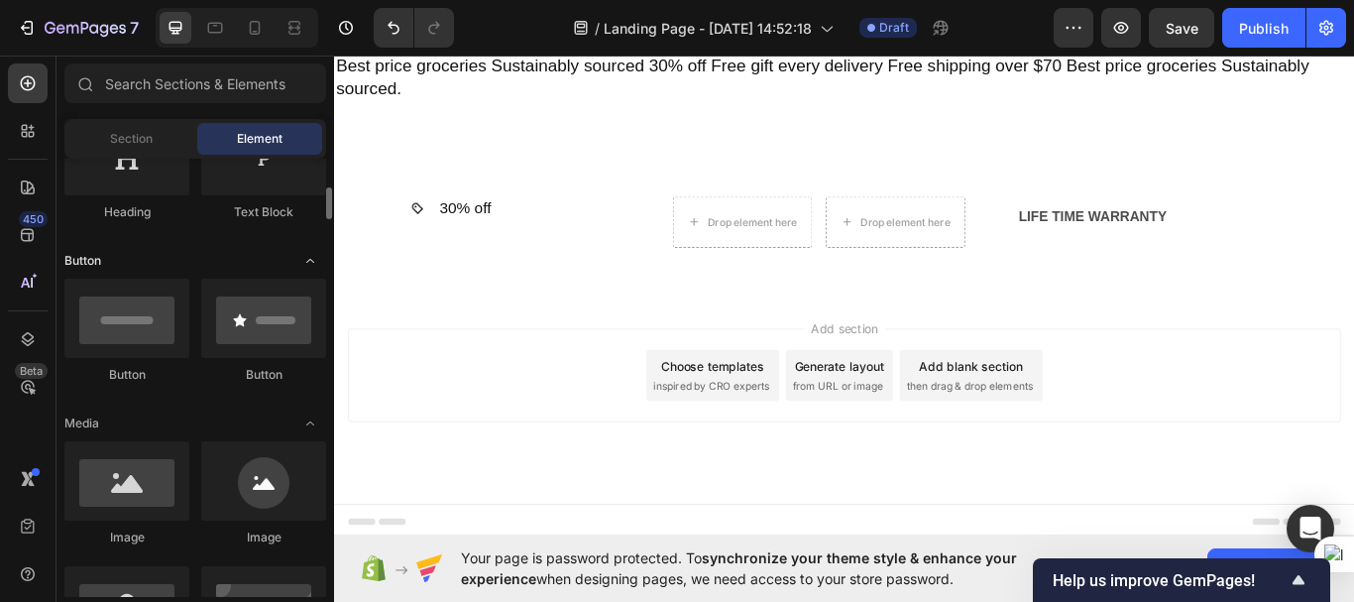
scroll to position [376, 0]
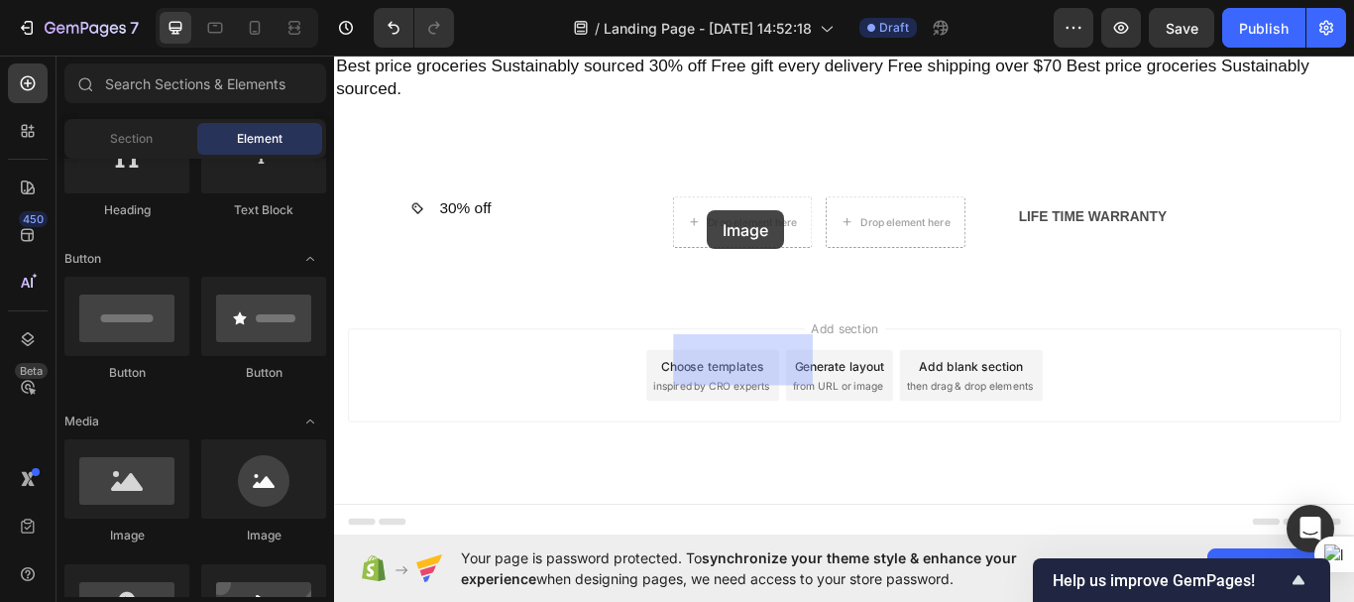
drag, startPoint x: 450, startPoint y: 547, endPoint x: 769, endPoint y: 237, distance: 445.3
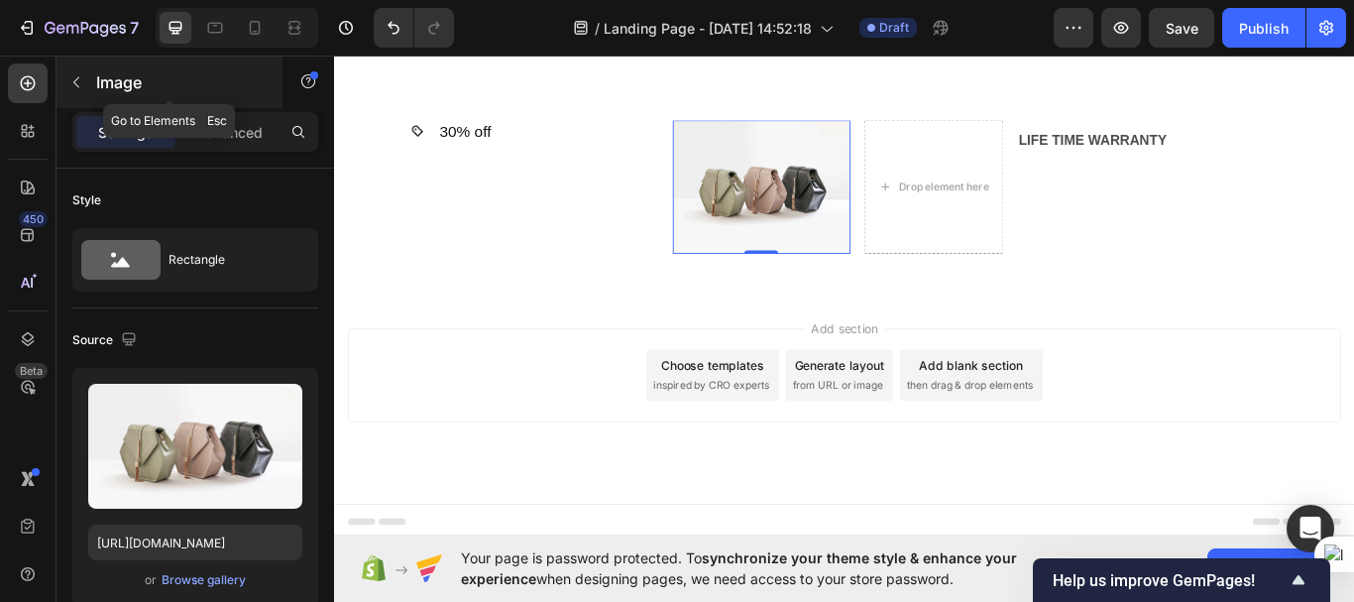
click at [79, 79] on icon "button" at bounding box center [76, 82] width 16 height 16
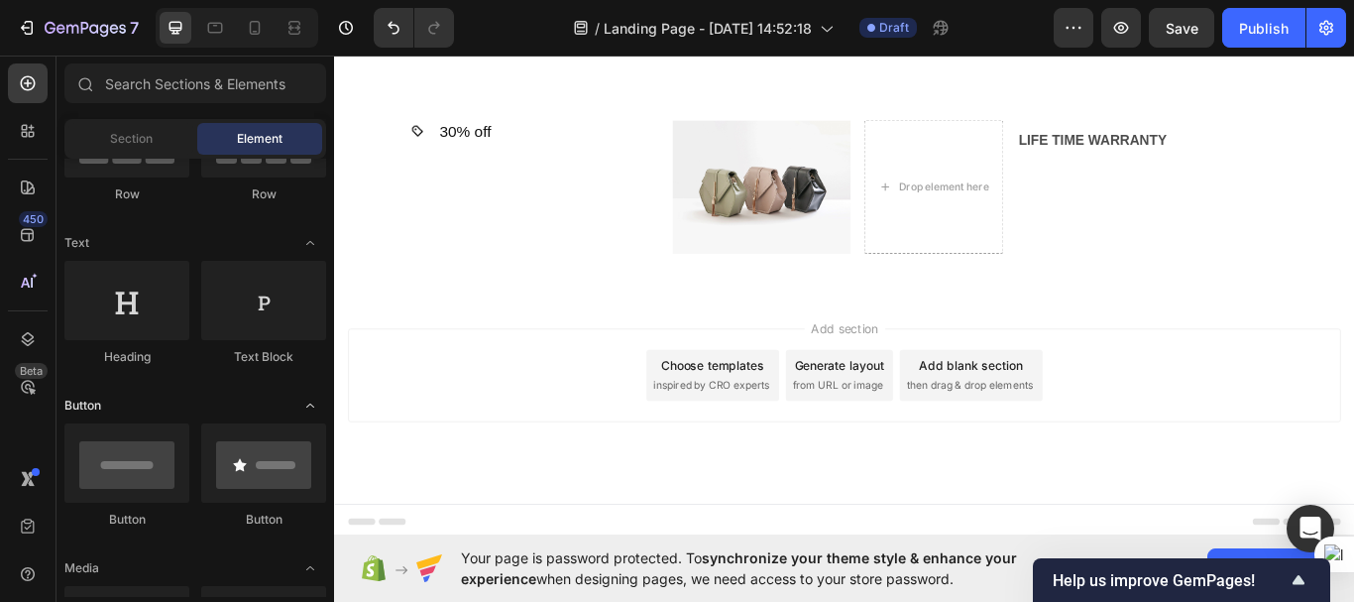
scroll to position [135, 0]
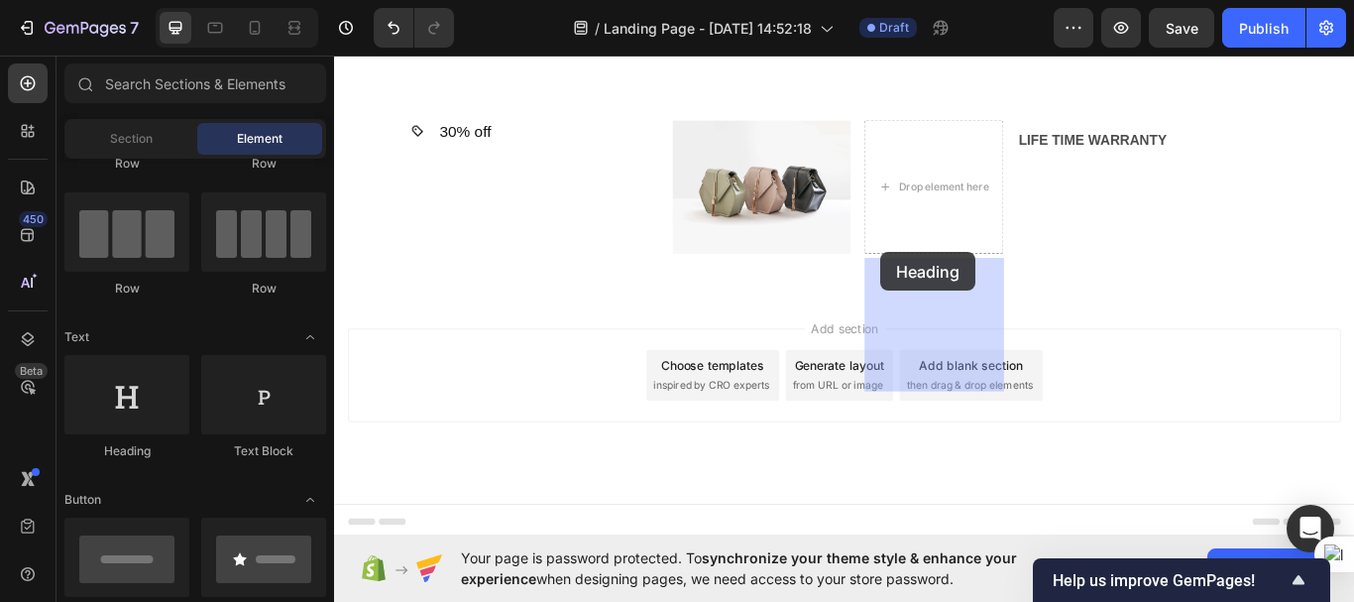
drag, startPoint x: 484, startPoint y: 446, endPoint x: 973, endPoint y: 286, distance: 514.6
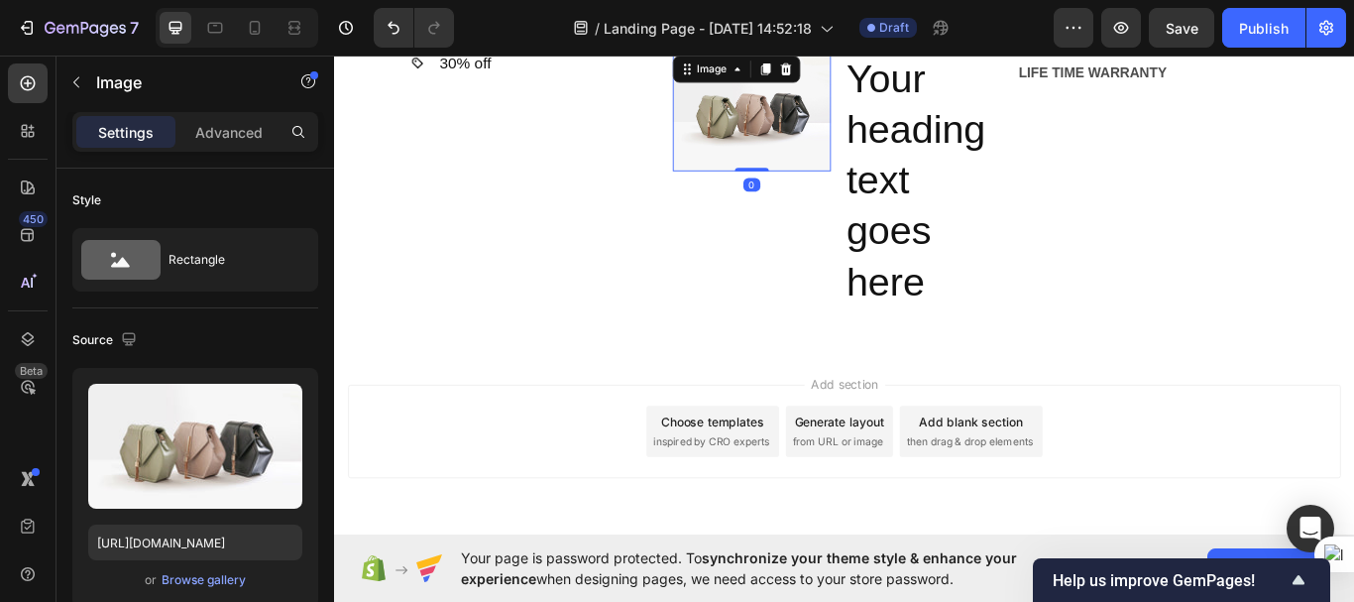
click at [825, 191] on img at bounding box center [821, 122] width 185 height 139
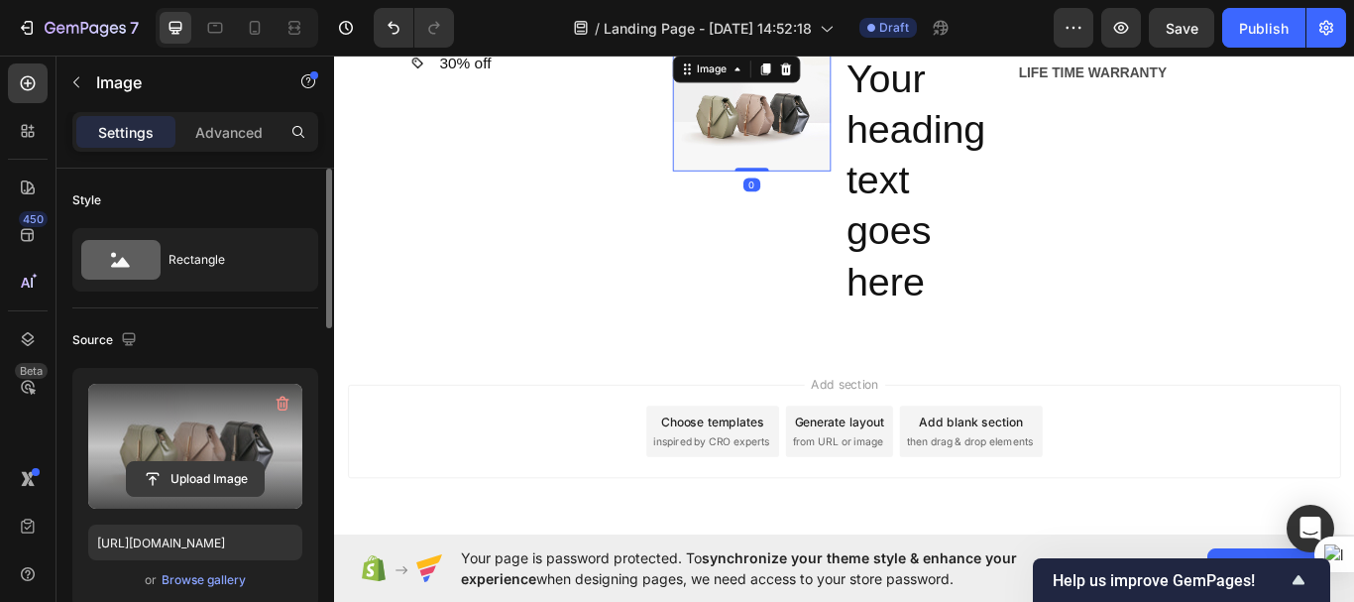
click at [200, 471] on input "file" at bounding box center [195, 479] width 137 height 34
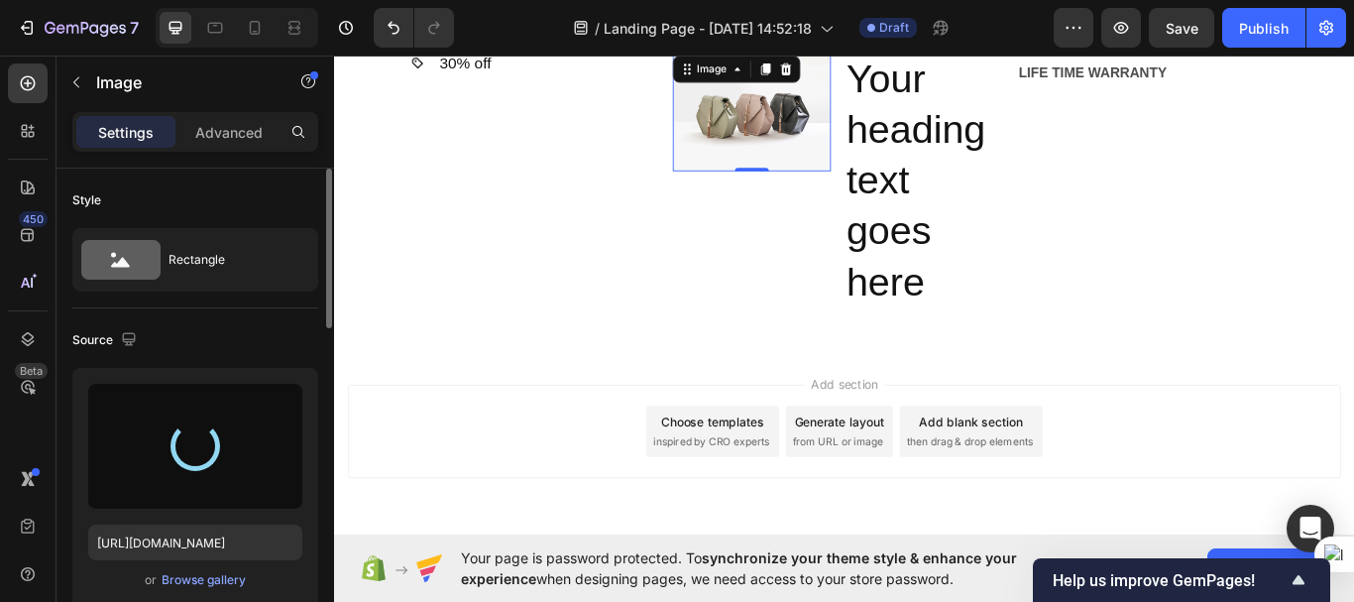
type input "[URL][DOMAIN_NAME]"
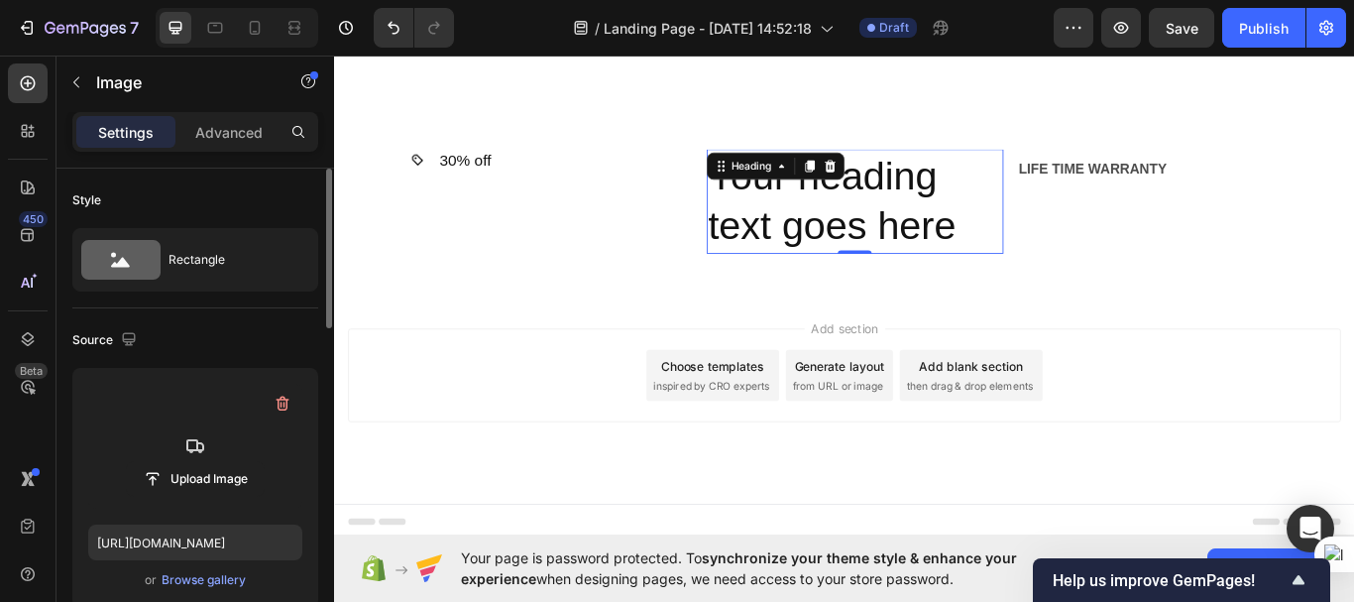
click at [926, 266] on h2 "Your heading text goes here" at bounding box center [941, 227] width 346 height 123
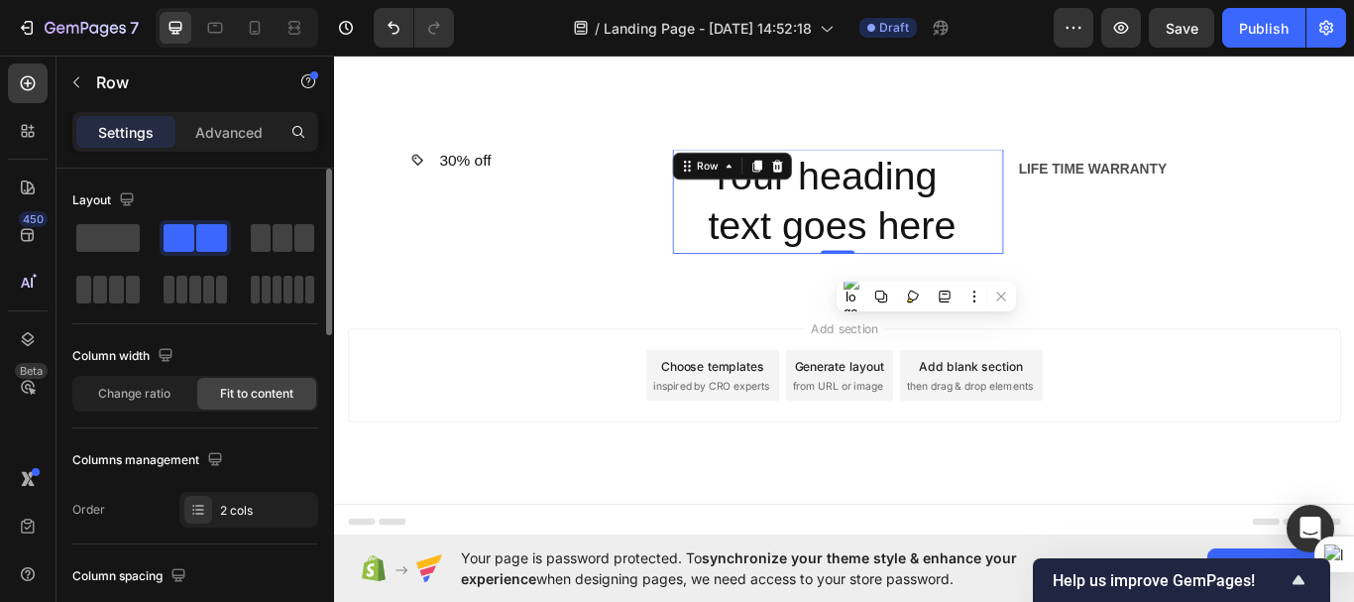
click at [762, 256] on div "Image Your heading text goes here Heading Row 0" at bounding box center [922, 227] width 386 height 123
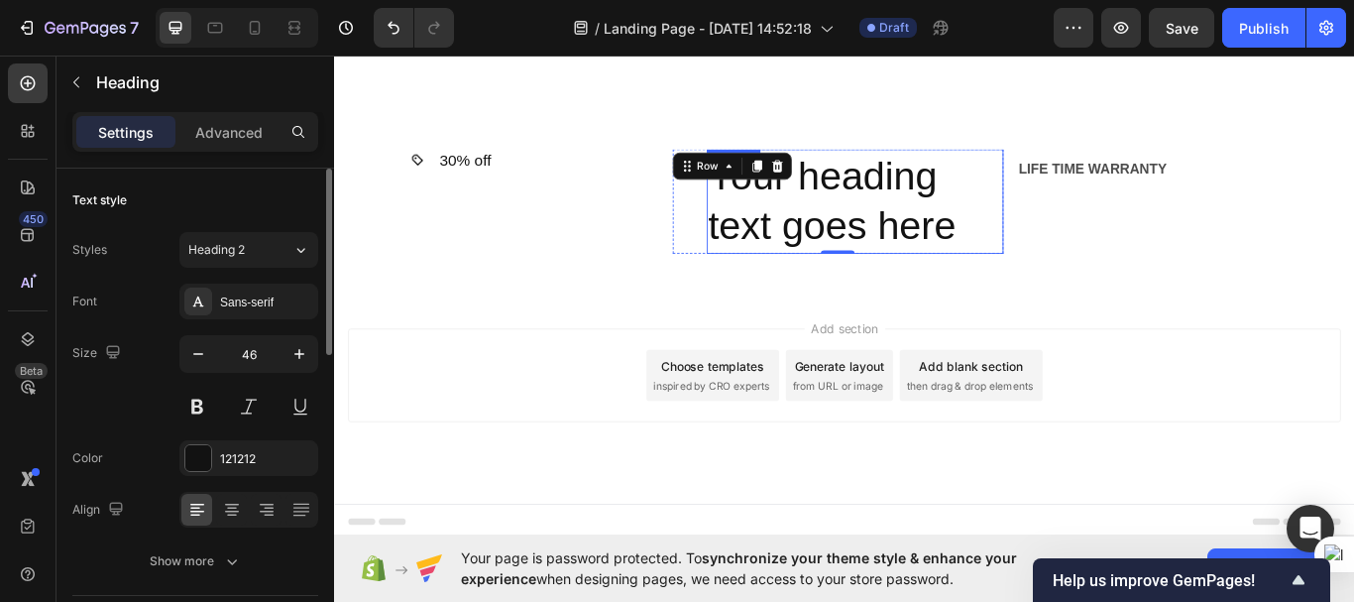
click at [935, 255] on p "Your heading text goes here" at bounding box center [941, 227] width 342 height 119
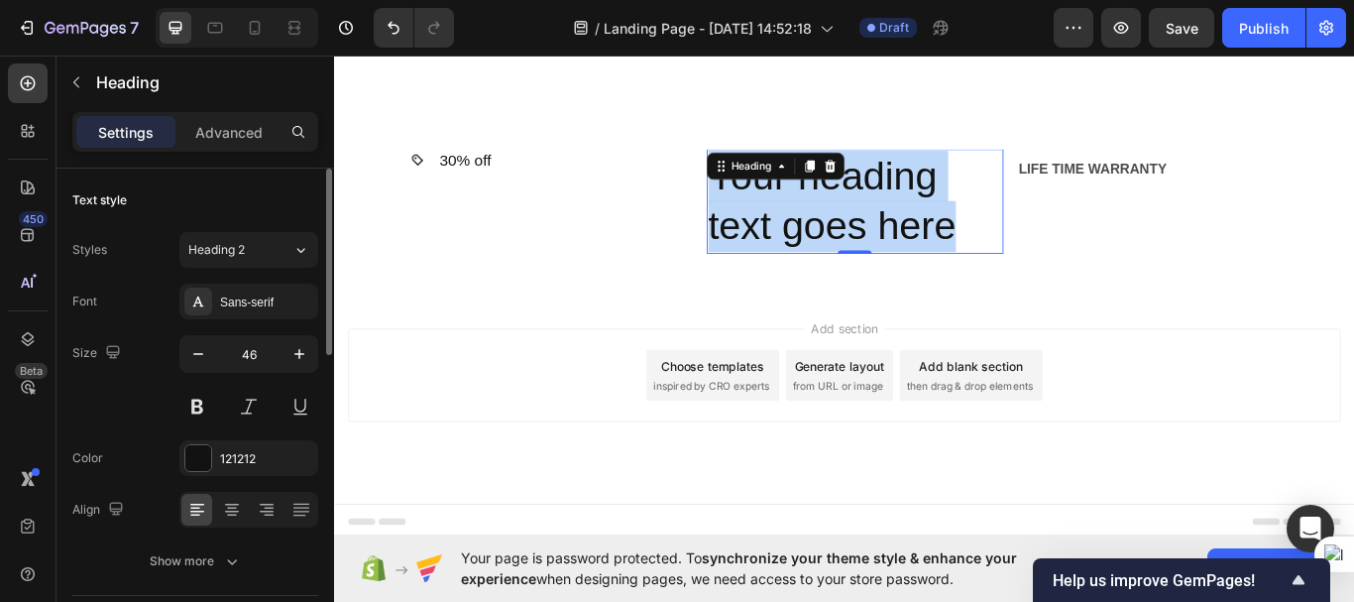
click at [935, 255] on p "Your heading text goes here" at bounding box center [941, 227] width 342 height 119
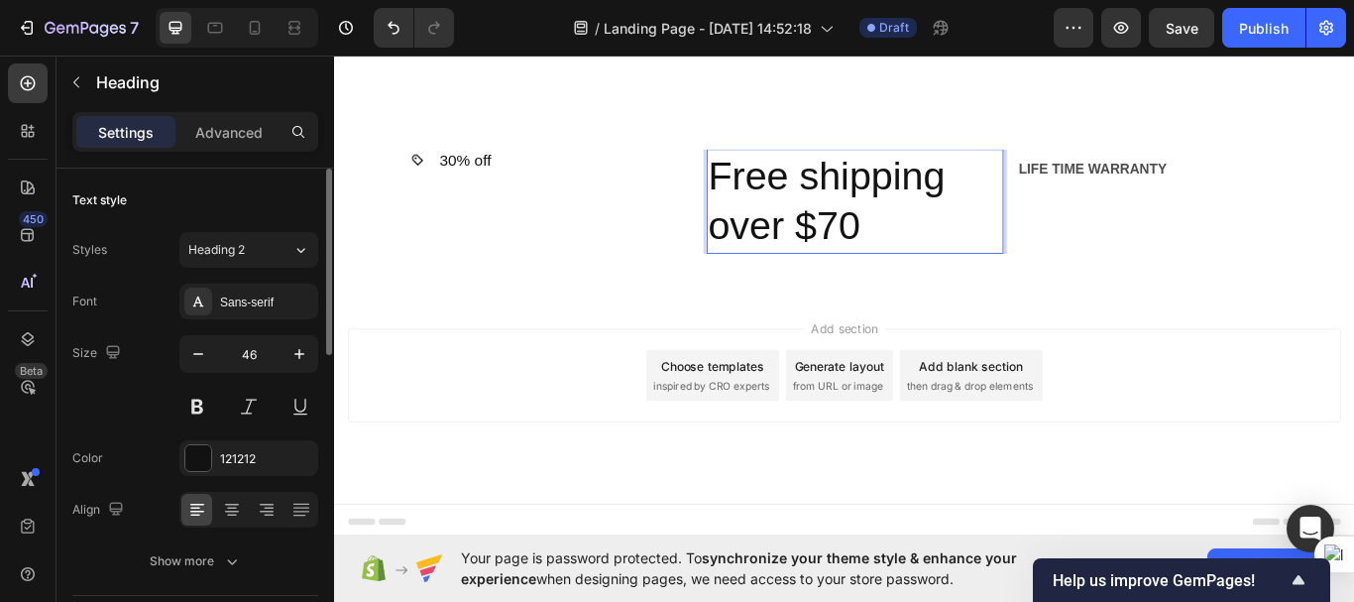
click at [869, 268] on p "Free shipping over $70" at bounding box center [941, 227] width 342 height 119
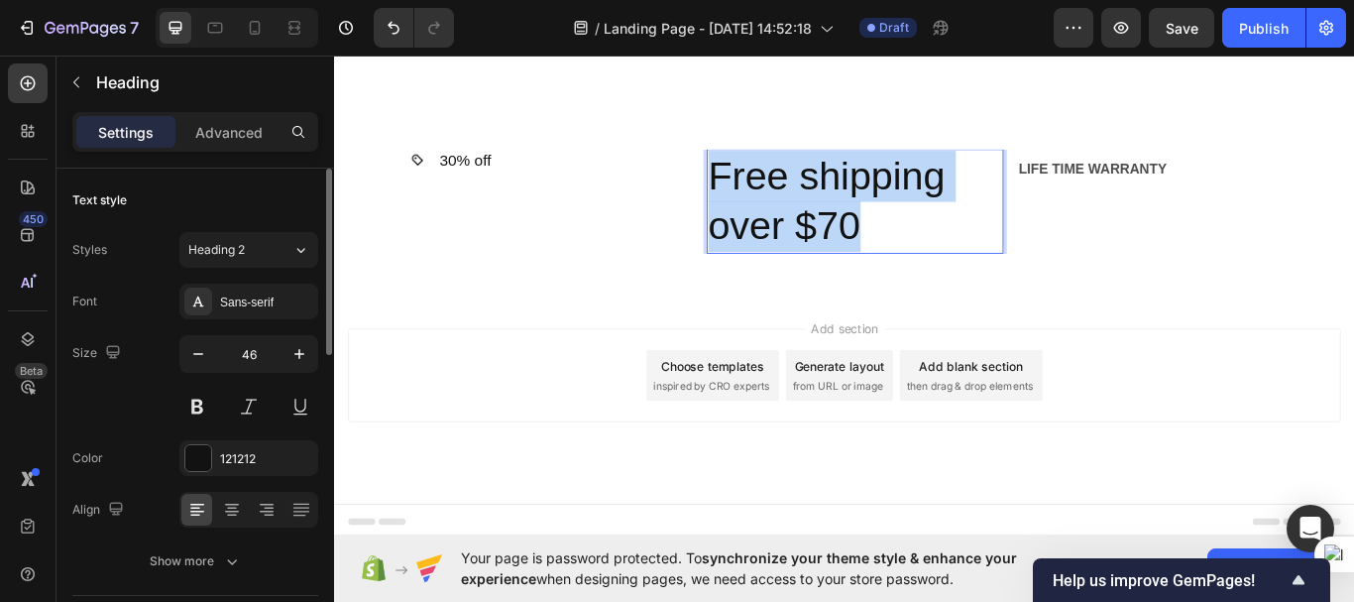
click at [869, 268] on p "Free shipping over $70" at bounding box center [941, 227] width 342 height 119
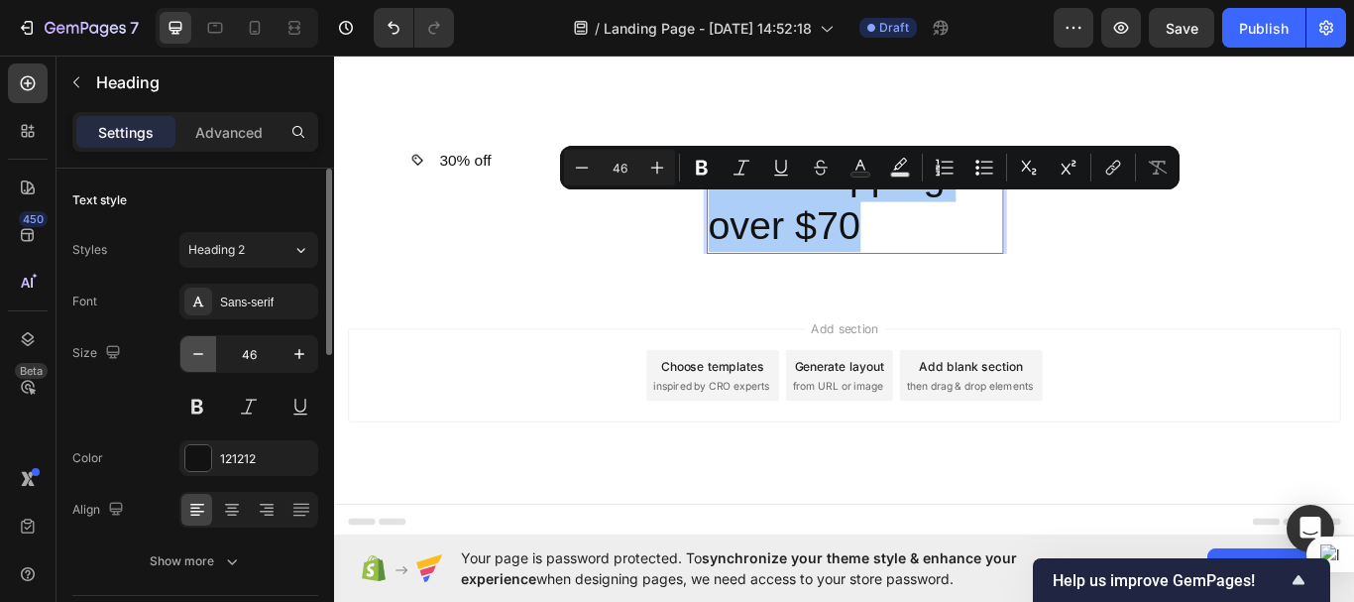
click at [199, 347] on icon "button" at bounding box center [198, 354] width 20 height 20
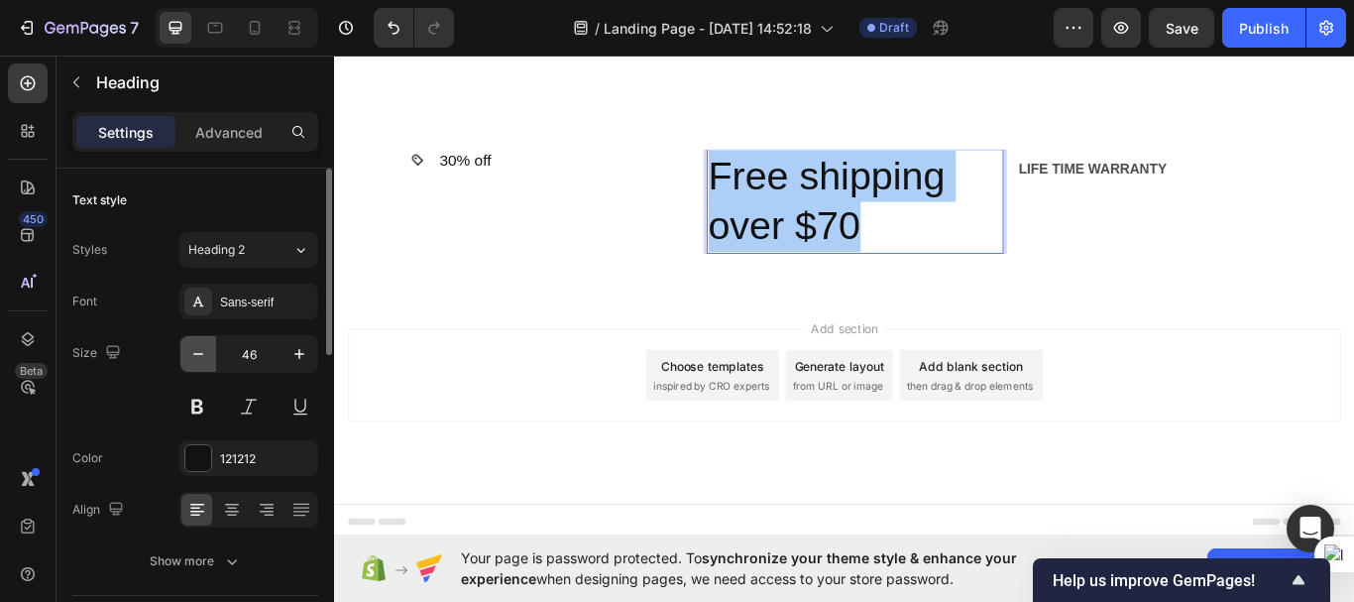
click at [199, 347] on icon "button" at bounding box center [198, 354] width 20 height 20
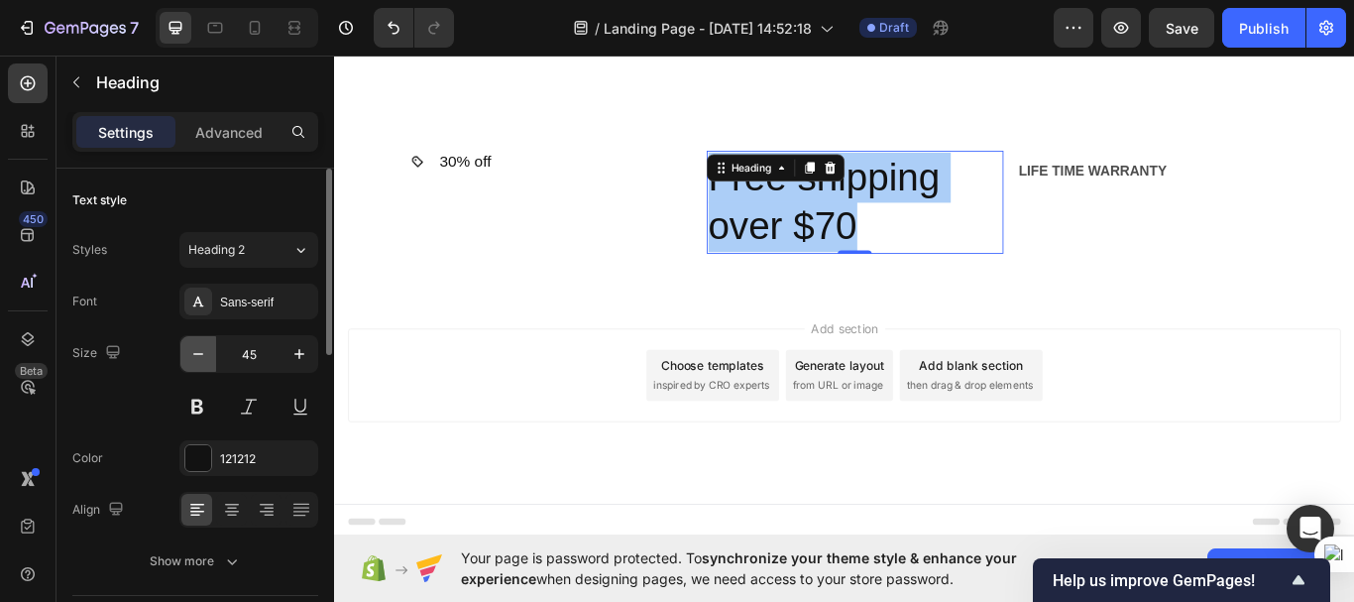
click at [199, 347] on icon "button" at bounding box center [198, 354] width 20 height 20
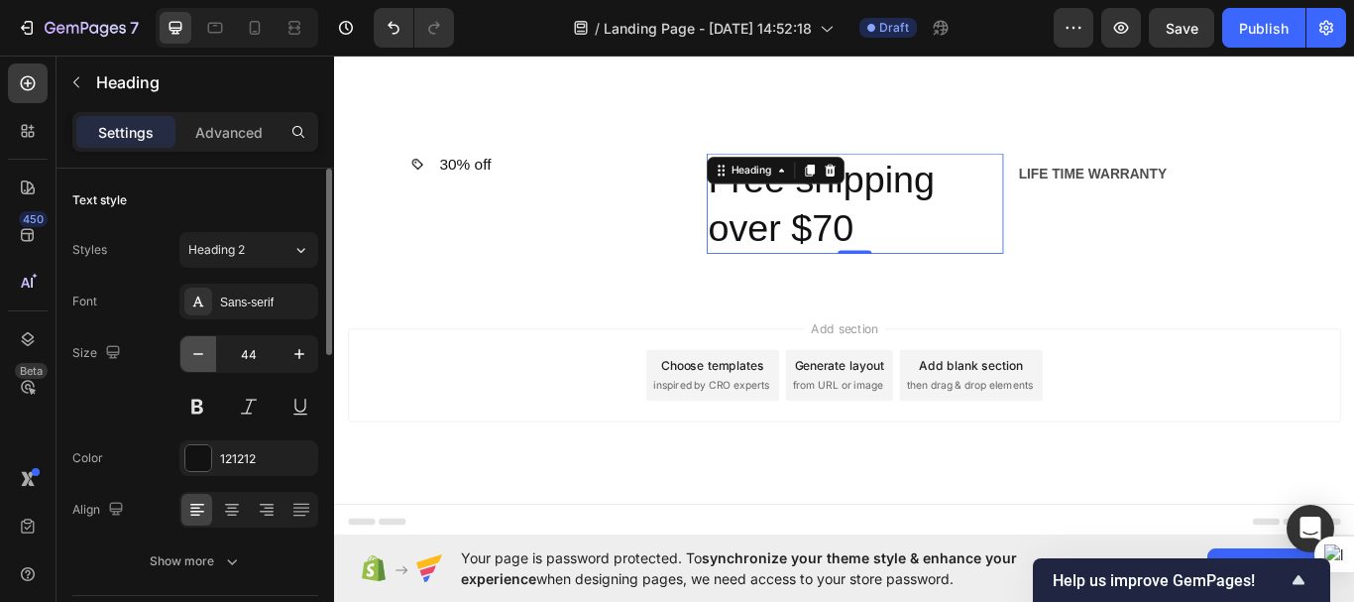
click at [199, 347] on icon "button" at bounding box center [198, 354] width 20 height 20
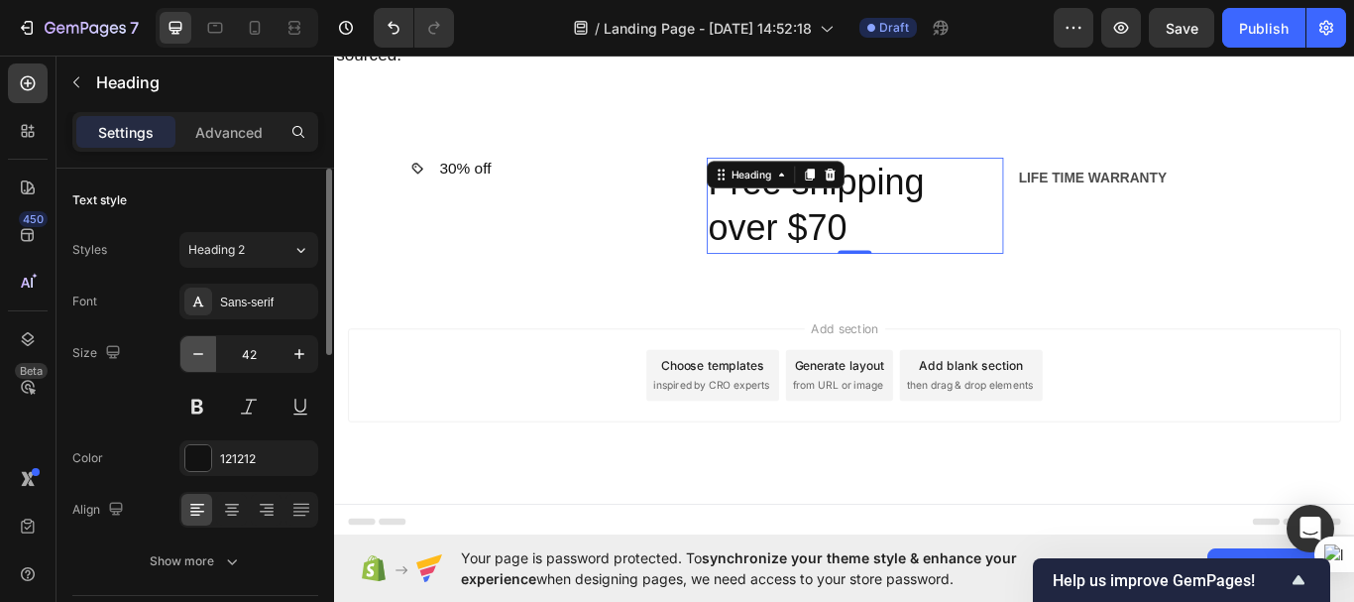
click at [199, 347] on icon "button" at bounding box center [198, 354] width 20 height 20
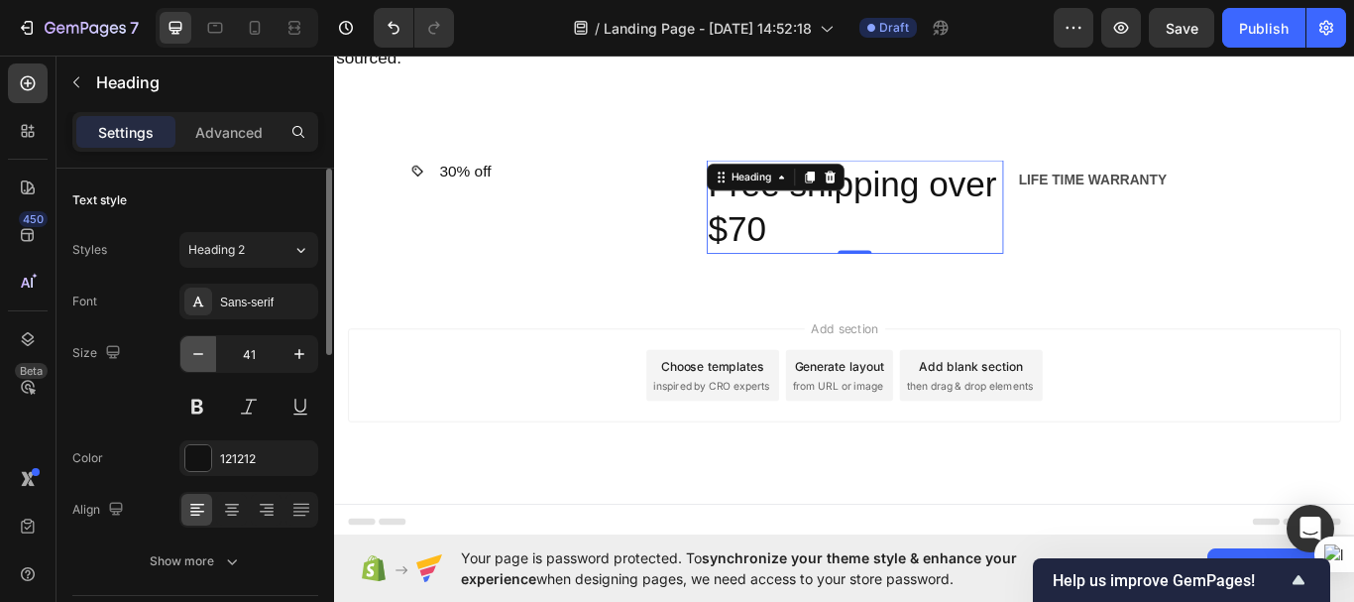
click at [199, 347] on icon "button" at bounding box center [198, 354] width 20 height 20
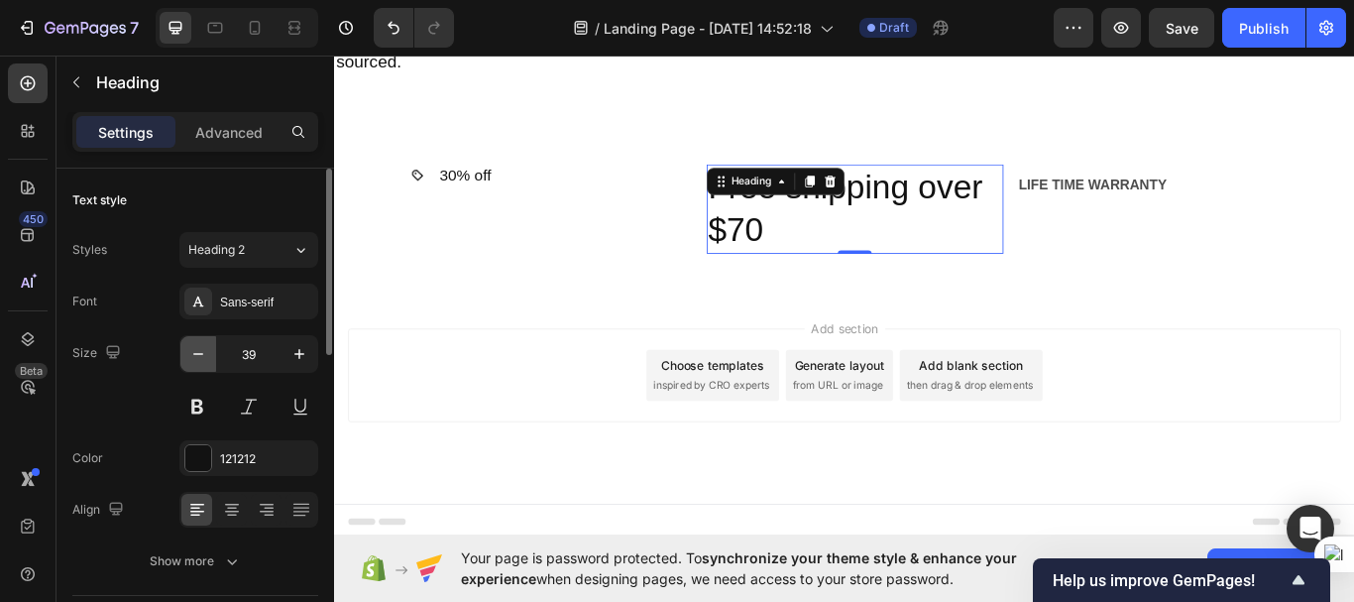
click at [199, 347] on icon "button" at bounding box center [198, 354] width 20 height 20
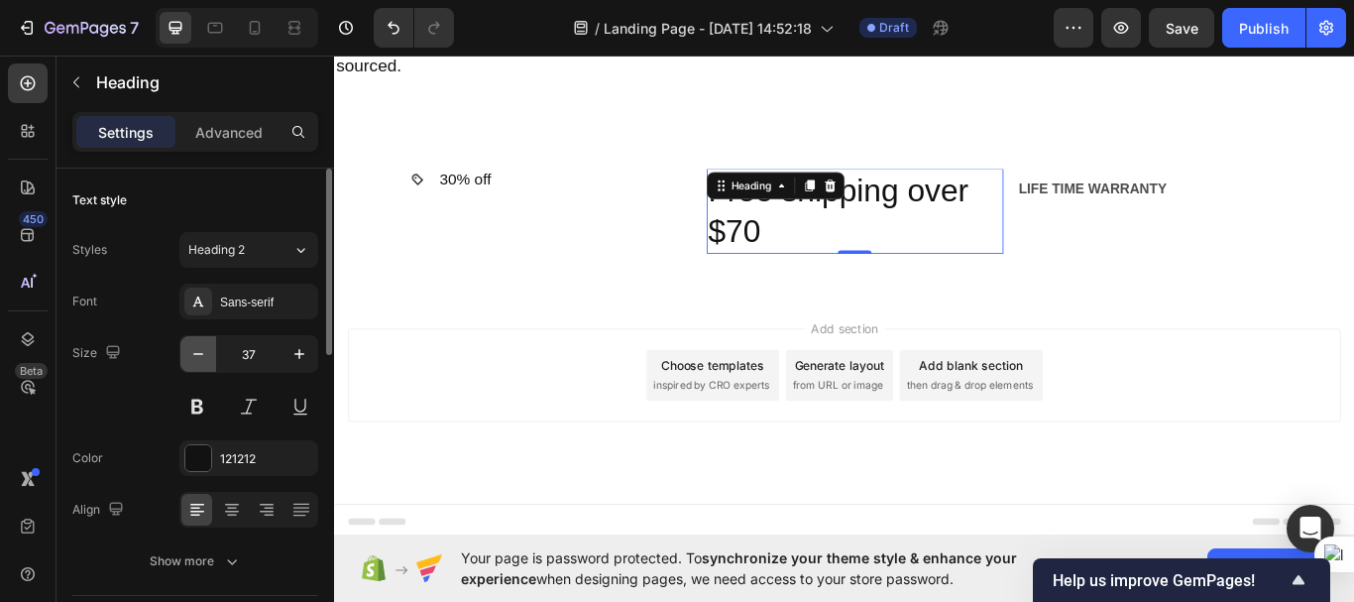
click at [199, 347] on icon "button" at bounding box center [198, 354] width 20 height 20
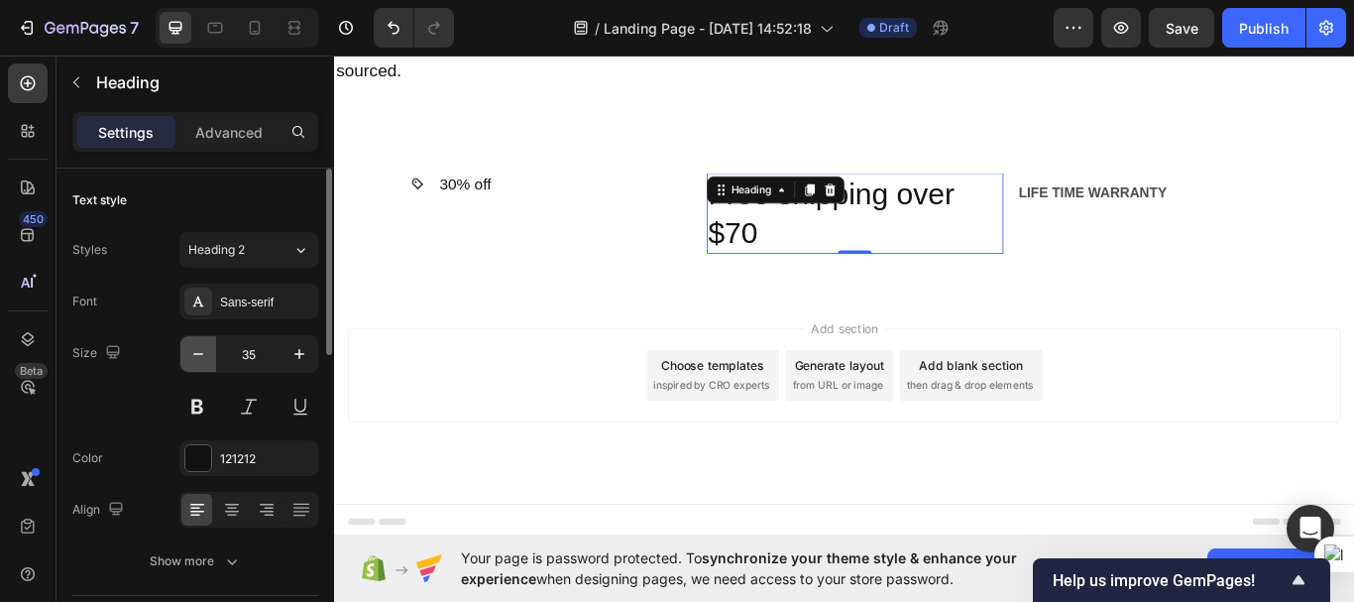
click at [199, 347] on icon "button" at bounding box center [198, 354] width 20 height 20
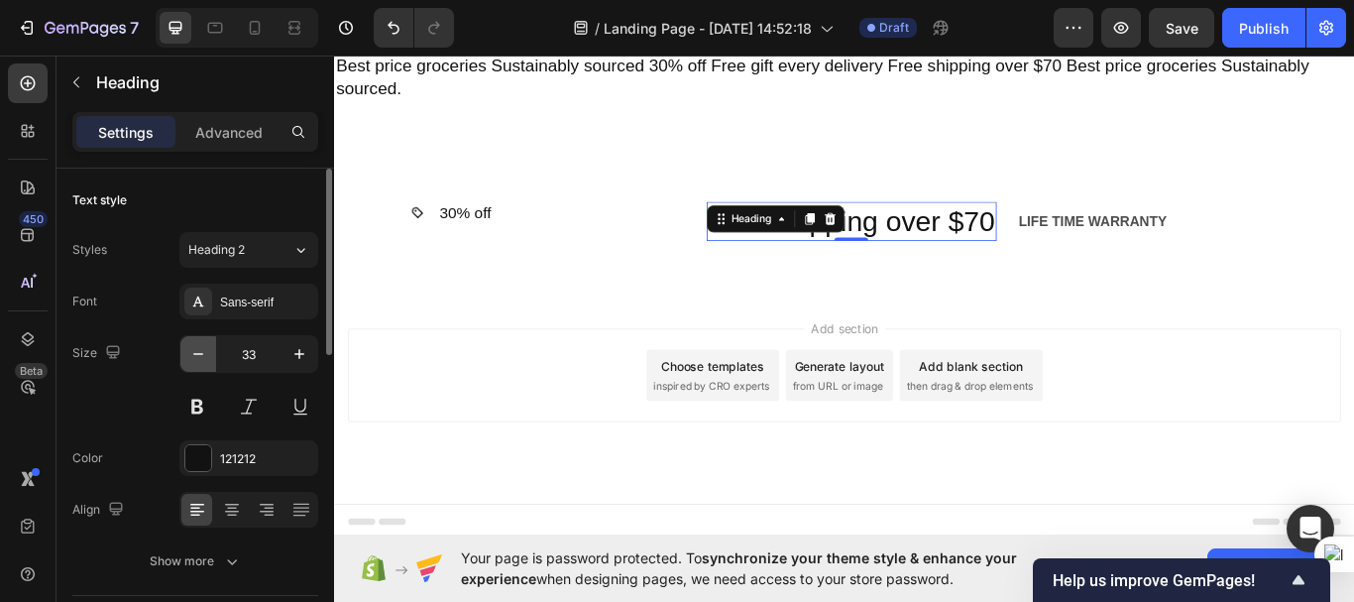
click at [199, 347] on icon "button" at bounding box center [198, 354] width 20 height 20
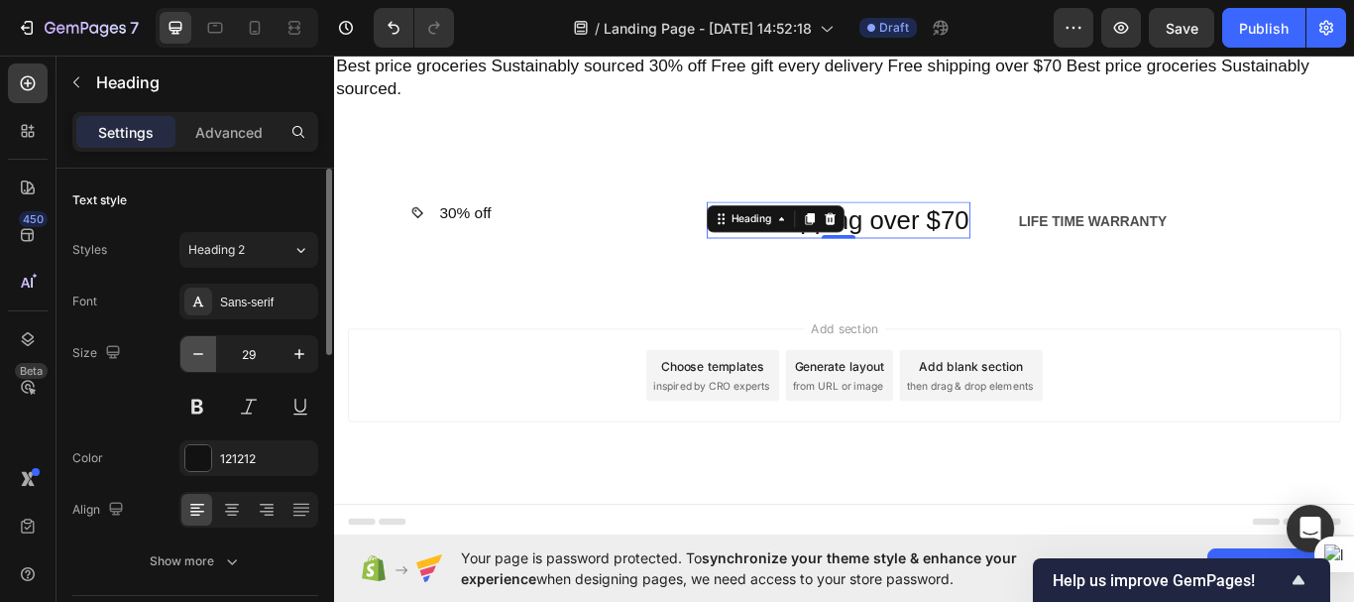
click at [199, 347] on icon "button" at bounding box center [198, 354] width 20 height 20
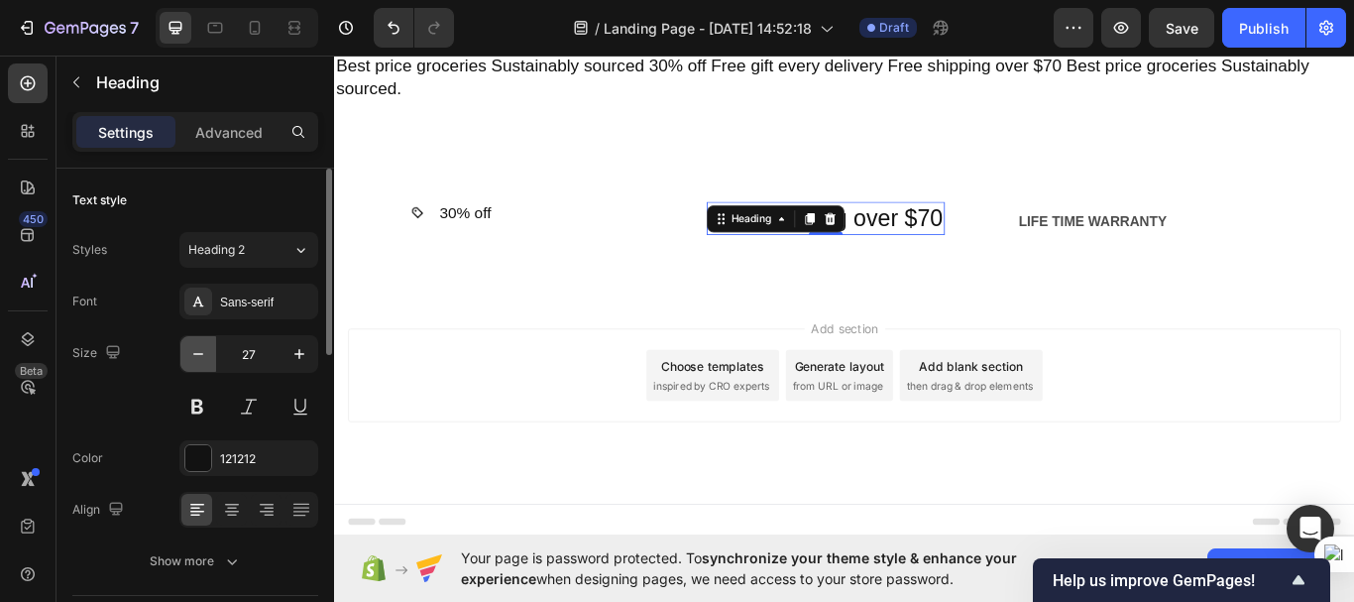
click at [199, 347] on icon "button" at bounding box center [198, 354] width 20 height 20
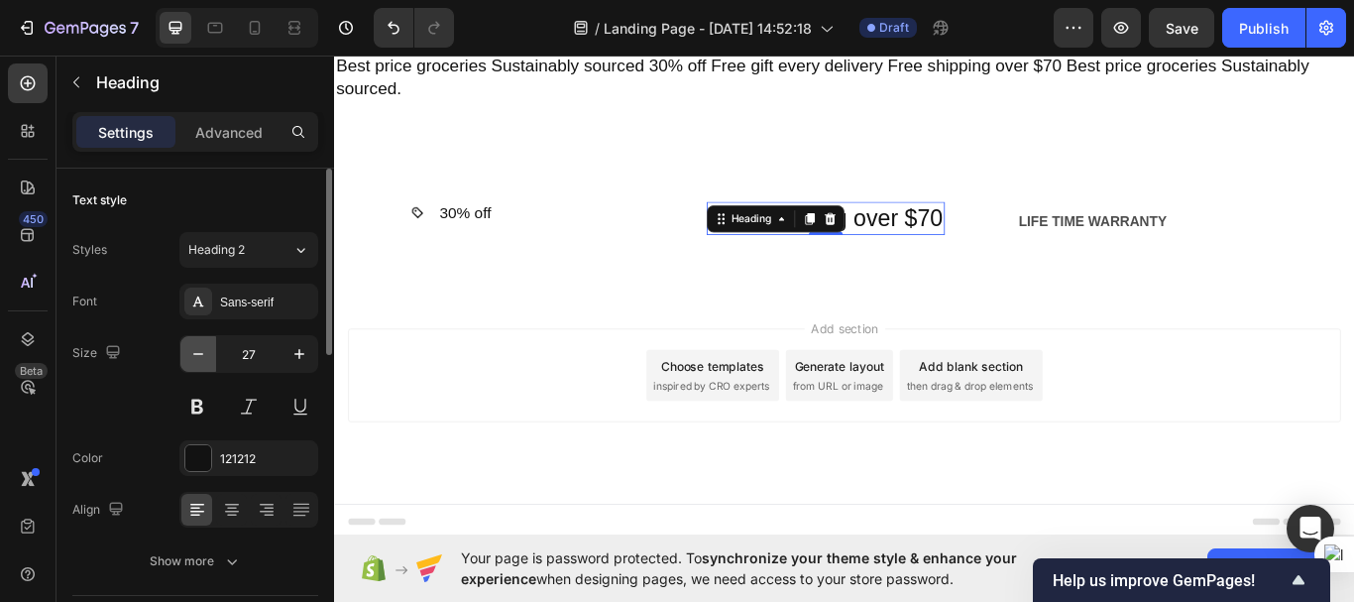
click at [199, 347] on icon "button" at bounding box center [198, 354] width 20 height 20
click at [199, 349] on icon "button" at bounding box center [198, 354] width 20 height 20
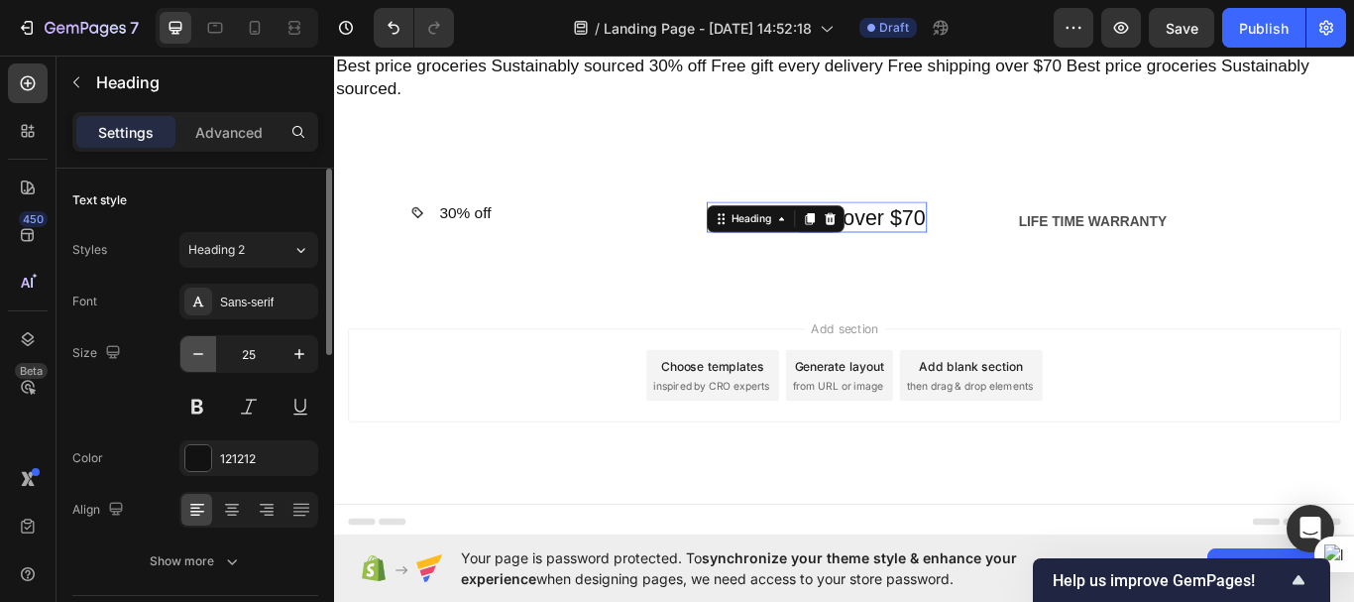
click at [199, 349] on icon "button" at bounding box center [198, 354] width 20 height 20
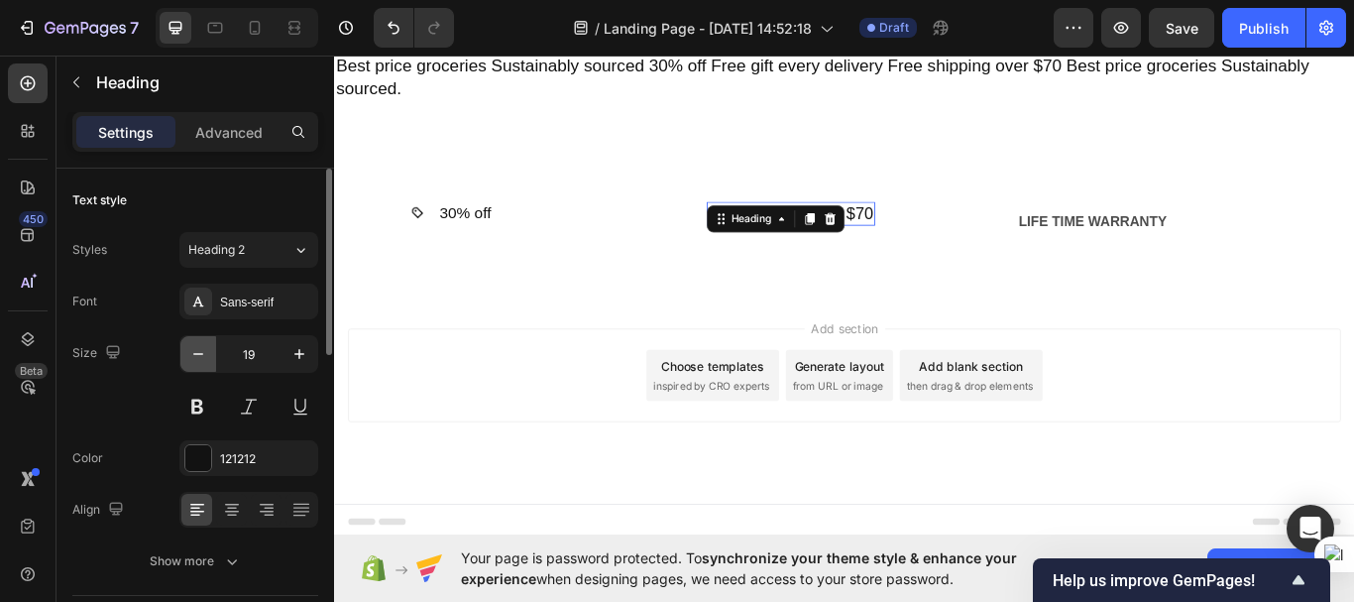
click at [199, 349] on icon "button" at bounding box center [198, 354] width 20 height 20
type input "17"
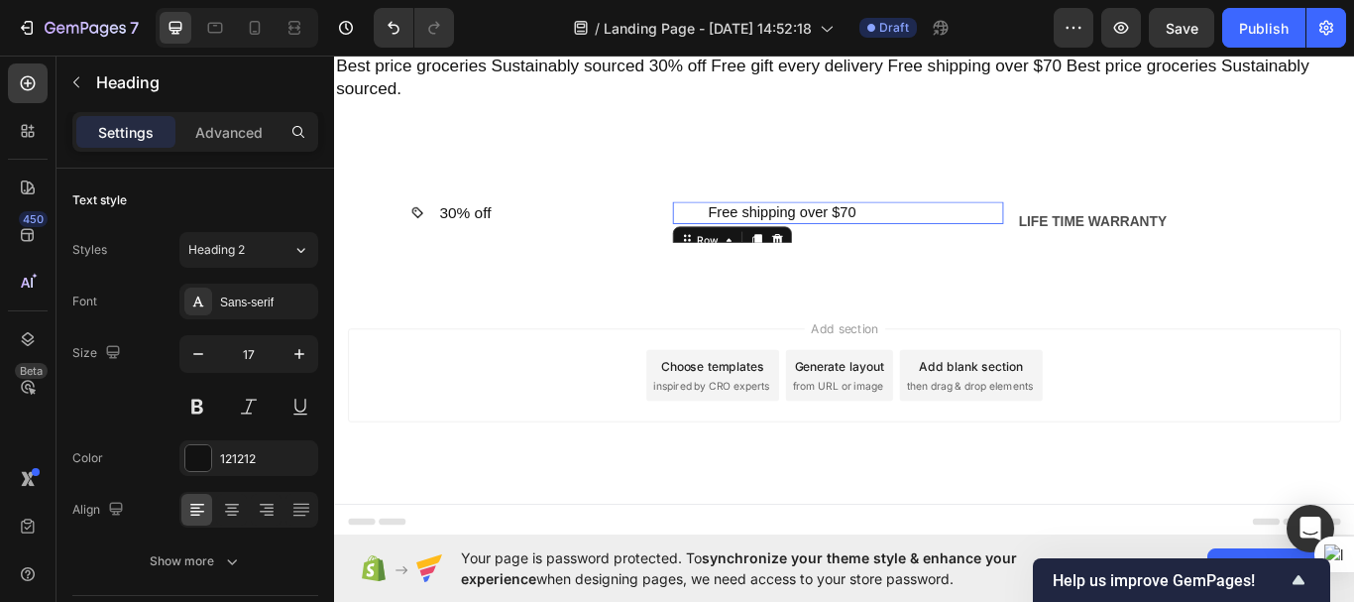
click at [969, 247] on div "Image Free shipping over $70 Heading Row Row 0" at bounding box center [922, 240] width 386 height 26
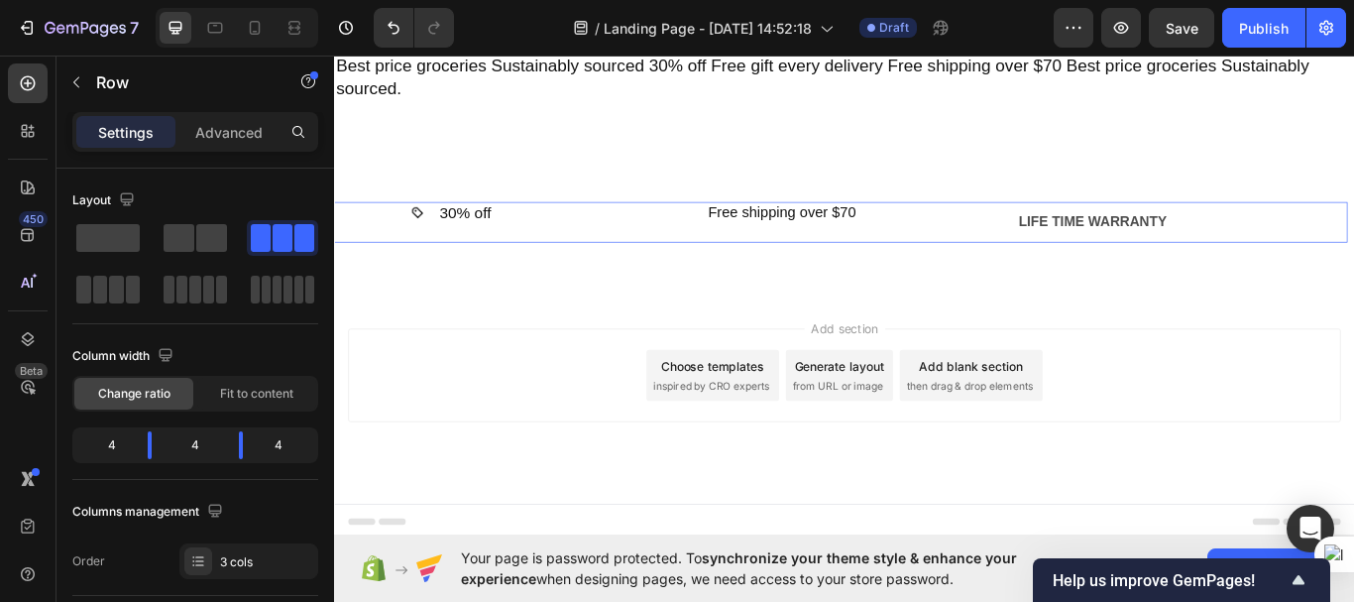
click at [968, 265] on div "Image Free shipping over $70 Heading Row Row" at bounding box center [922, 251] width 386 height 49
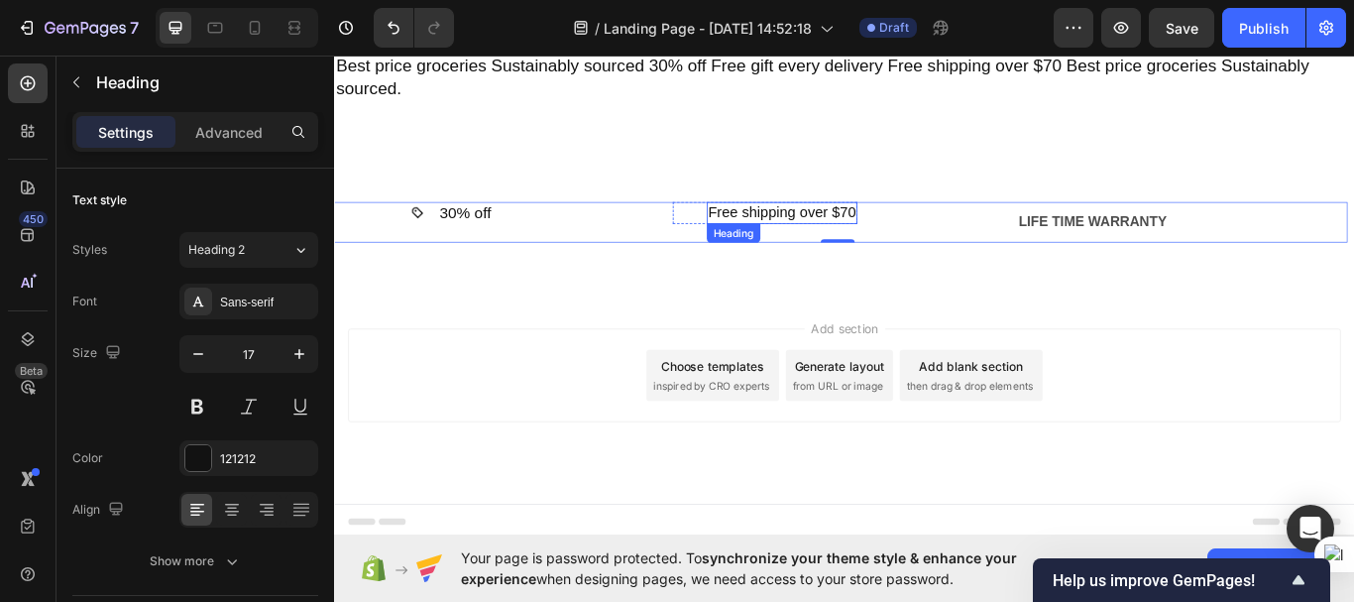
click at [803, 247] on p "Free shipping over $70" at bounding box center [856, 240] width 173 height 22
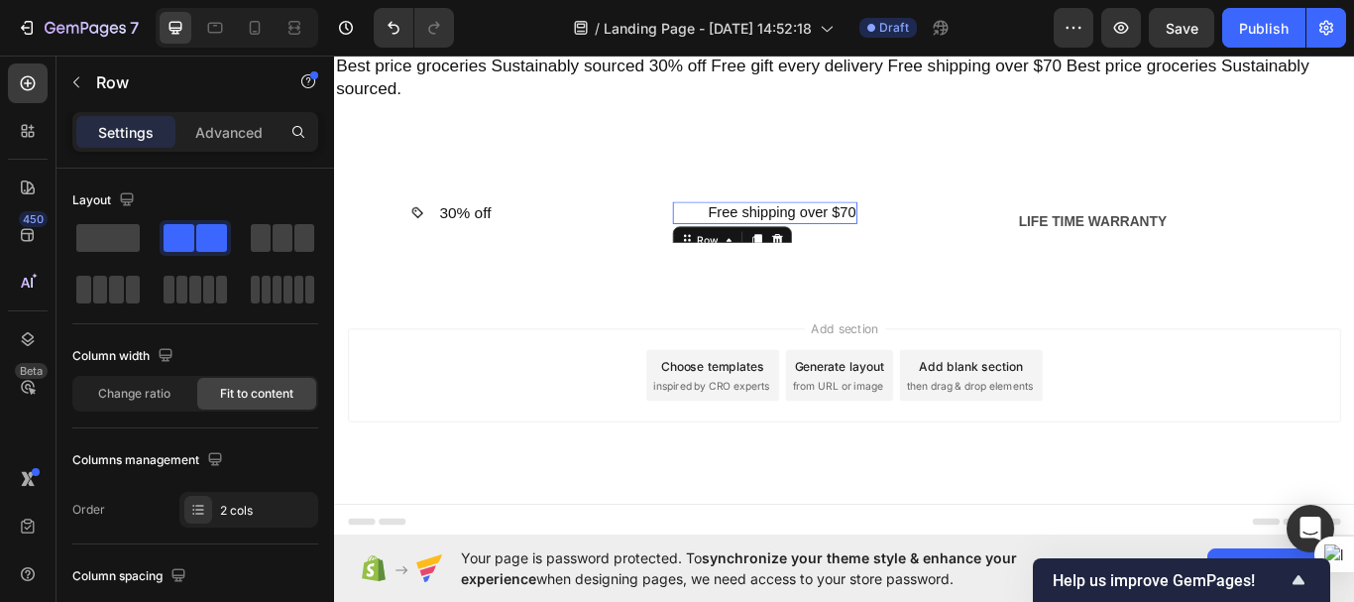
click at [764, 249] on div "Image Free shipping over $70 Heading Row 0" at bounding box center [837, 240] width 216 height 26
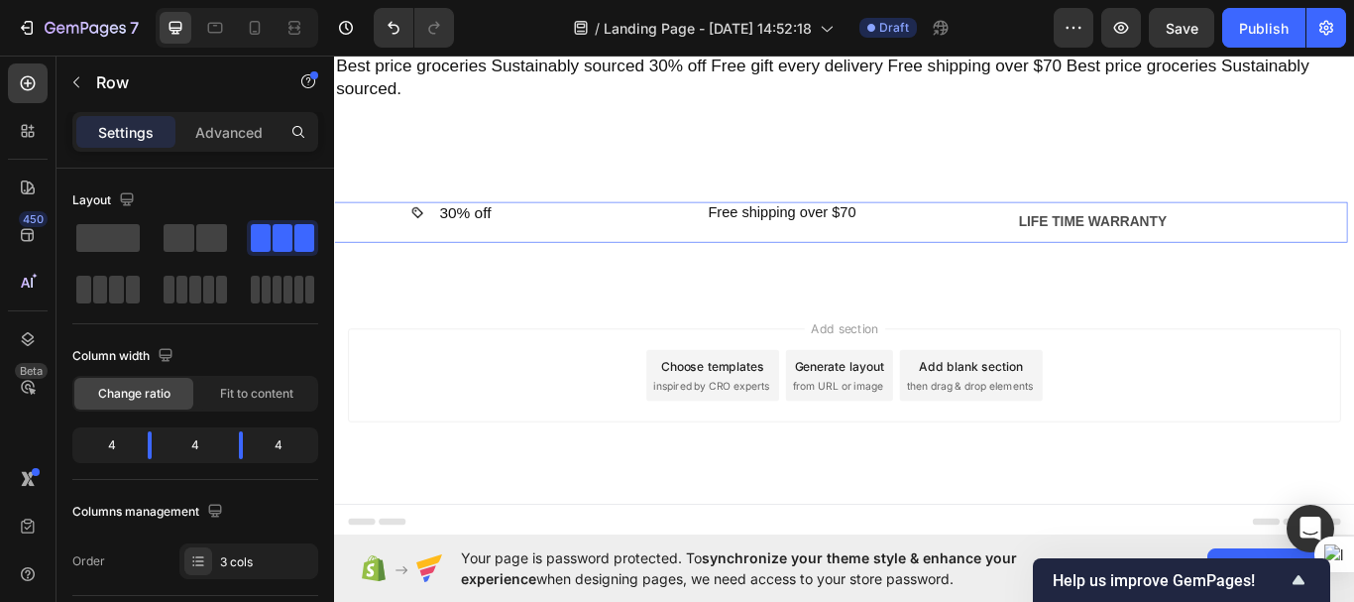
click at [708, 240] on div "Image 30% off Heading Row Row" at bounding box center [519, 251] width 386 height 49
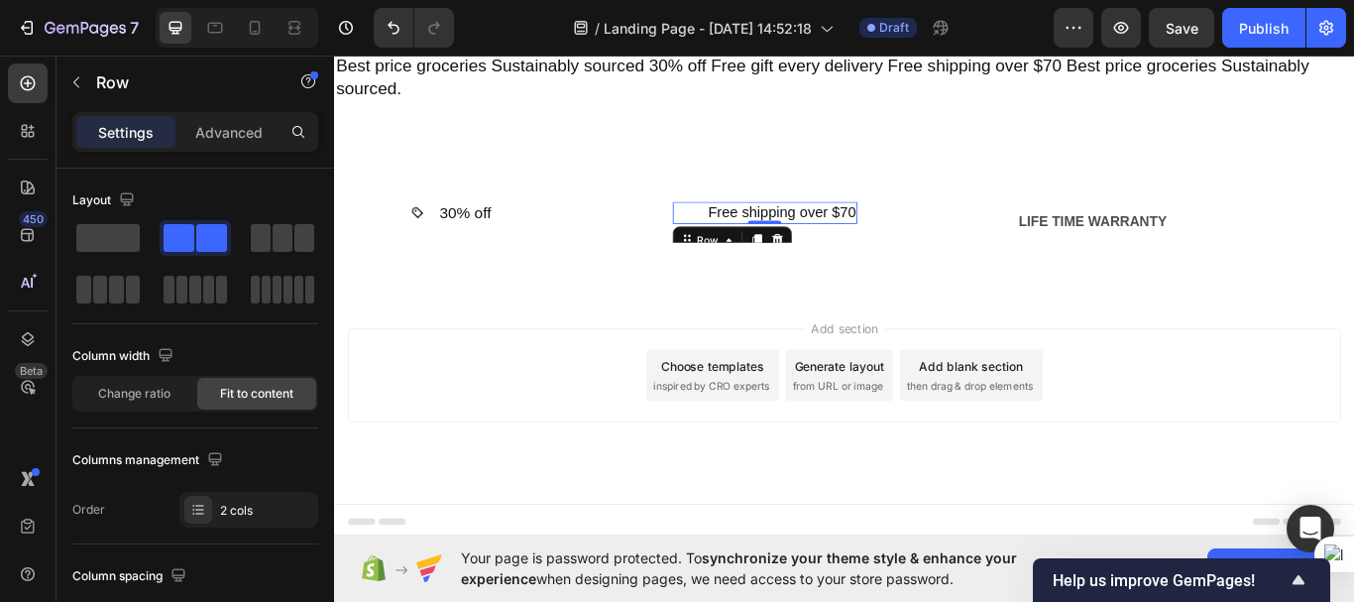
click at [753, 242] on div "Image Free shipping over $70 Heading Row 0" at bounding box center [837, 240] width 216 height 26
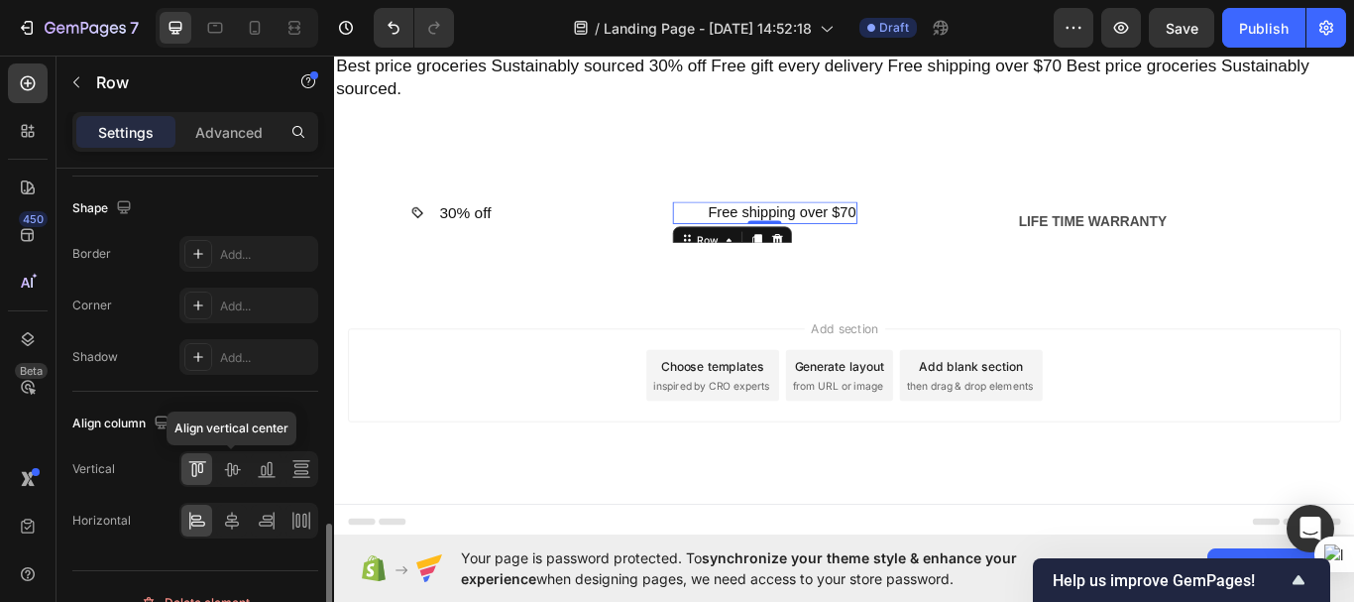
scroll to position [946, 0]
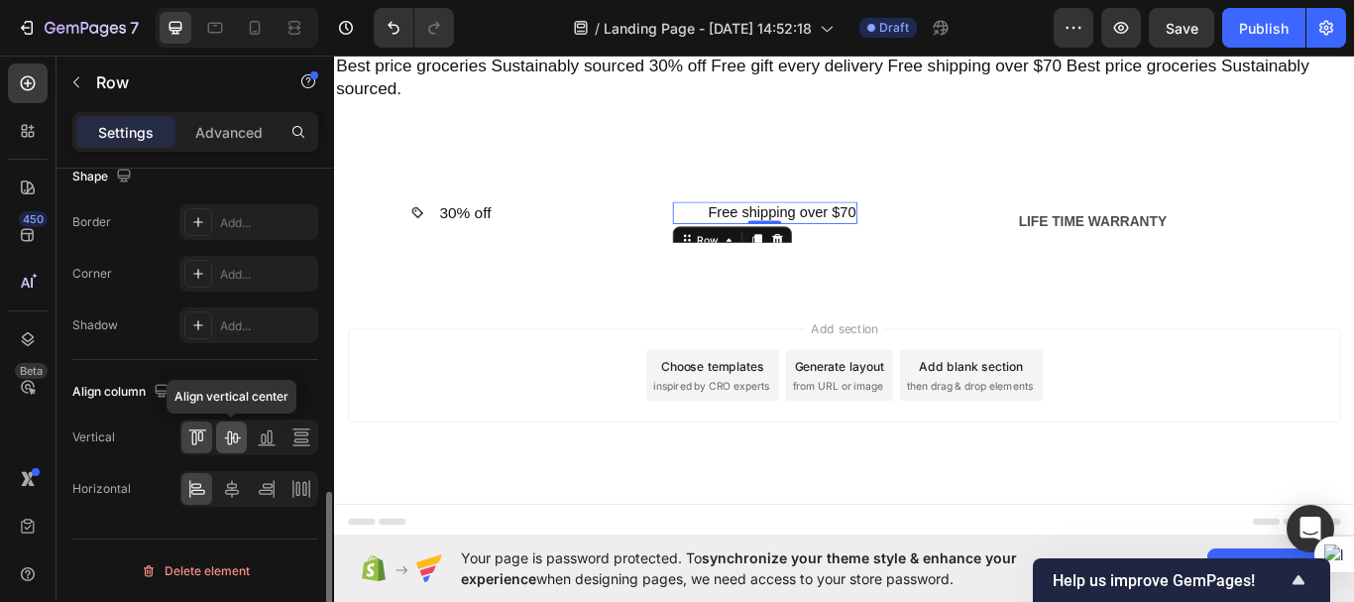
click at [231, 431] on icon at bounding box center [232, 437] width 20 height 20
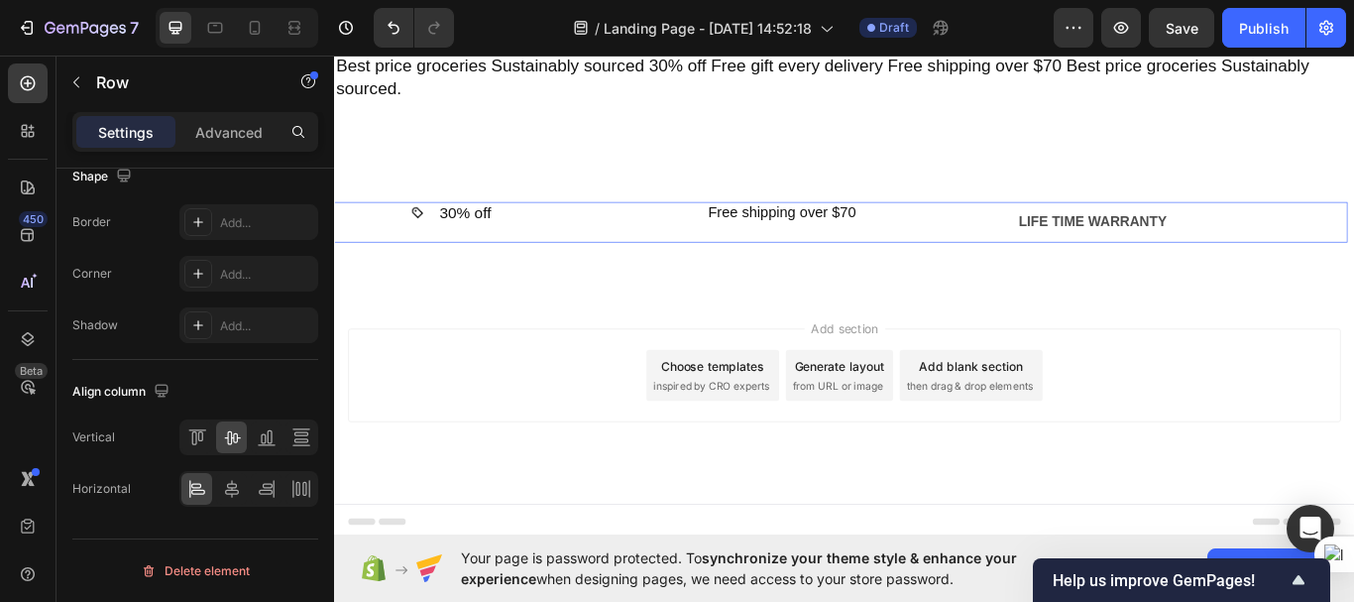
click at [952, 265] on div "Image Free shipping over $70 Heading Row Row" at bounding box center [922, 251] width 386 height 49
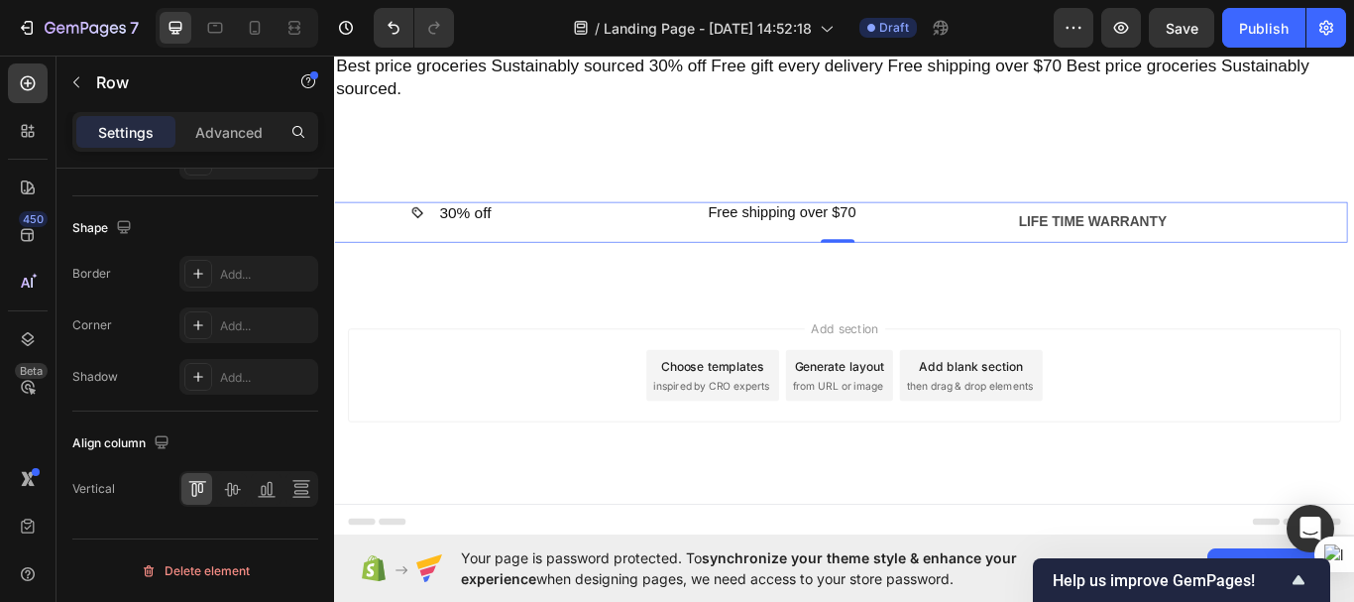
click at [1009, 269] on div "Image Free shipping over $70 Heading Row Row" at bounding box center [922, 251] width 386 height 49
click at [241, 486] on icon at bounding box center [232, 489] width 20 height 20
click at [464, 256] on div "Image 30% off Heading Row" at bounding box center [471, 251] width 96 height 49
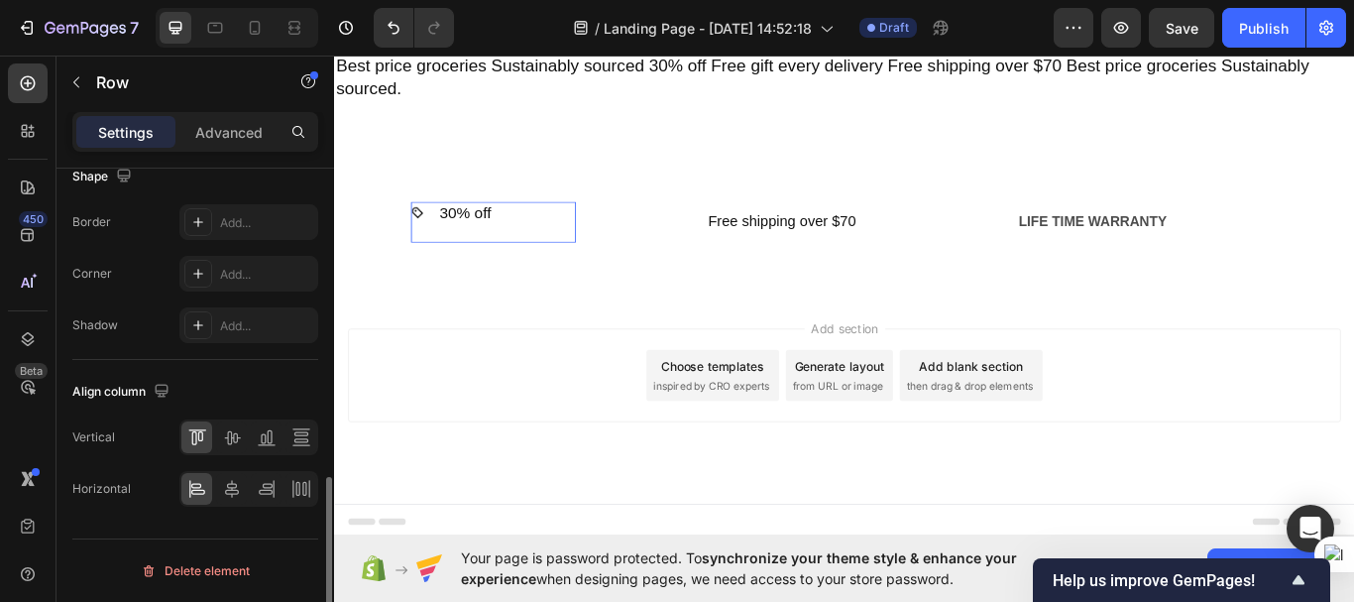
scroll to position [832, 0]
click at [238, 430] on icon at bounding box center [232, 437] width 20 height 20
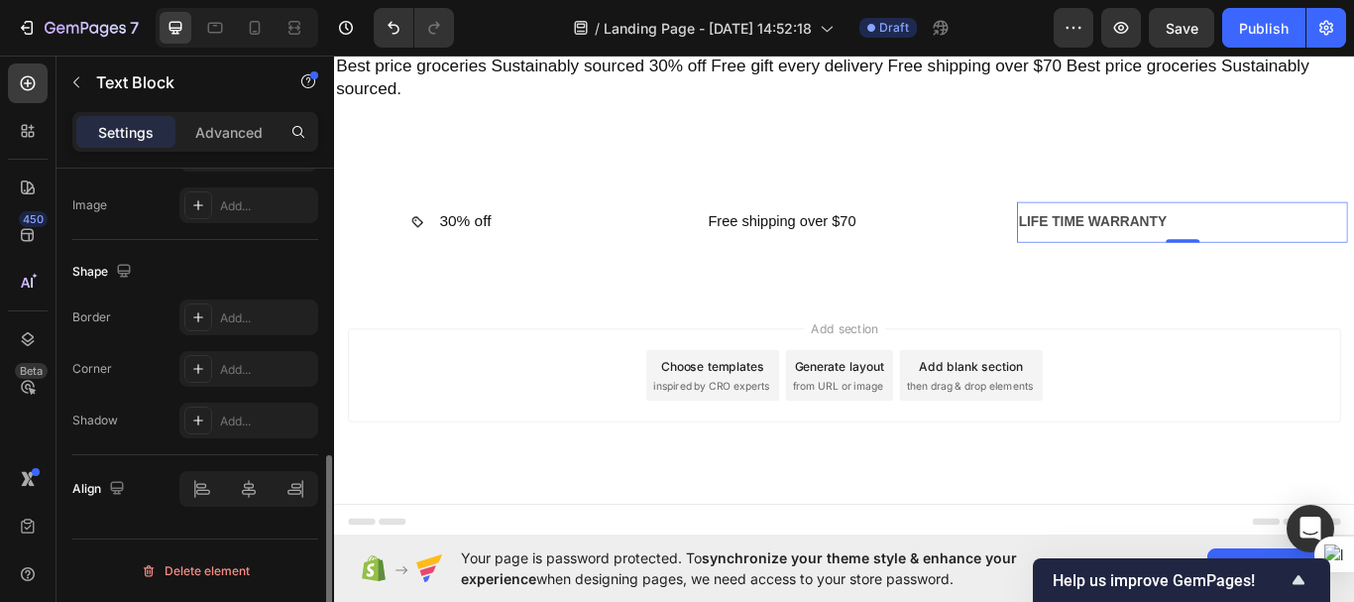
scroll to position [0, 0]
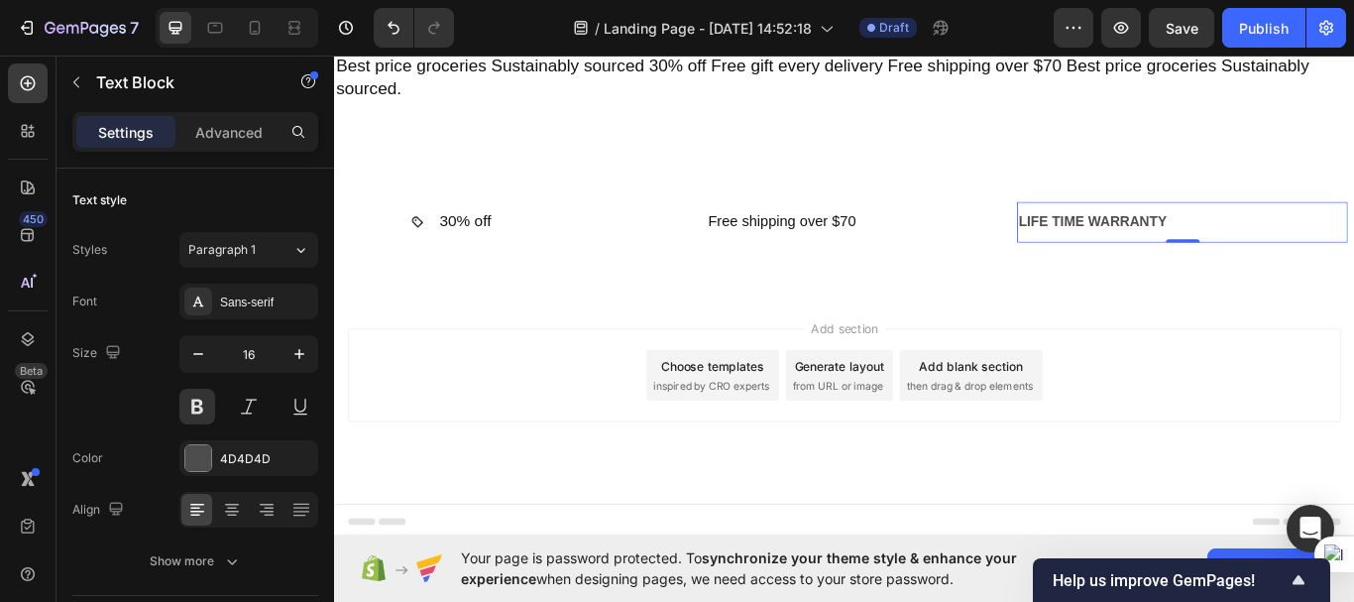
click at [1152, 255] on div "LIFE TIME WARRANTY" at bounding box center [1323, 251] width 386 height 33
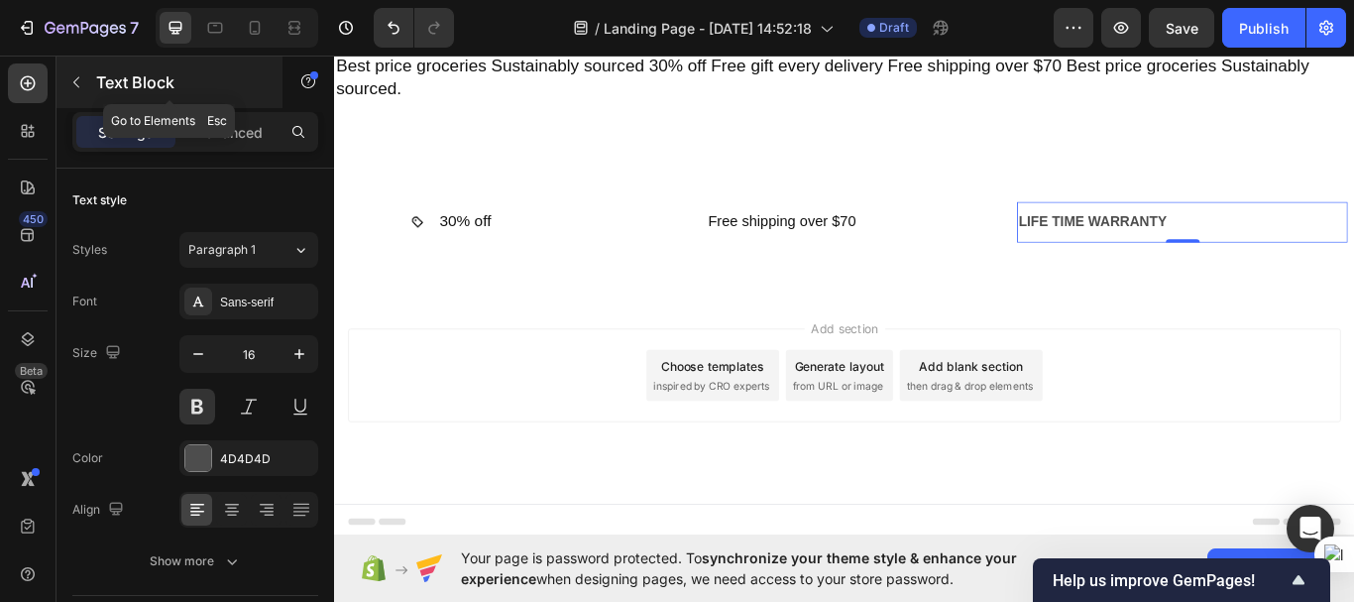
click at [73, 81] on icon "button" at bounding box center [76, 82] width 16 height 16
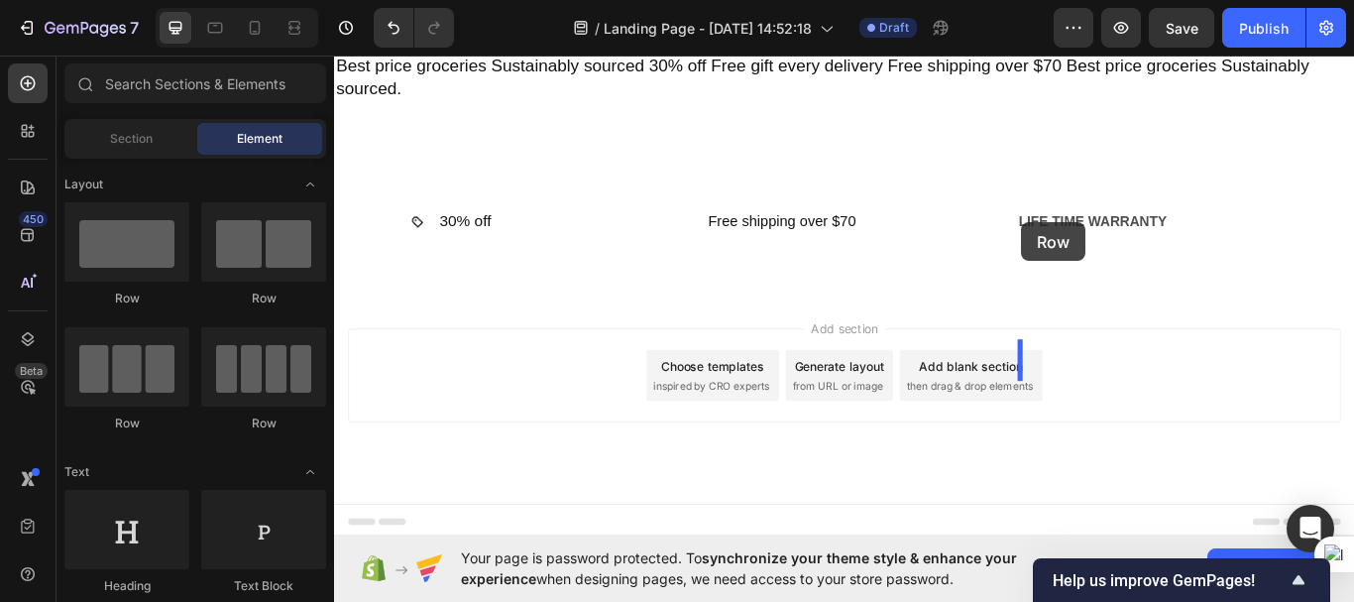
drag, startPoint x: 479, startPoint y: 312, endPoint x: 1135, endPoint y: 251, distance: 659.3
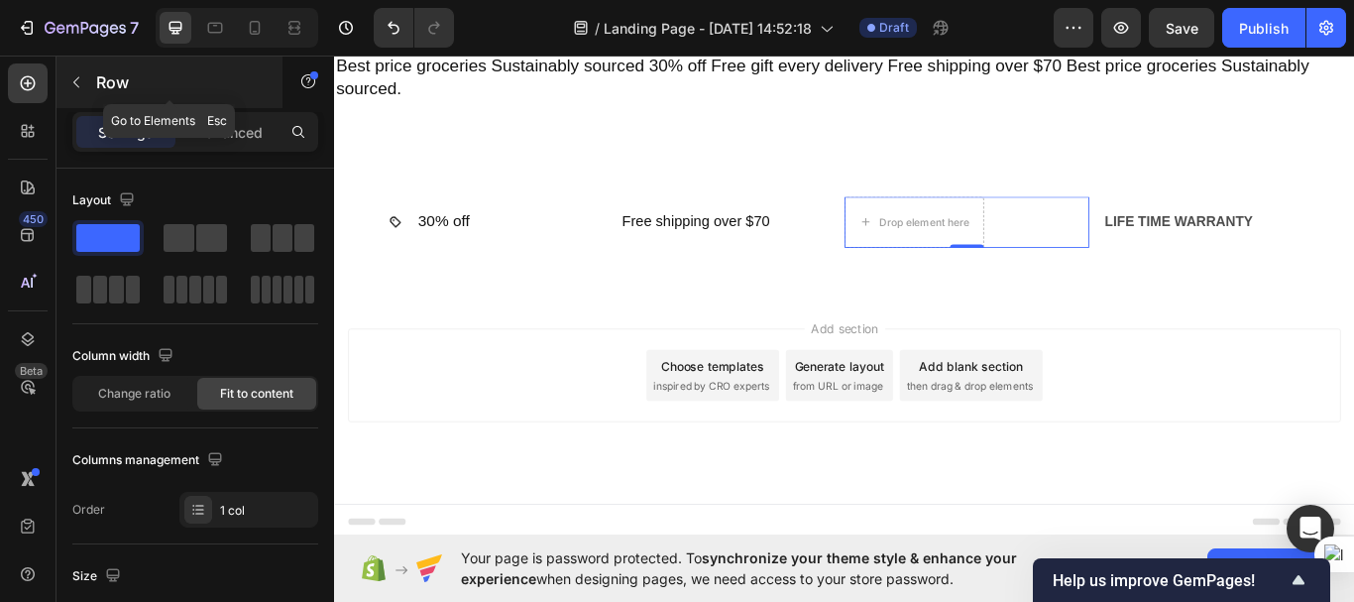
click at [75, 79] on icon "button" at bounding box center [76, 82] width 16 height 16
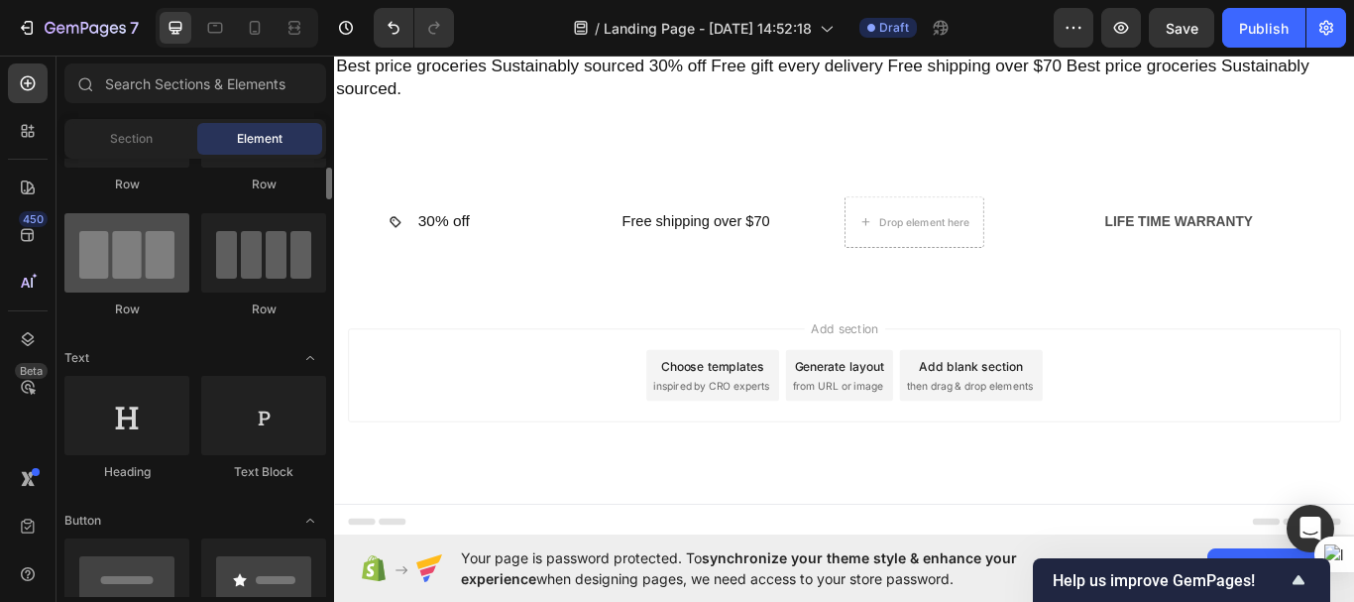
scroll to position [115, 0]
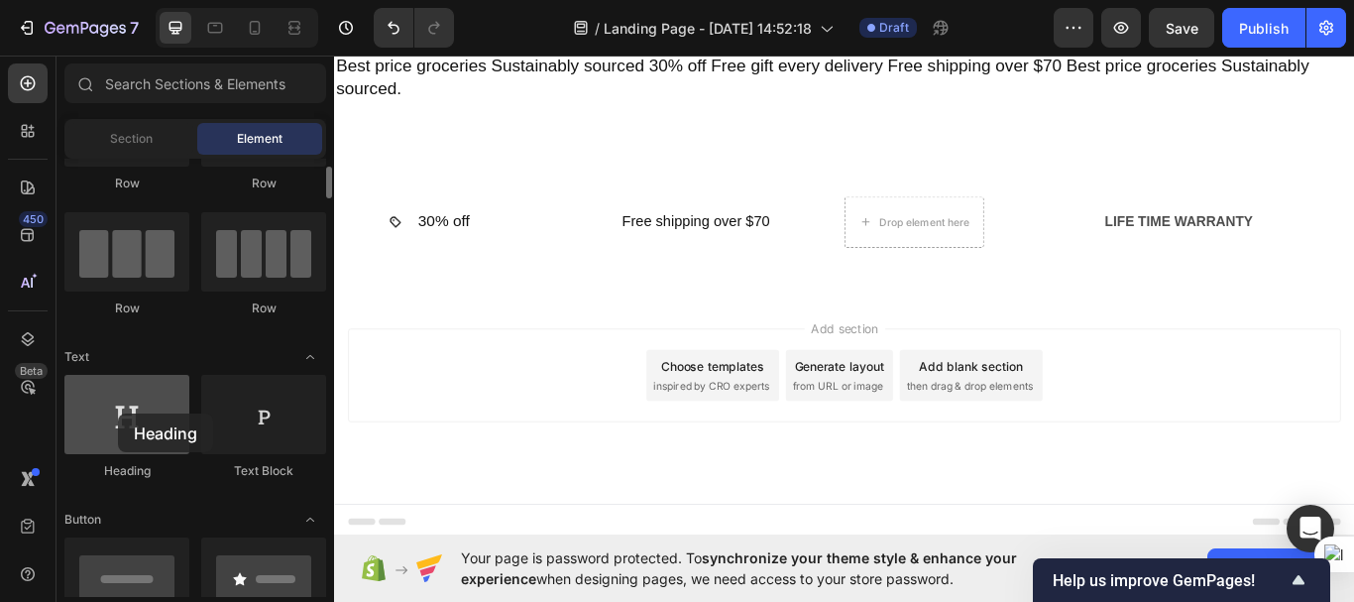
drag, startPoint x: 127, startPoint y: 428, endPoint x: 112, endPoint y: 414, distance: 20.3
click at [112, 414] on div at bounding box center [126, 414] width 125 height 79
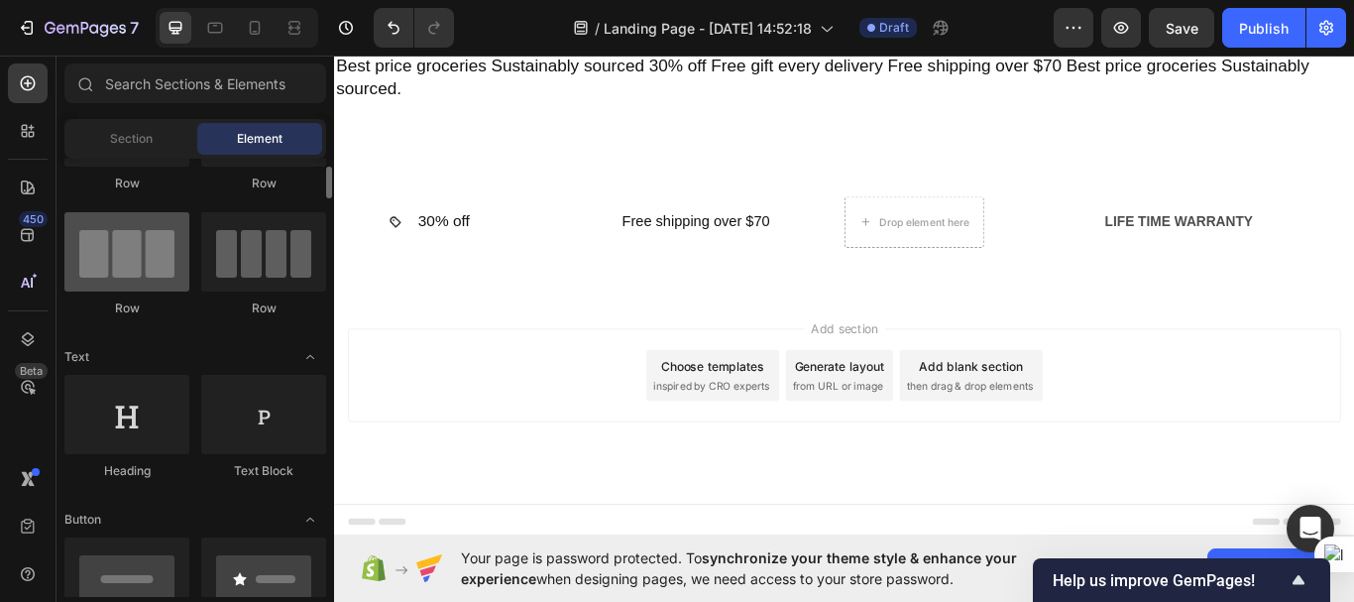
scroll to position [0, 0]
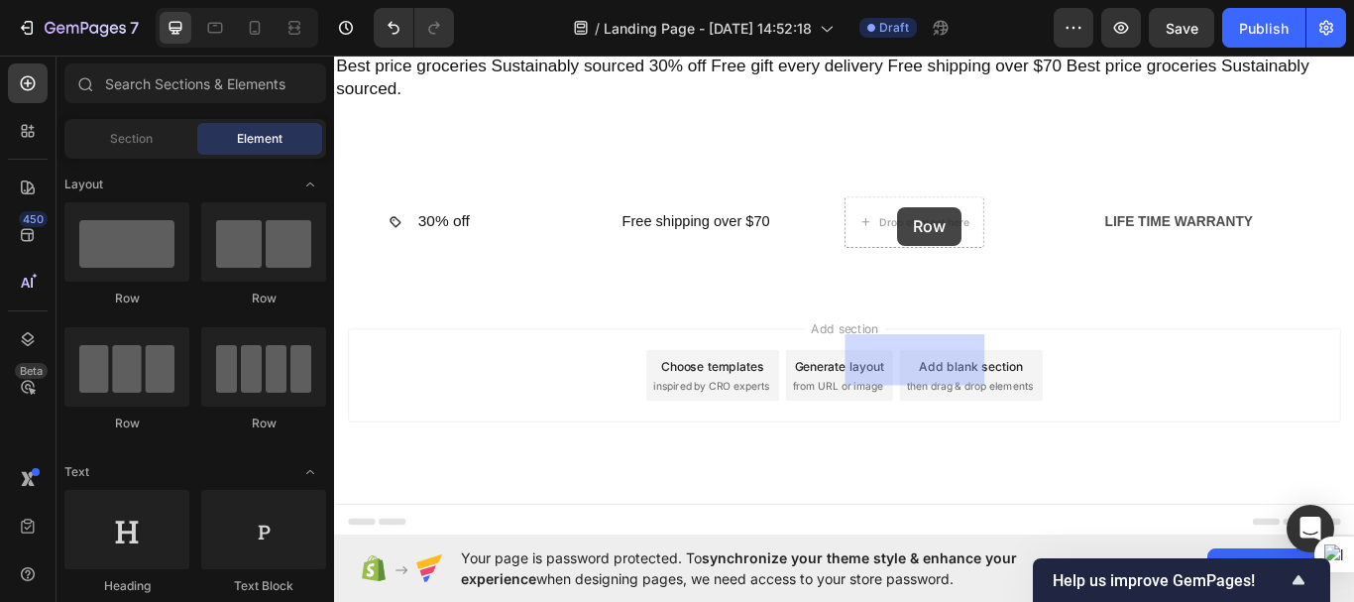
drag, startPoint x: 567, startPoint y: 292, endPoint x: 991, endPoint y: 233, distance: 427.4
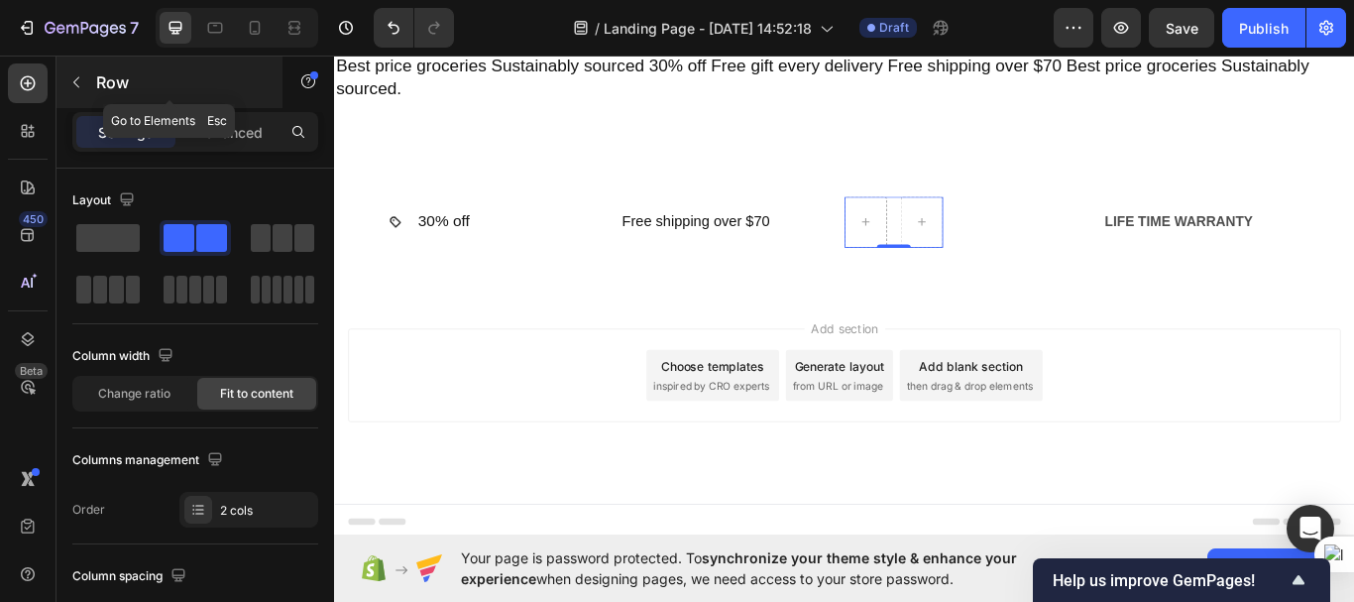
click at [76, 78] on icon "button" at bounding box center [76, 82] width 16 height 16
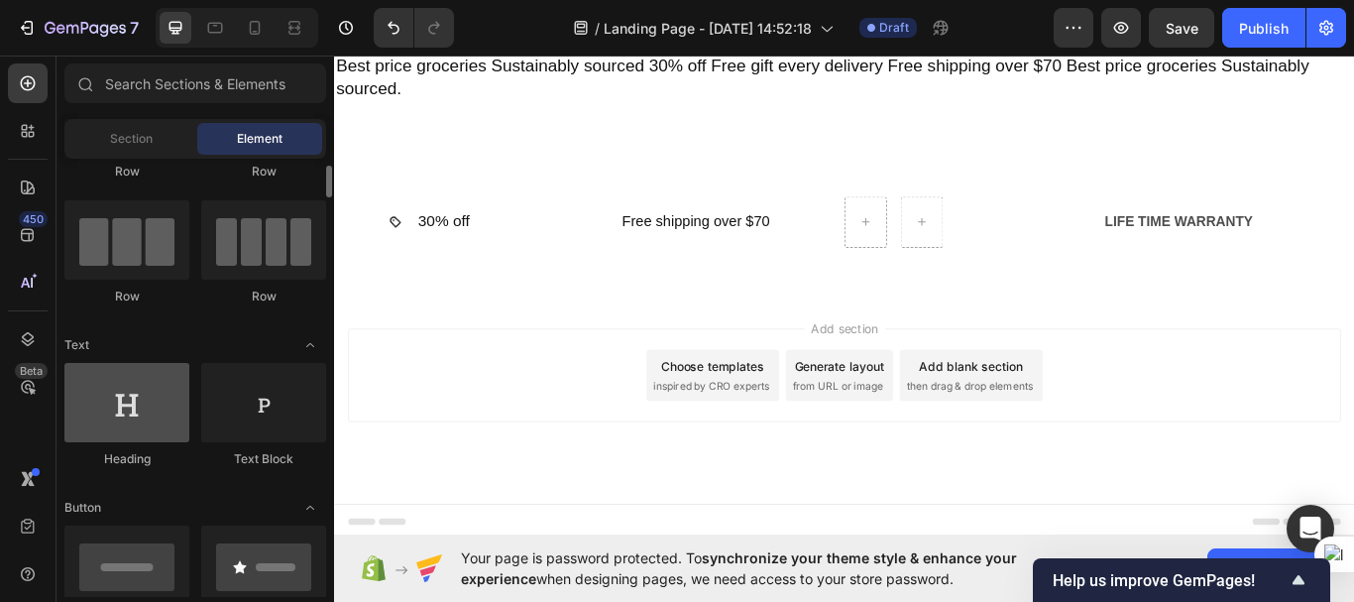
scroll to position [121, 0]
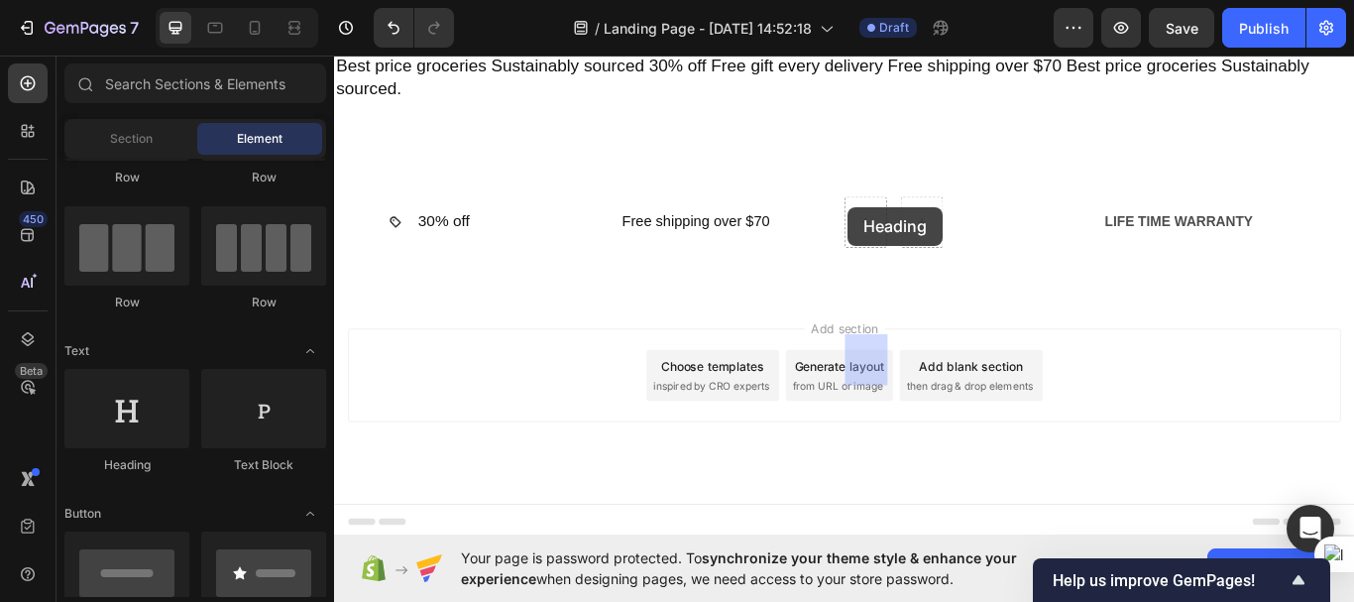
drag, startPoint x: 471, startPoint y: 476, endPoint x: 933, endPoint y: 233, distance: 522.0
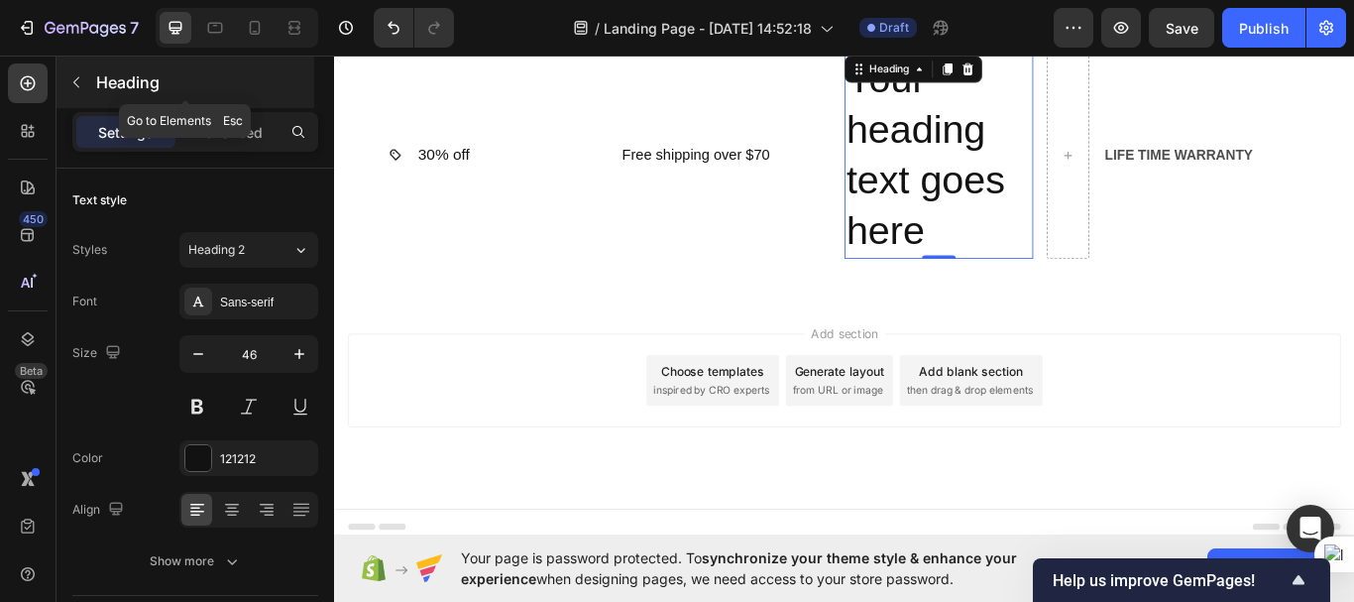
click at [75, 79] on icon "button" at bounding box center [76, 82] width 16 height 16
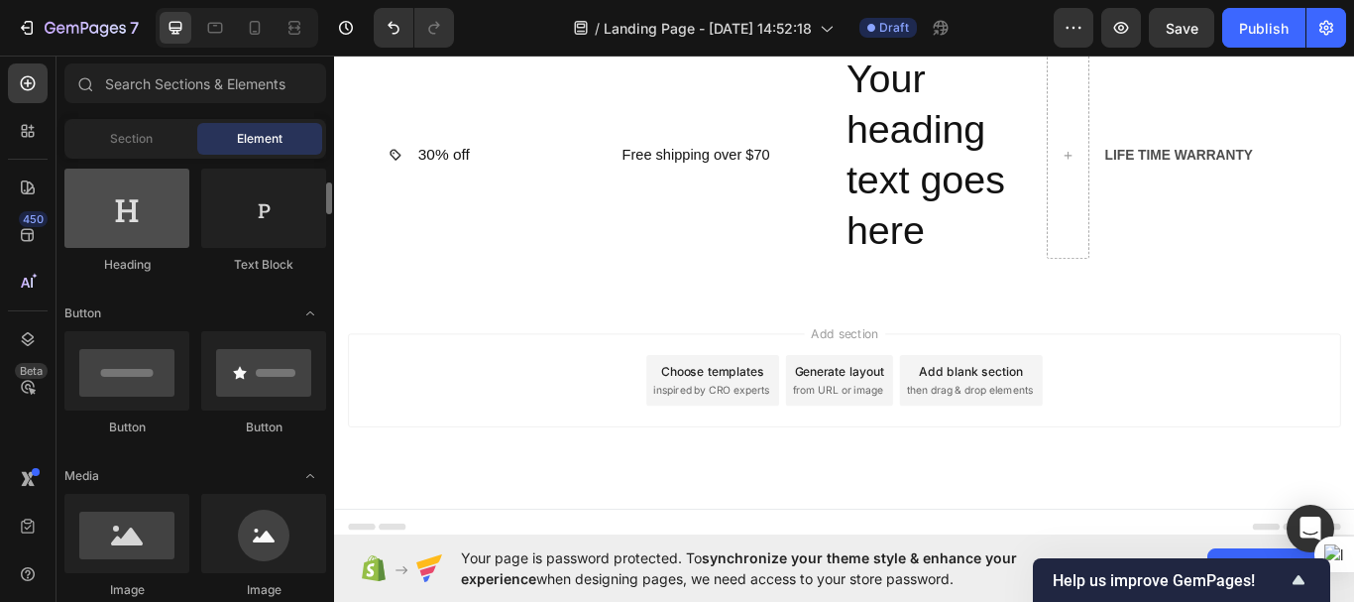
scroll to position [322, 0]
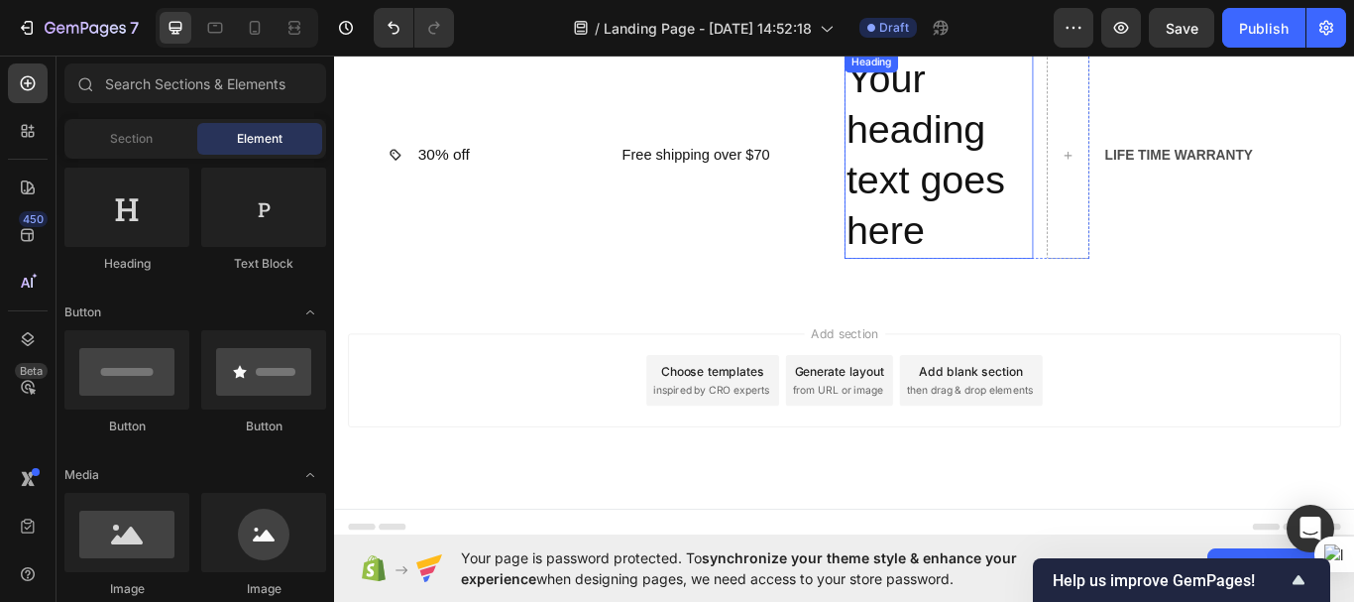
click at [1018, 294] on h2 "Your heading text goes here" at bounding box center [1039, 173] width 220 height 241
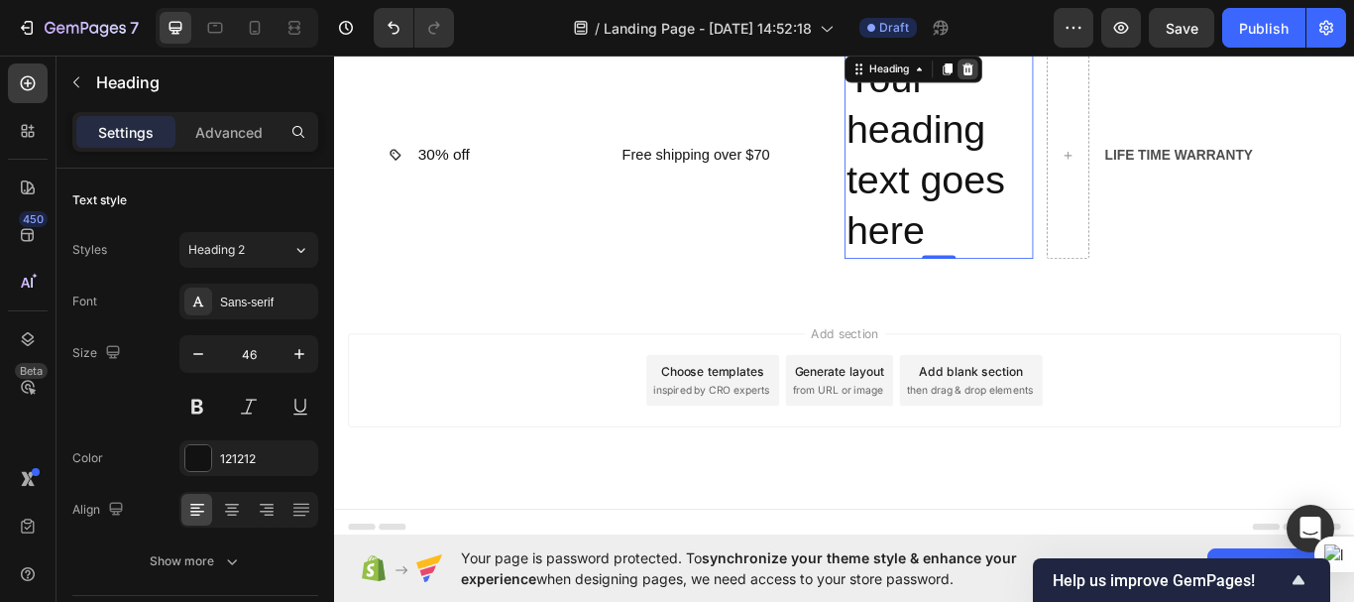
click at [1072, 80] on icon at bounding box center [1073, 72] width 16 height 16
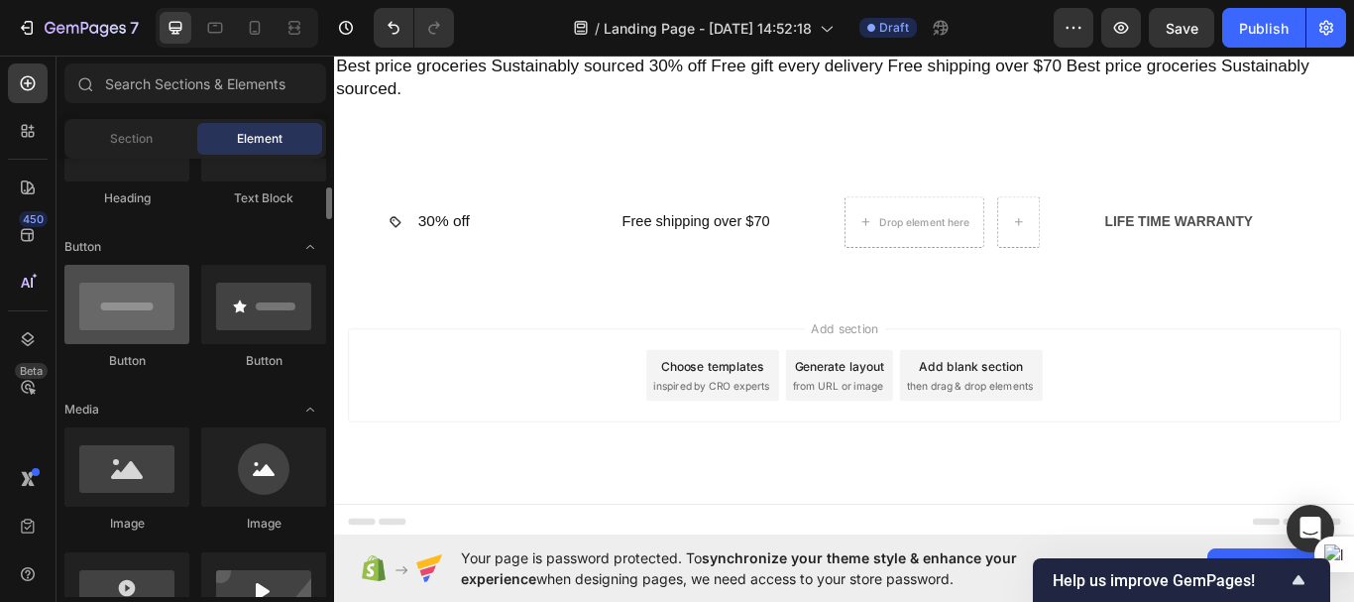
scroll to position [408, 0]
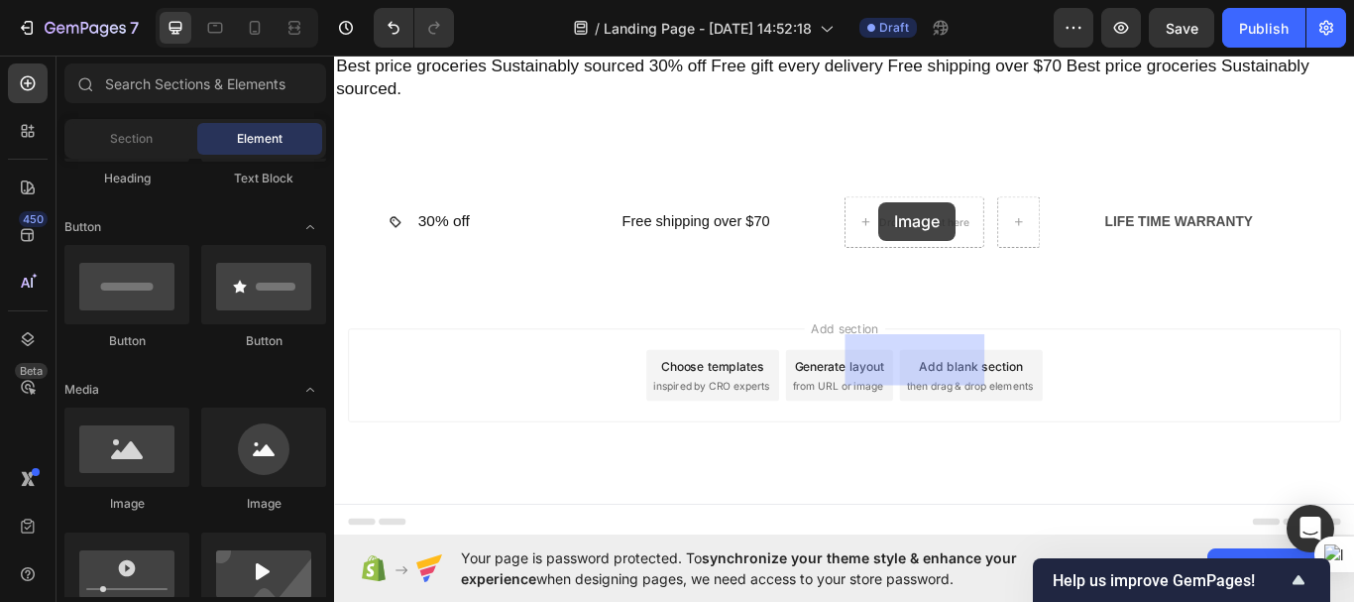
drag, startPoint x: 459, startPoint y: 505, endPoint x: 969, endPoint y: 227, distance: 580.4
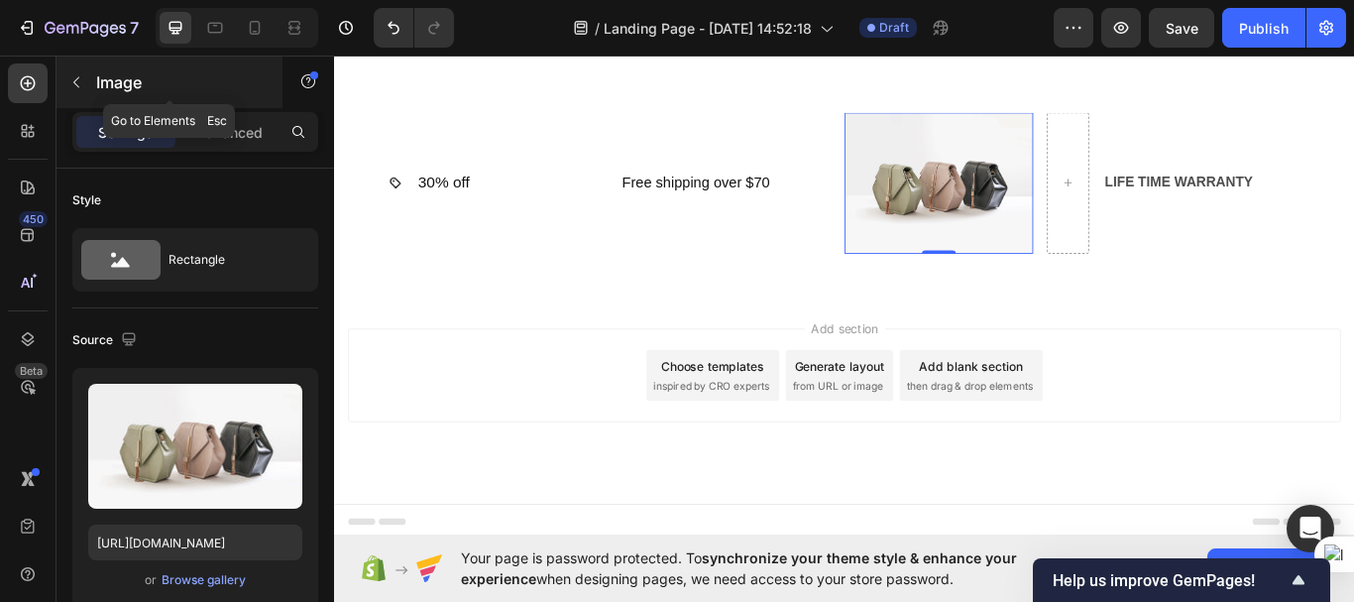
click at [83, 85] on icon "button" at bounding box center [76, 82] width 16 height 16
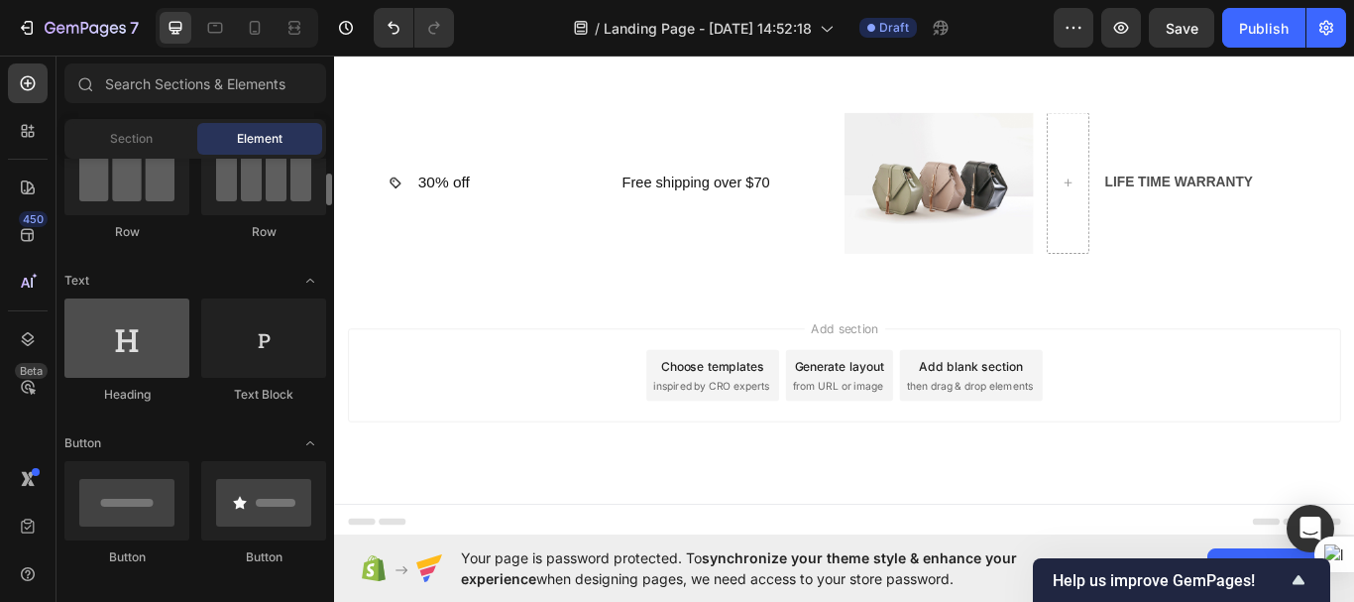
scroll to position [192, 0]
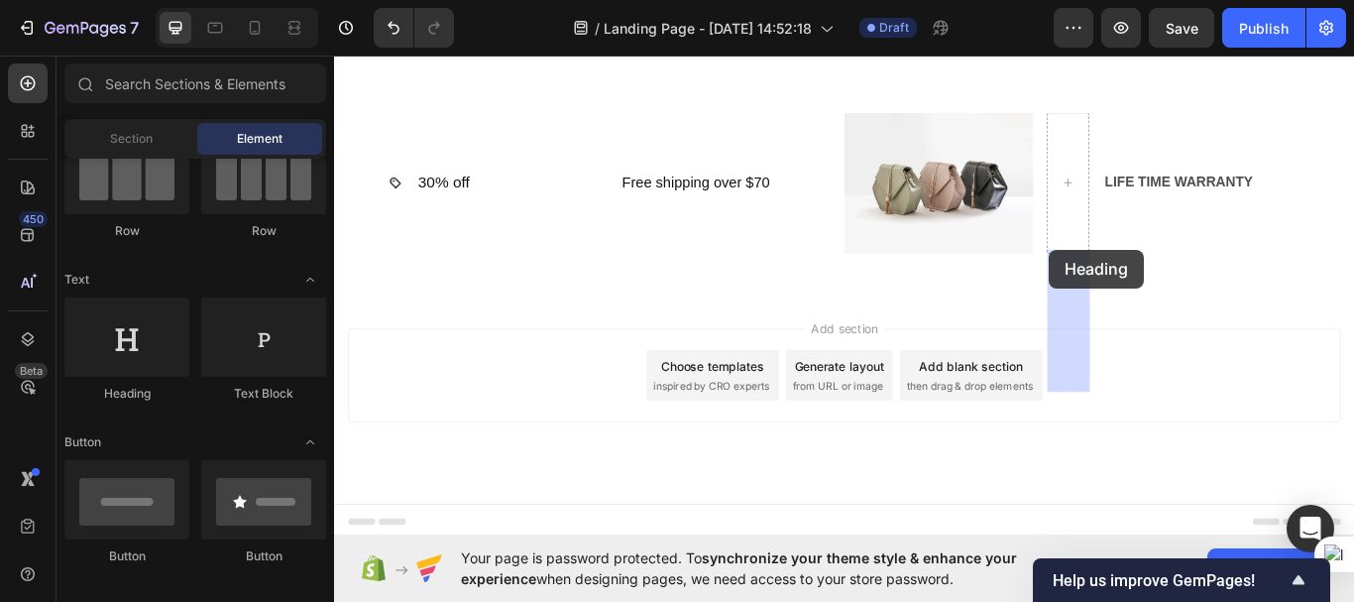
drag, startPoint x: 478, startPoint y: 417, endPoint x: 1168, endPoint y: 283, distance: 703.2
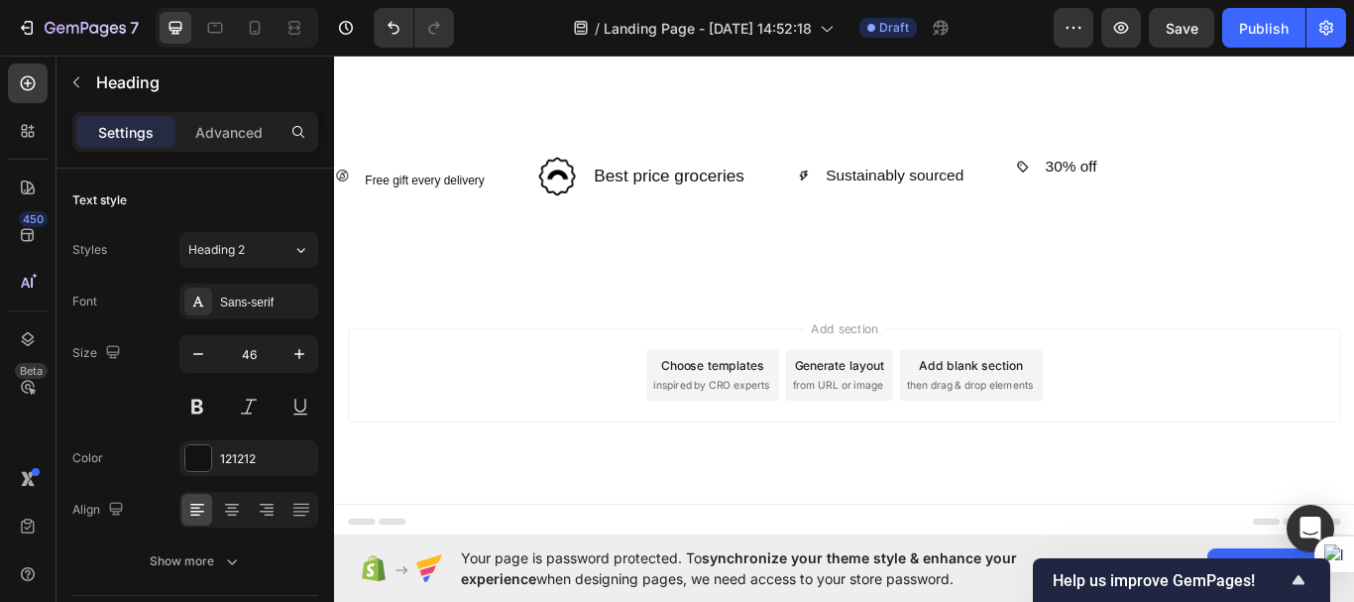
scroll to position [0, 5801]
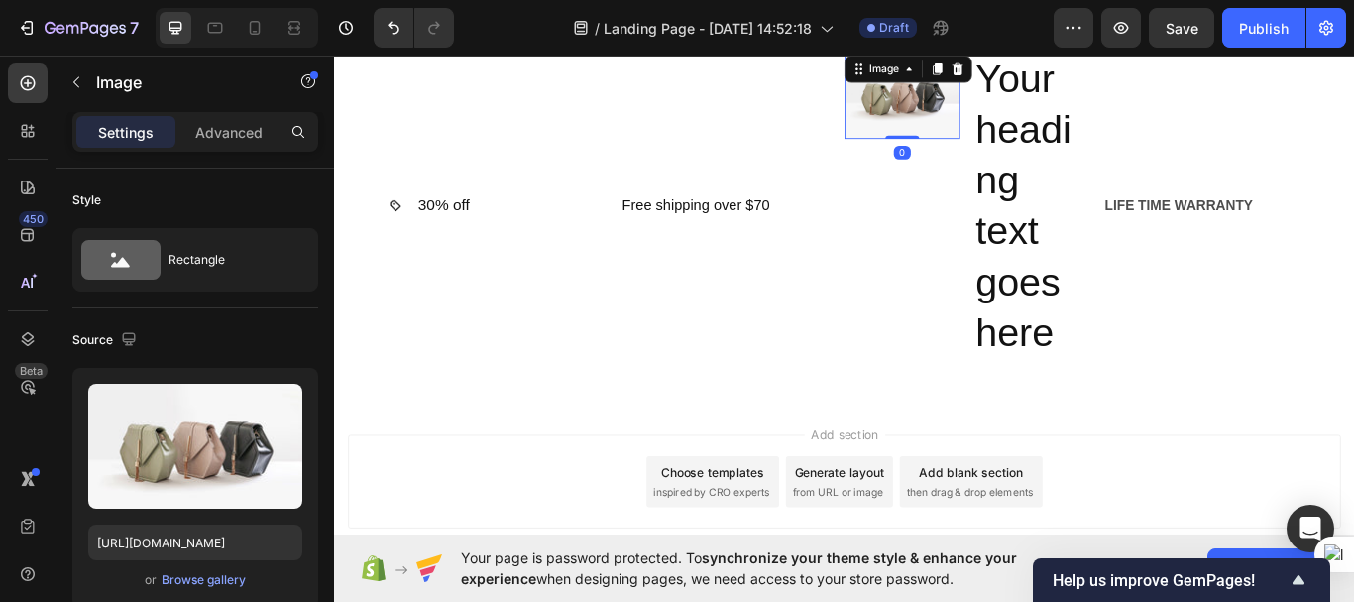
click at [1009, 154] on img at bounding box center [996, 103] width 135 height 101
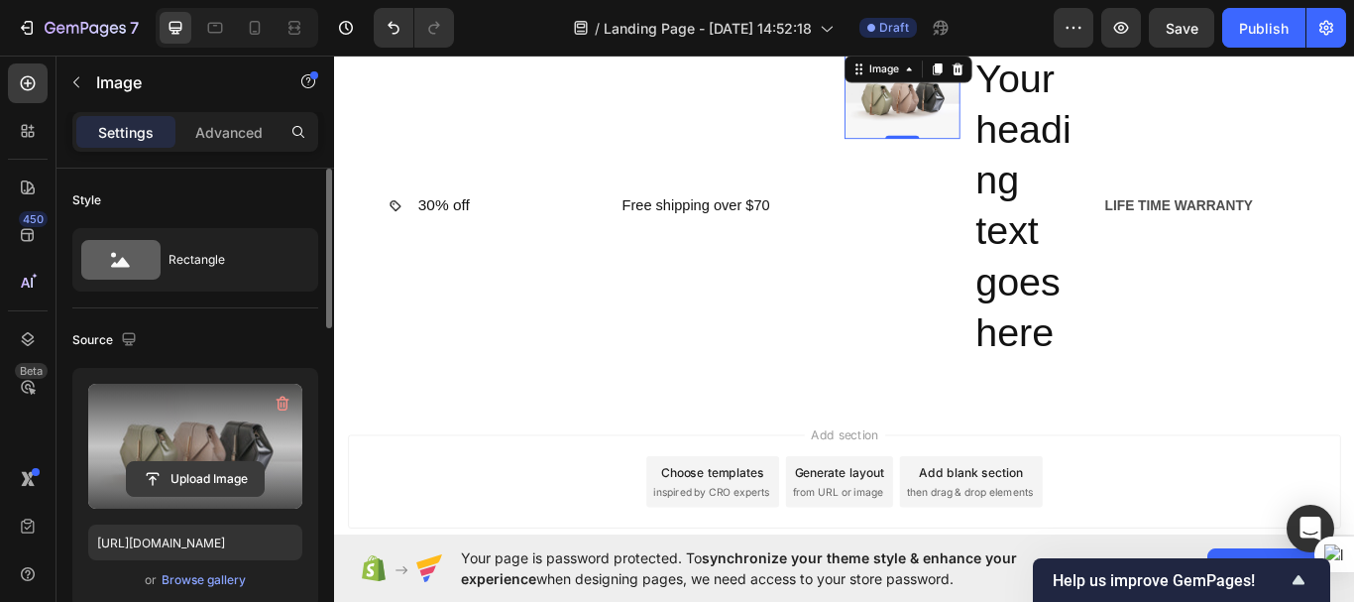
click at [207, 487] on input "file" at bounding box center [195, 479] width 137 height 34
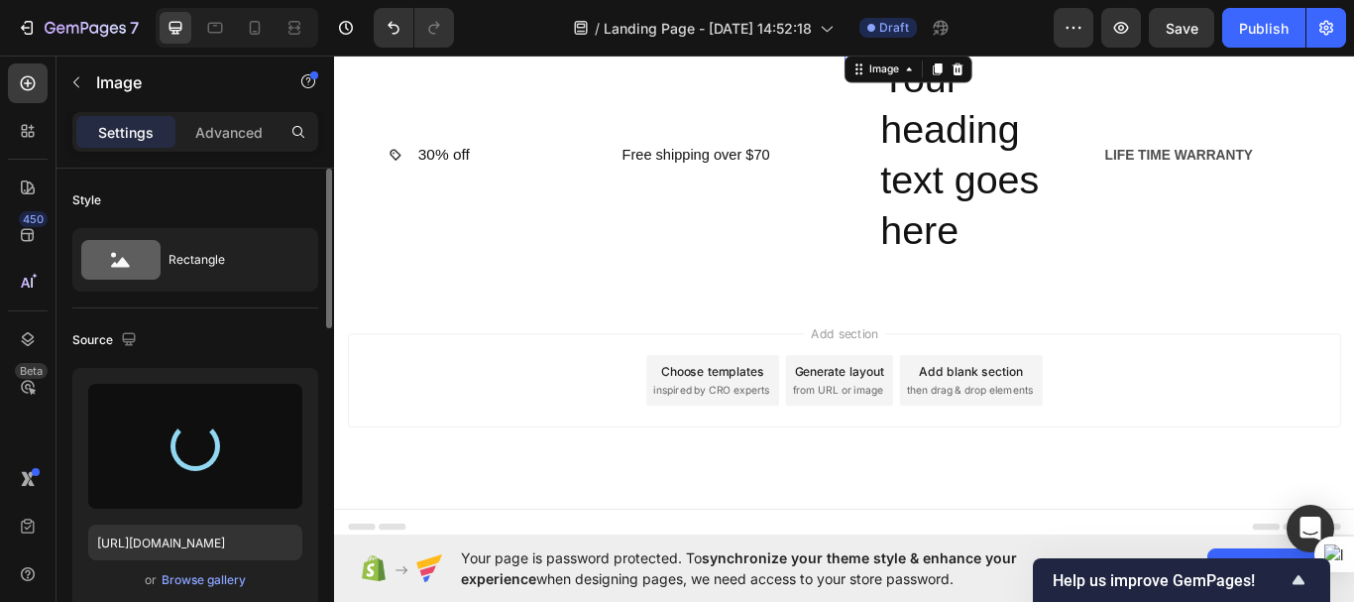
type input "[URL][DOMAIN_NAME]"
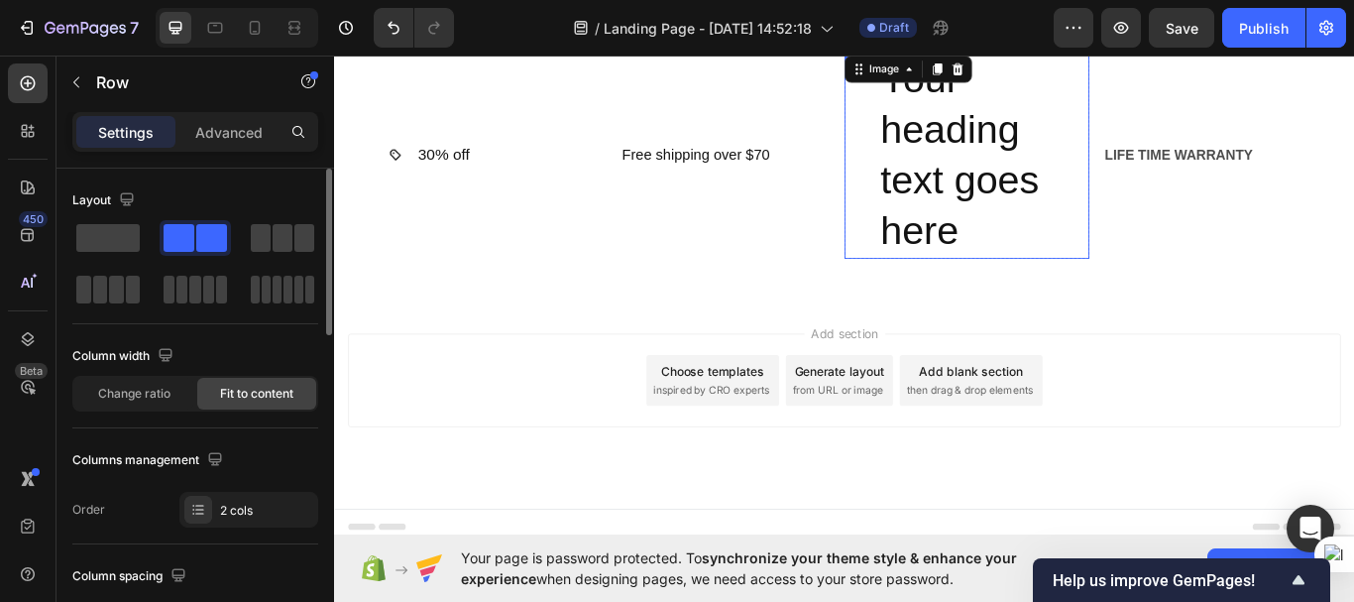
click at [951, 294] on div "Image 0" at bounding box center [941, 173] width 24 height 241
click at [1096, 294] on h2 "Your heading text goes here" at bounding box center [1092, 173] width 246 height 241
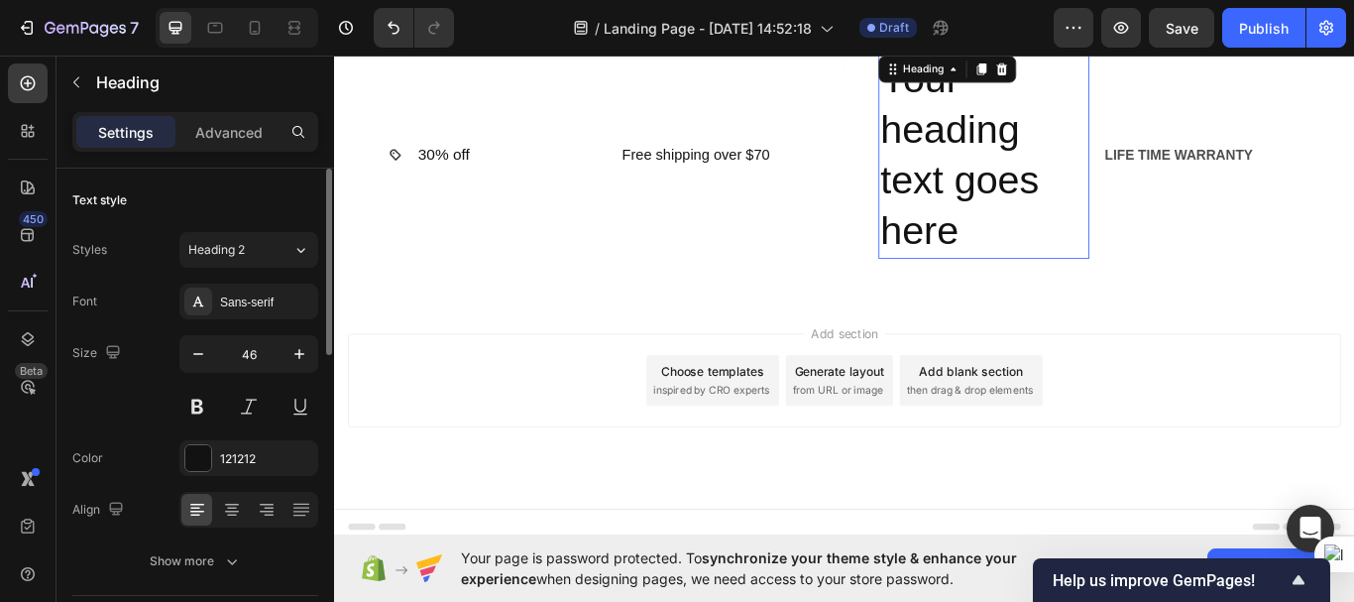
click at [1096, 292] on p "Your heading text goes here" at bounding box center [1092, 173] width 242 height 237
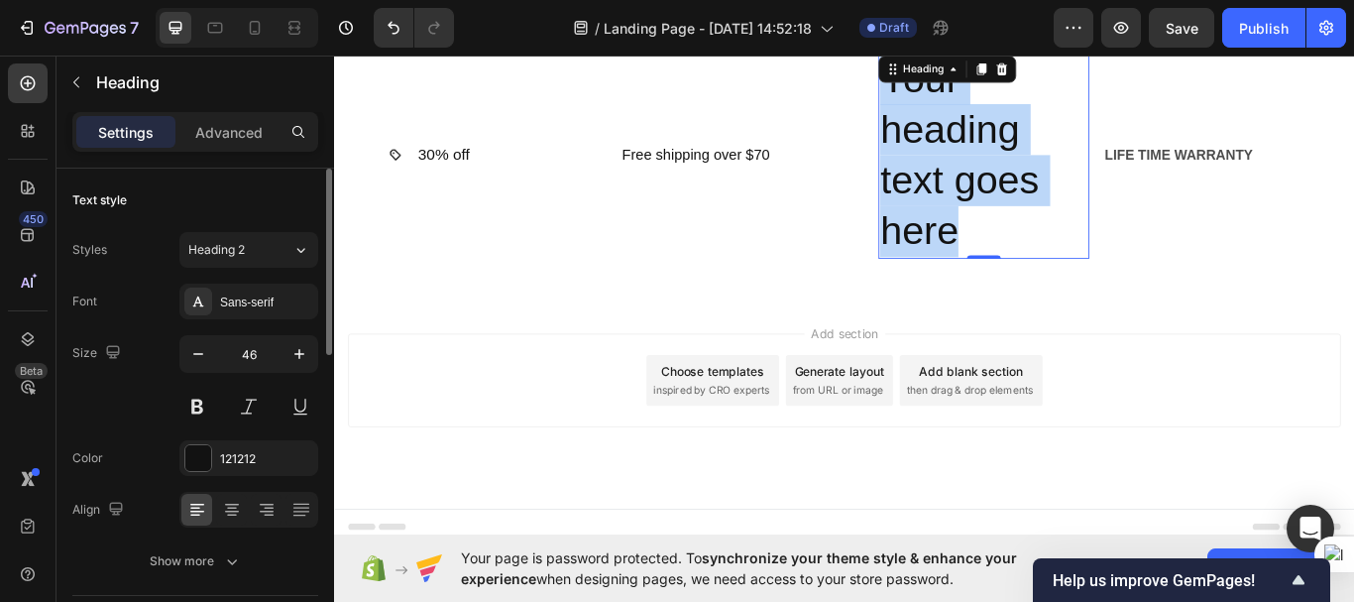
click at [1096, 292] on p "Your heading text goes here" at bounding box center [1092, 173] width 242 height 237
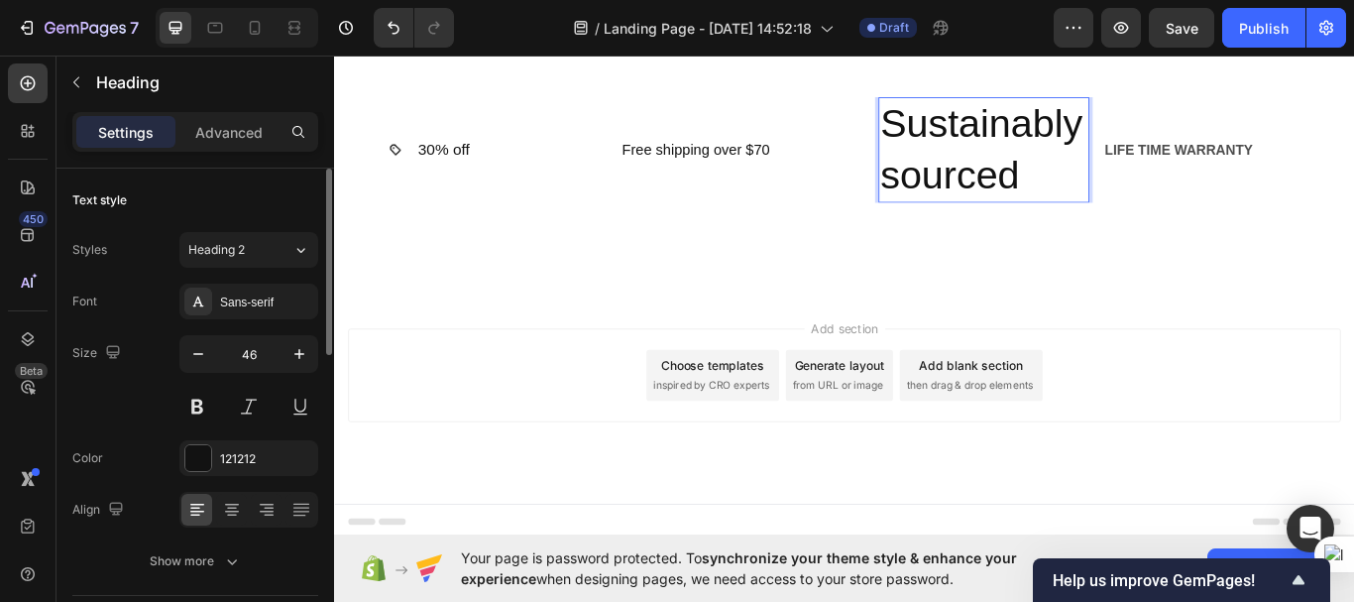
scroll to position [6684, 0]
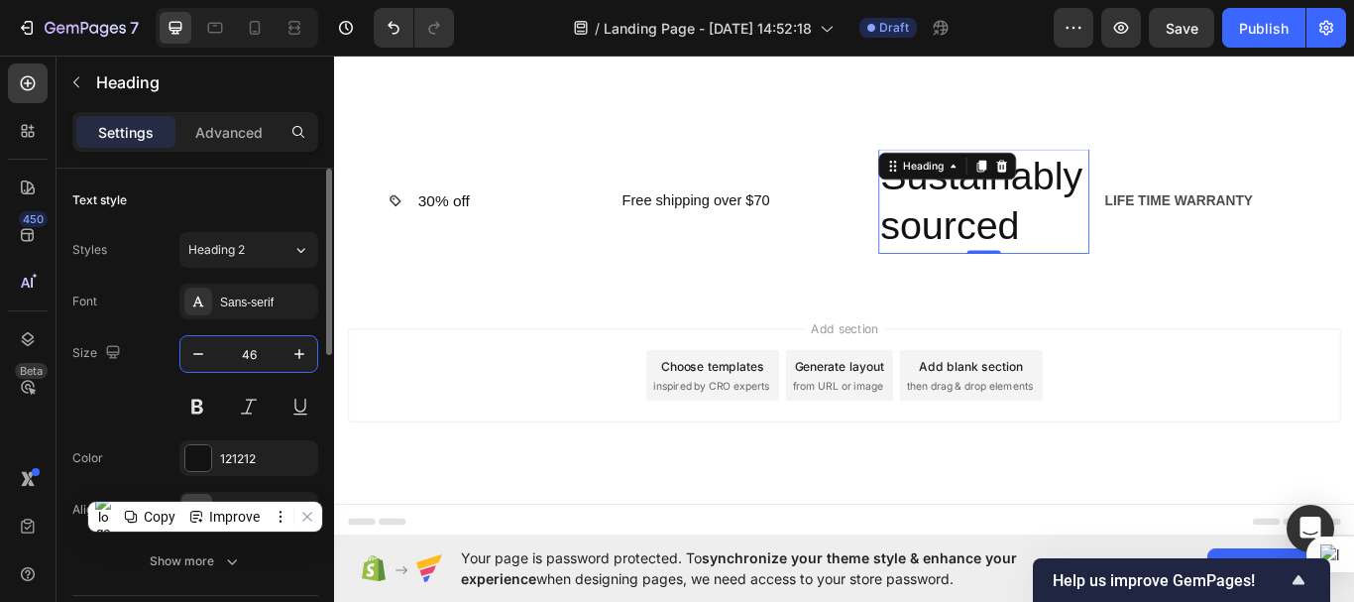
click at [258, 347] on input "46" at bounding box center [248, 354] width 65 height 36
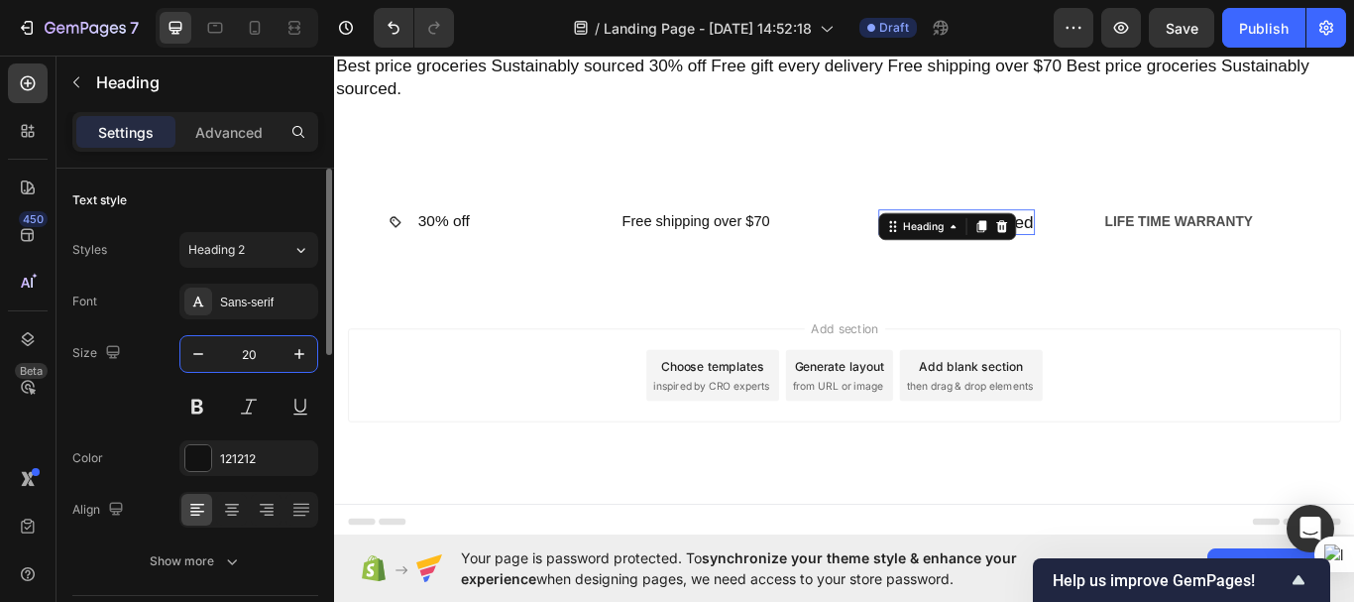
click at [258, 347] on input "20" at bounding box center [248, 354] width 65 height 36
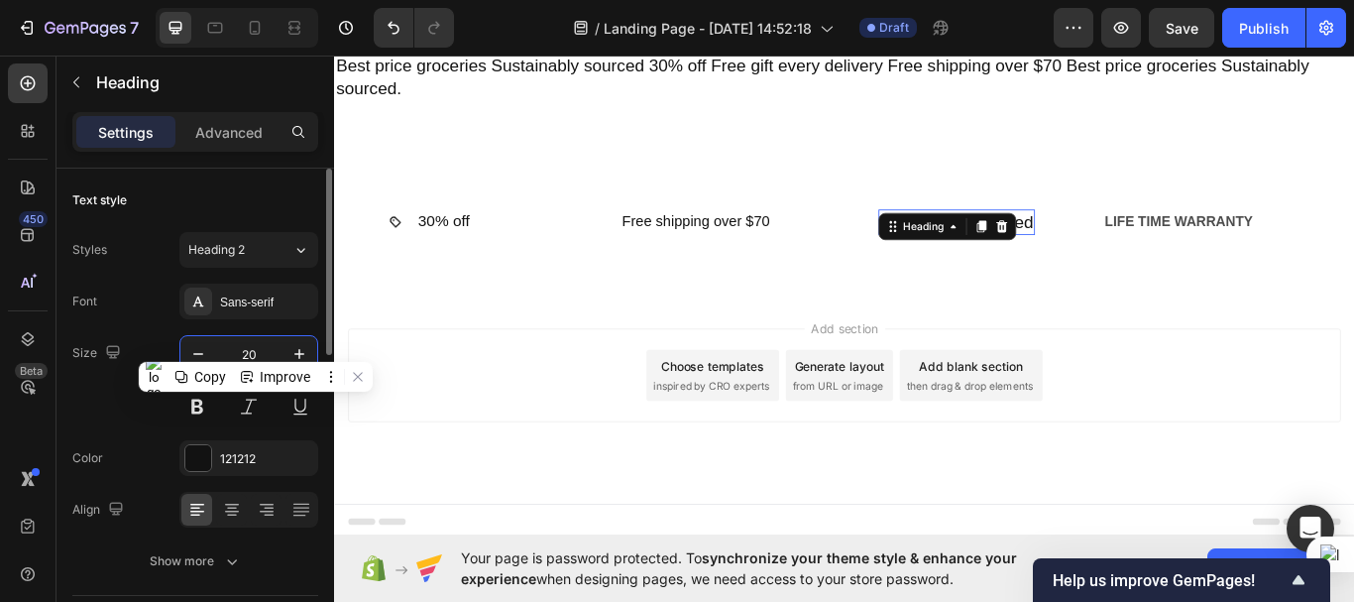
click at [258, 347] on input "20" at bounding box center [248, 354] width 65 height 36
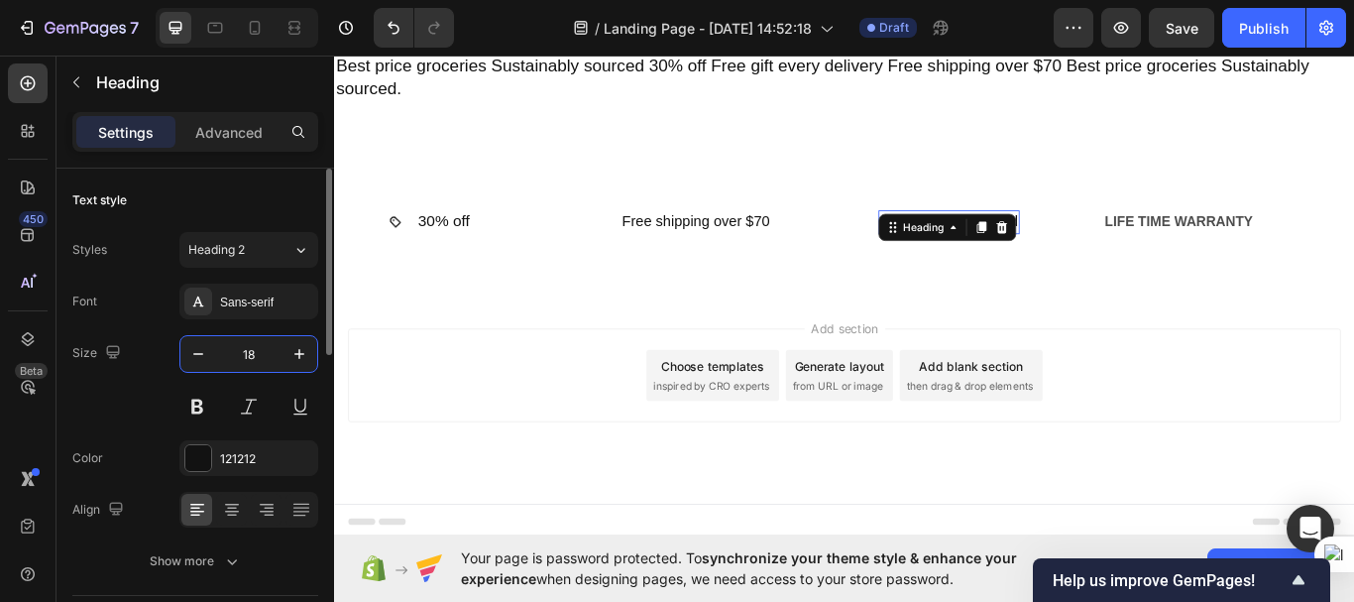
type input "18"
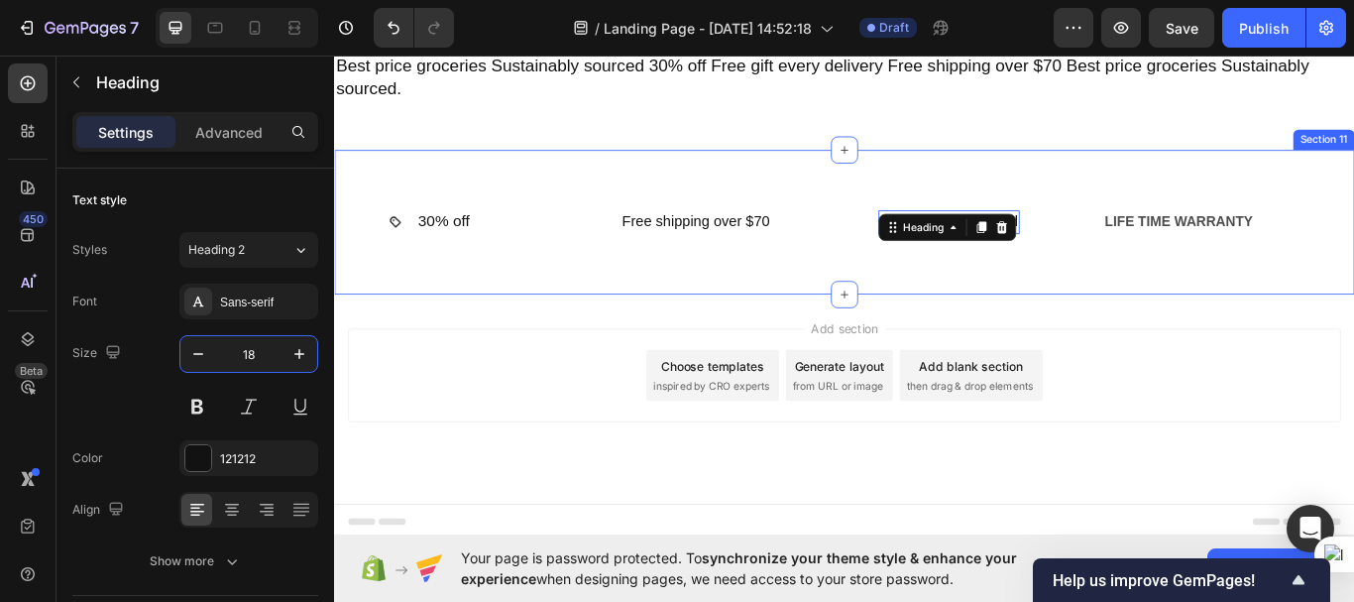
click at [1007, 319] on div "Image ⁠⁠⁠⁠⁠⁠⁠ Free gift every delivery Heading Row Row Image Best price groceri…" at bounding box center [929, 252] width 1190 height 170
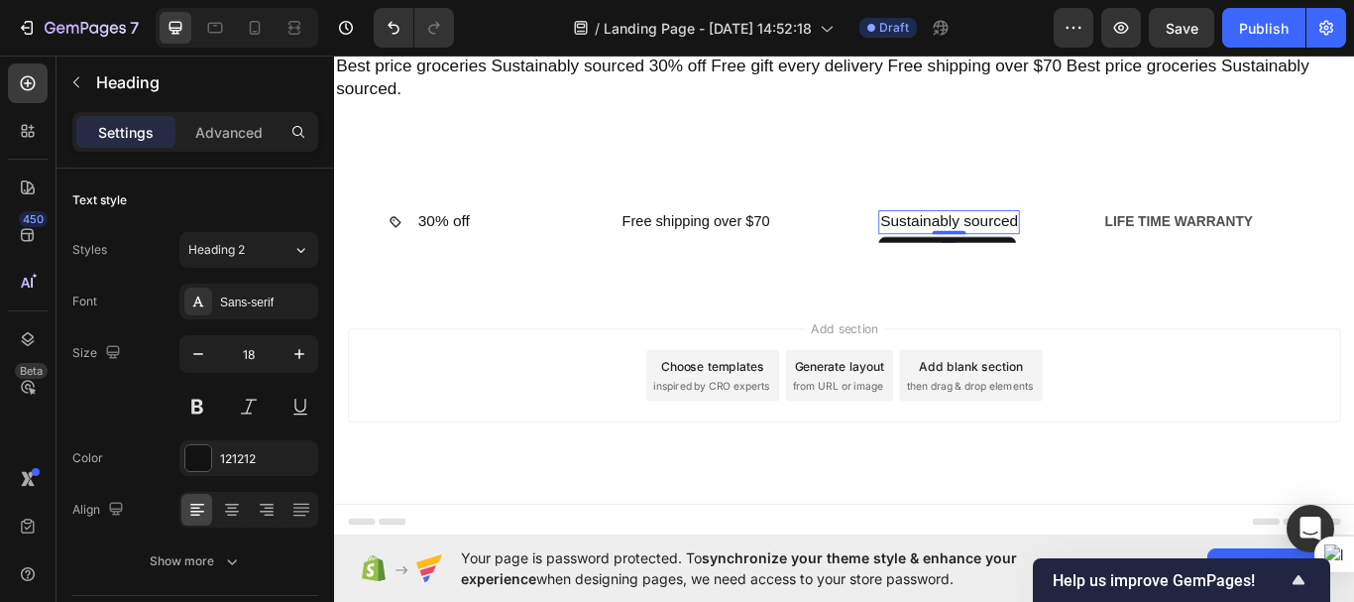
click at [971, 254] on p "Sustainably sourced" at bounding box center [1051, 250] width 161 height 23
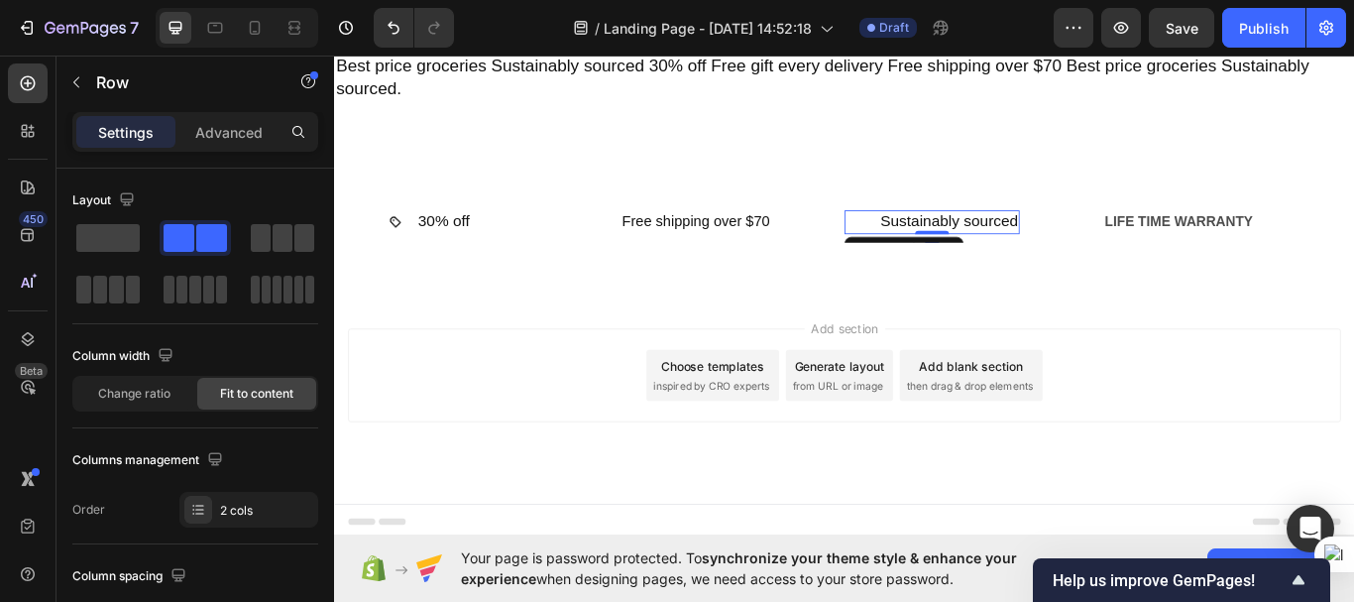
click at [958, 256] on div "Image Sustainably sourced Heading Row 0" at bounding box center [1031, 250] width 204 height 27
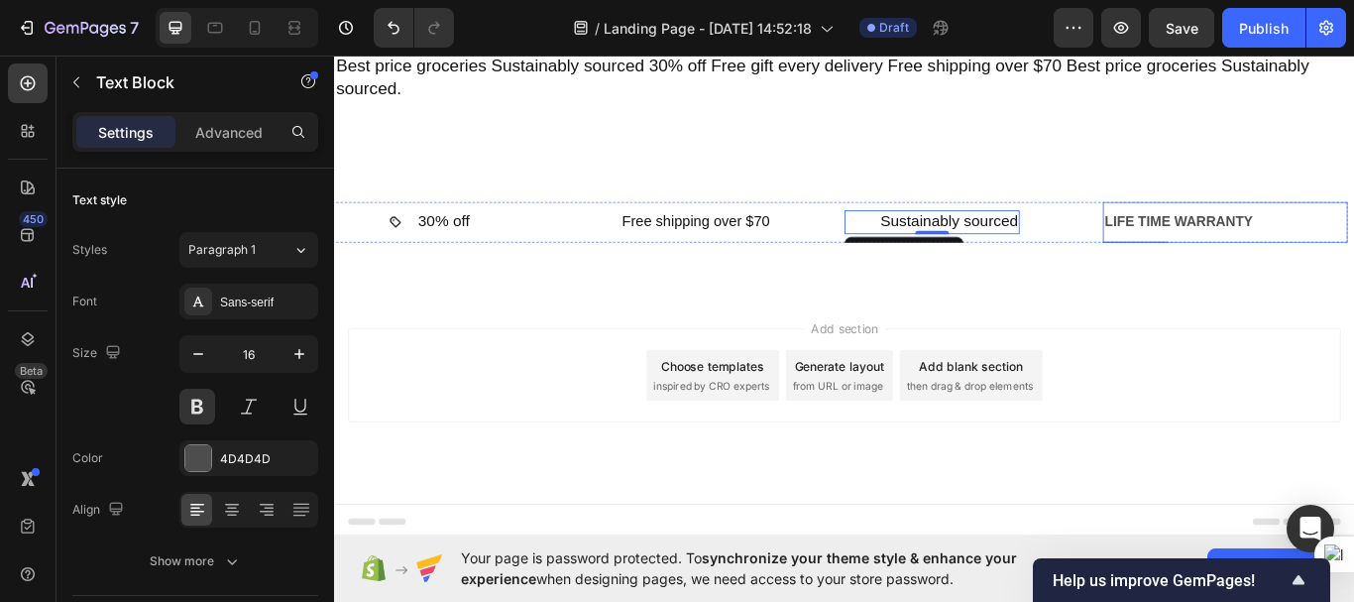
click at [1239, 247] on div "LIFE TIME WARRANTY" at bounding box center [1374, 251] width 286 height 33
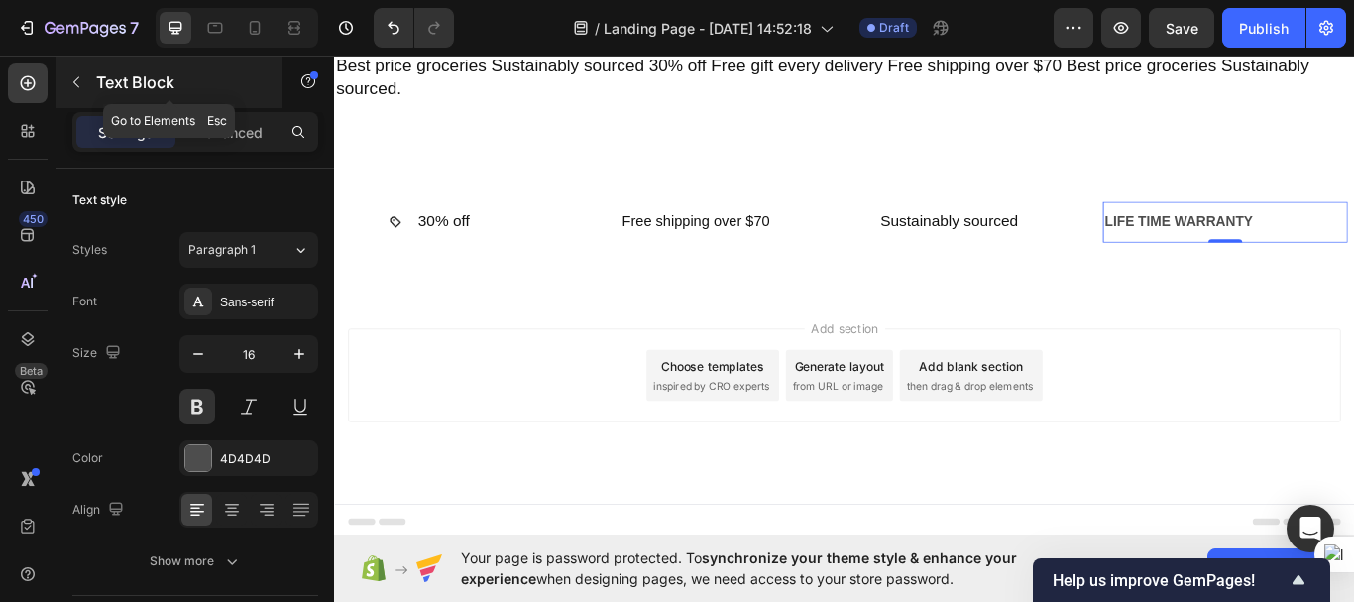
click at [77, 79] on icon "button" at bounding box center [76, 82] width 6 height 11
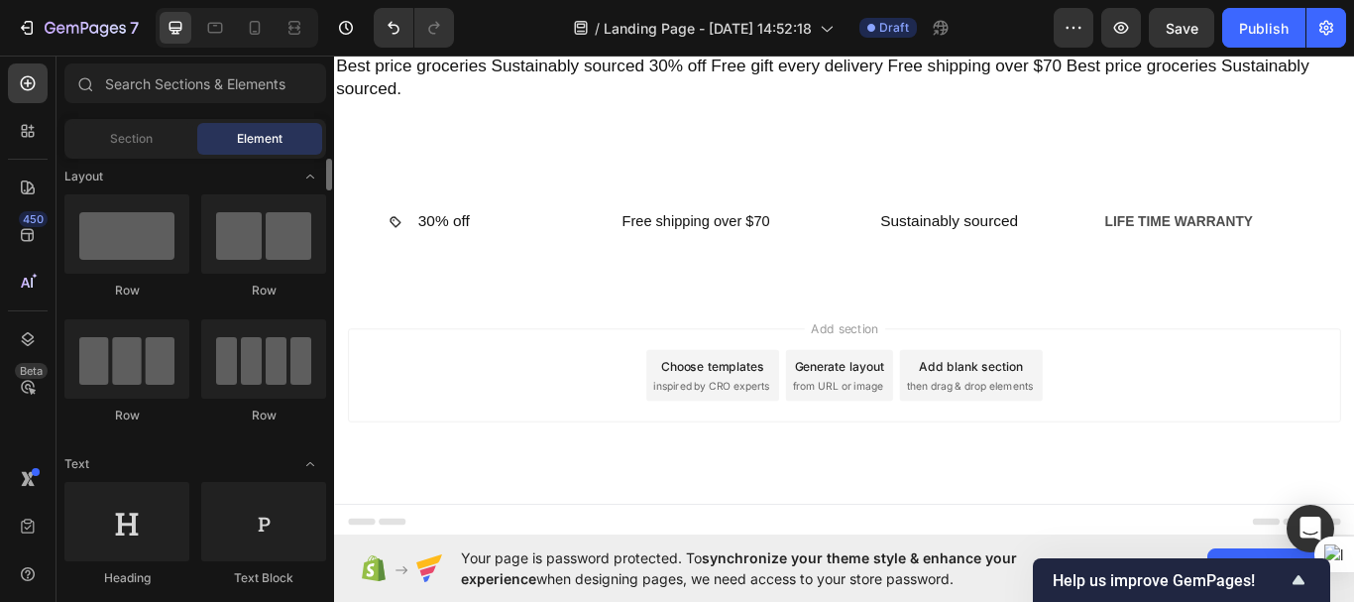
scroll to position [0, 0]
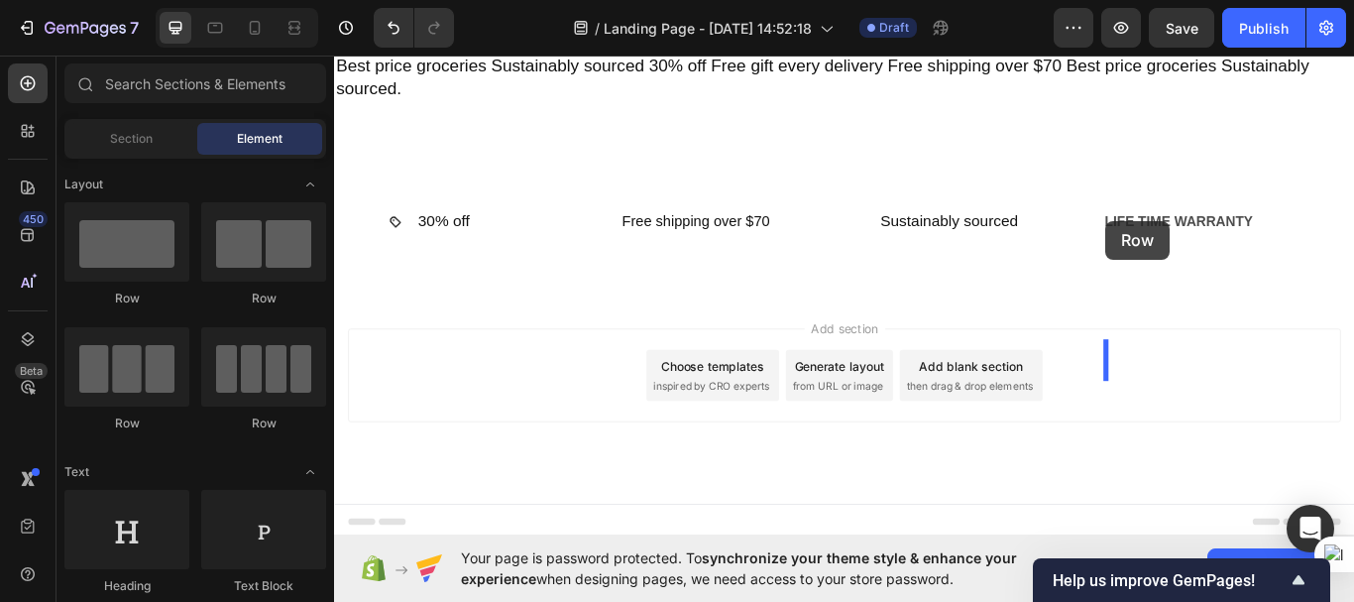
drag, startPoint x: 459, startPoint y: 304, endPoint x: 1234, endPoint y: 249, distance: 776.4
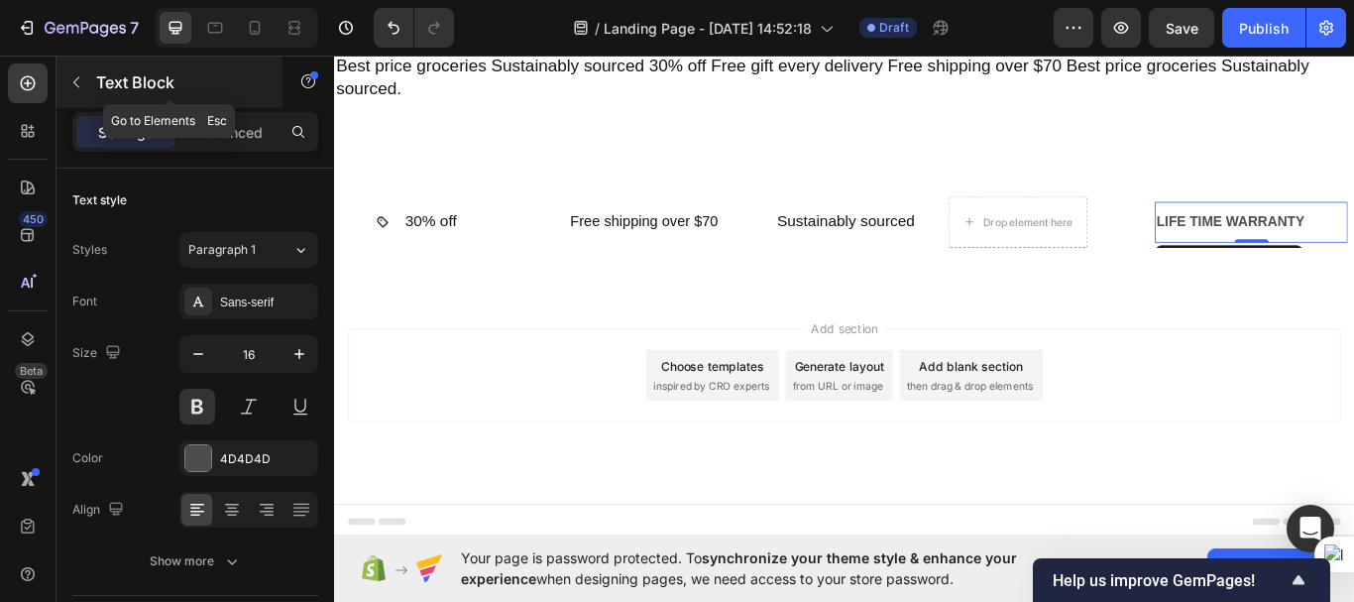
click at [76, 85] on icon "button" at bounding box center [76, 82] width 6 height 11
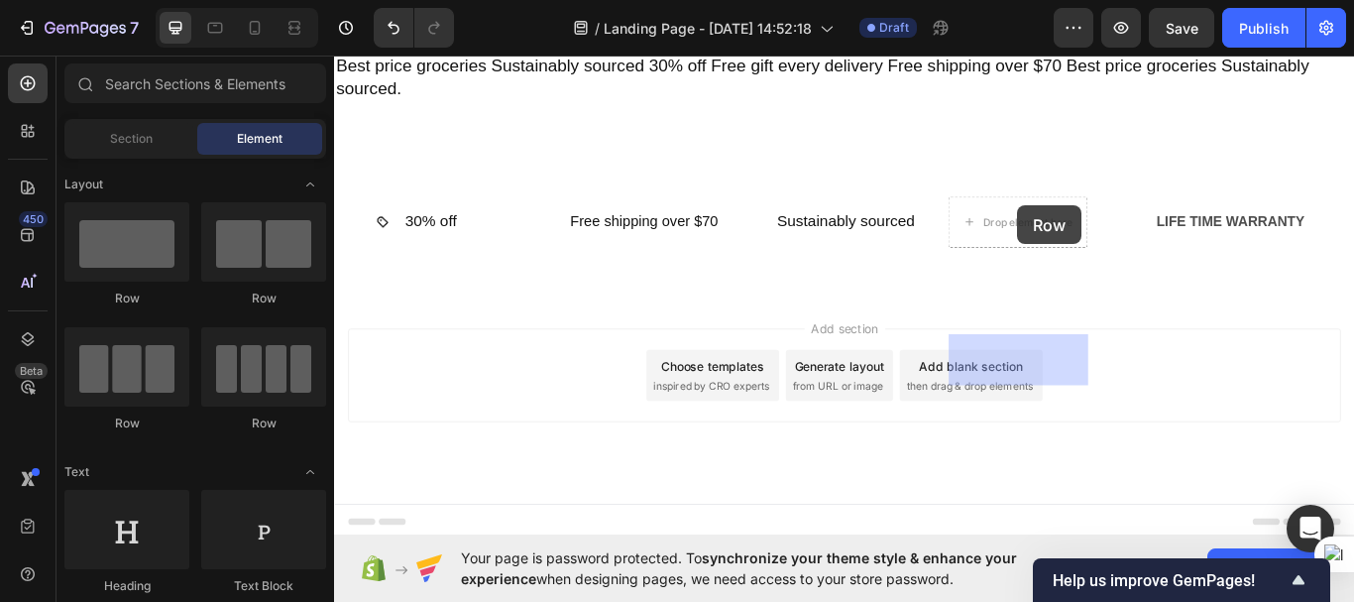
drag, startPoint x: 566, startPoint y: 317, endPoint x: 1131, endPoint y: 231, distance: 571.7
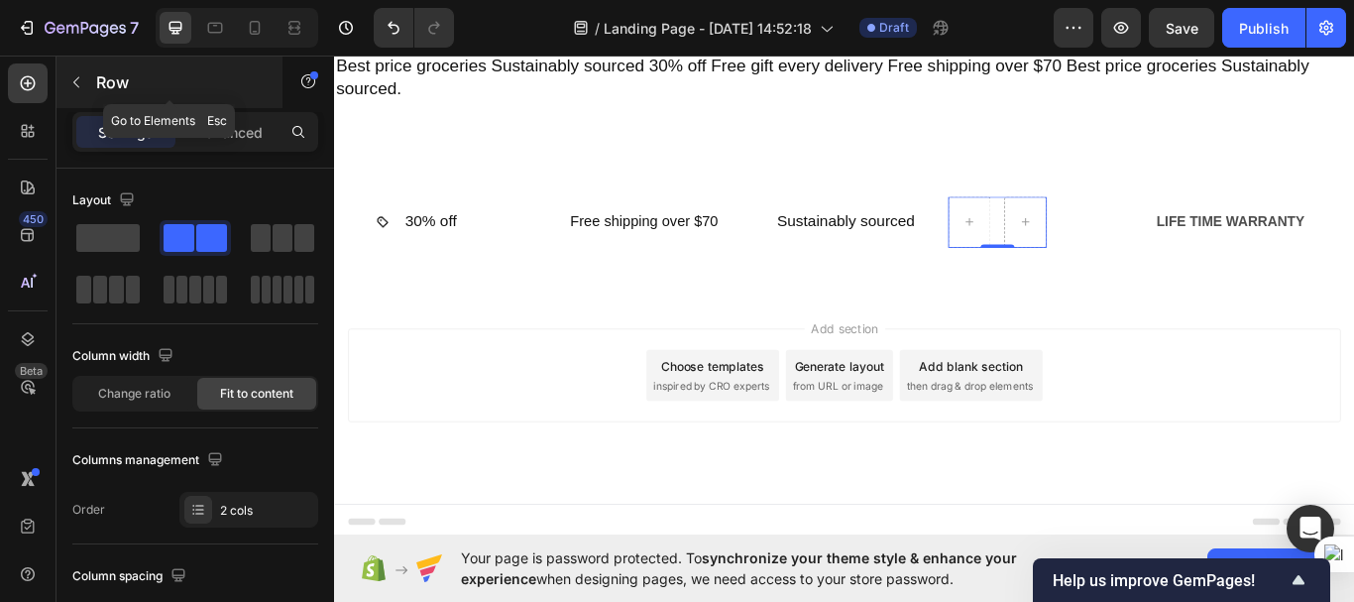
click at [70, 76] on icon "button" at bounding box center [76, 82] width 16 height 16
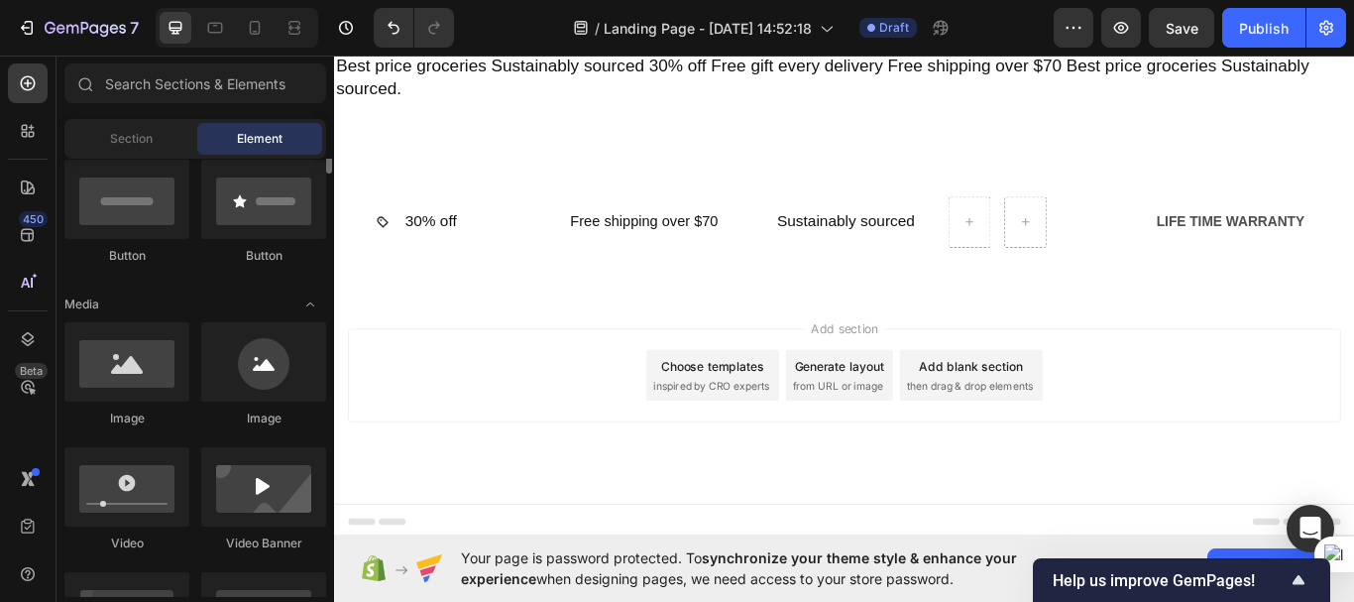
scroll to position [497, 0]
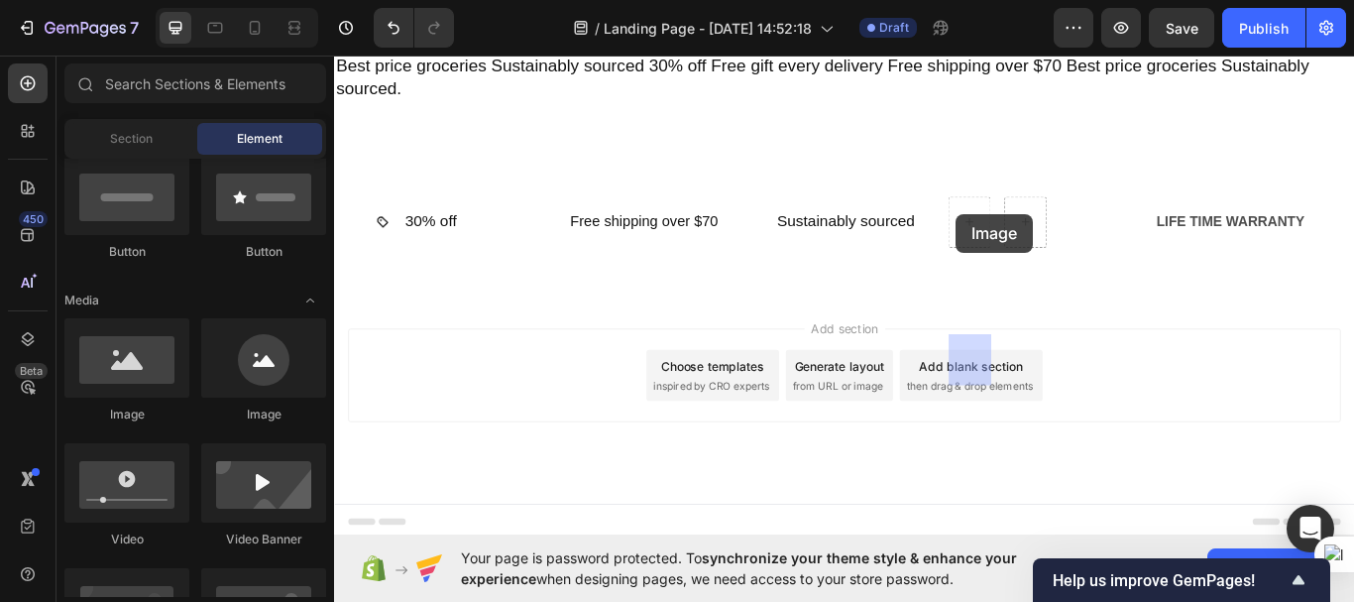
drag, startPoint x: 445, startPoint y: 447, endPoint x: 1059, endPoint y: 241, distance: 647.5
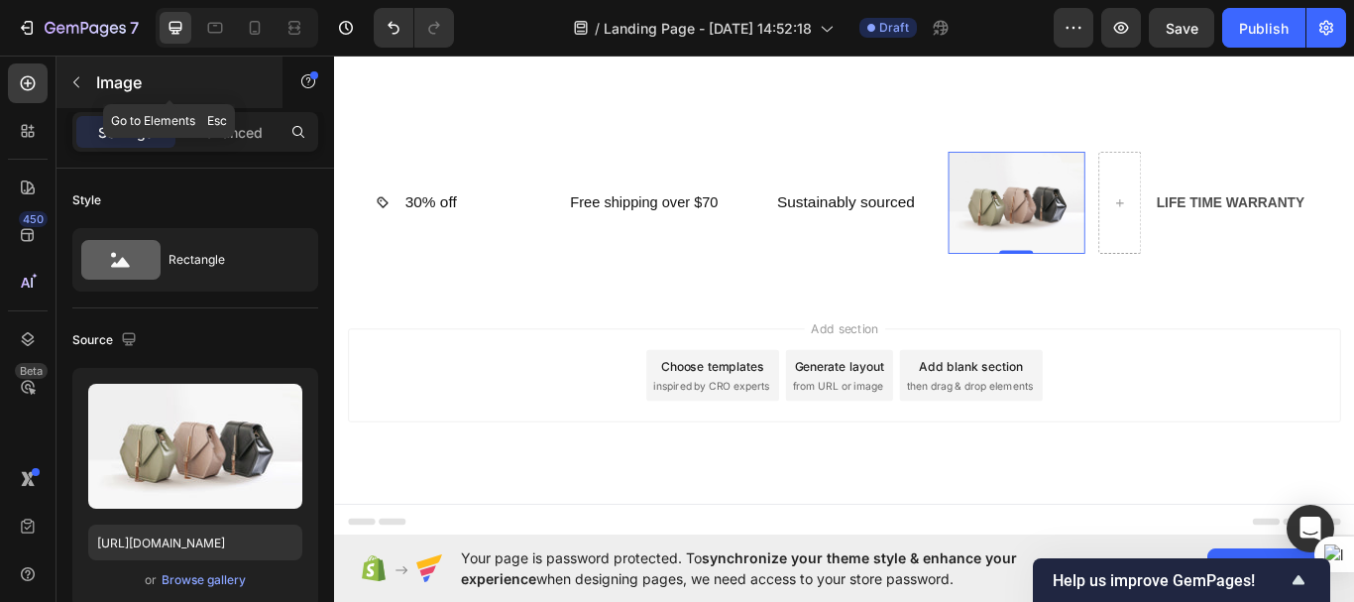
click at [71, 86] on icon "button" at bounding box center [76, 82] width 16 height 16
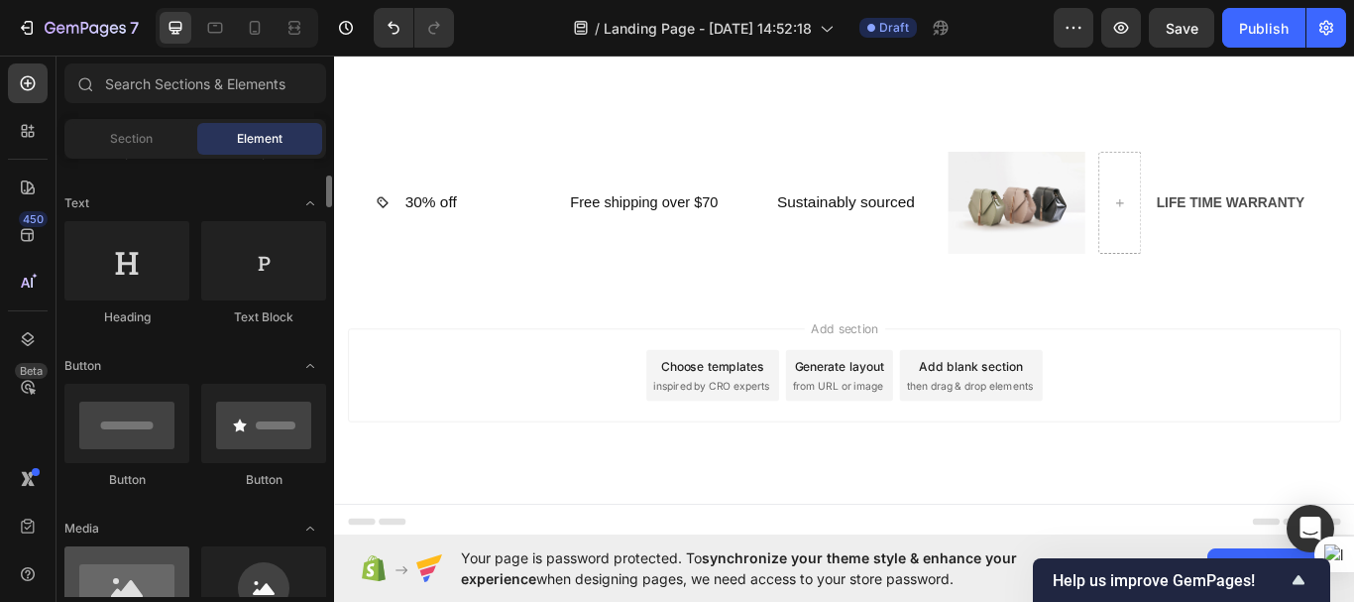
scroll to position [265, 0]
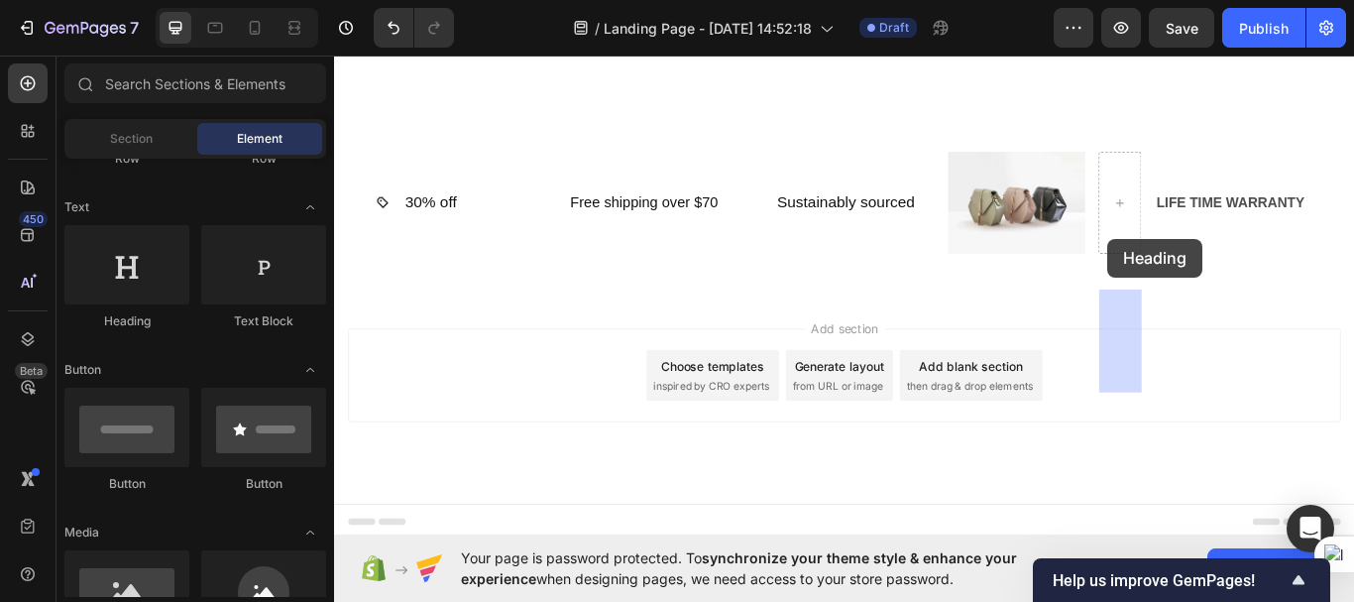
drag, startPoint x: 475, startPoint y: 346, endPoint x: 1236, endPoint y: 270, distance: 765.3
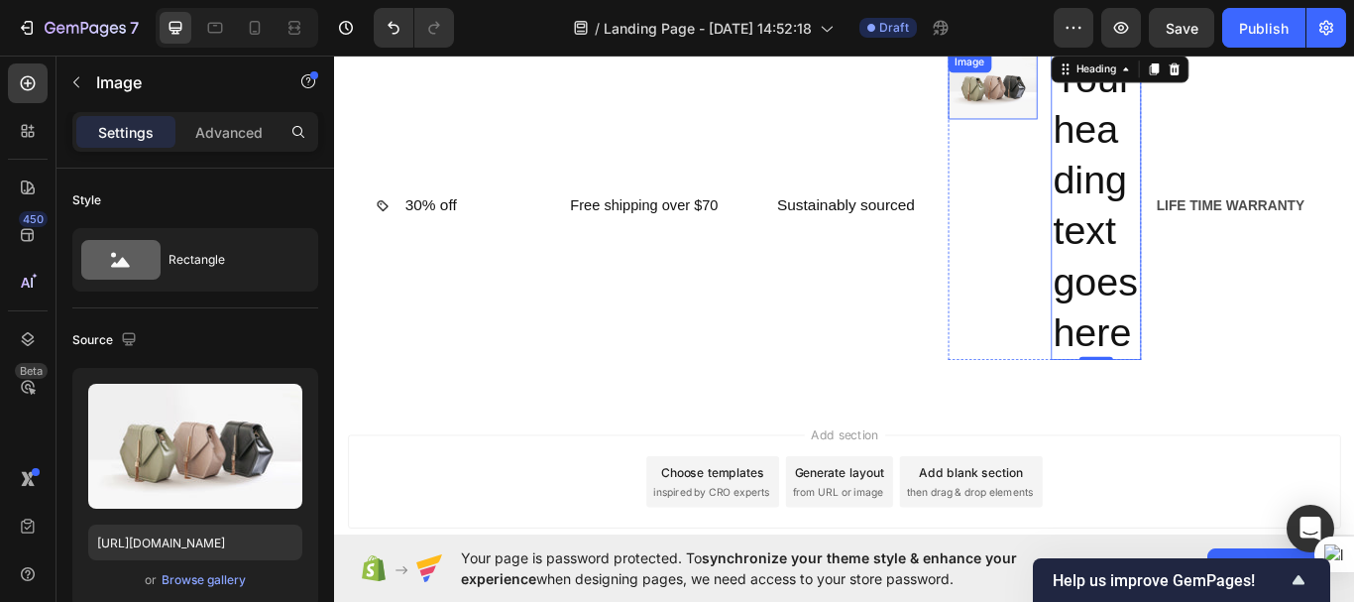
click at [1105, 131] on img at bounding box center [1102, 92] width 105 height 78
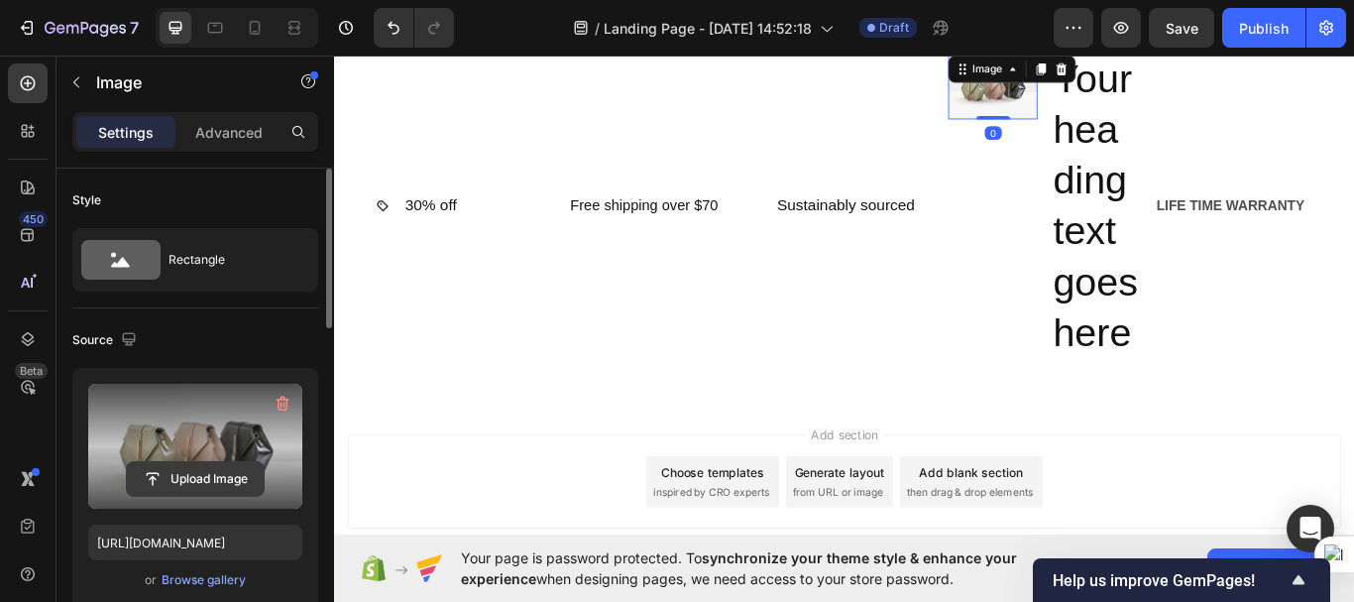
click at [205, 468] on input "file" at bounding box center [195, 479] width 137 height 34
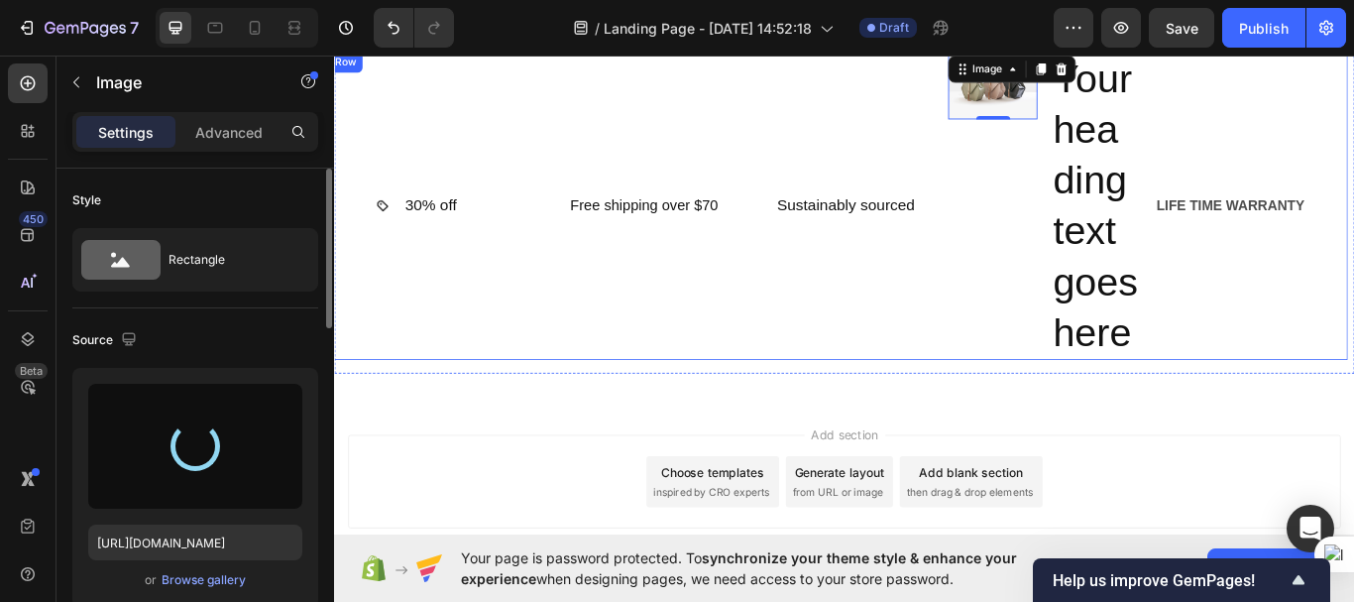
type input "[URL][DOMAIN_NAME]"
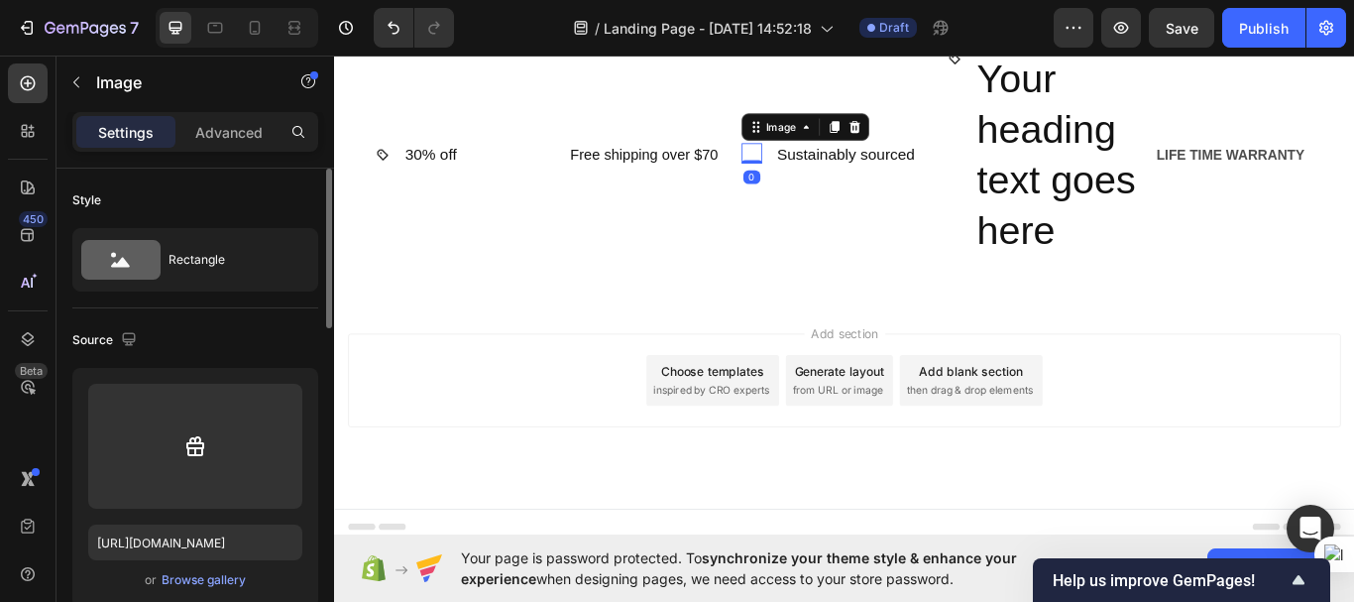
click at [822, 182] on img at bounding box center [821, 171] width 24 height 24
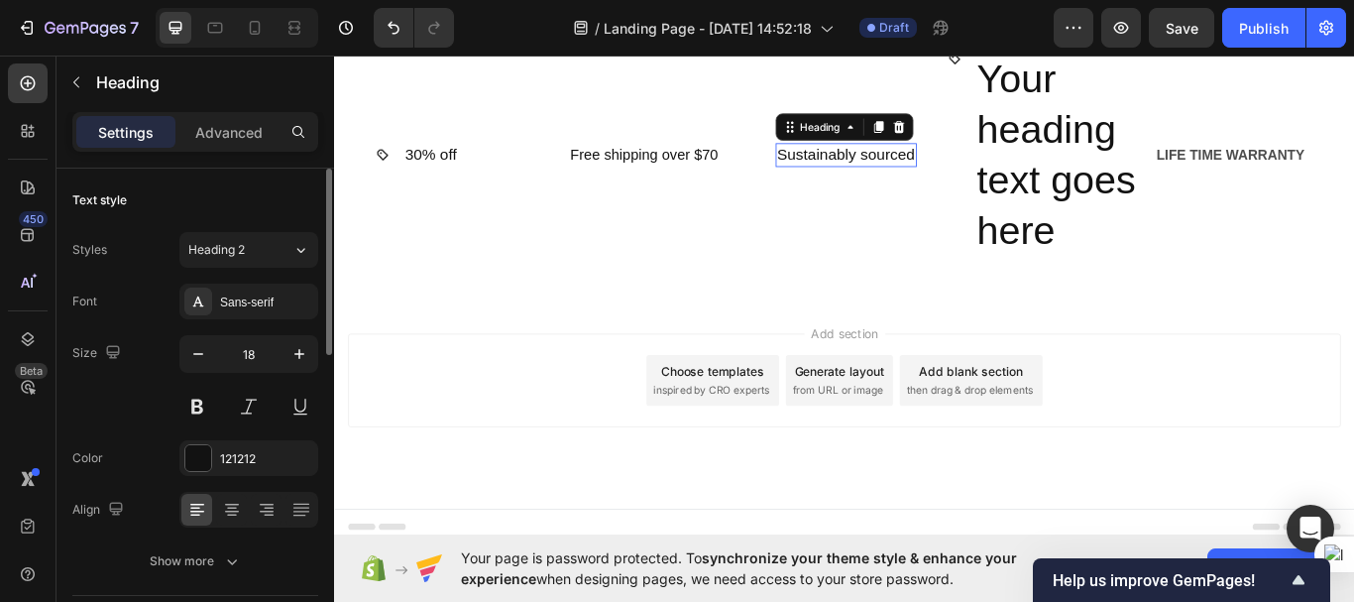
click at [892, 183] on p "Sustainably sourced" at bounding box center [931, 172] width 161 height 23
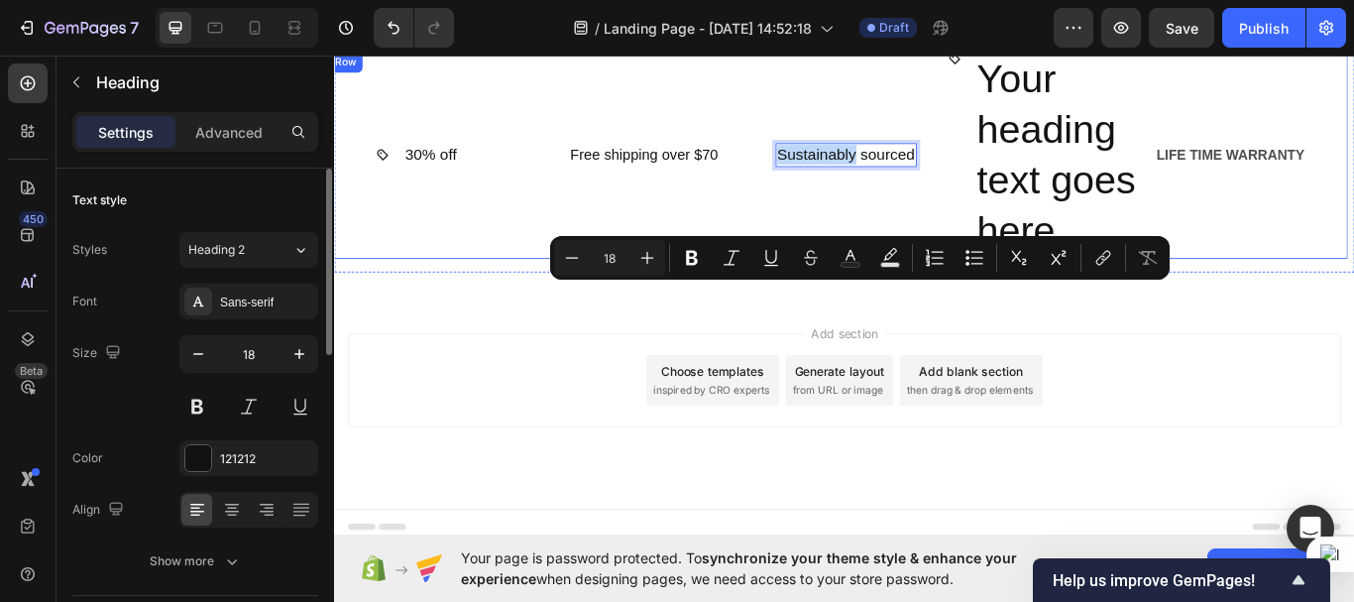
click at [901, 294] on div "Image Sustainably sourced Heading 0 Row Row" at bounding box center [921, 173] width 225 height 241
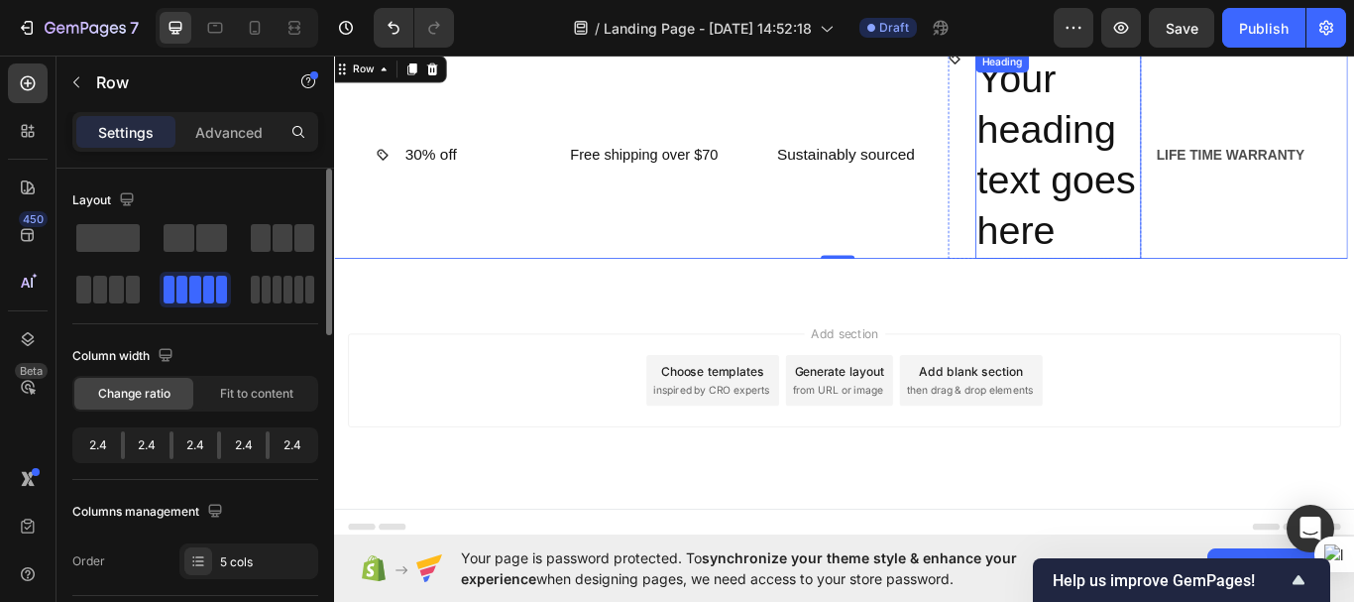
click at [1167, 294] on h2 "Your heading text goes here" at bounding box center [1178, 173] width 193 height 241
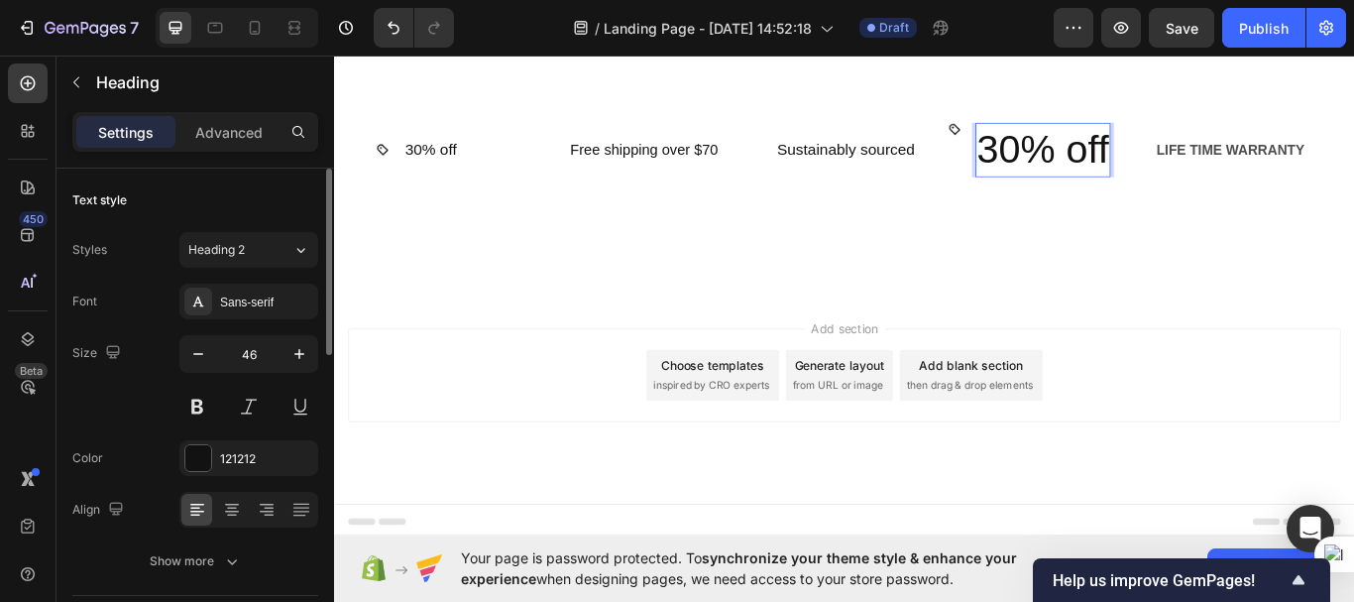
scroll to position [6684, 0]
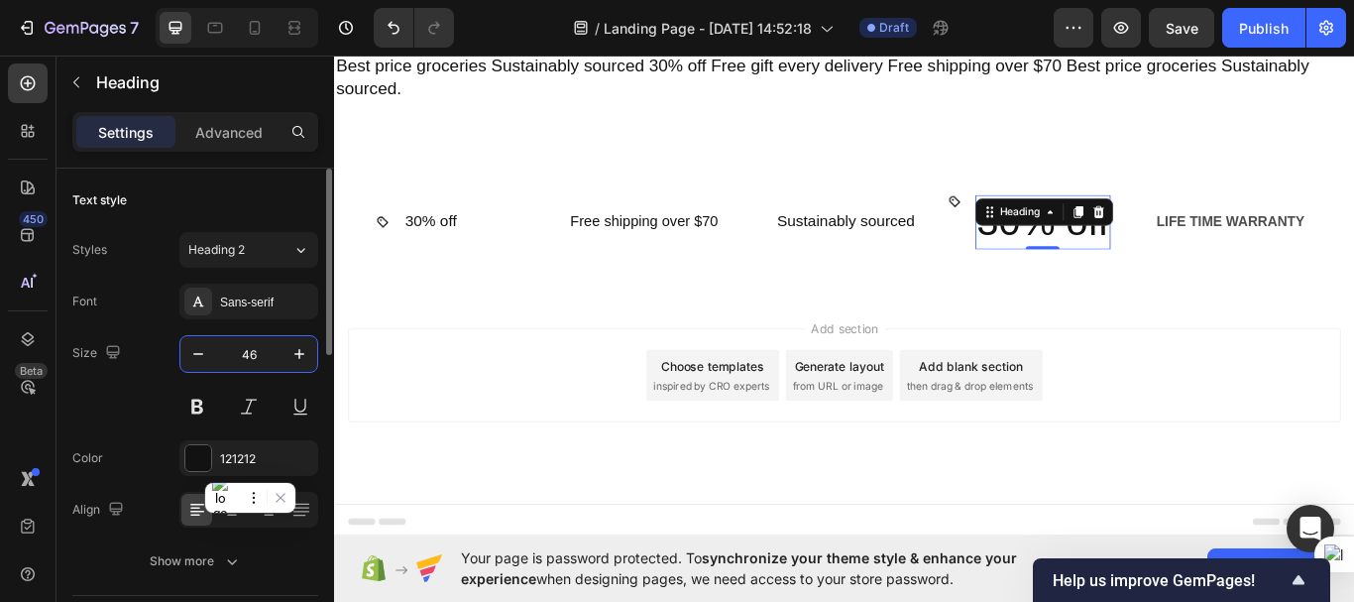
click at [260, 356] on input "46" at bounding box center [248, 354] width 65 height 36
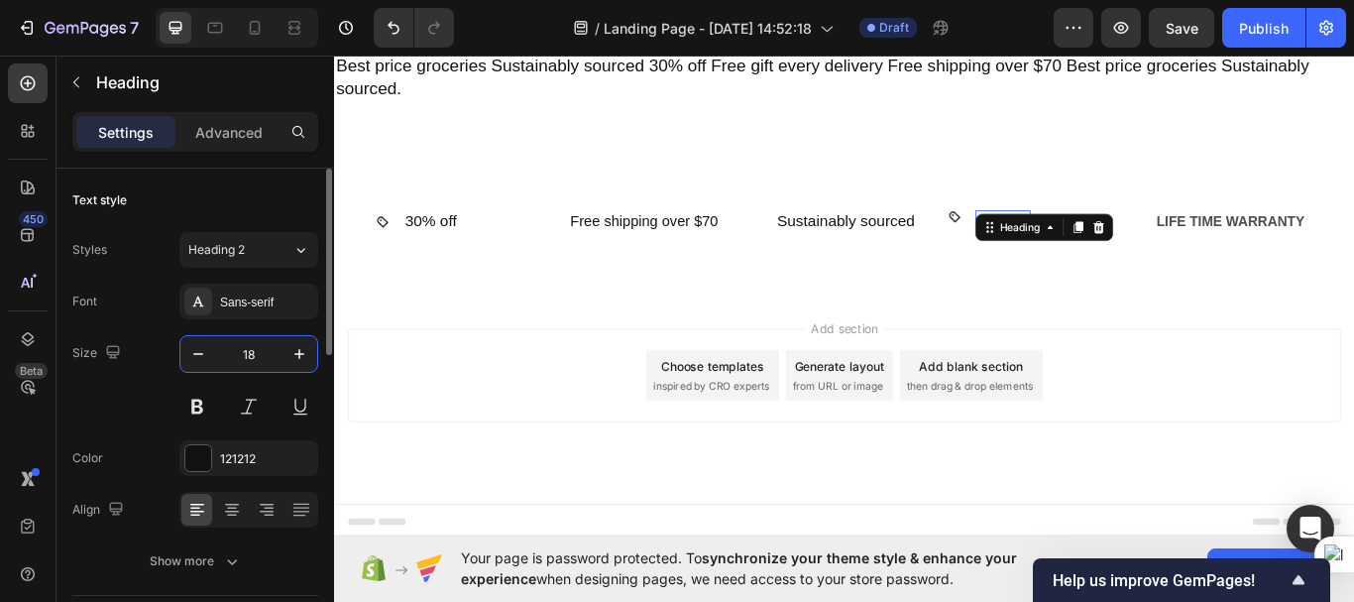
type input "18"
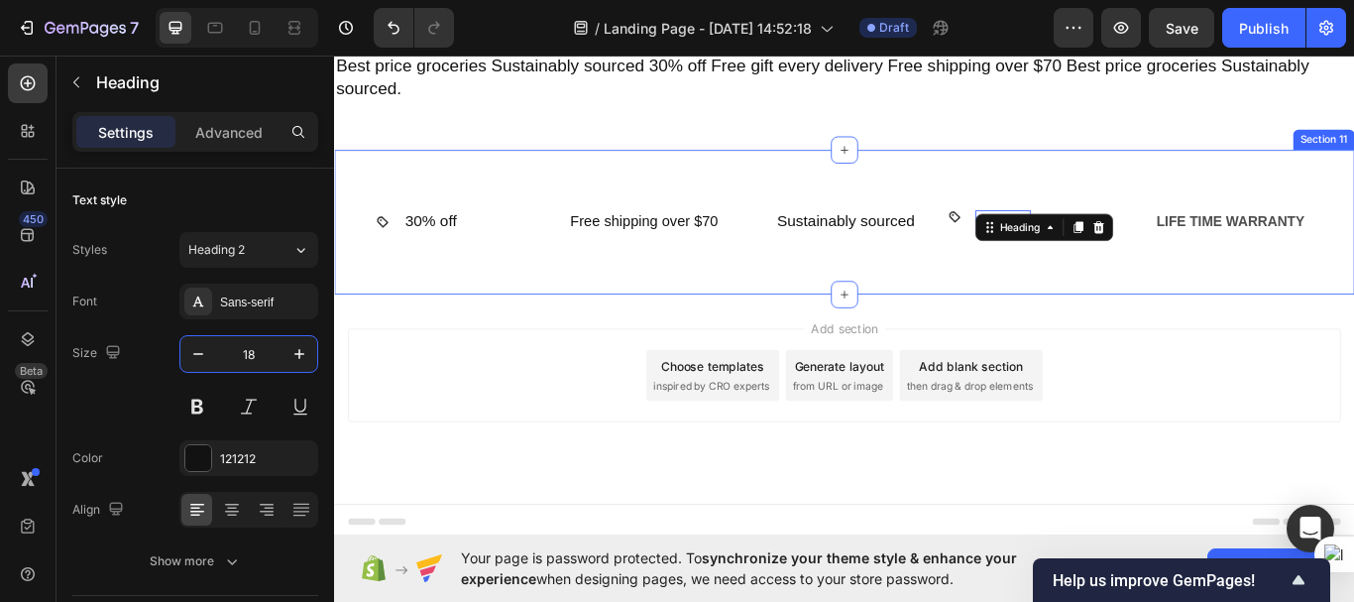
click at [1146, 303] on div "Image ⁠⁠⁠⁠⁠⁠⁠ Free gift every delivery Heading Row Row Image Best price groceri…" at bounding box center [929, 252] width 1190 height 170
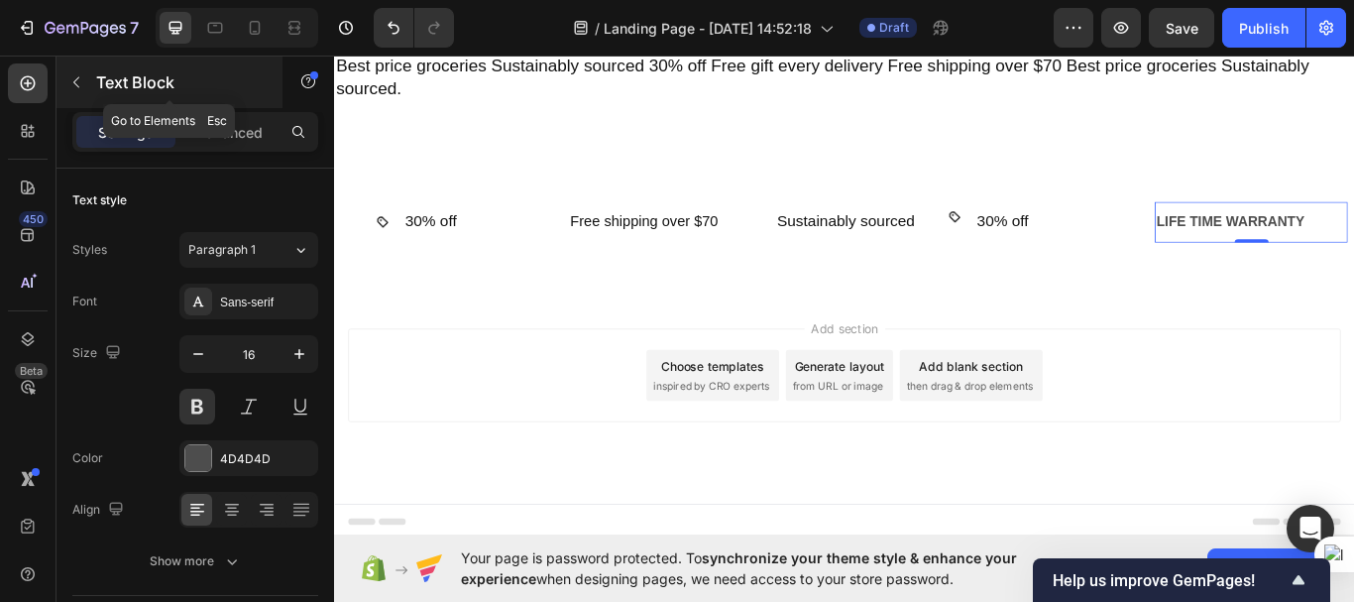
click at [83, 89] on icon "button" at bounding box center [76, 82] width 16 height 16
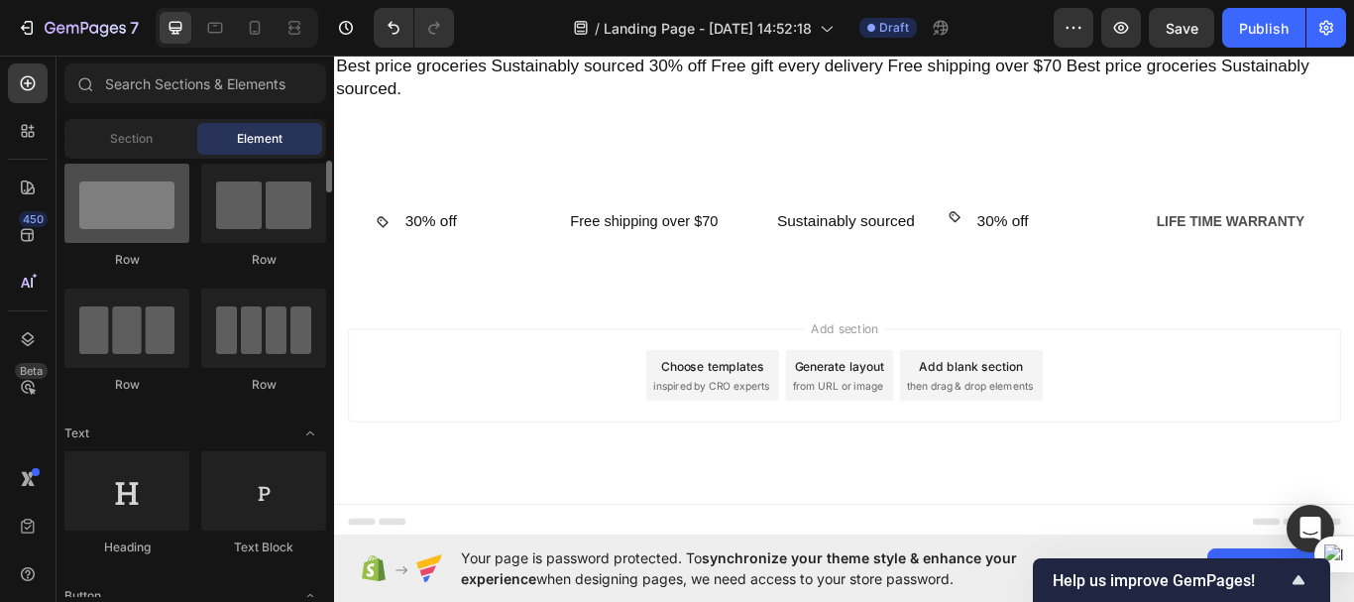
scroll to position [38, 0]
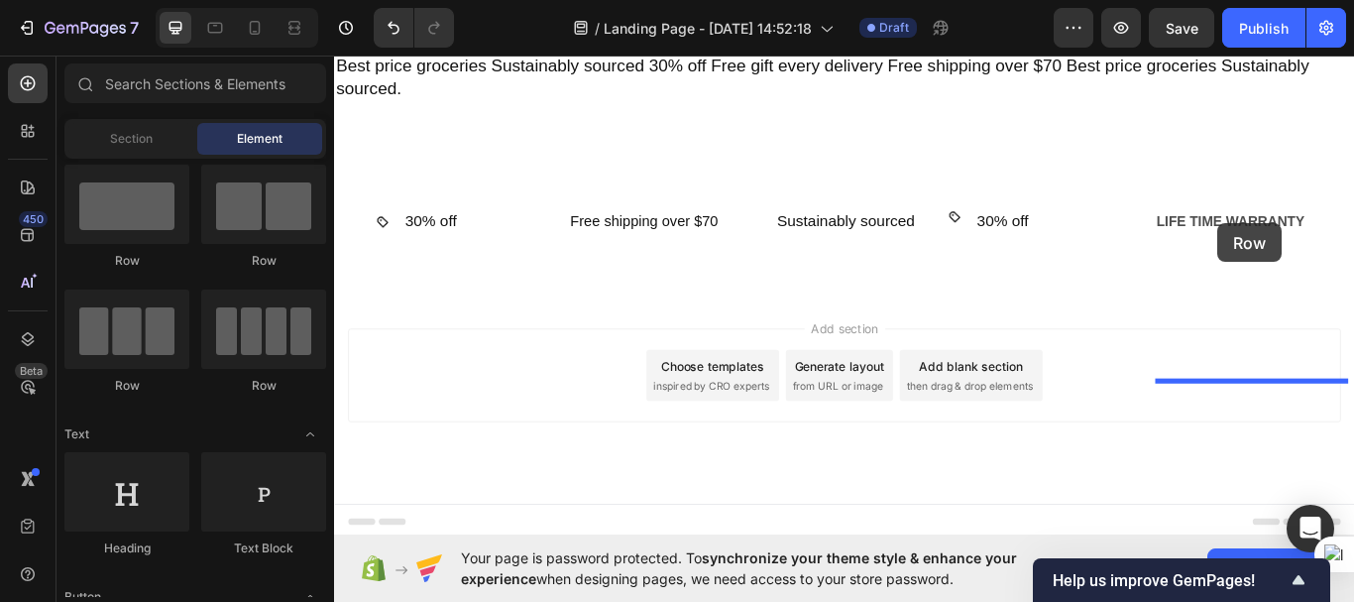
drag, startPoint x: 465, startPoint y: 263, endPoint x: 1364, endPoint y: 252, distance: 899.4
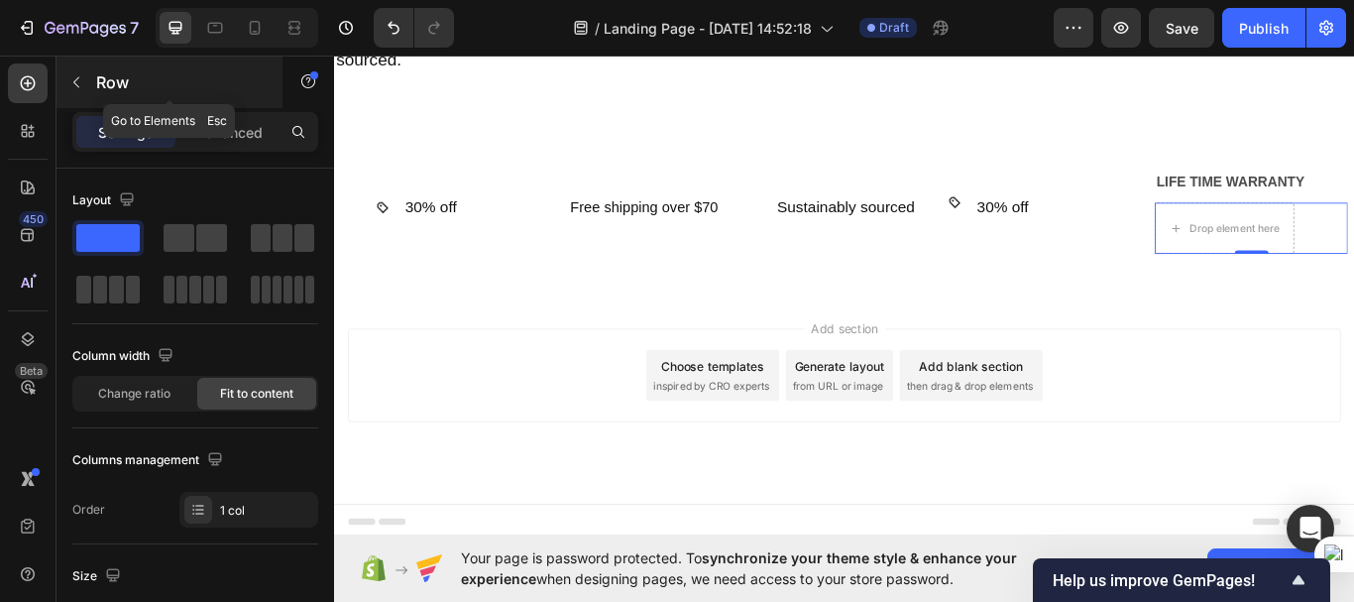
click at [75, 79] on icon "button" at bounding box center [76, 82] width 16 height 16
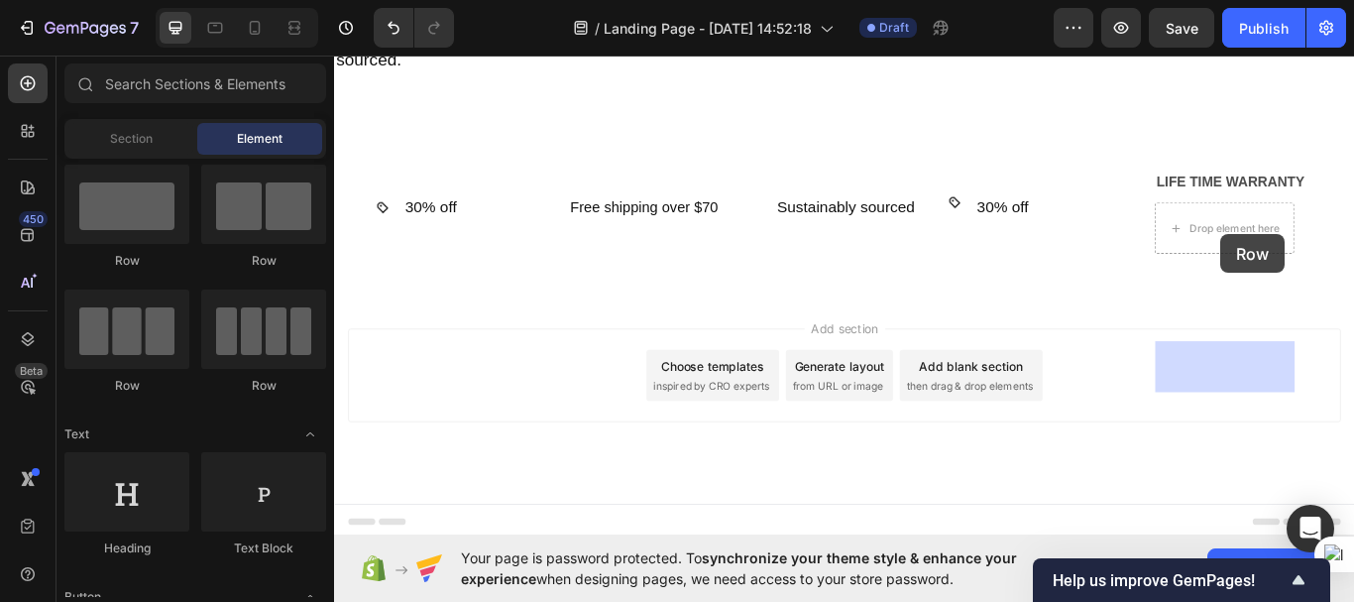
drag, startPoint x: 603, startPoint y: 268, endPoint x: 1367, endPoint y: 265, distance: 764.5
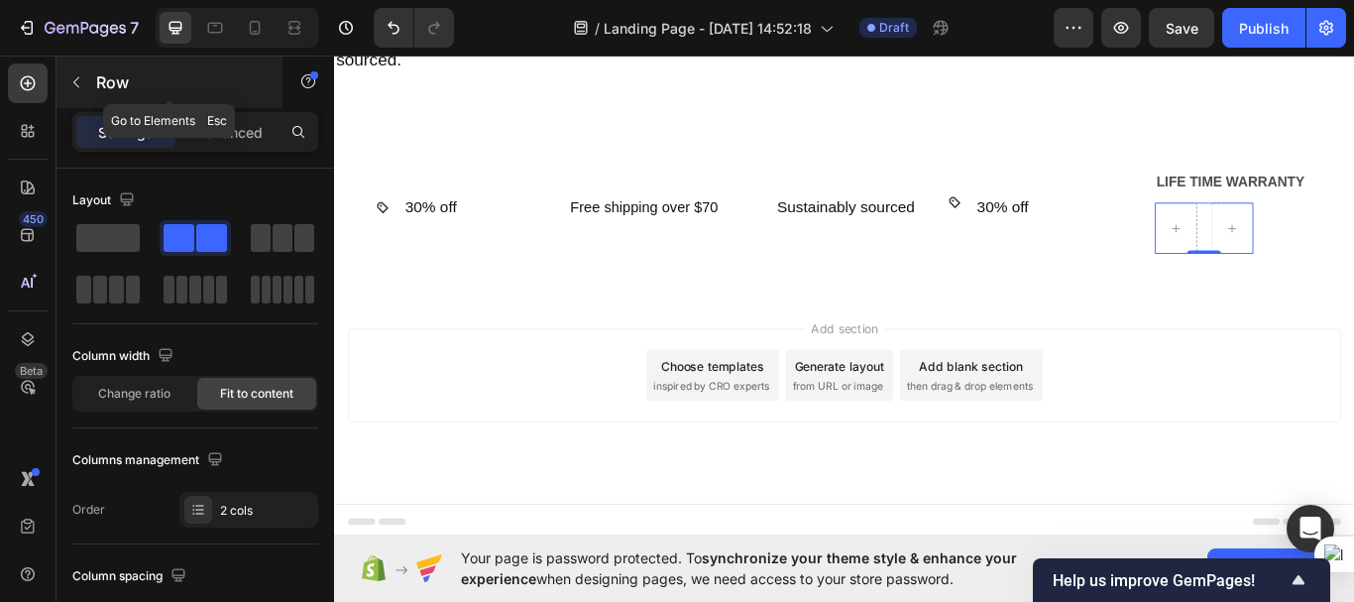
click at [78, 80] on icon "button" at bounding box center [76, 82] width 16 height 16
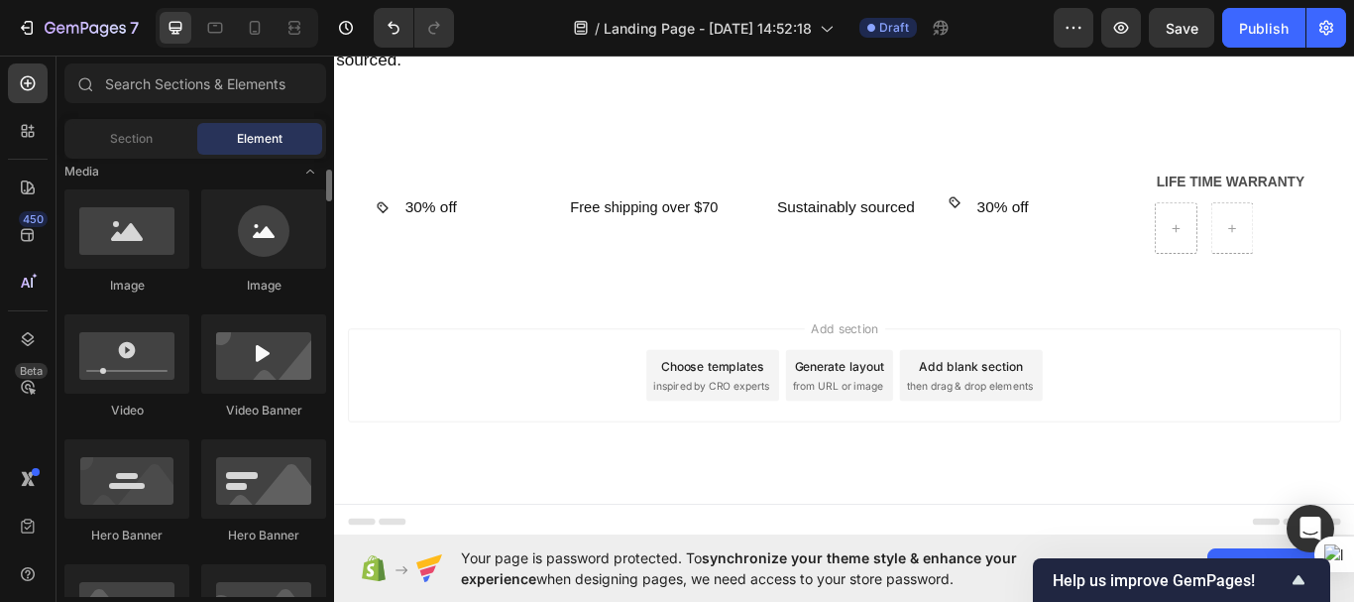
scroll to position [589, 0]
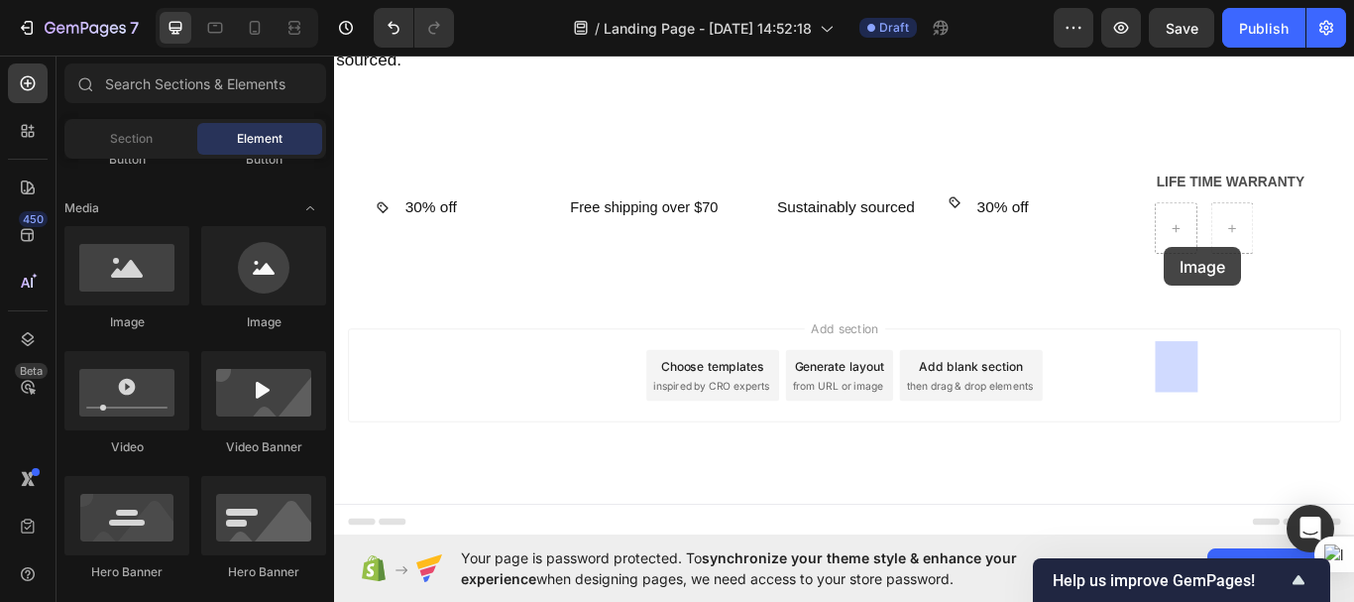
drag, startPoint x: 466, startPoint y: 316, endPoint x: 1302, endPoint y: 280, distance: 836.7
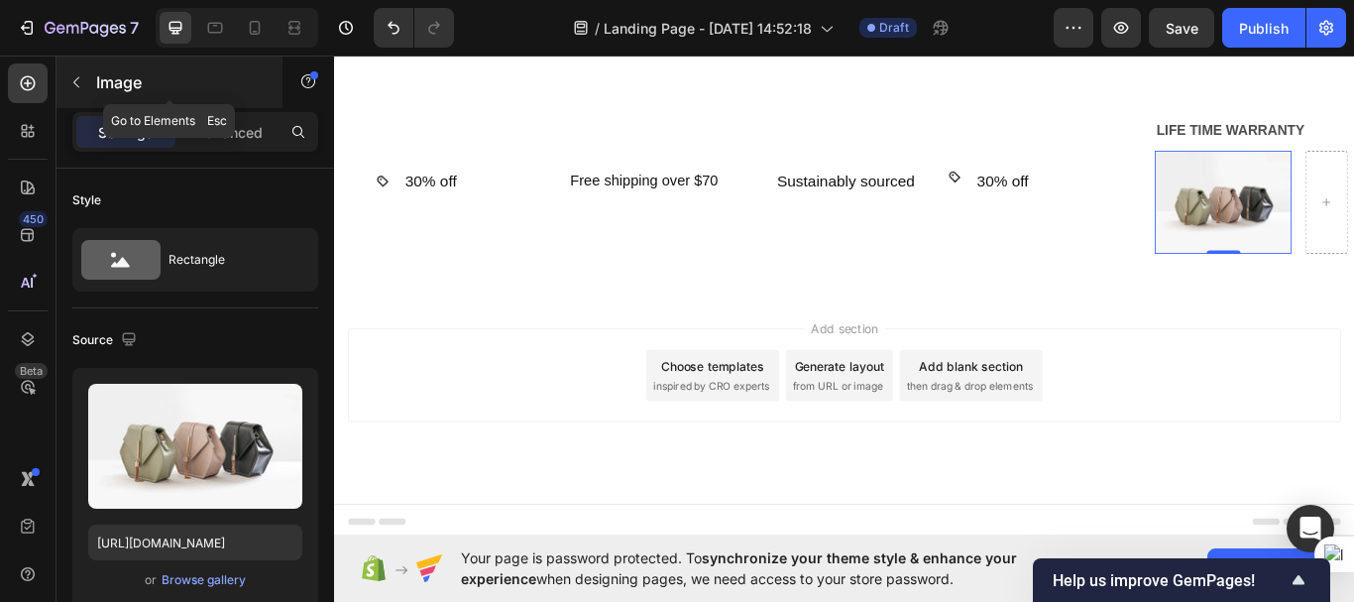
click at [75, 73] on button "button" at bounding box center [76, 82] width 32 height 32
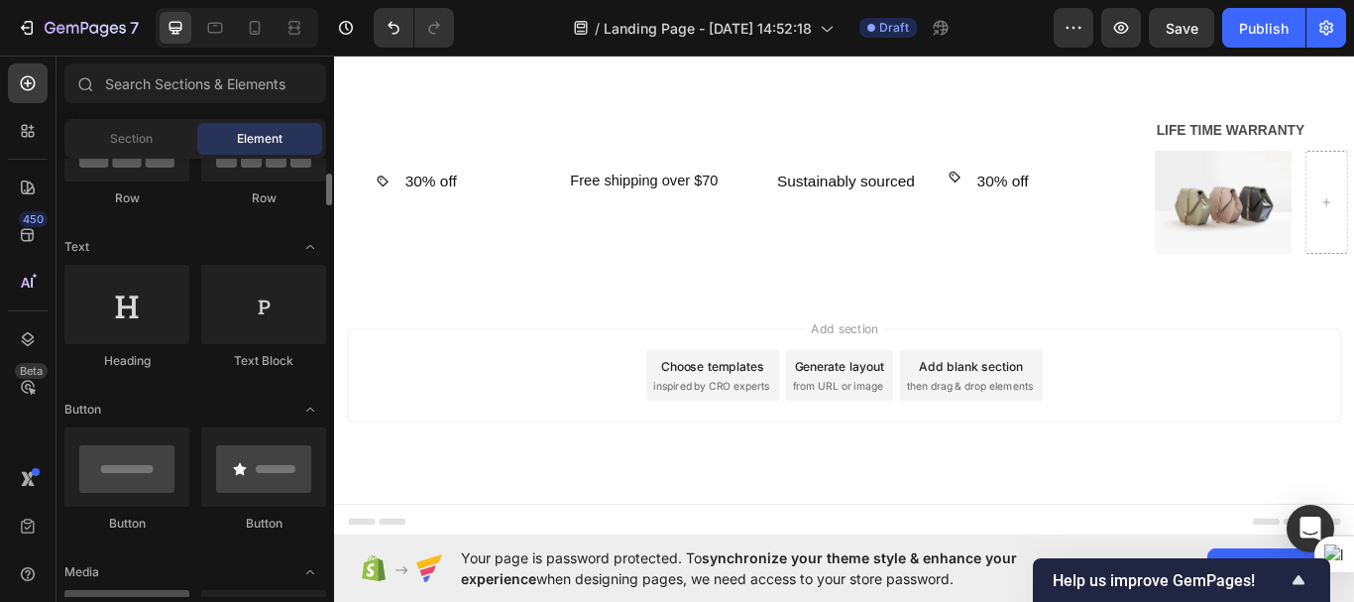
scroll to position [224, 0]
drag, startPoint x: 458, startPoint y: 355, endPoint x: 1484, endPoint y: 310, distance: 1027.2
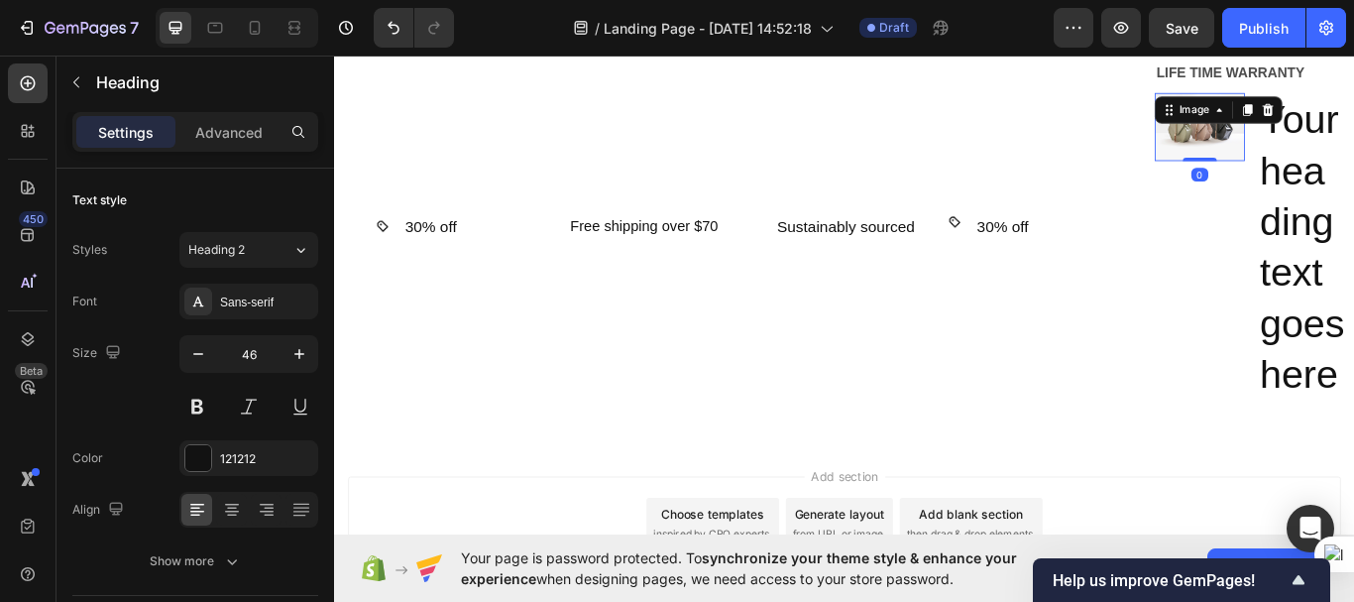
click at [1353, 178] on div "Image 0" at bounding box center [1343, 139] width 105 height 78
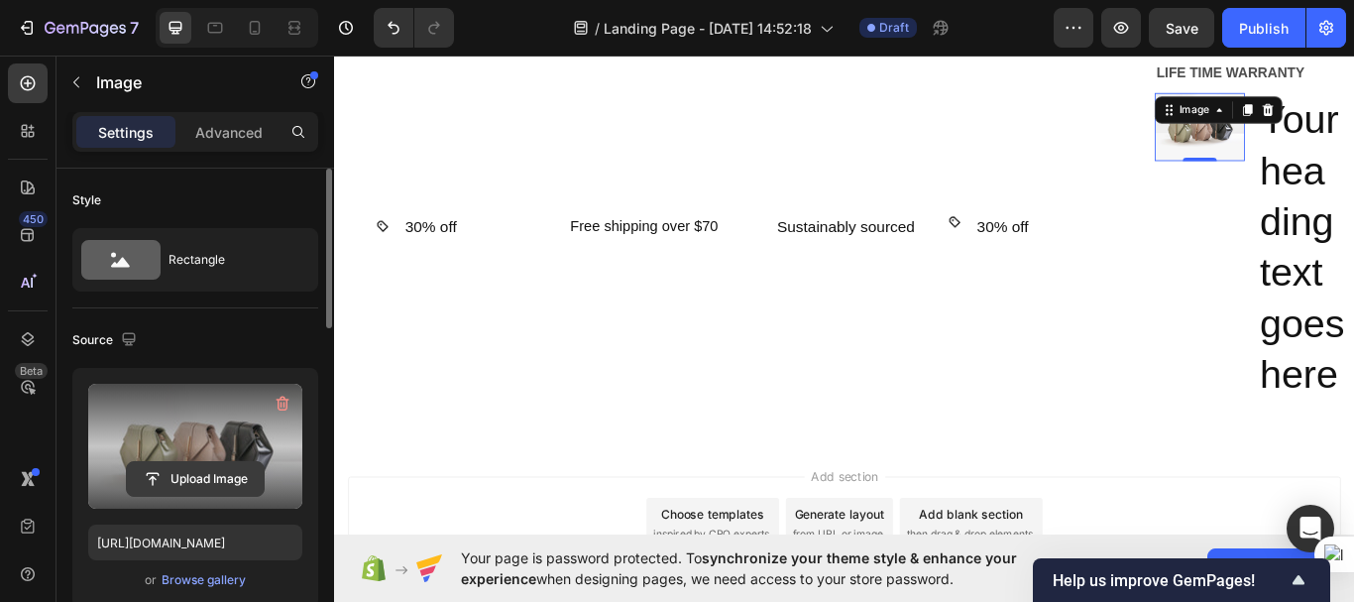
click at [190, 473] on input "file" at bounding box center [195, 479] width 137 height 34
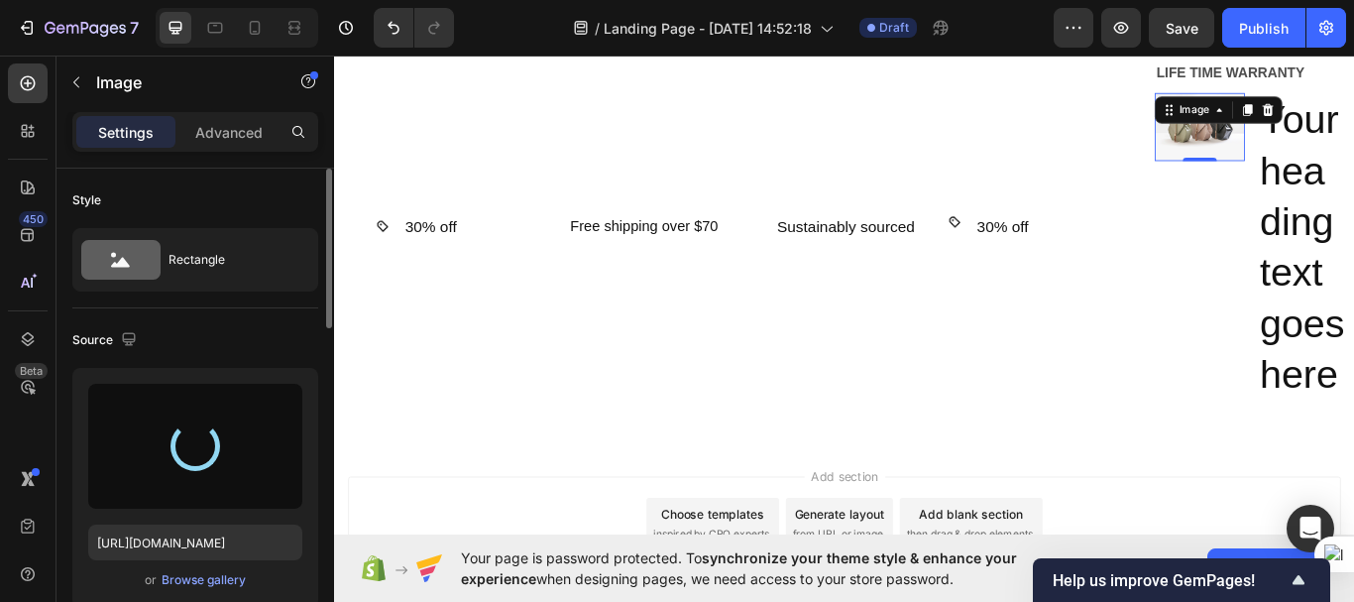
type input "https://cdn.shopify.com/s/files/1/0952/0408/1970/files/gempages_584976524973703…"
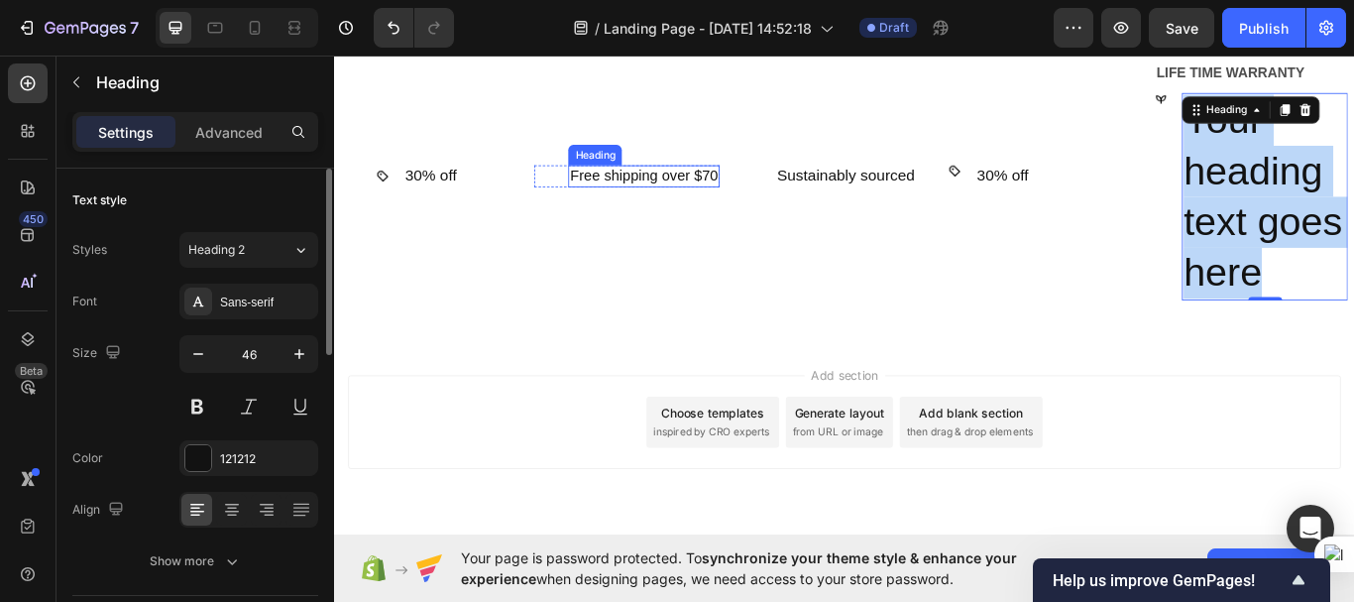
click at [679, 208] on p "Free shipping over $70" at bounding box center [695, 197] width 173 height 22
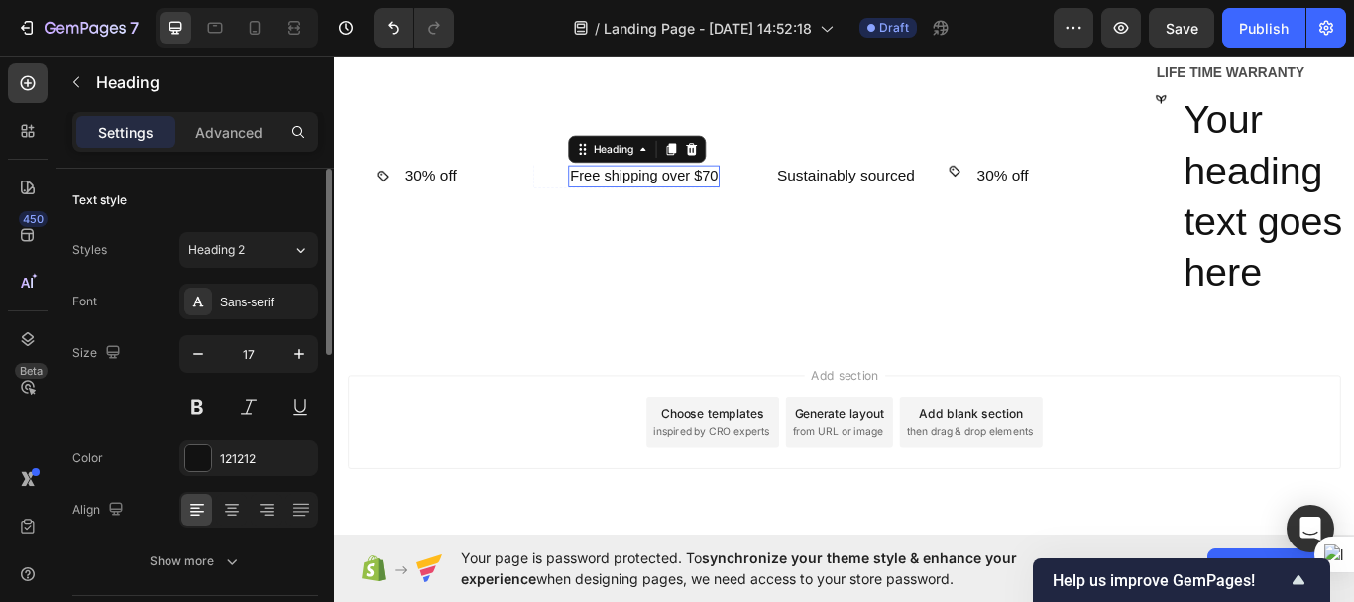
click at [679, 208] on p "Free shipping over $70" at bounding box center [695, 197] width 173 height 22
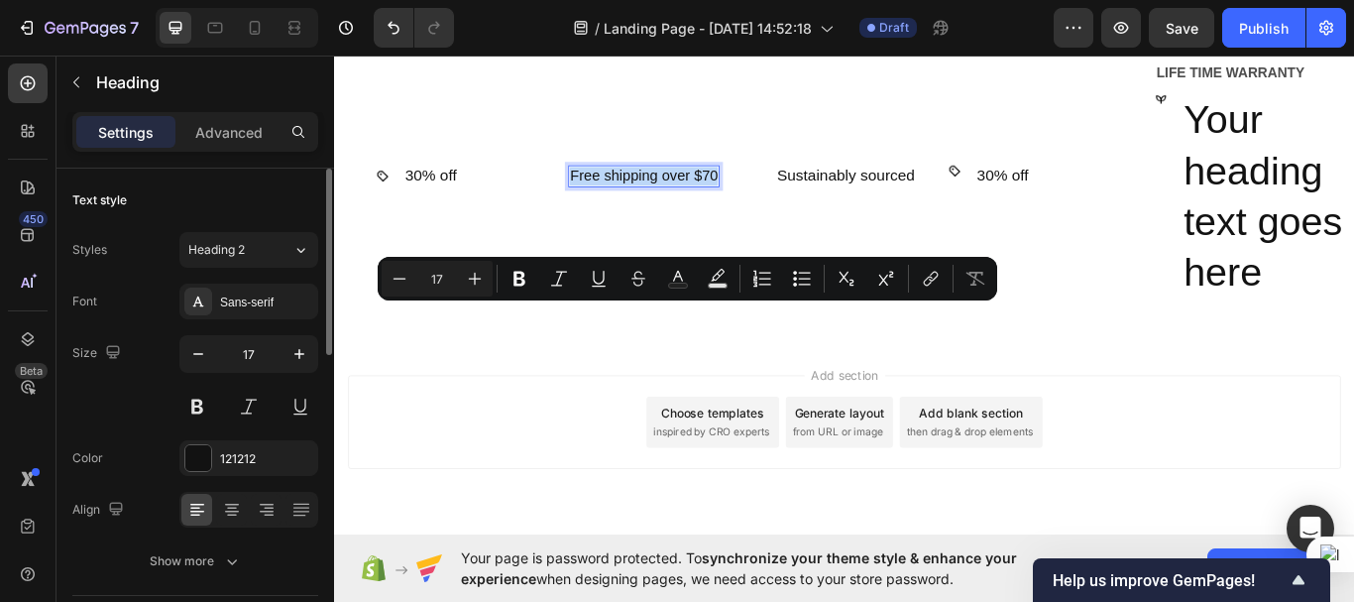
copy p "Free shipping over $70"
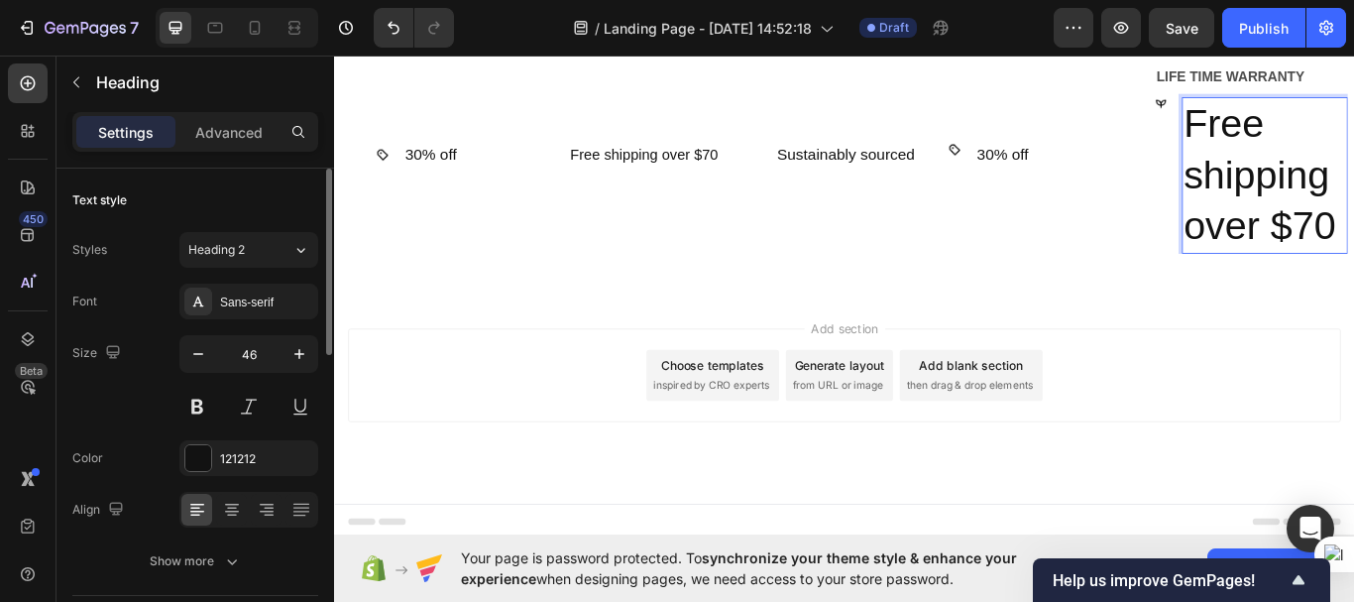
scroll to position [6684, 0]
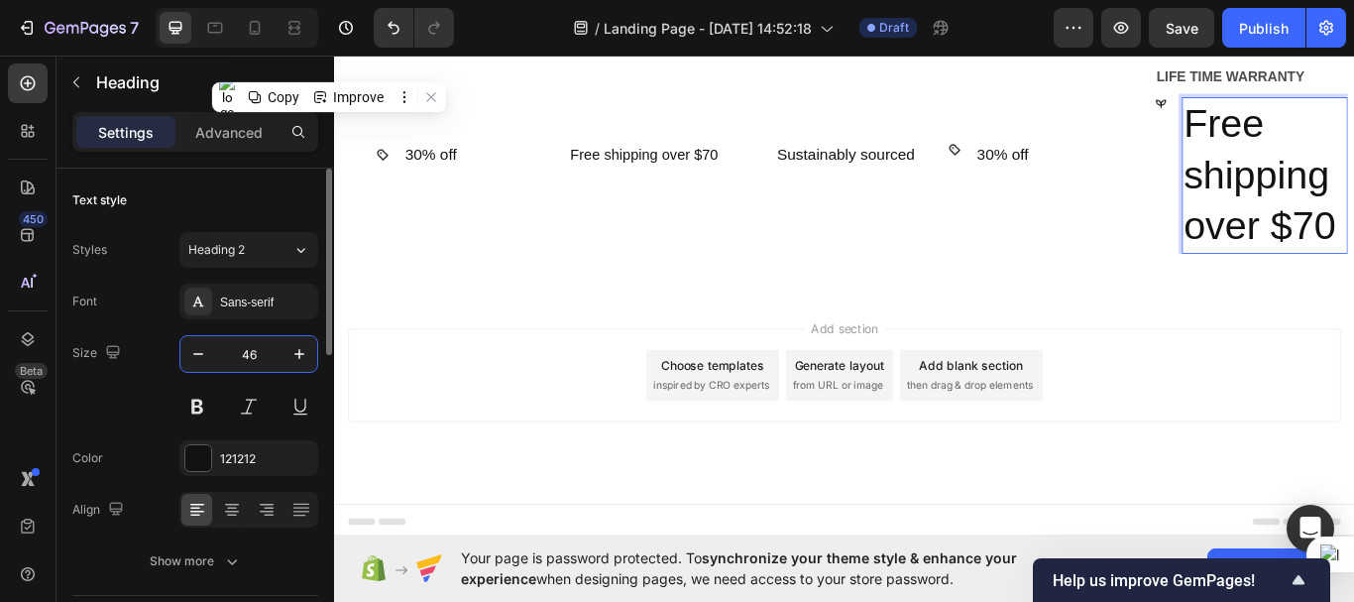
click at [259, 359] on input "46" at bounding box center [248, 354] width 65 height 36
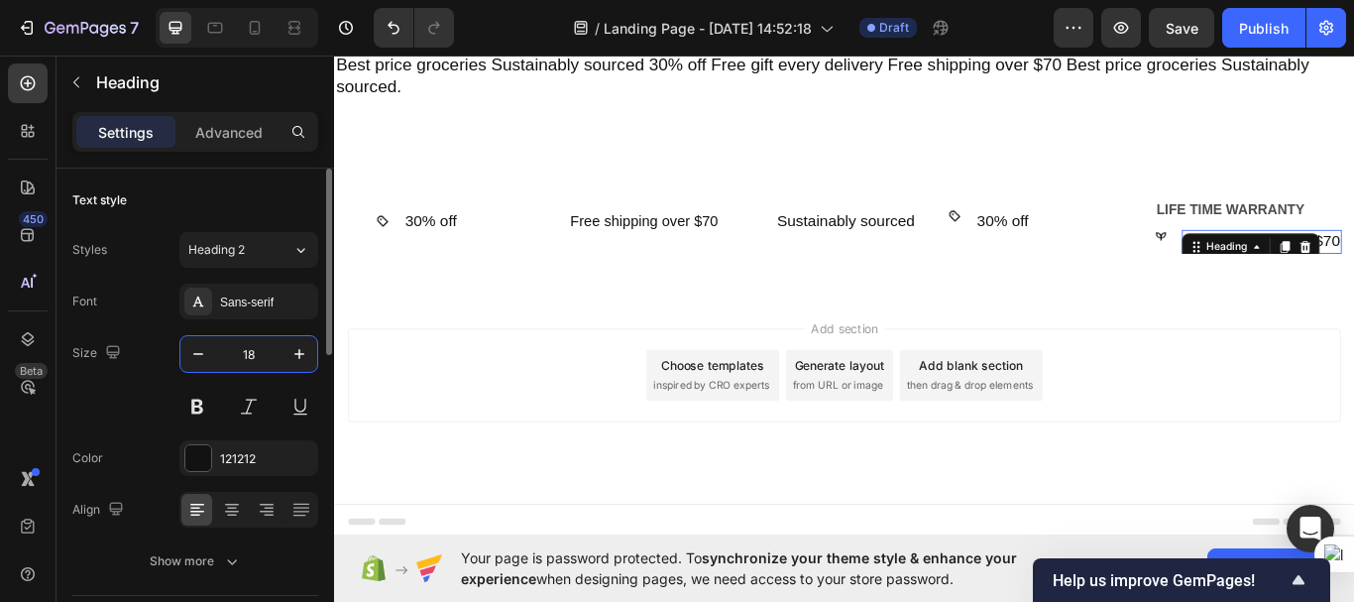
type input "18"
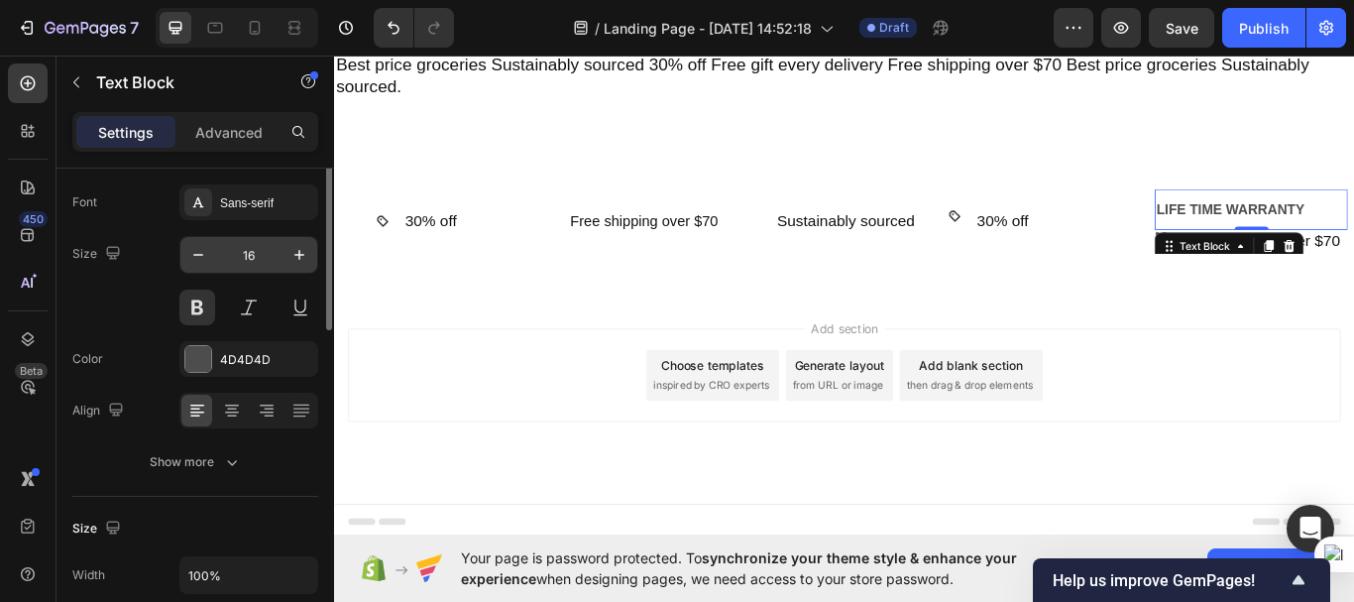
scroll to position [0, 0]
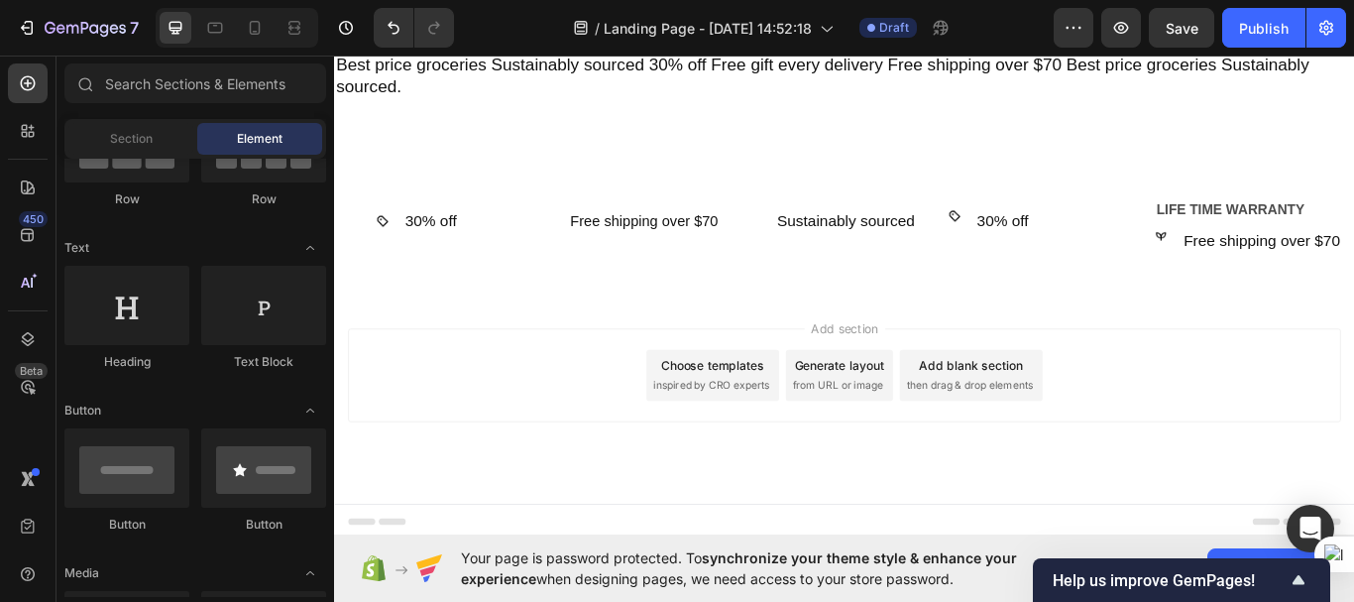
click at [1353, 347] on div "Add section Choose templates inspired by CRO experts Generate layout from URL o…" at bounding box center [929, 457] width 1190 height 244
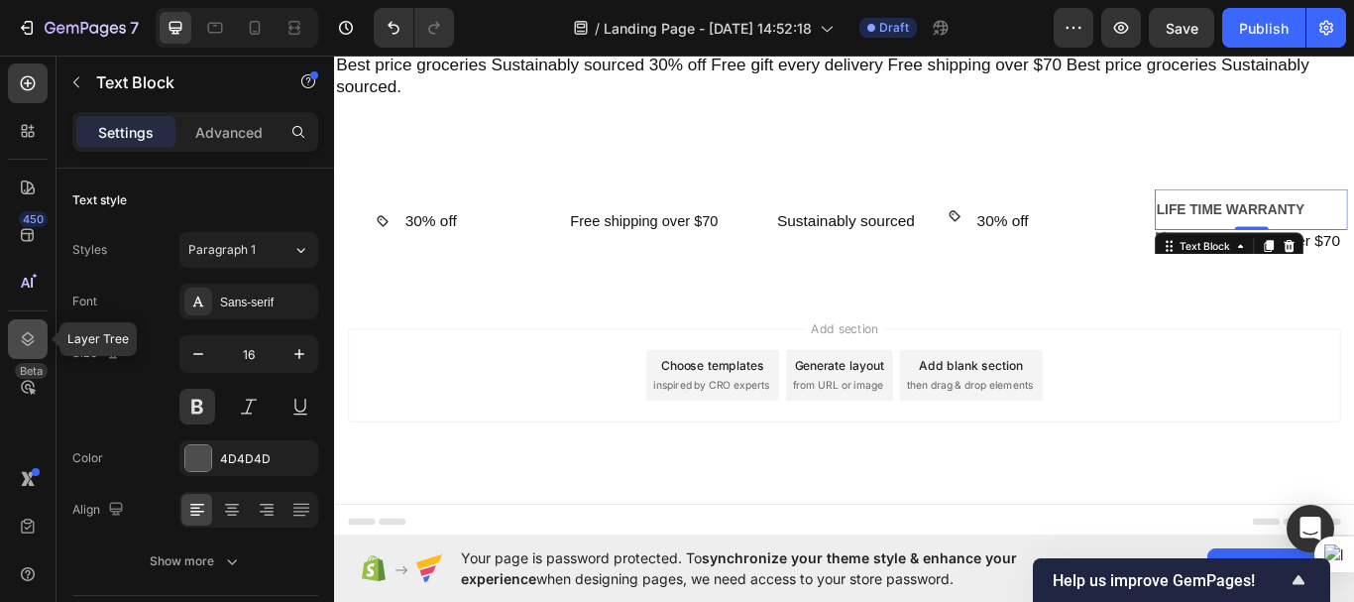
click at [25, 336] on icon at bounding box center [28, 339] width 20 height 20
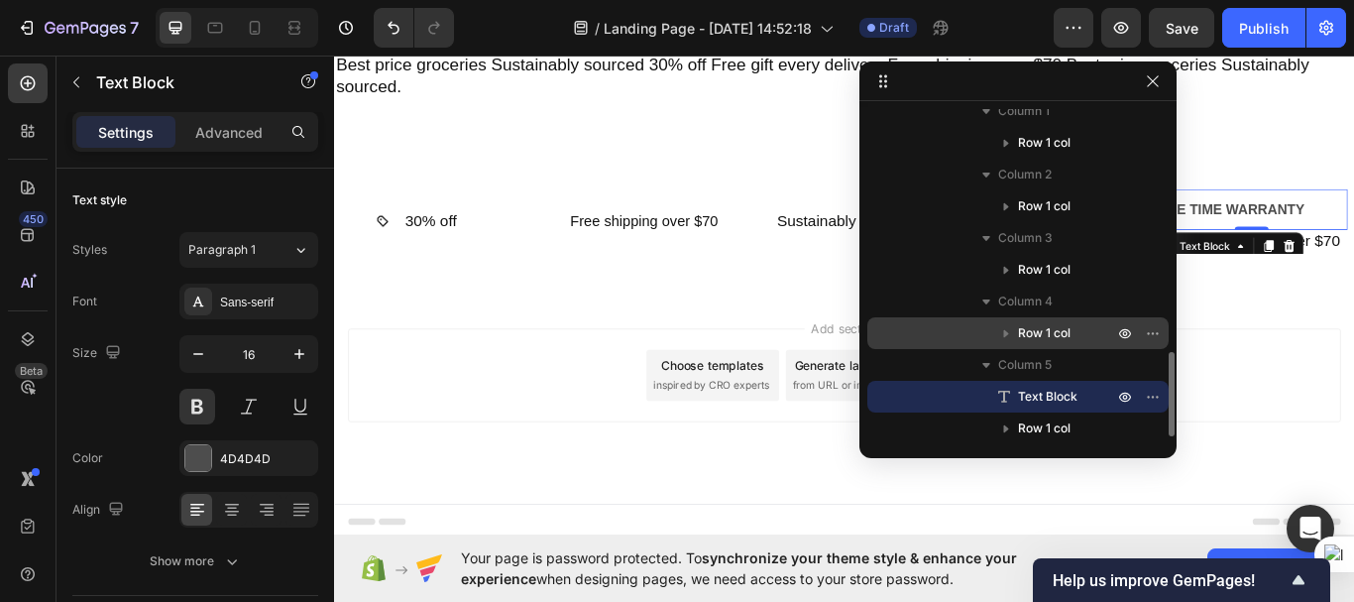
scroll to position [942, 0]
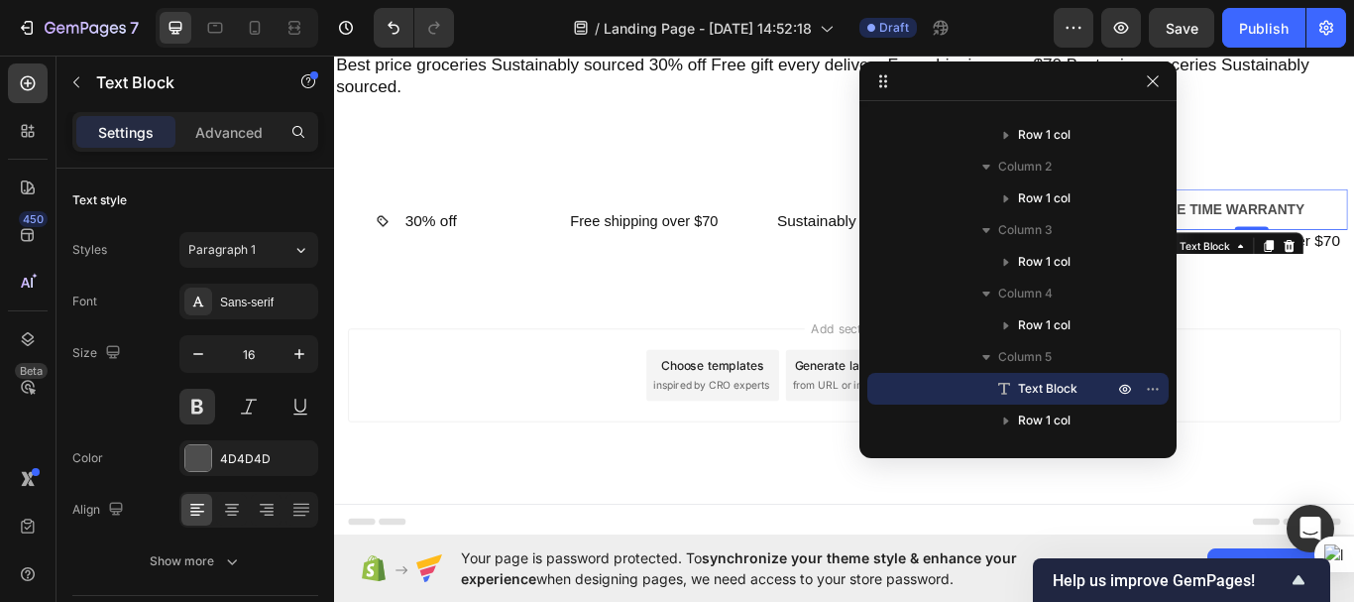
click at [1157, 94] on div at bounding box center [1018, 81] width 317 height 40
click at [1160, 81] on icon "button" at bounding box center [1153, 81] width 16 height 16
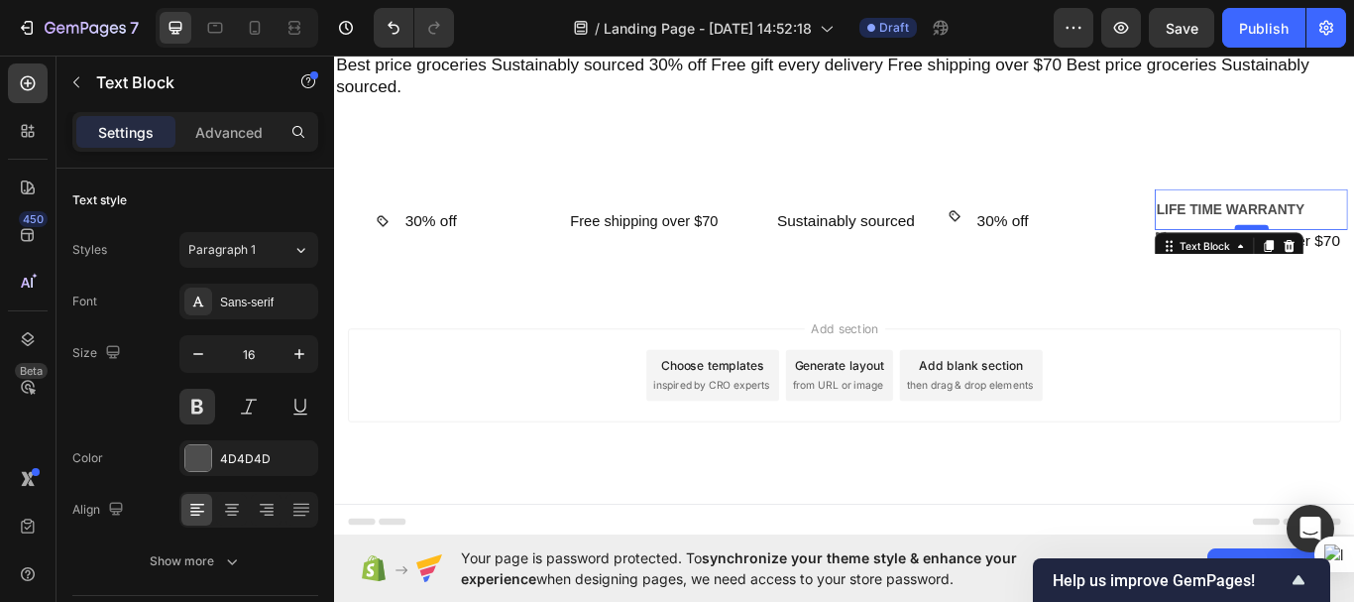
drag, startPoint x: 1387, startPoint y: 257, endPoint x: 1265, endPoint y: 249, distance: 122.2
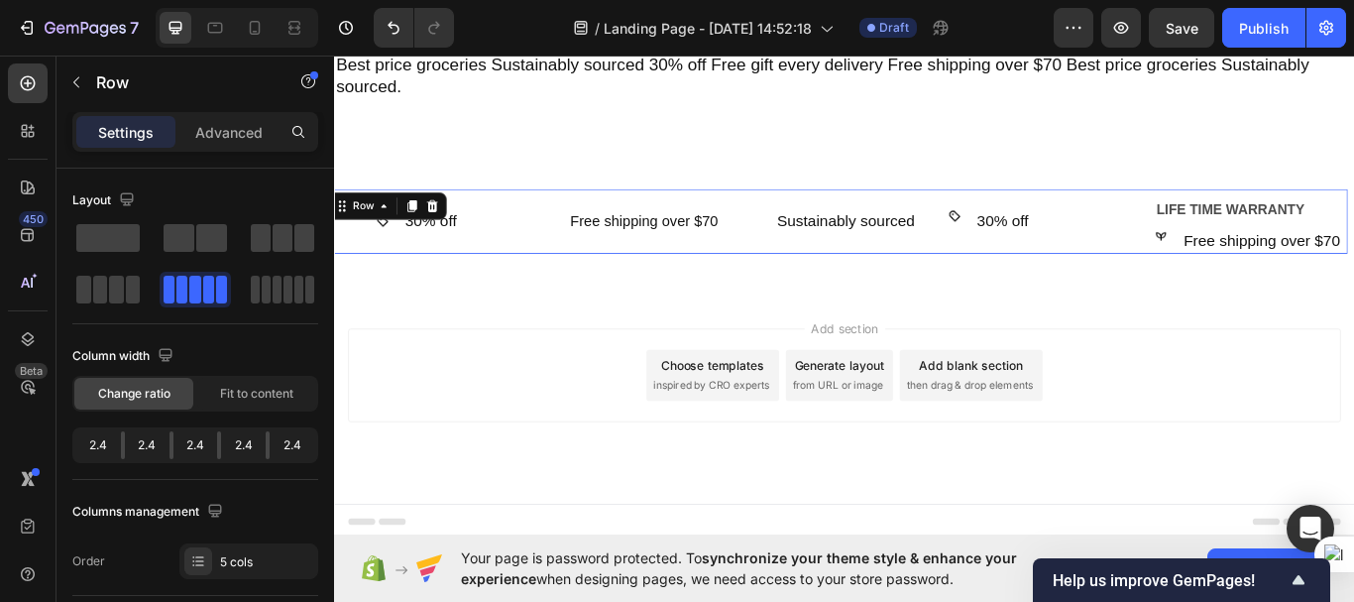
click at [1279, 241] on div "Image 30% off Heading Row Row Image Free shipping over $70 Heading Row Row Imag…" at bounding box center [921, 249] width 1190 height 75
